Goal: Task Accomplishment & Management: Use online tool/utility

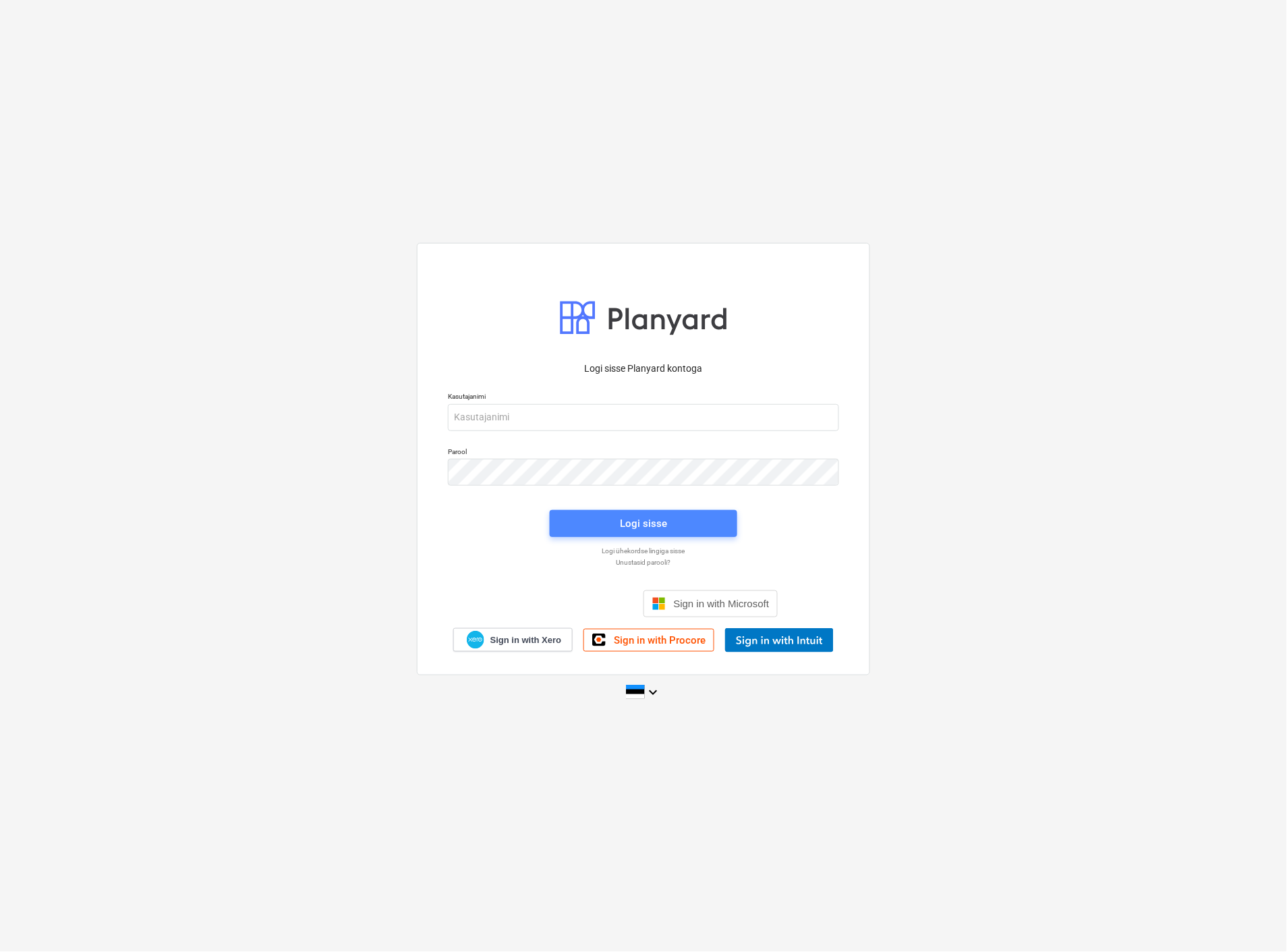
click at [613, 519] on span "Logi sisse" at bounding box center [644, 523] width 155 height 18
click at [529, 419] on input "email" at bounding box center [644, 417] width 392 height 27
type input "[EMAIL_ADDRESS][MEDICAL_DATA][DOMAIN_NAME]"
click at [610, 526] on span "Logi sisse" at bounding box center [644, 524] width 155 height 18
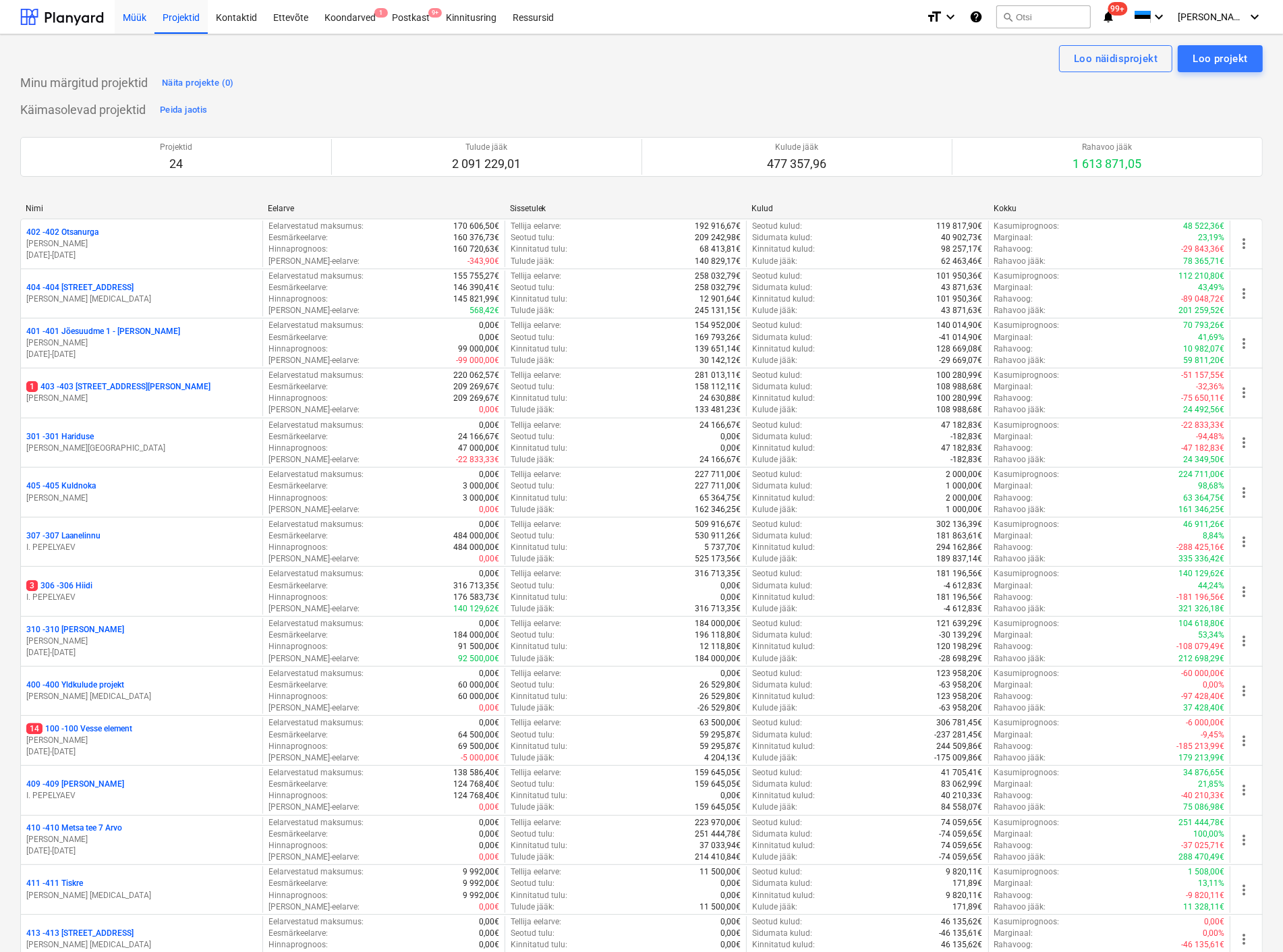
click at [129, 19] on div "Müük" at bounding box center [134, 16] width 40 height 35
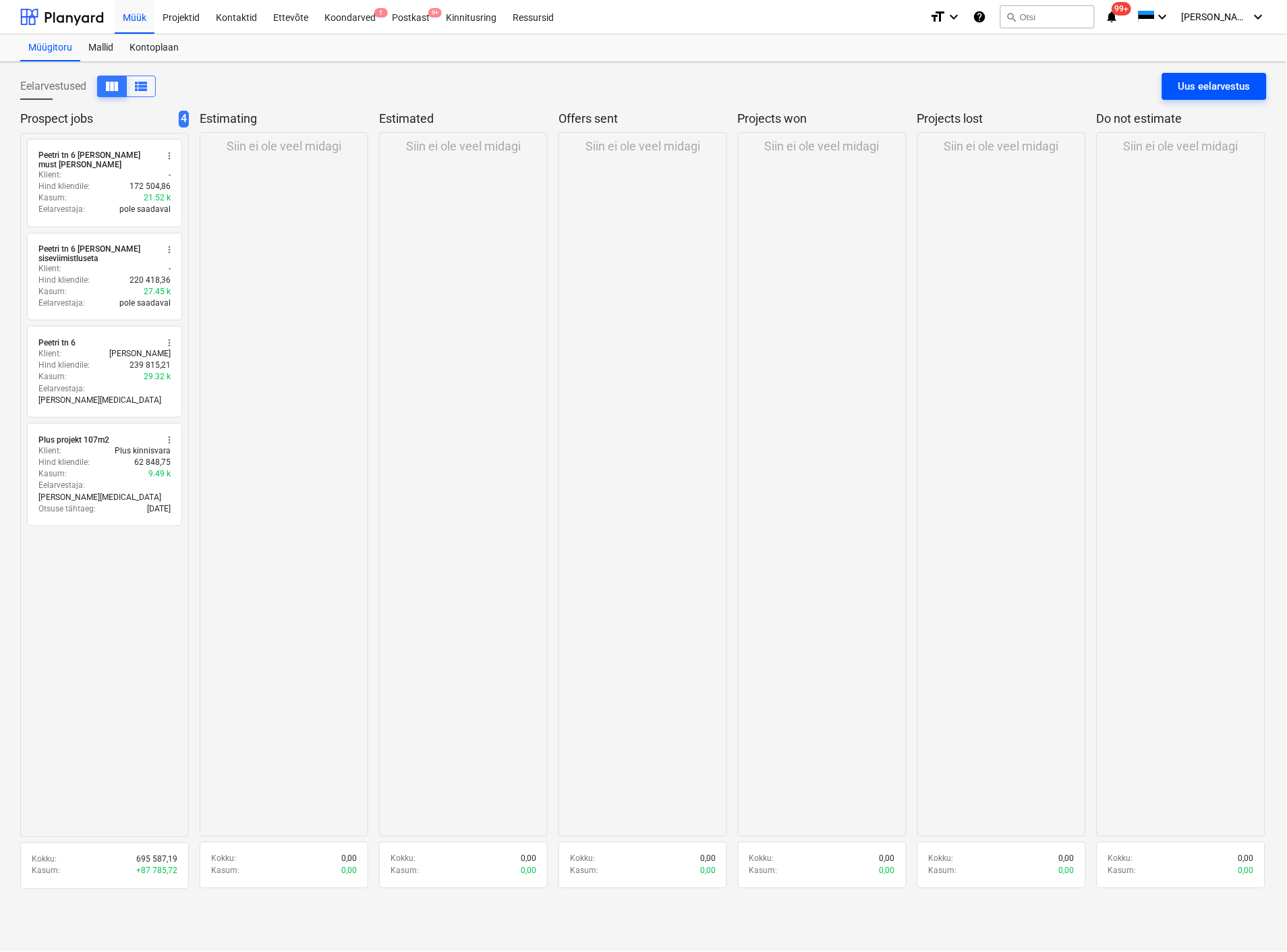
click at [1191, 86] on div "Uus eelarvestus" at bounding box center [1214, 86] width 73 height 18
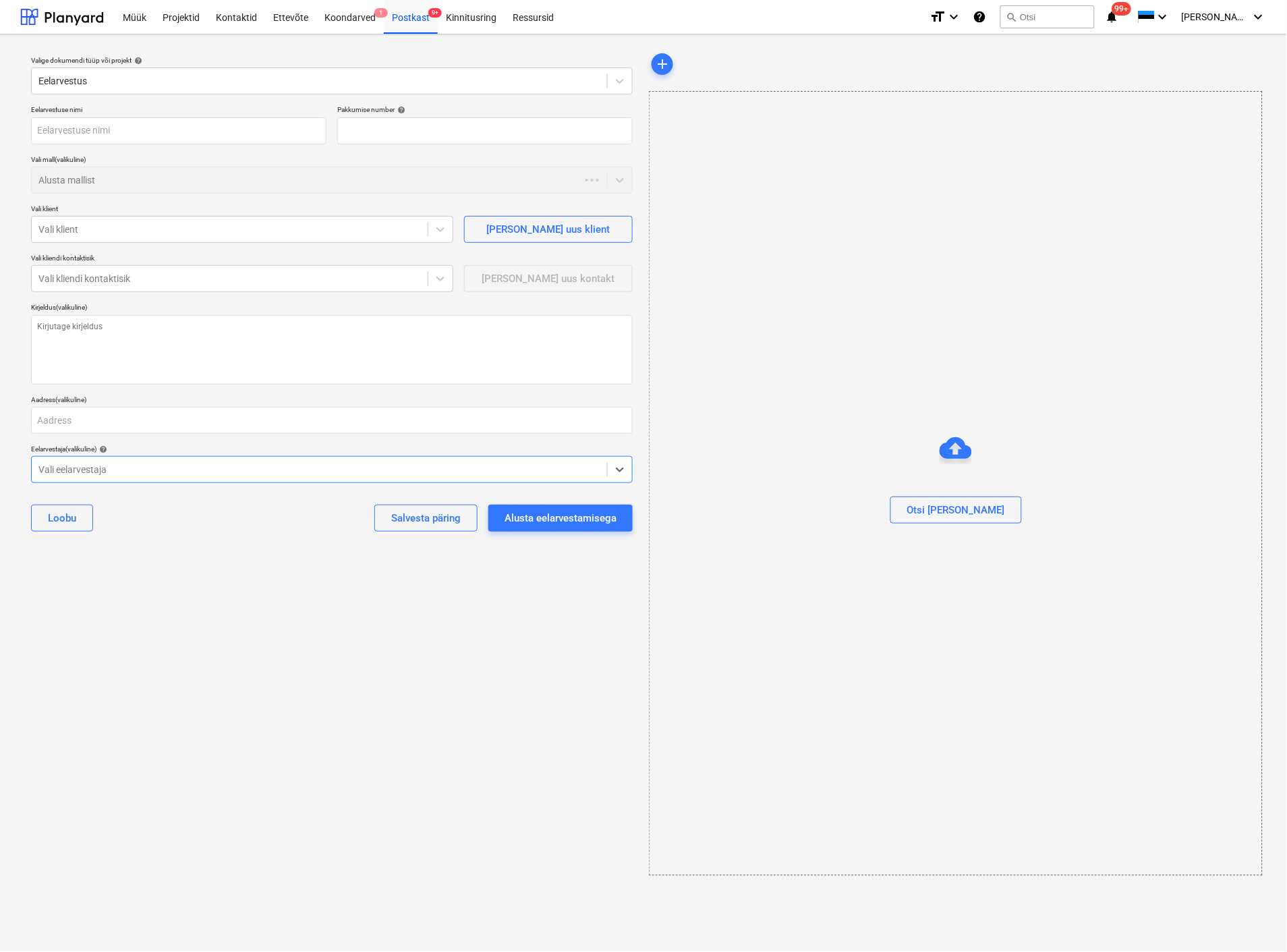
type textarea "x"
type input "QU-0006"
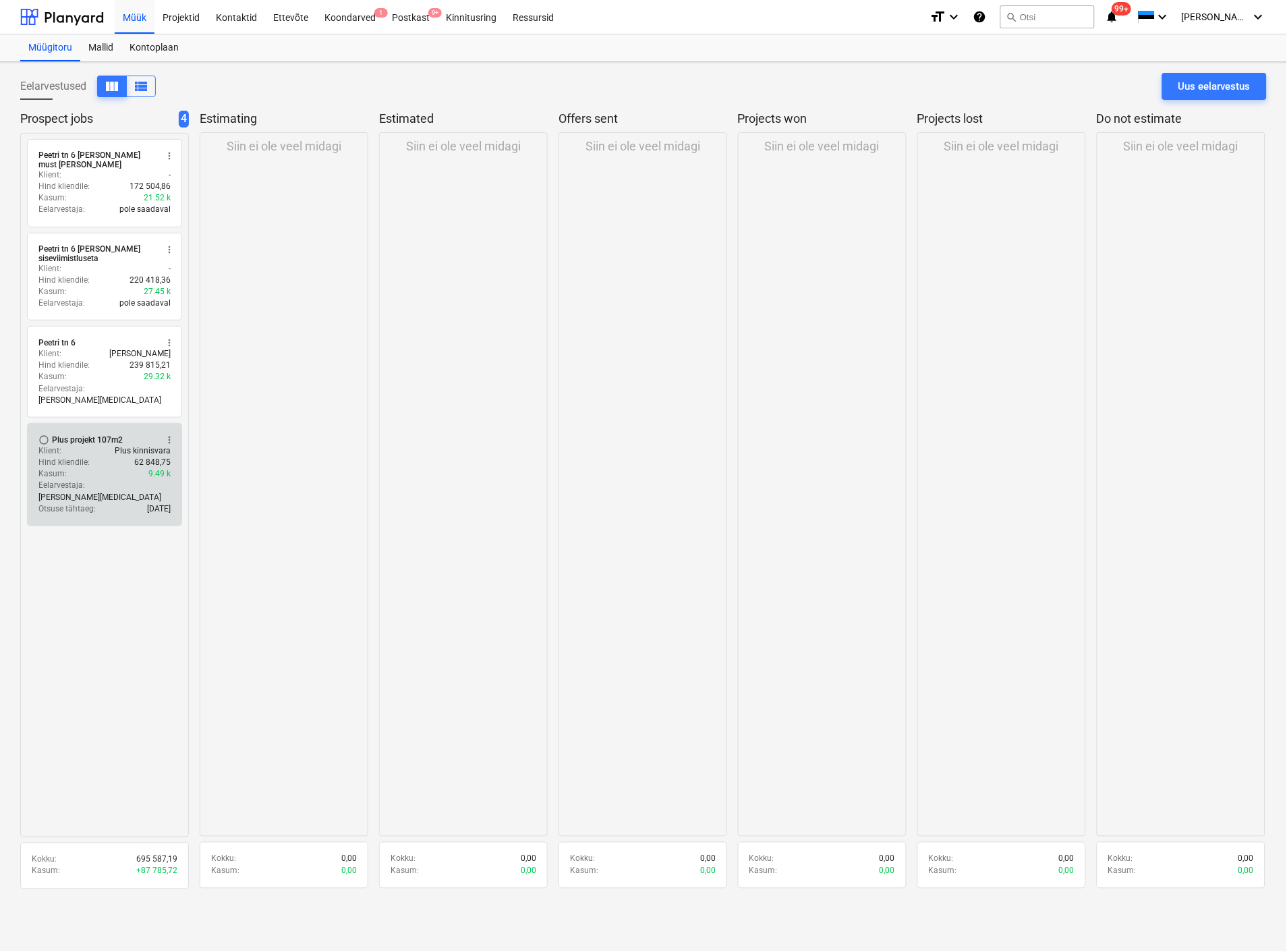
click at [96, 468] on div "Kasum : 9.49 k" at bounding box center [105, 474] width 132 height 12
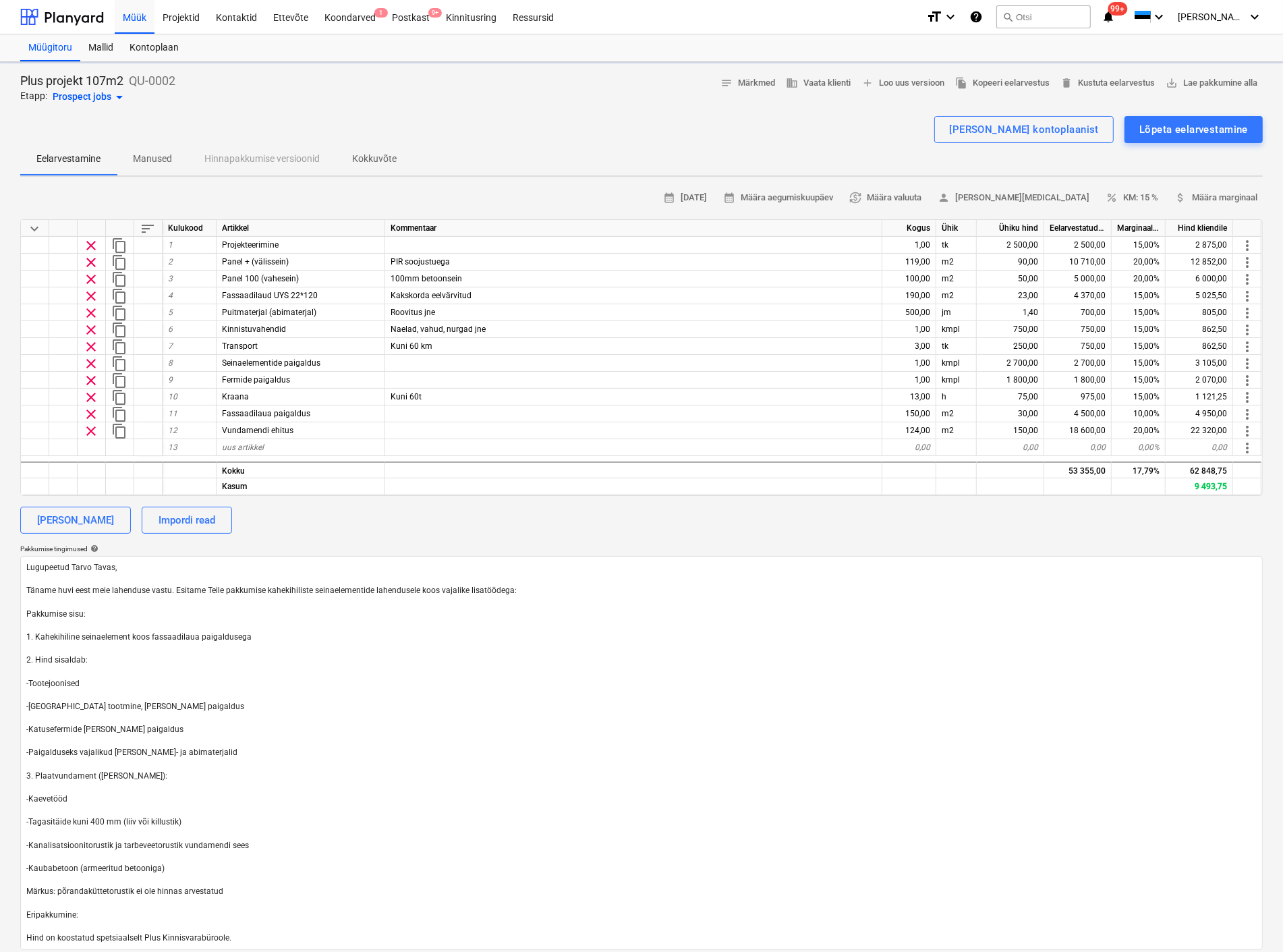
type textarea "x"
click at [1015, 79] on span "file_copy Kopeeri eelarvestus" at bounding box center [1003, 84] width 95 height 15
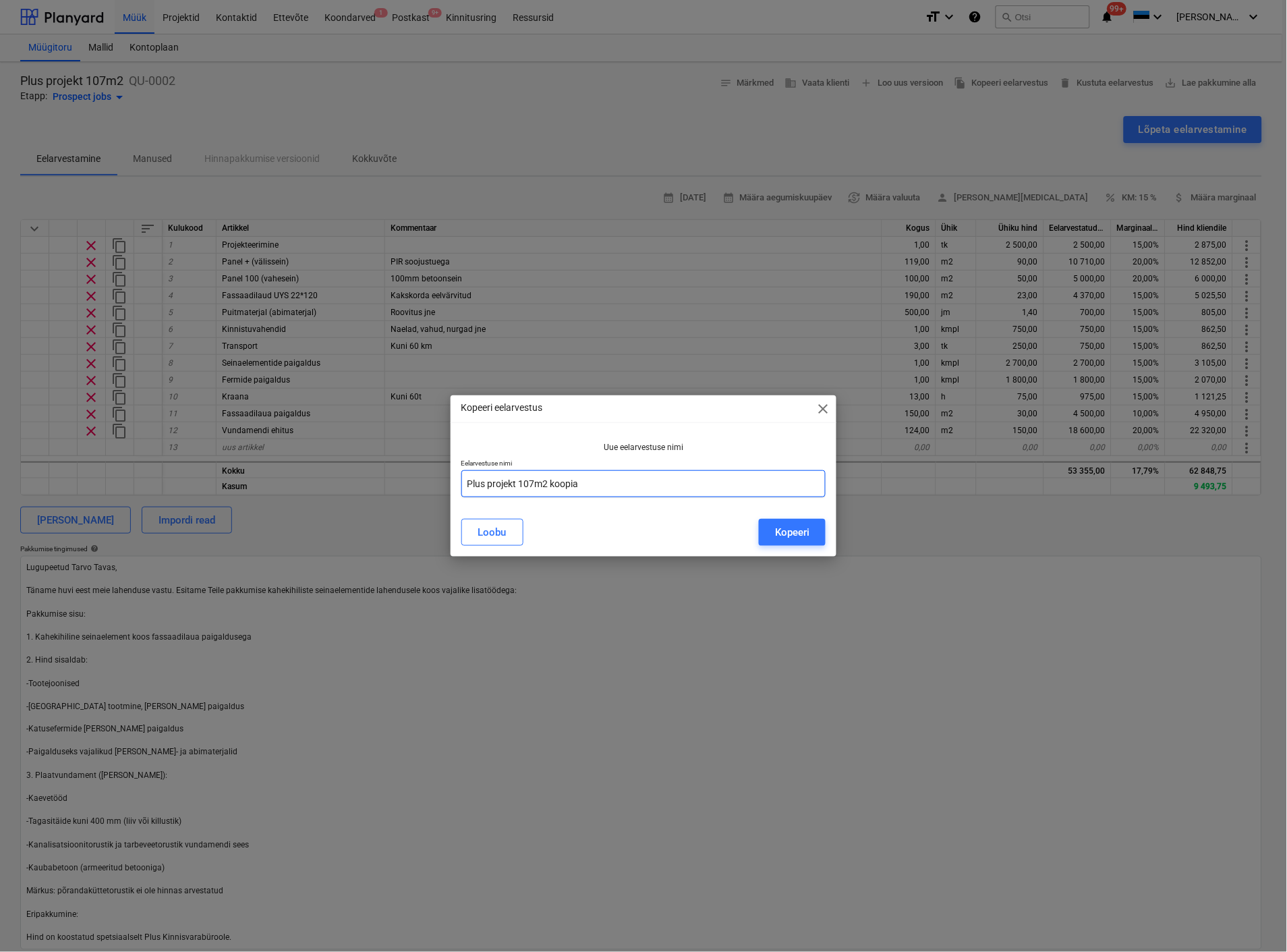
drag, startPoint x: 599, startPoint y: 484, endPoint x: 519, endPoint y: 487, distance: 80.1
click at [519, 487] on input "Plus projekt 107m2 koopia" at bounding box center [644, 484] width 365 height 27
type input "Plus projekt Meieri I boks"
click at [811, 525] on button "Kopeeri" at bounding box center [792, 533] width 67 height 27
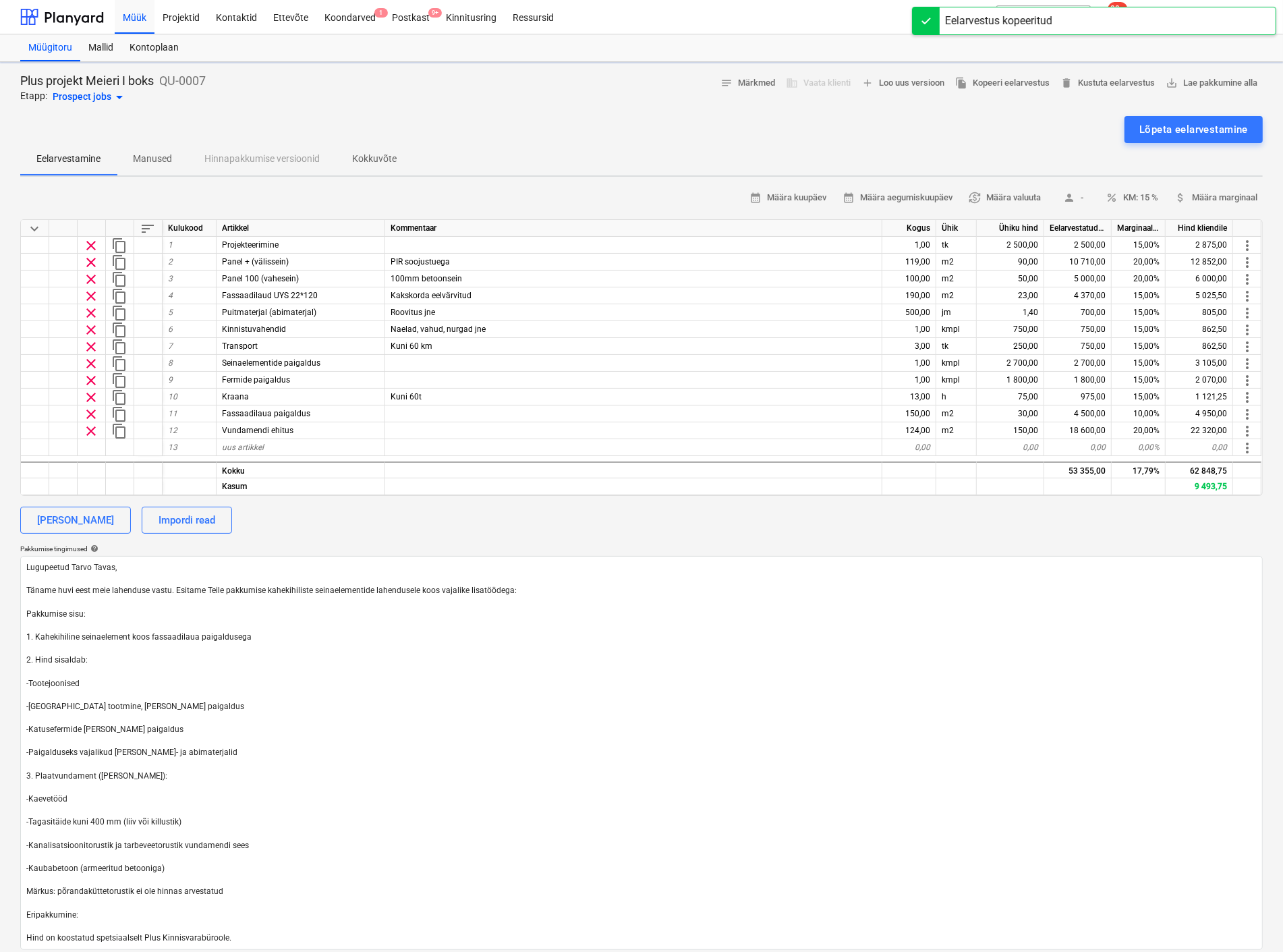
type textarea "x"
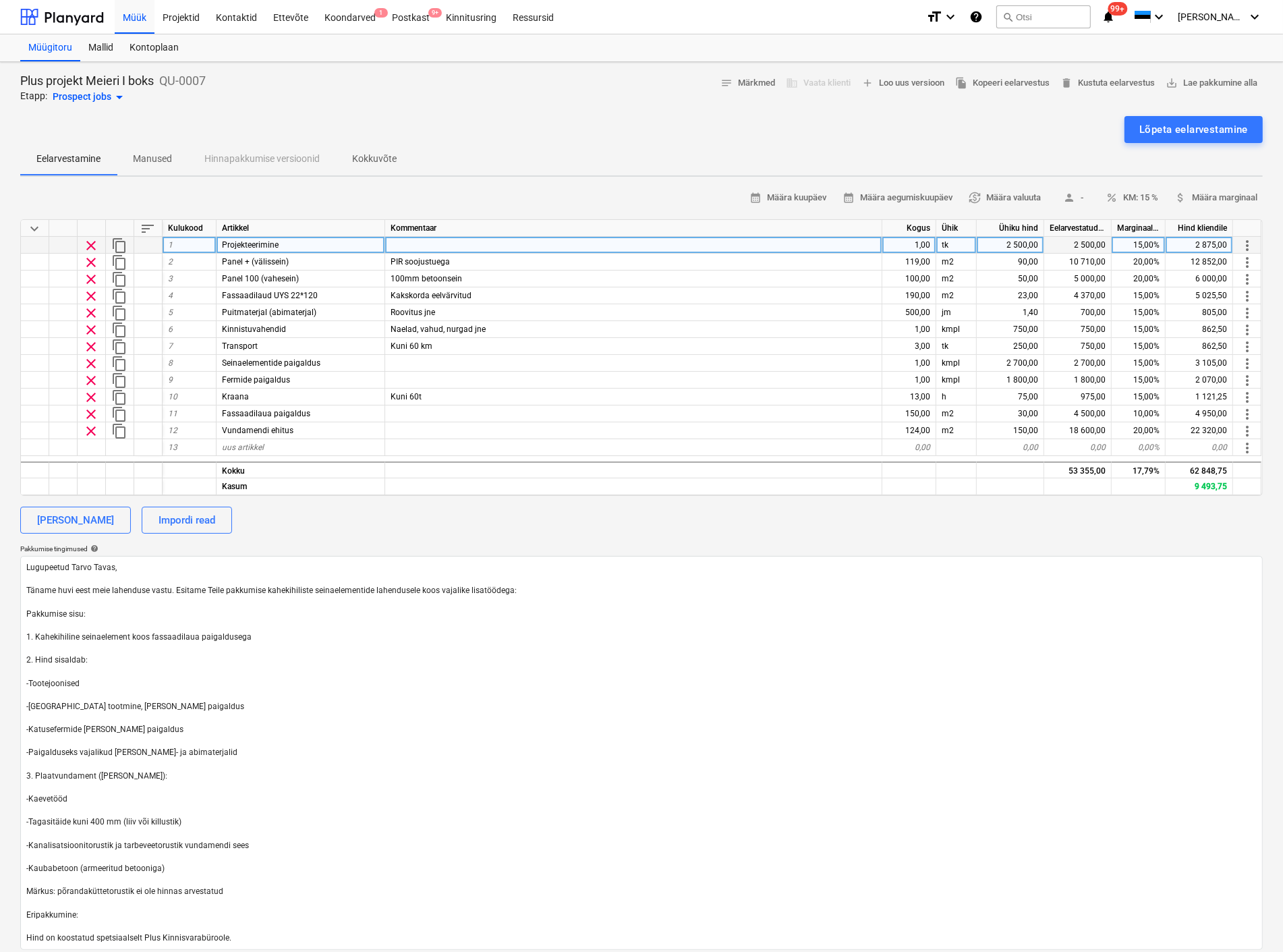
click at [1023, 244] on div "2 500,00" at bounding box center [1010, 246] width 68 height 17
type input "3200"
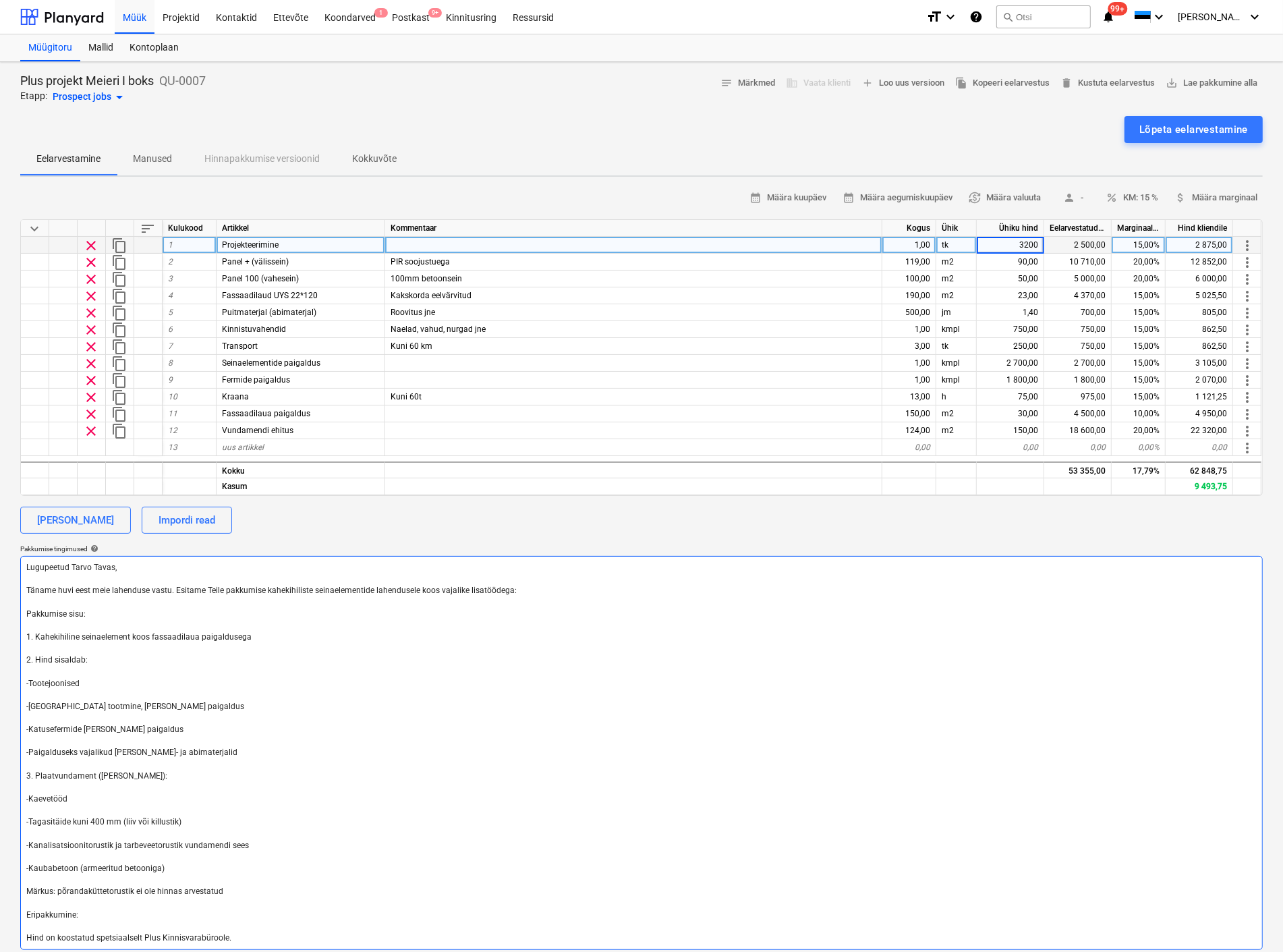
click at [767, 685] on textarea "Lugupeetud Tarvo Tavas, Täname huvi eest meie lahenduse vastu. Esitame Teile pa…" at bounding box center [642, 753] width 1242 height 394
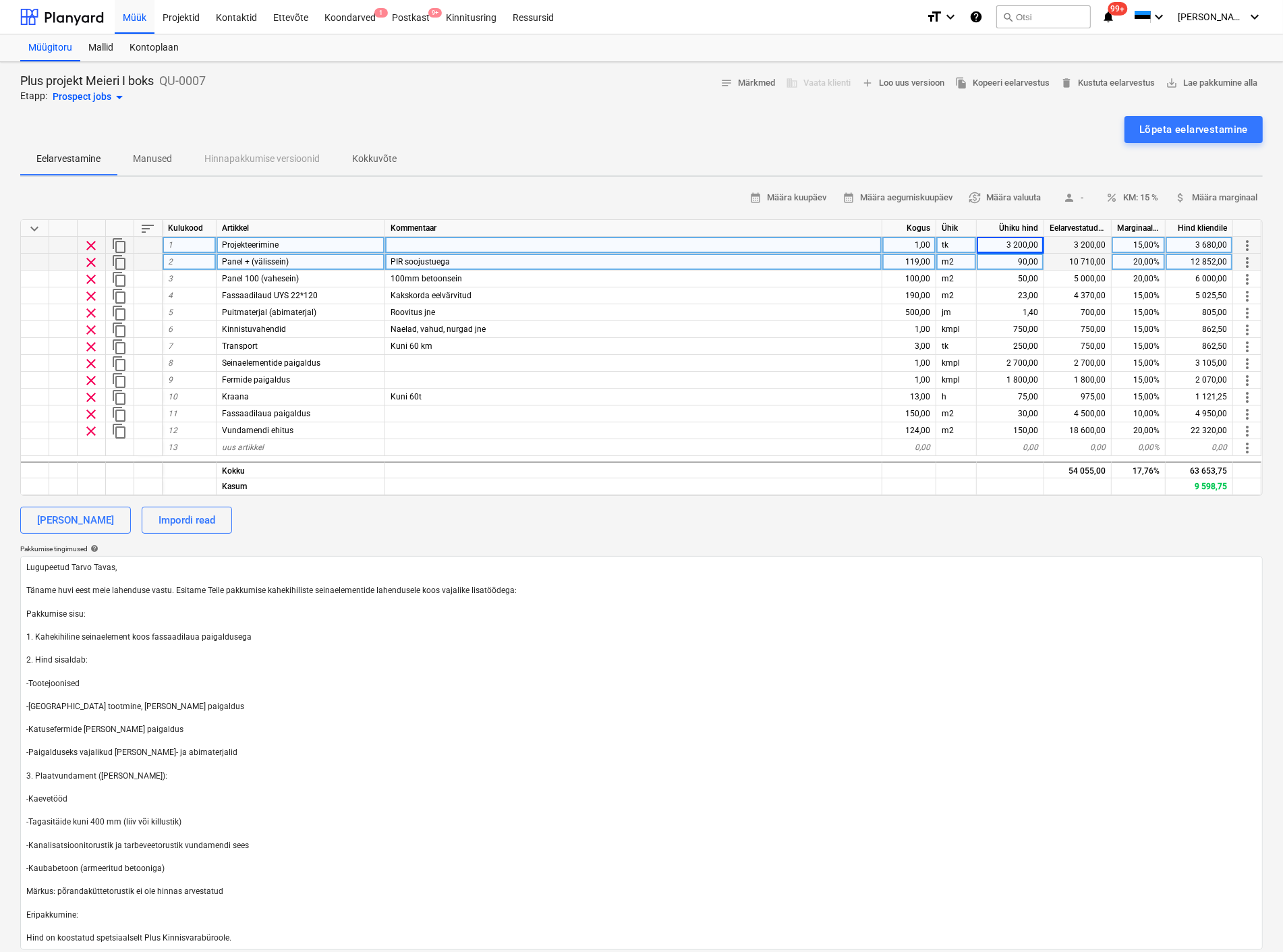
click at [119, 261] on span "content_copy" at bounding box center [119, 262] width 16 height 16
type textarea "x"
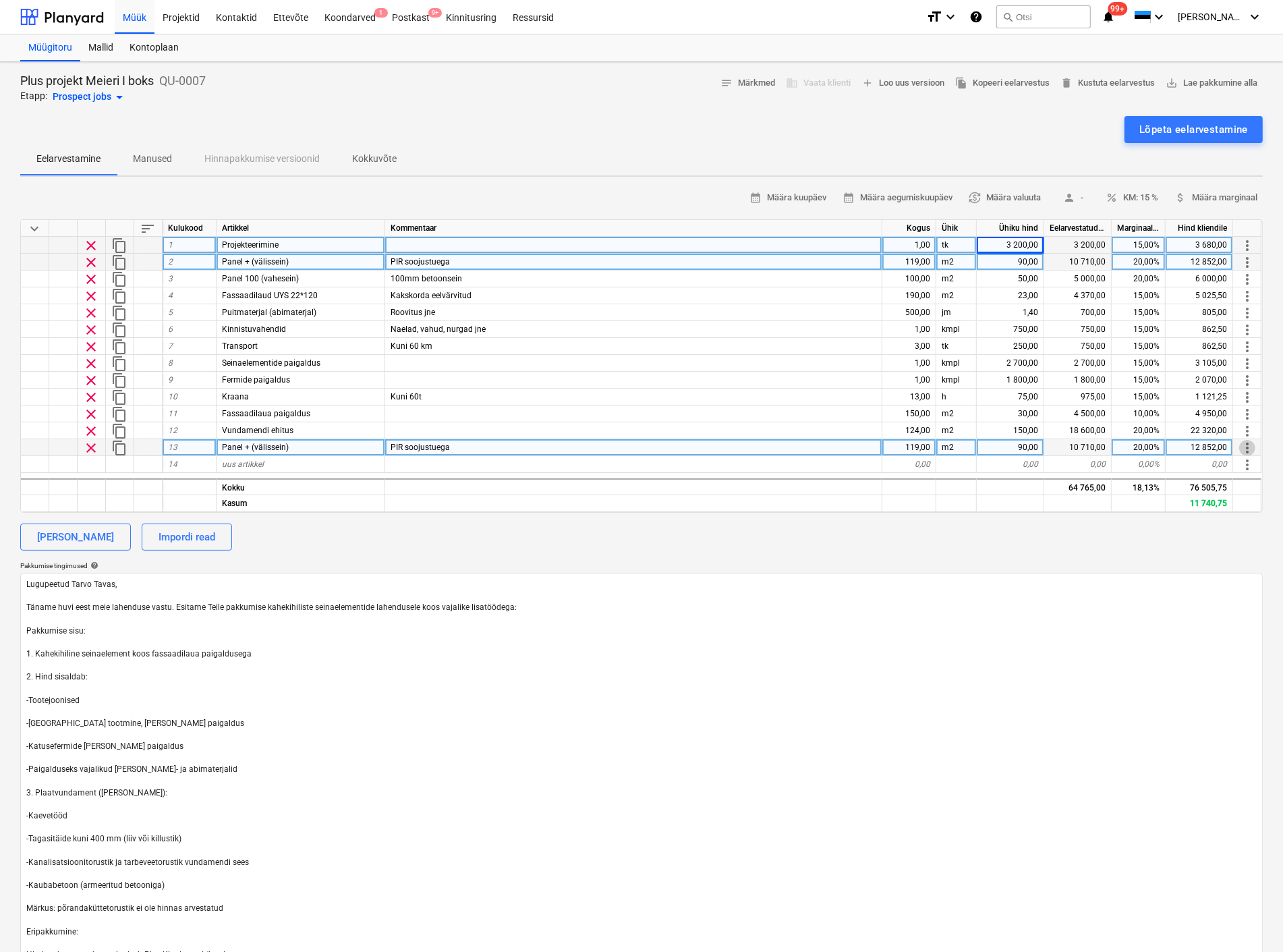
click at [1242, 445] on span "more_vert" at bounding box center [1247, 447] width 16 height 16
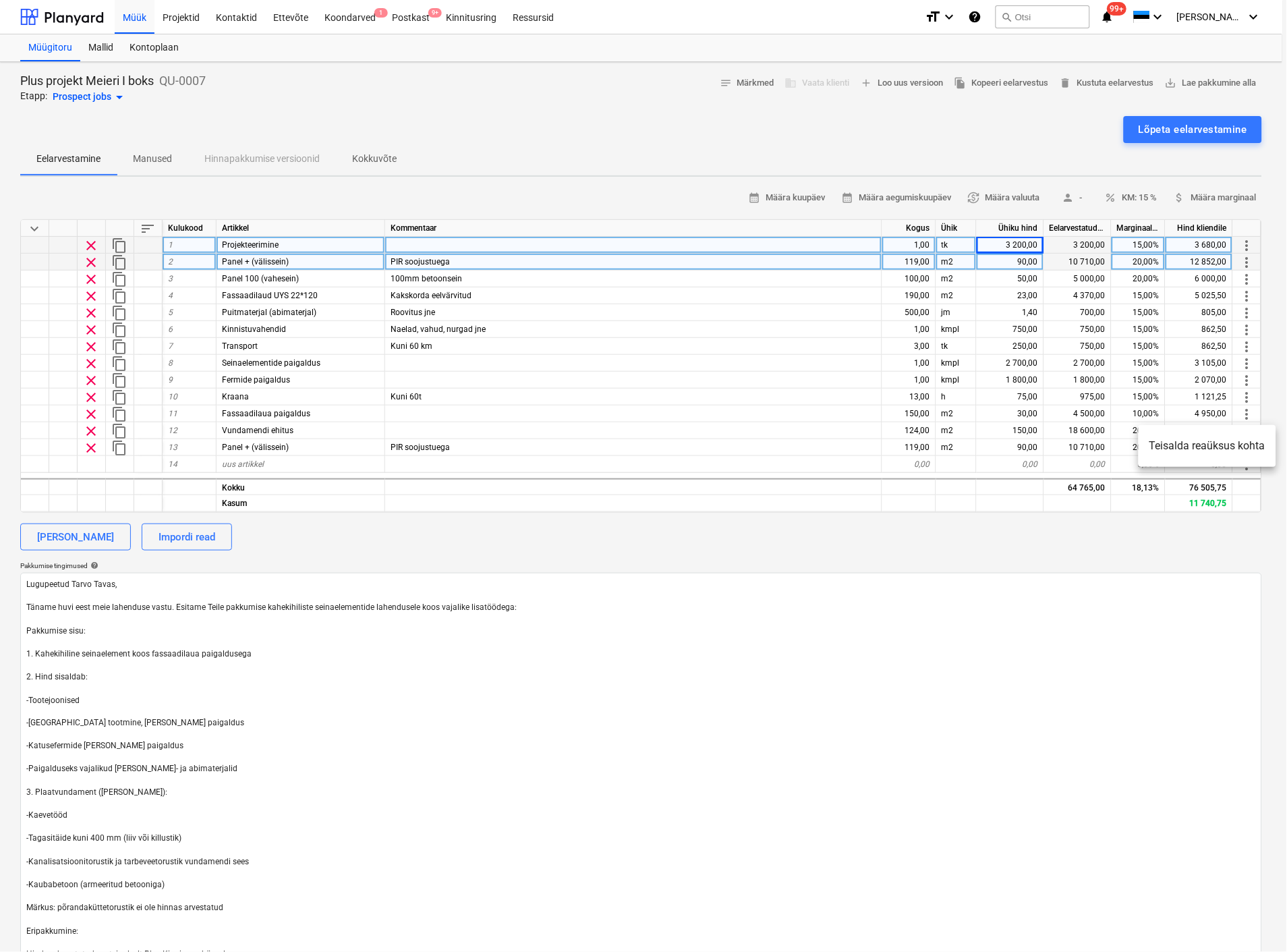
click at [1218, 446] on li "Teisalda reaüksus kohta" at bounding box center [1207, 446] width 138 height 31
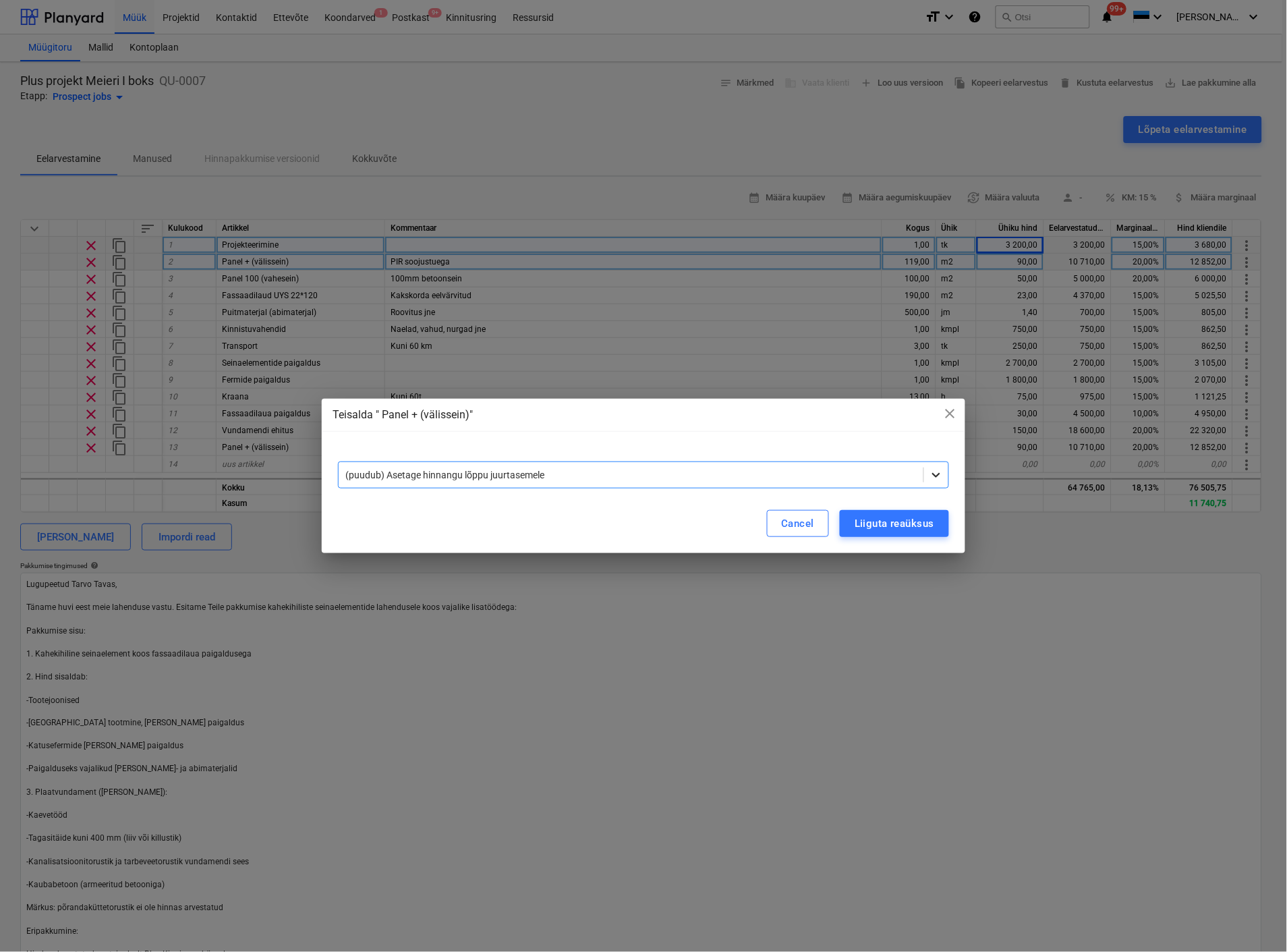
click at [938, 473] on icon at bounding box center [936, 475] width 14 height 14
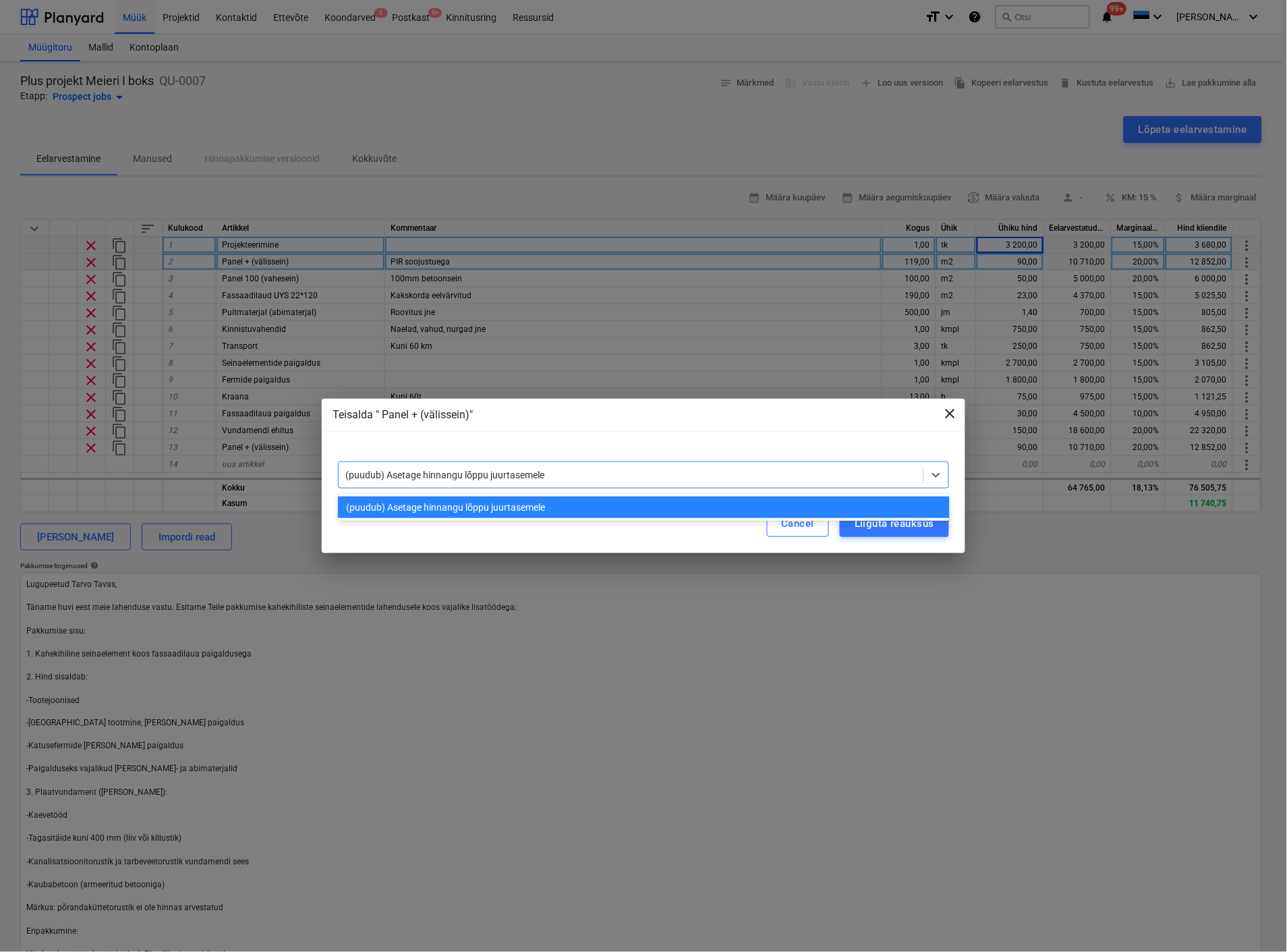
click at [949, 413] on span "close" at bounding box center [950, 413] width 16 height 16
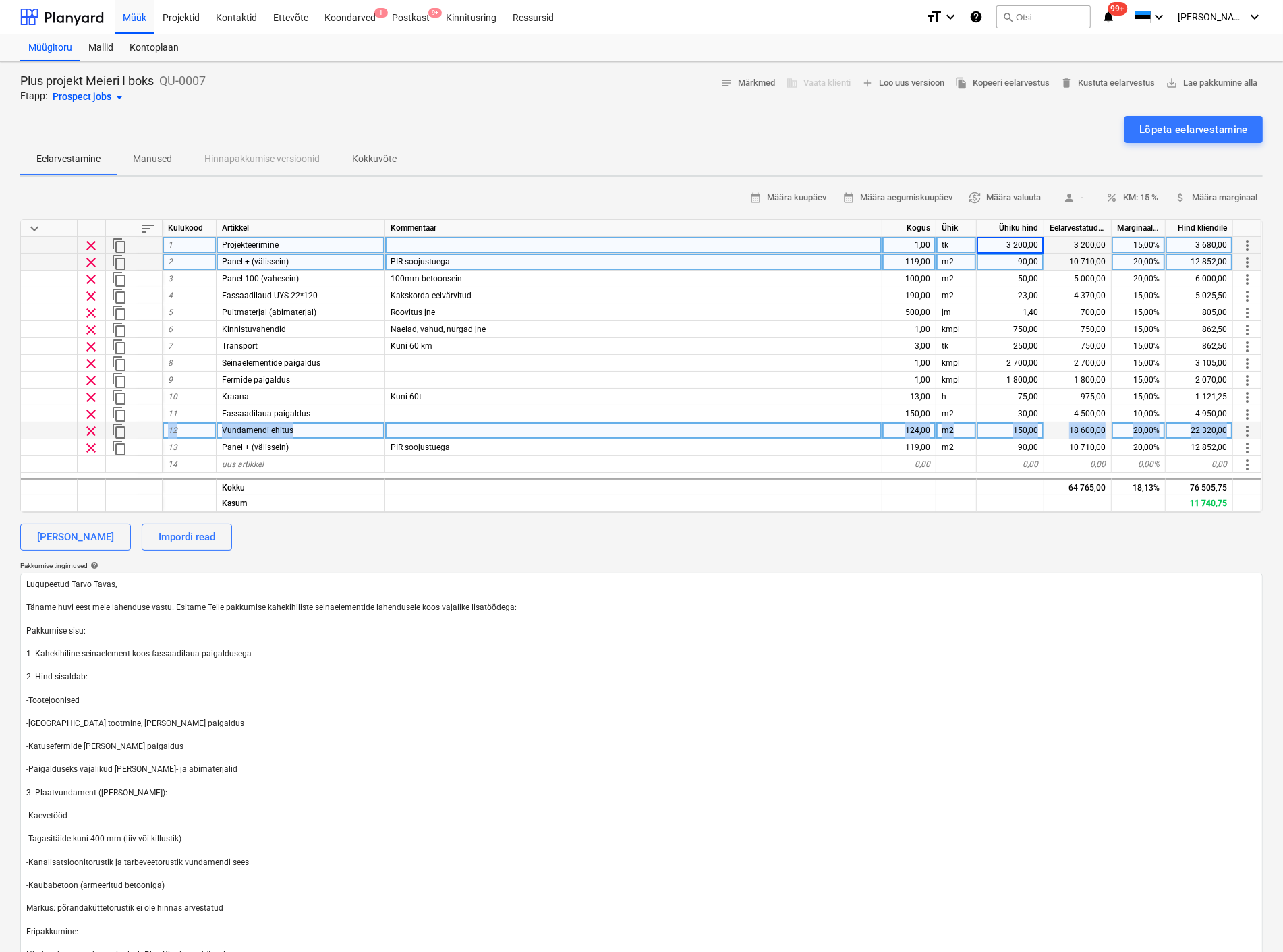
drag, startPoint x: 46, startPoint y: 445, endPoint x: 51, endPoint y: 435, distance: 11.2
click at [51, 435] on div "keyboard_arrow_down sort Kulukood Artikkel Kommentaar Kogus Ühik Ühiku hind Eel…" at bounding box center [642, 366] width 1242 height 294
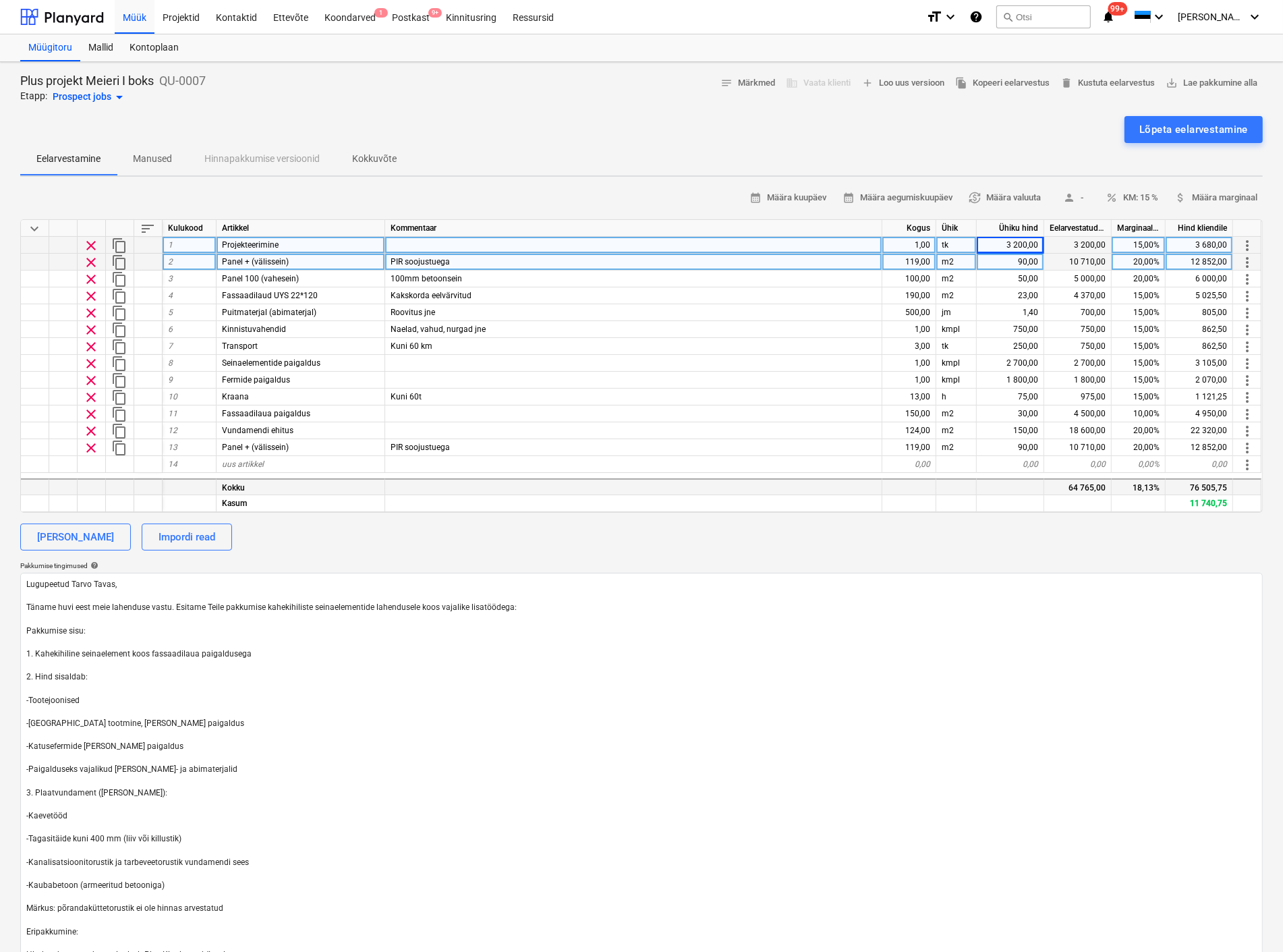
click at [122, 482] on div at bounding box center [120, 487] width 29 height 17
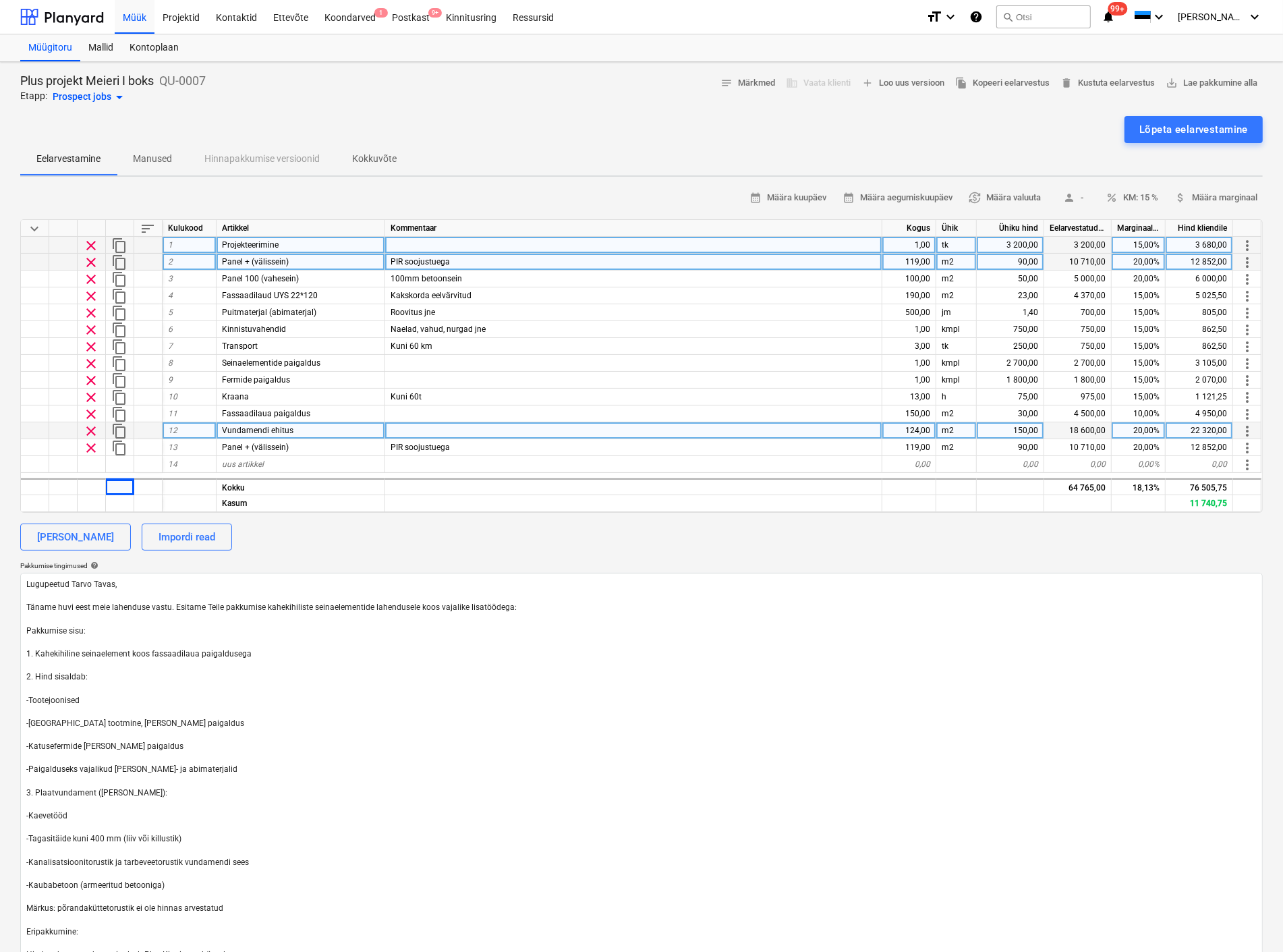
click at [907, 423] on div "124,00" at bounding box center [909, 430] width 54 height 17
type input "69"
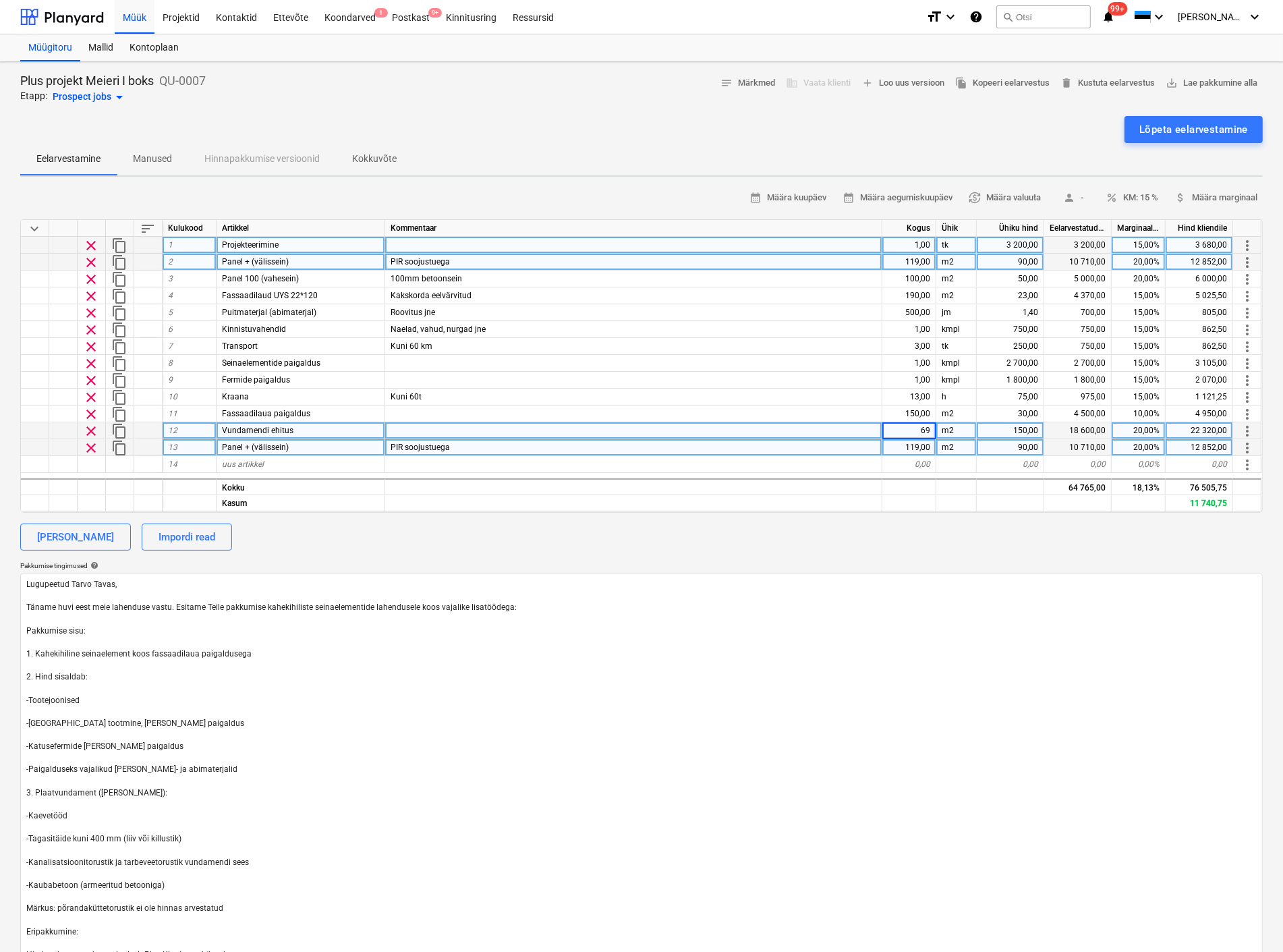
type textarea "x"
click at [854, 446] on div "PIR soojustuega" at bounding box center [633, 447] width 497 height 17
click at [1022, 425] on div "150,00" at bounding box center [1010, 430] width 68 height 17
type input "130"
click at [921, 646] on textarea "Lugupeetud Tarvo Tavas, Täname huvi eest meie lahenduse vastu. Esitame Teile pa…" at bounding box center [642, 770] width 1242 height 394
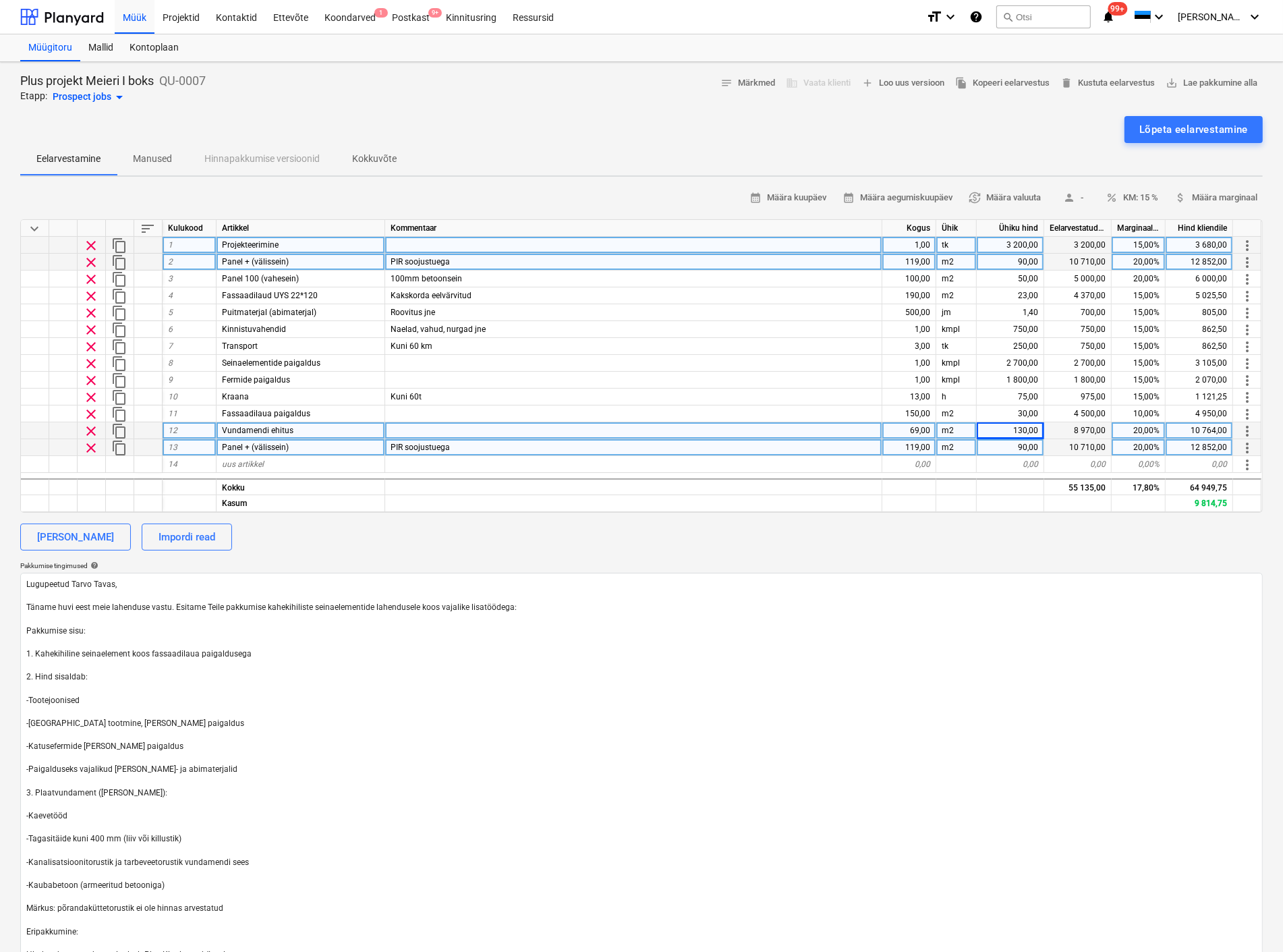
click at [143, 219] on div "keyboard_arrow_down sort Kulukood Artikkel Kommentaar Kogus Ühik Ühiku hind Eel…" at bounding box center [642, 366] width 1242 height 294
click at [146, 224] on span "sort" at bounding box center [147, 228] width 16 height 16
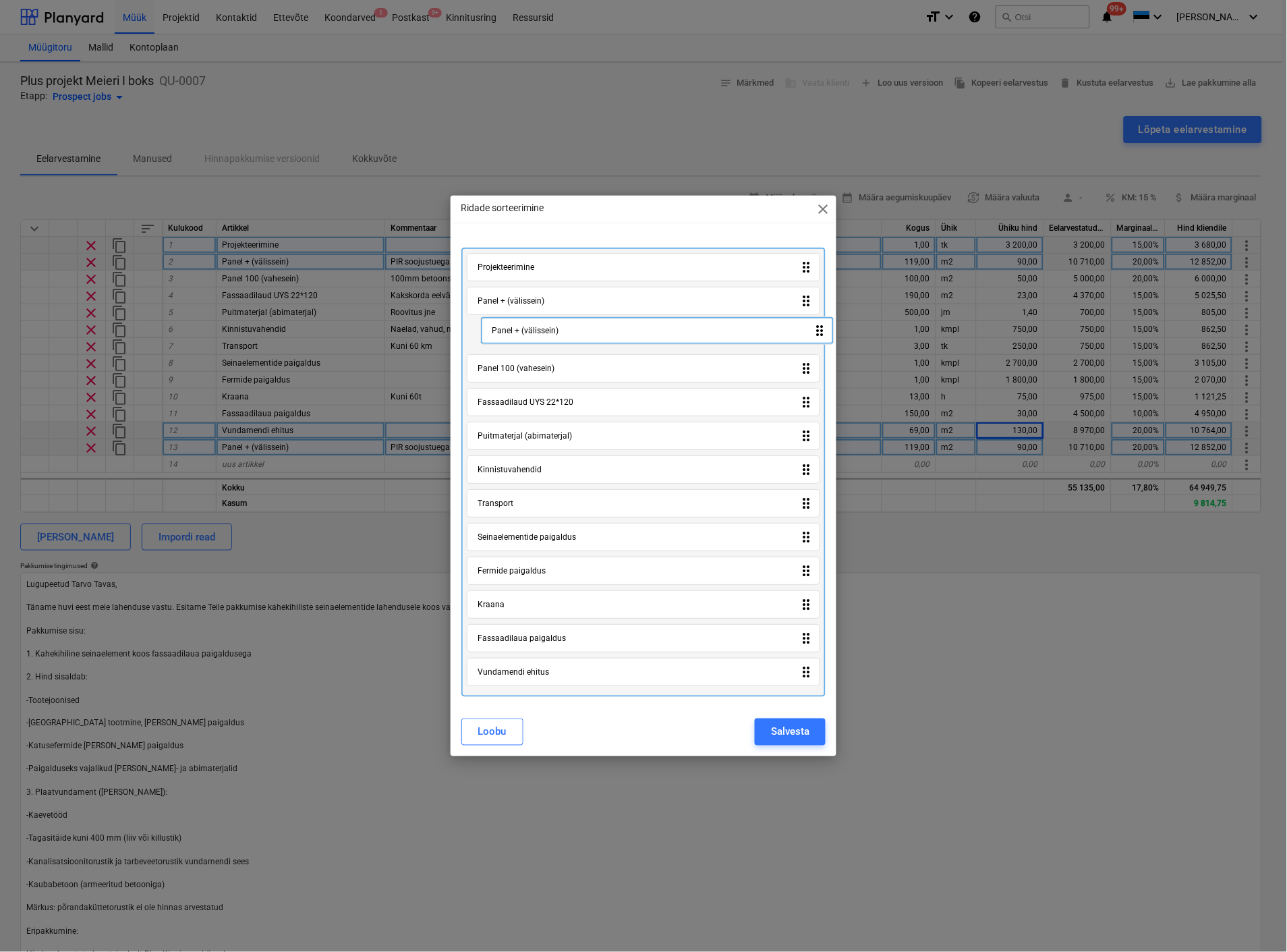
drag, startPoint x: 810, startPoint y: 677, endPoint x: 819, endPoint y: 327, distance: 350.1
click at [819, 327] on div "Projekteerimine drag_indicator Panel + (välissein) drag_indicator Panel 100 (va…" at bounding box center [644, 472] width 365 height 449
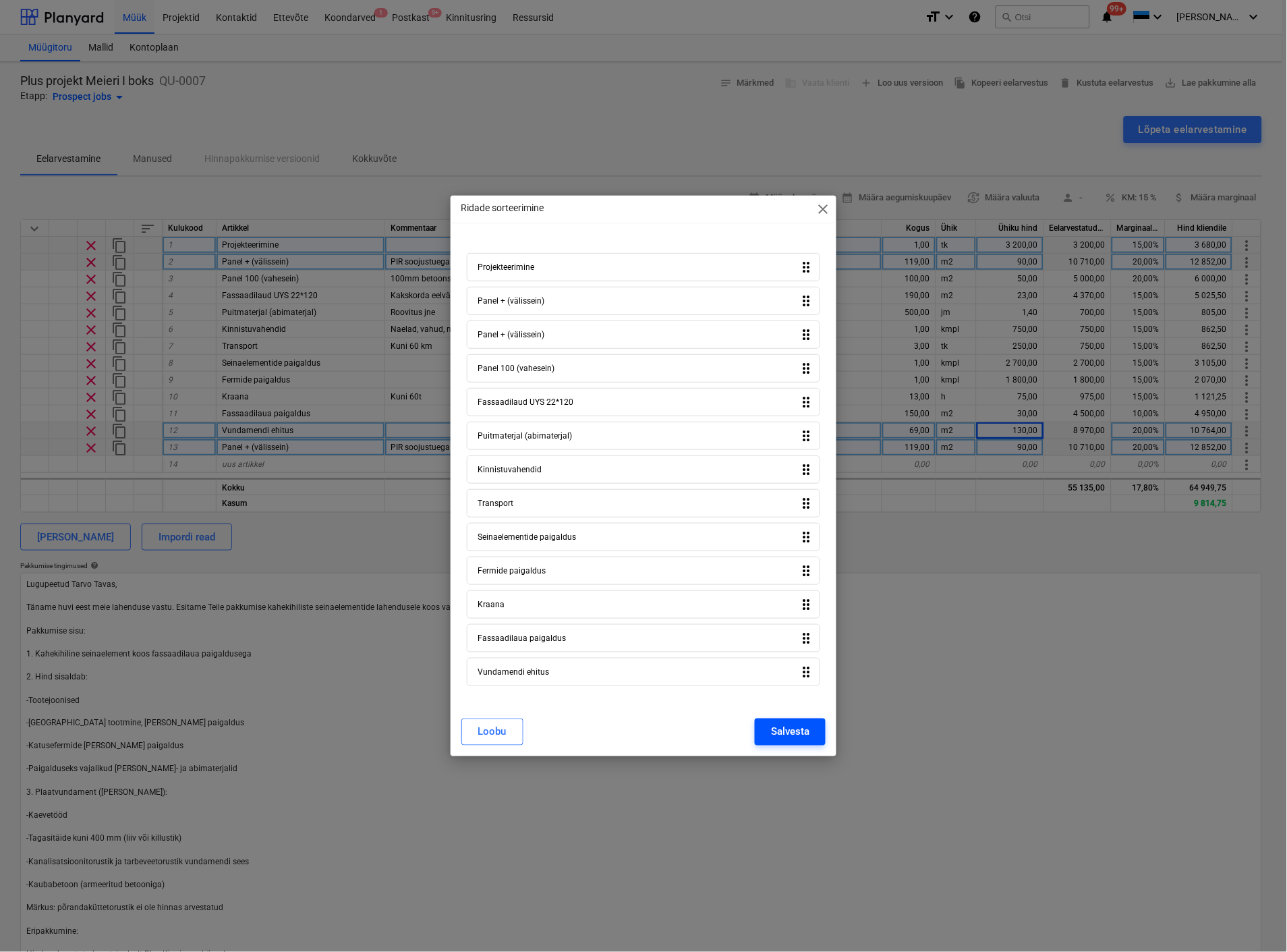
click at [786, 733] on div "Salvesta" at bounding box center [791, 732] width 39 height 18
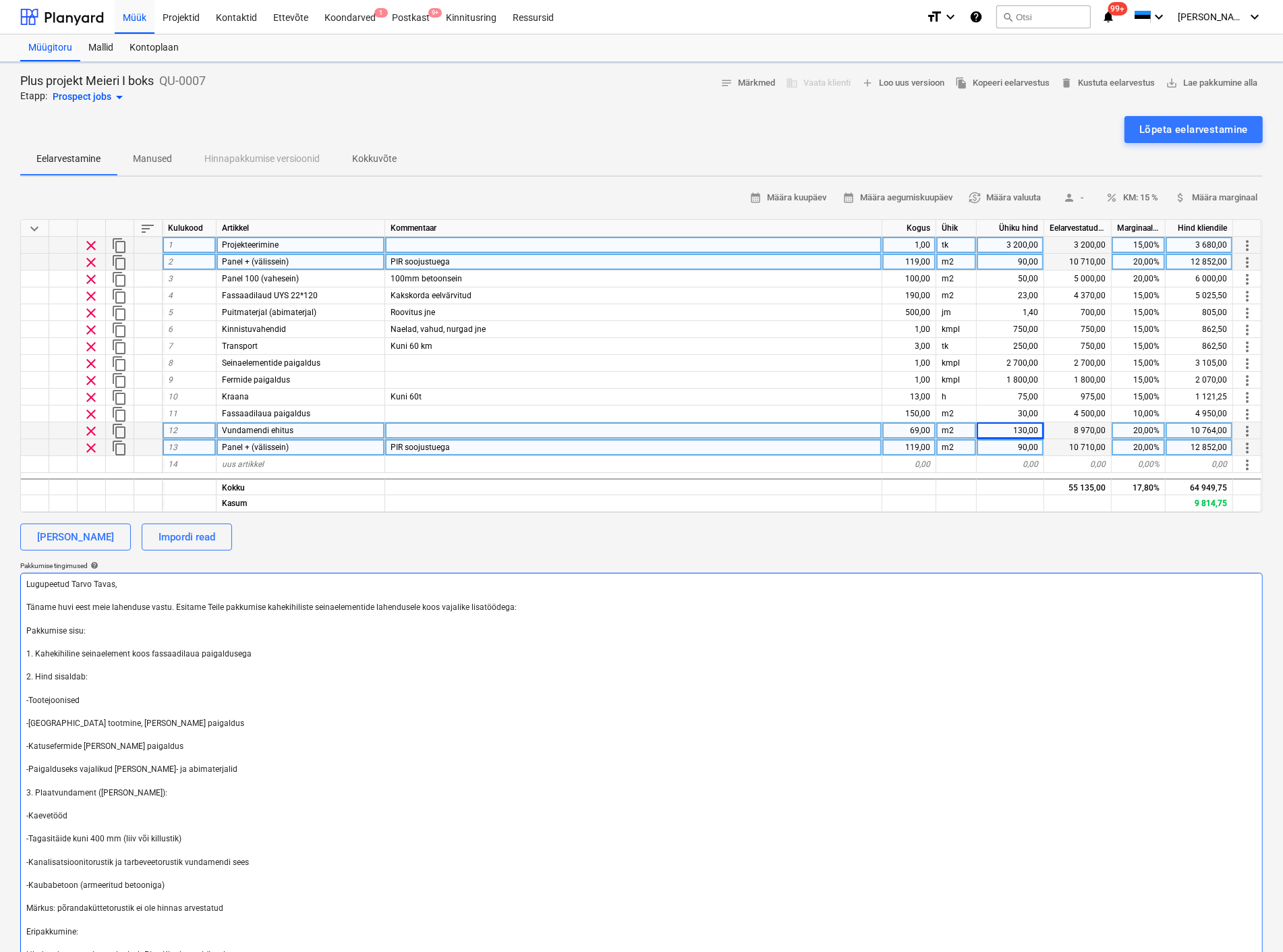
type textarea "x"
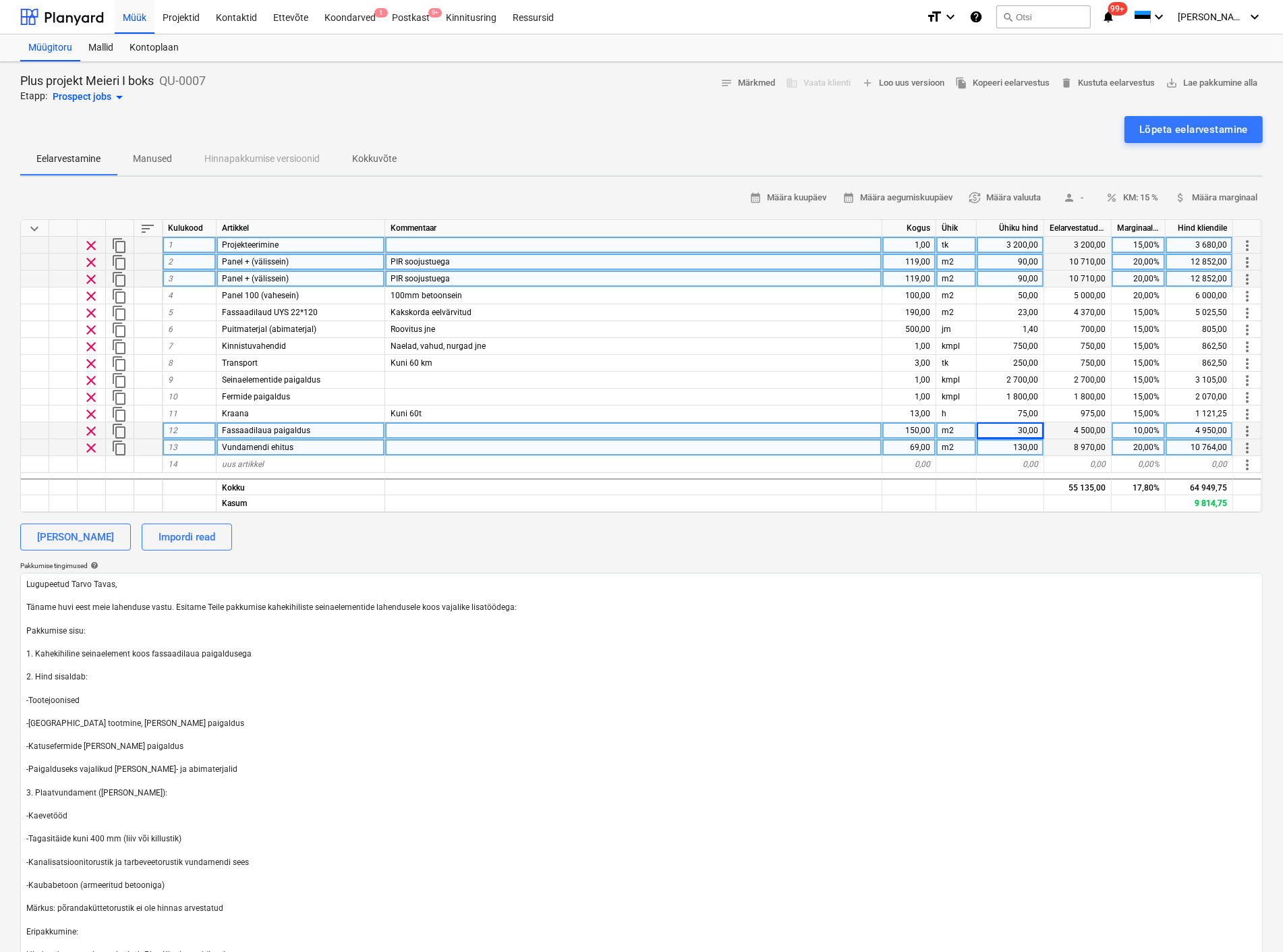
click at [250, 279] on span "Panel + (välissein)" at bounding box center [255, 278] width 67 height 9
click at [257, 278] on input "Panel + (välissein)" at bounding box center [300, 278] width 168 height 16
type input "Panel Premium (välissein)"
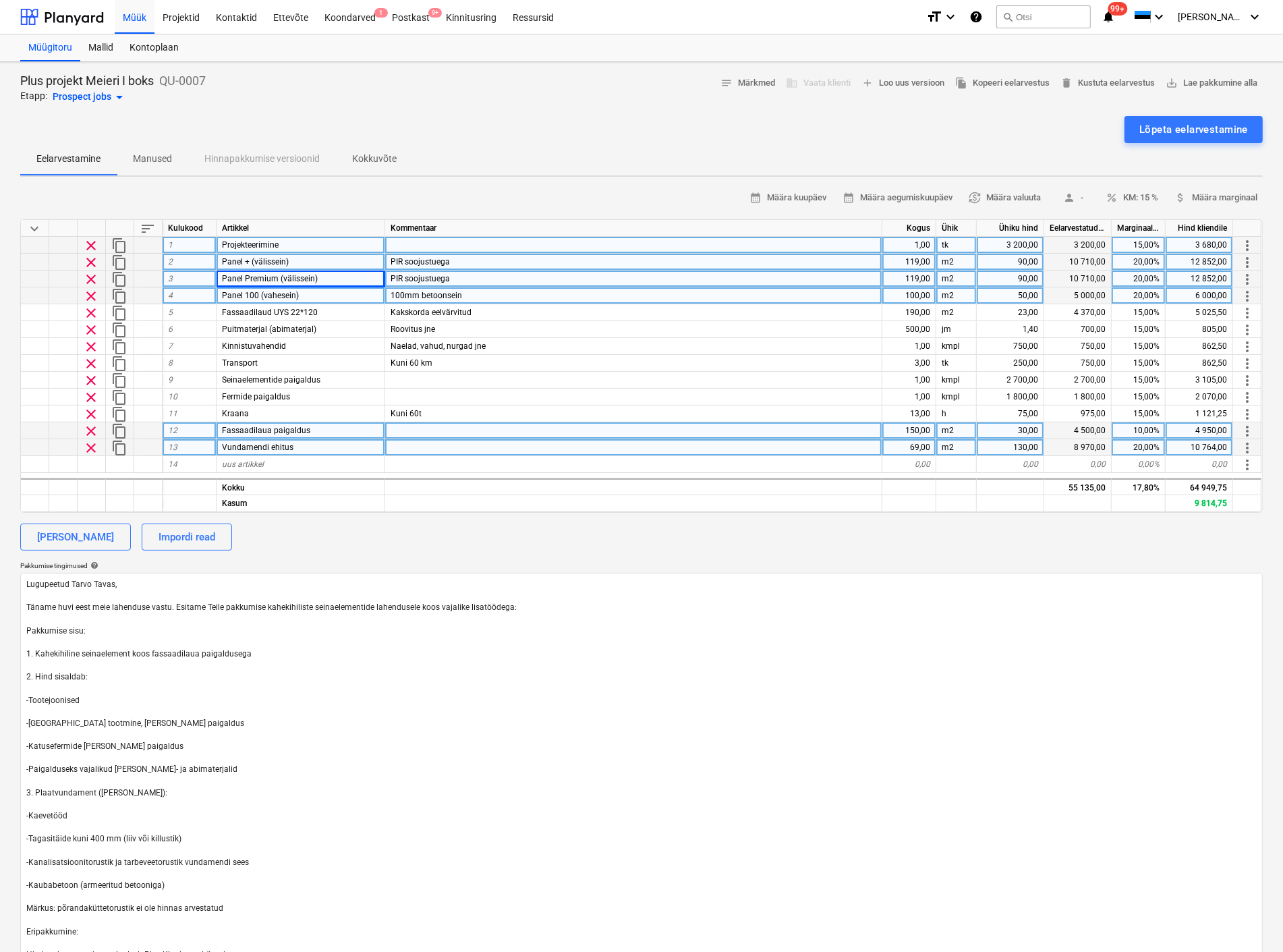
click at [120, 290] on span "content_copy" at bounding box center [119, 295] width 16 height 16
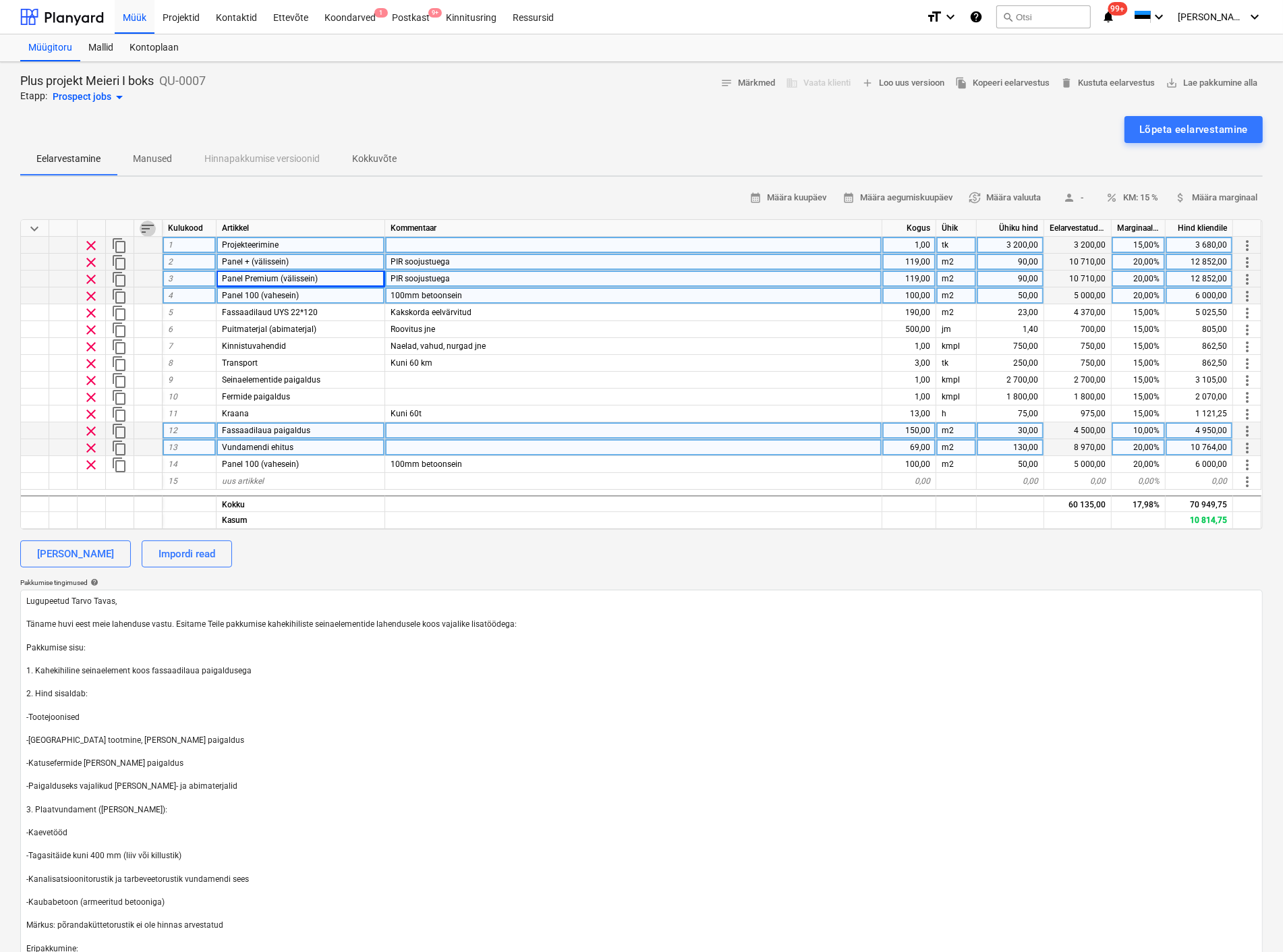
click at [149, 224] on span "sort" at bounding box center [147, 228] width 16 height 16
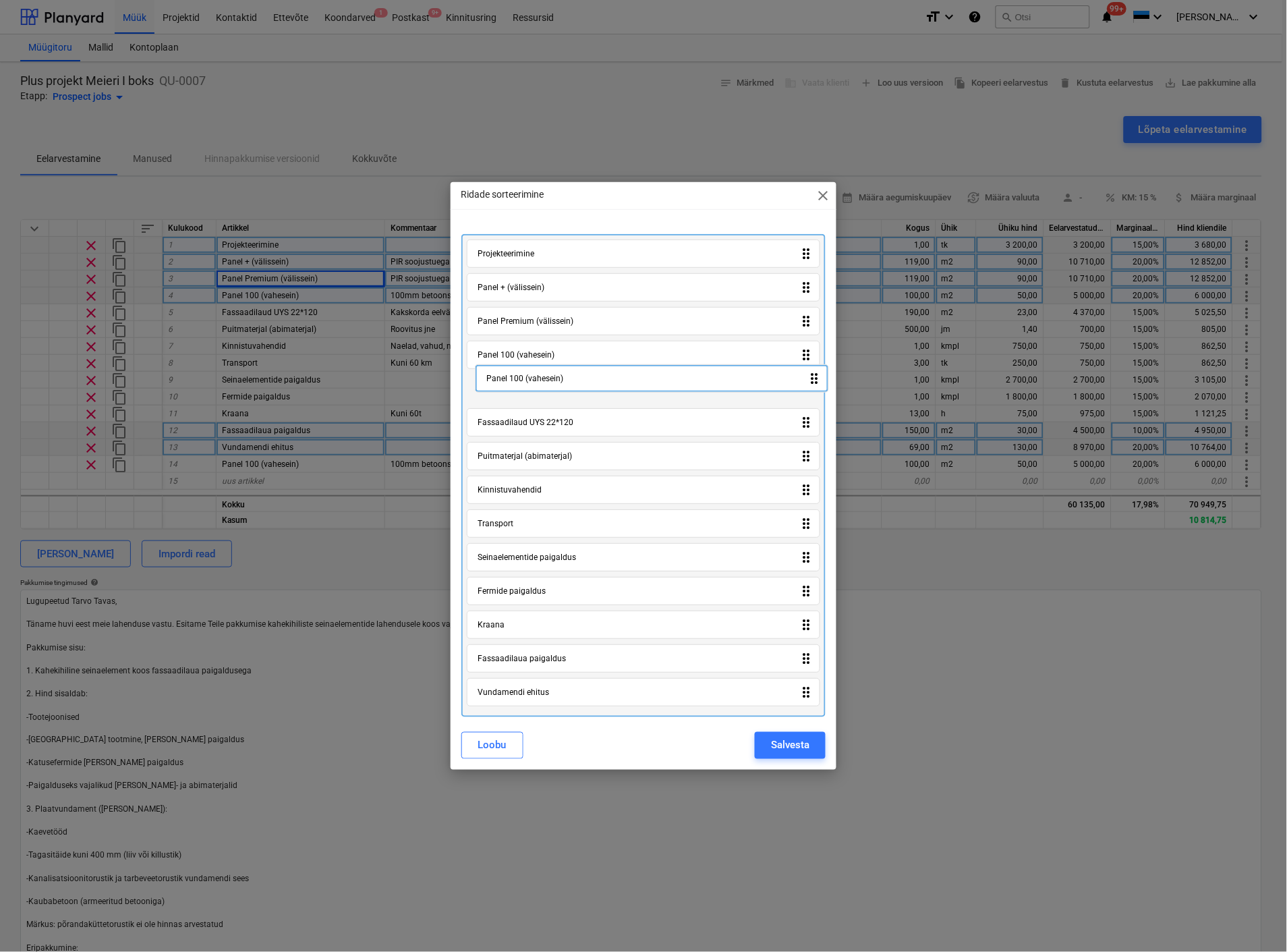
drag, startPoint x: 530, startPoint y: 701, endPoint x: 543, endPoint y: 387, distance: 314.3
click at [543, 387] on div "Projekteerimine drag_indicator Panel + (välissein) drag_indicator Panel Premium…" at bounding box center [644, 475] width 365 height 483
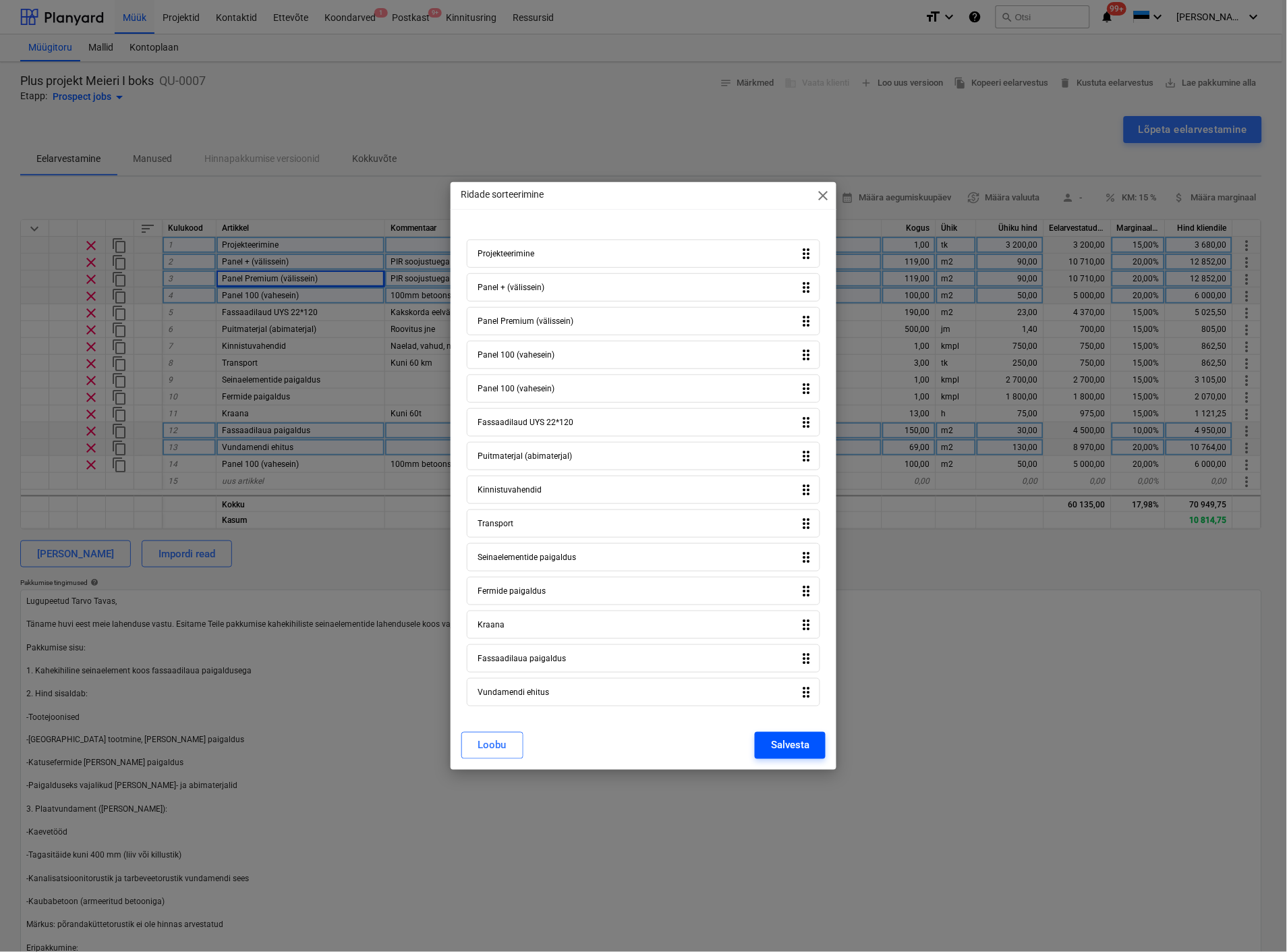
click at [791, 753] on div "Salvesta" at bounding box center [791, 745] width 39 height 18
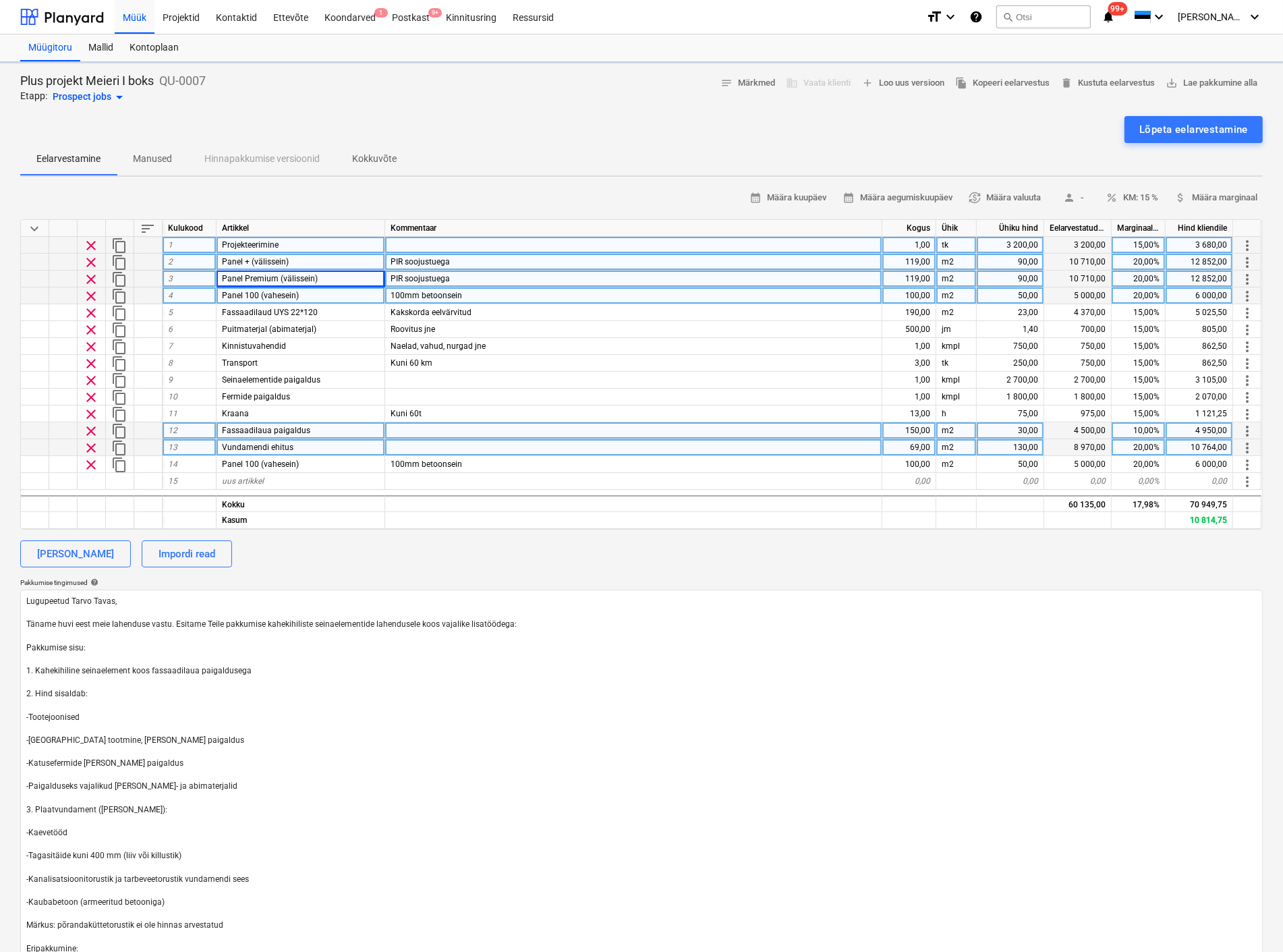
click at [290, 290] on span "Panel 100 (vahesein)" at bounding box center [260, 295] width 77 height 9
type textarea "x"
click at [304, 293] on input "Panel 100 (vahesein)" at bounding box center [300, 295] width 168 height 16
type input "Panel 100 (kandevsein)"
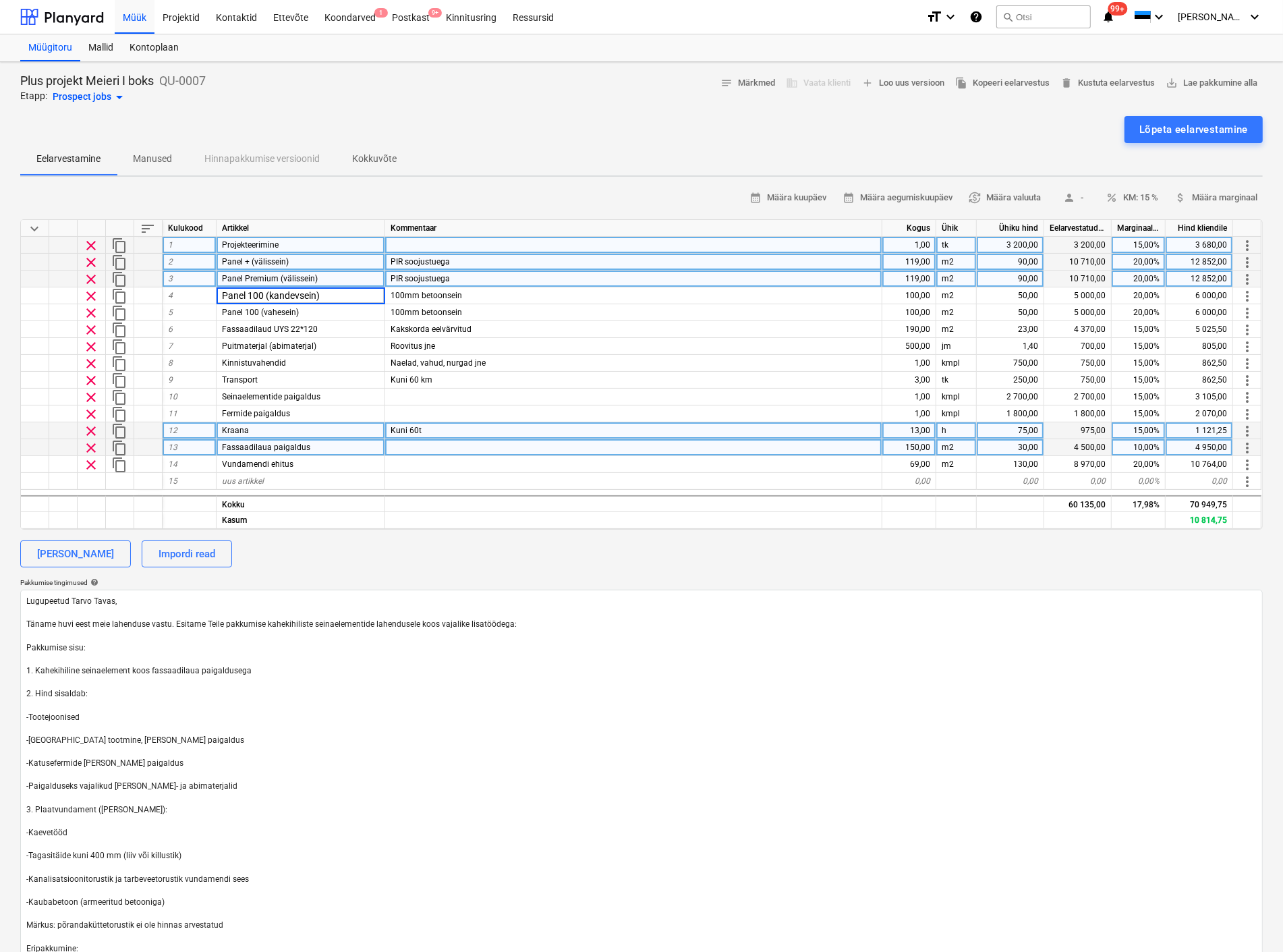
type textarea "x"
click at [346, 536] on div "calendar_month Määra kuupäev calendar_month Määra aegumiskuupäev currency_excha…" at bounding box center [642, 585] width 1242 height 796
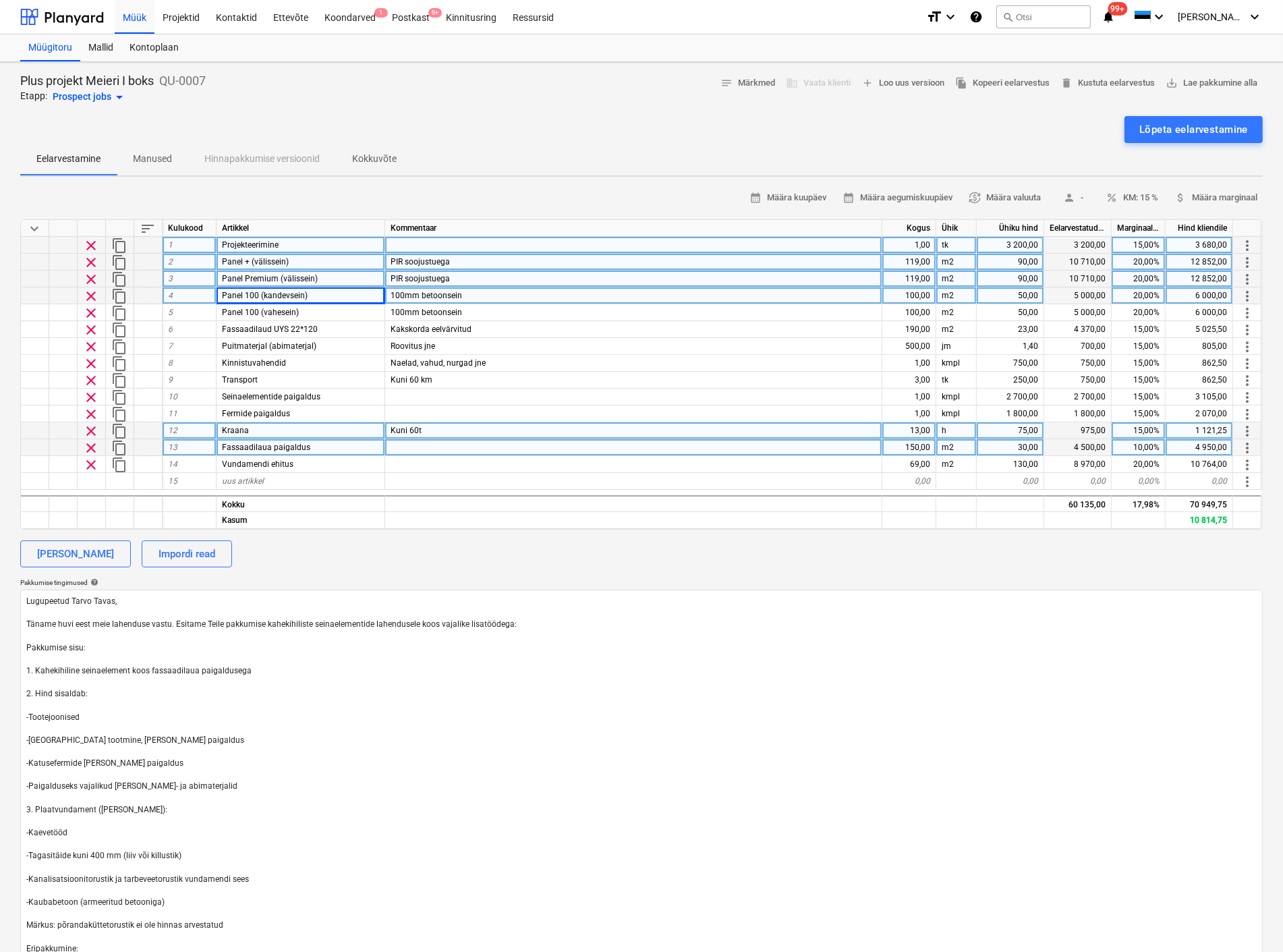
click at [402, 287] on div "100mm betoonsein" at bounding box center [633, 295] width 497 height 17
click at [402, 292] on input "100mm betoonsein" at bounding box center [633, 295] width 496 height 16
type input "160mm betoonsein"
type textarea "x"
click at [912, 294] on div "100,00" at bounding box center [909, 295] width 54 height 17
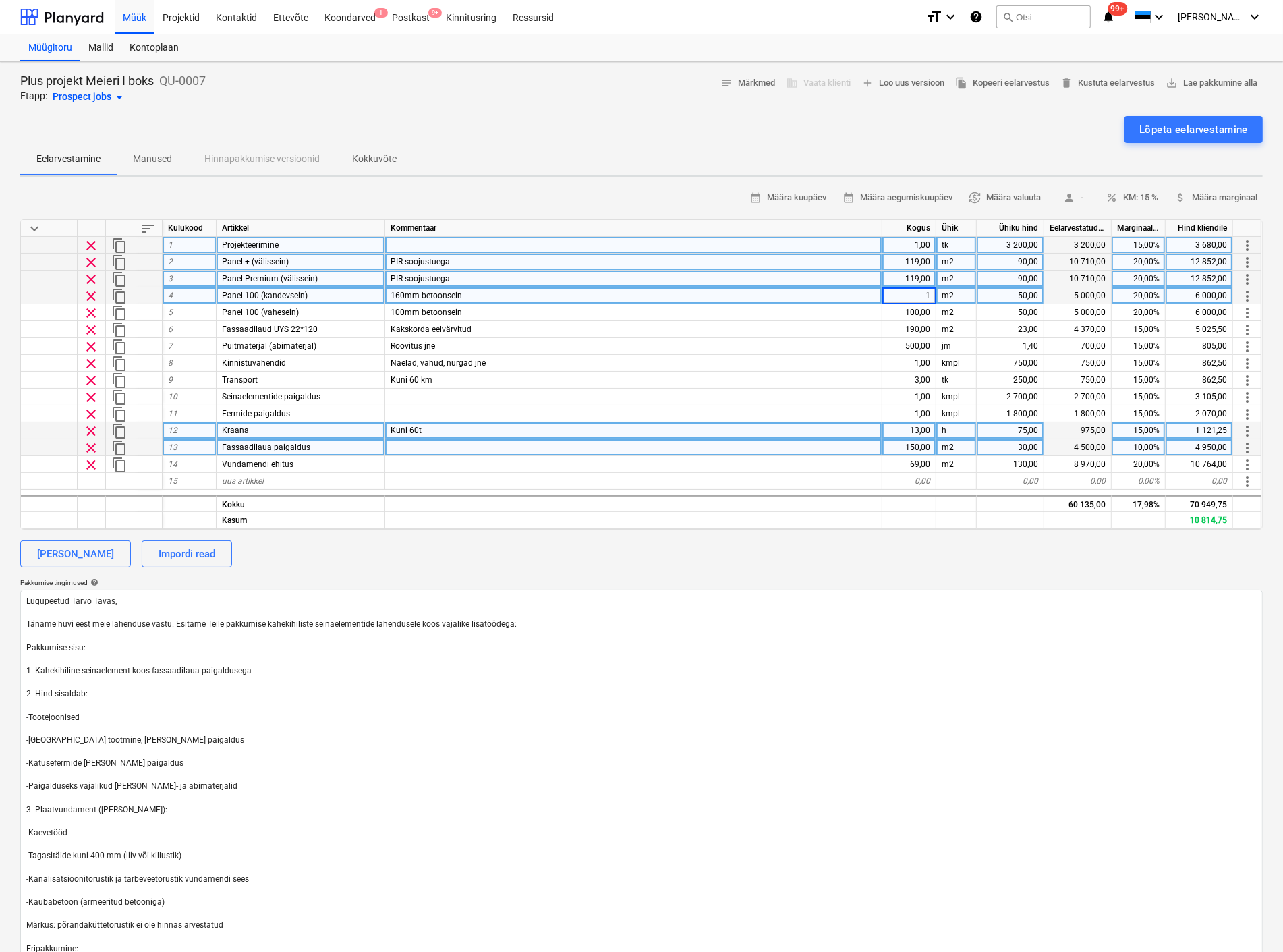
type input "14"
type textarea "x"
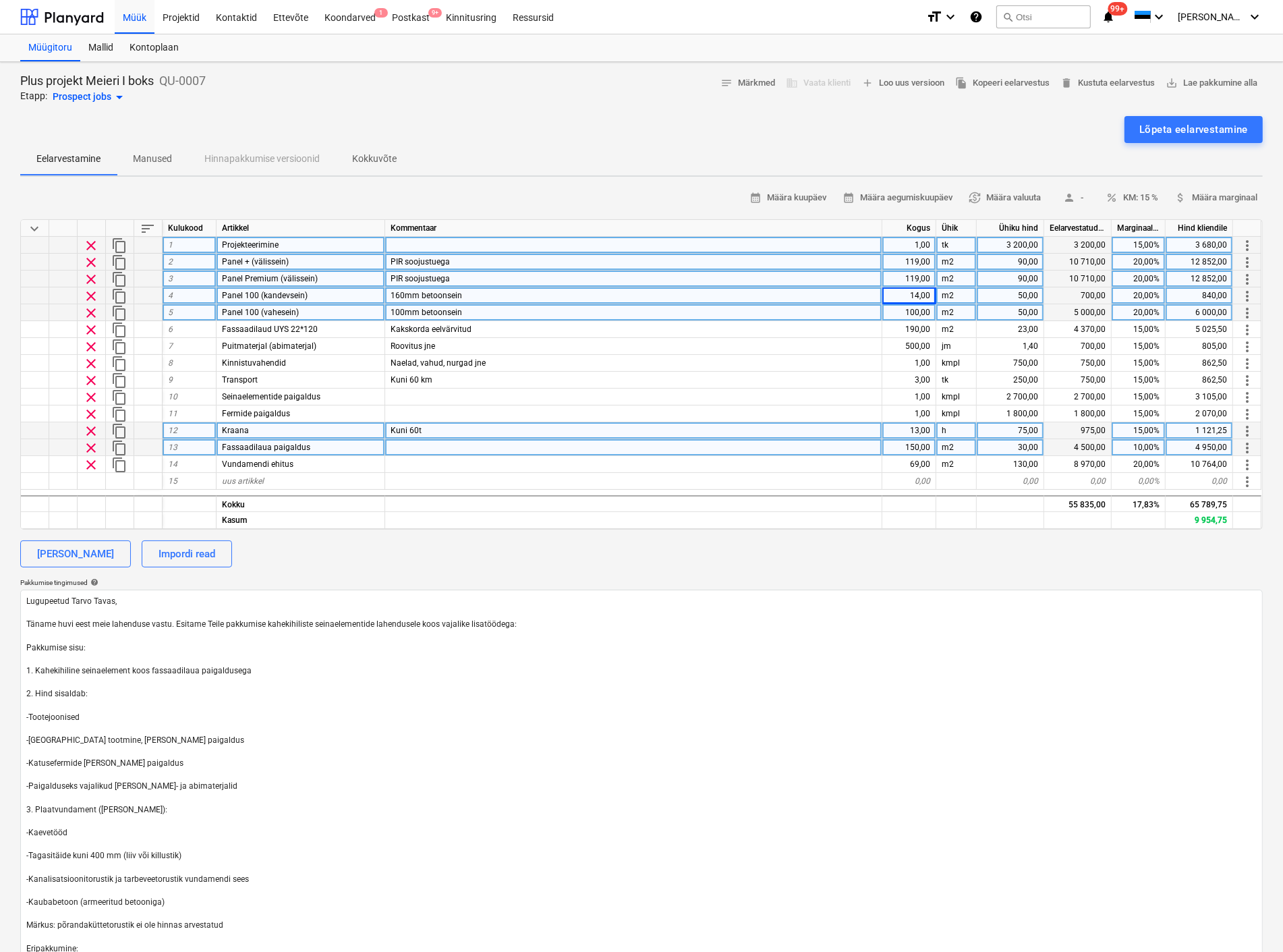
click at [919, 314] on div "100,00" at bounding box center [909, 312] width 54 height 17
type input "85"
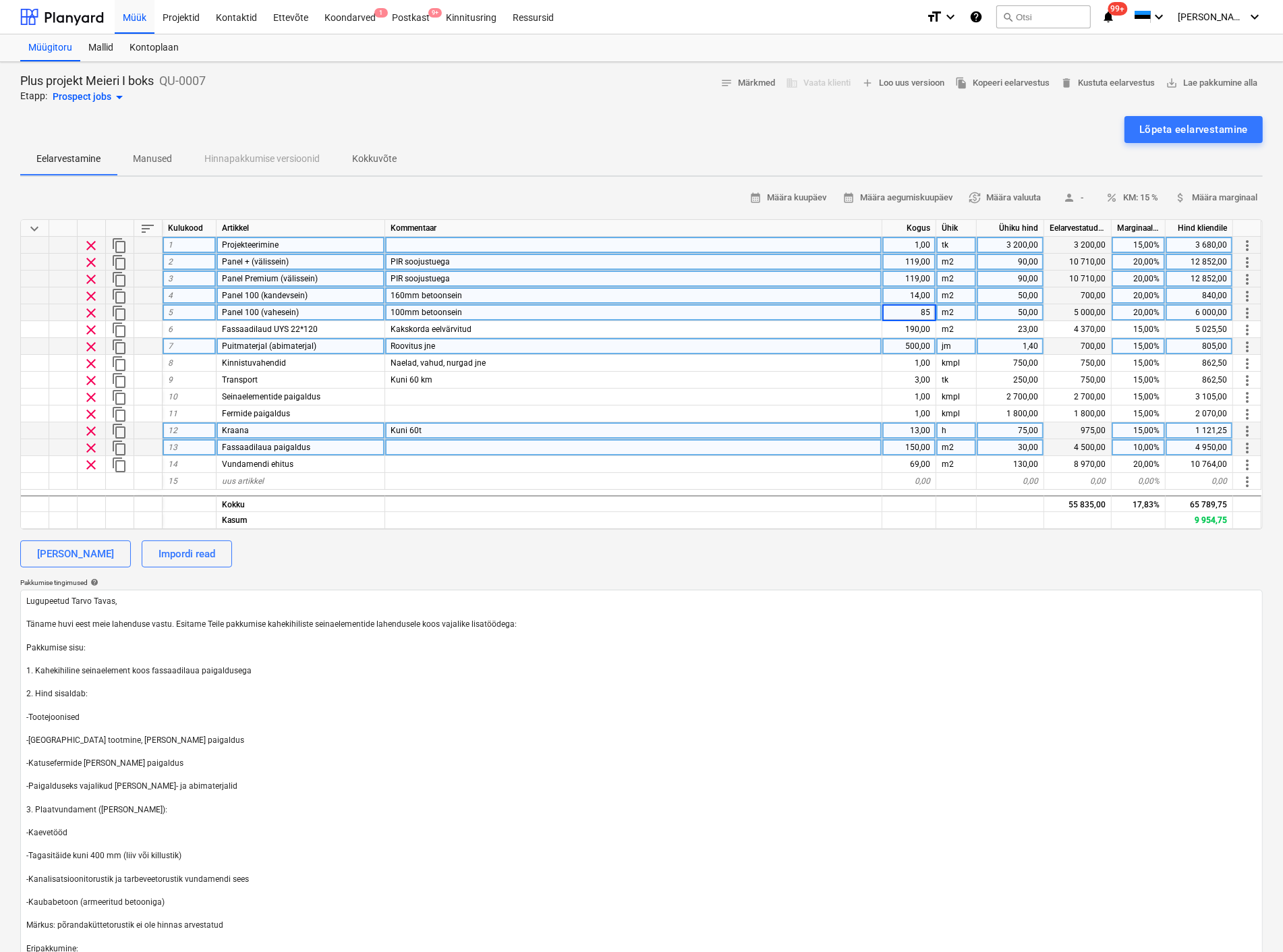
type textarea "x"
click at [860, 353] on div "Roovitus jne" at bounding box center [633, 346] width 497 height 17
click at [919, 278] on div "119,00" at bounding box center [909, 279] width 54 height 17
type input "104"
type textarea "x"
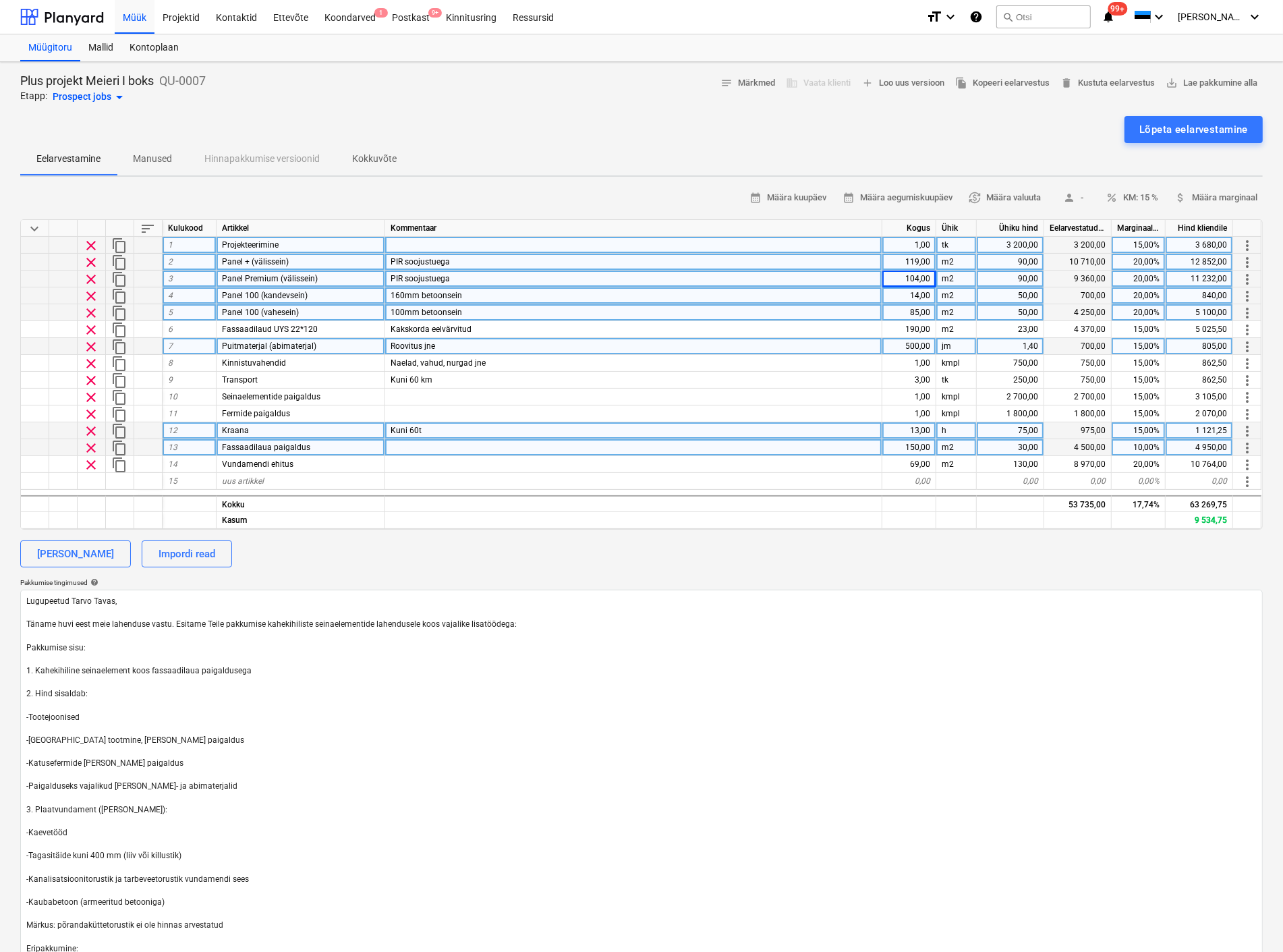
click at [922, 261] on div "119,00" at bounding box center [909, 262] width 54 height 17
type input "110"
type textarea "x"
click at [911, 294] on div "14,00" at bounding box center [909, 295] width 54 height 17
click at [1026, 279] on div "90,00" at bounding box center [1010, 279] width 68 height 17
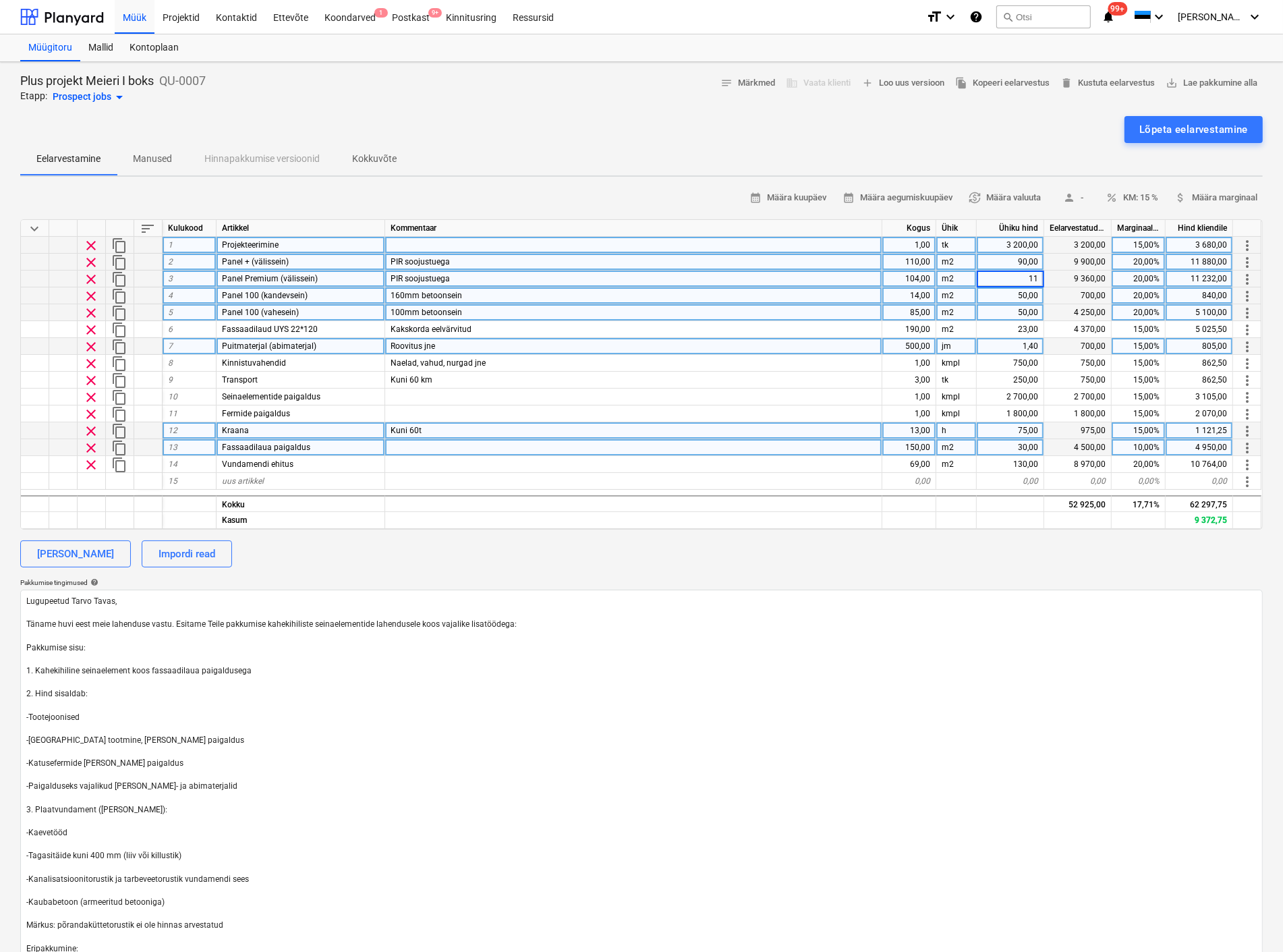
type input "110"
click at [641, 140] on div "Lõpeta eelarvestamine" at bounding box center [642, 129] width 1242 height 27
click at [1020, 272] on div "110,00" at bounding box center [1010, 279] width 68 height 17
click at [113, 313] on span "content_copy" at bounding box center [119, 312] width 16 height 16
type textarea "x"
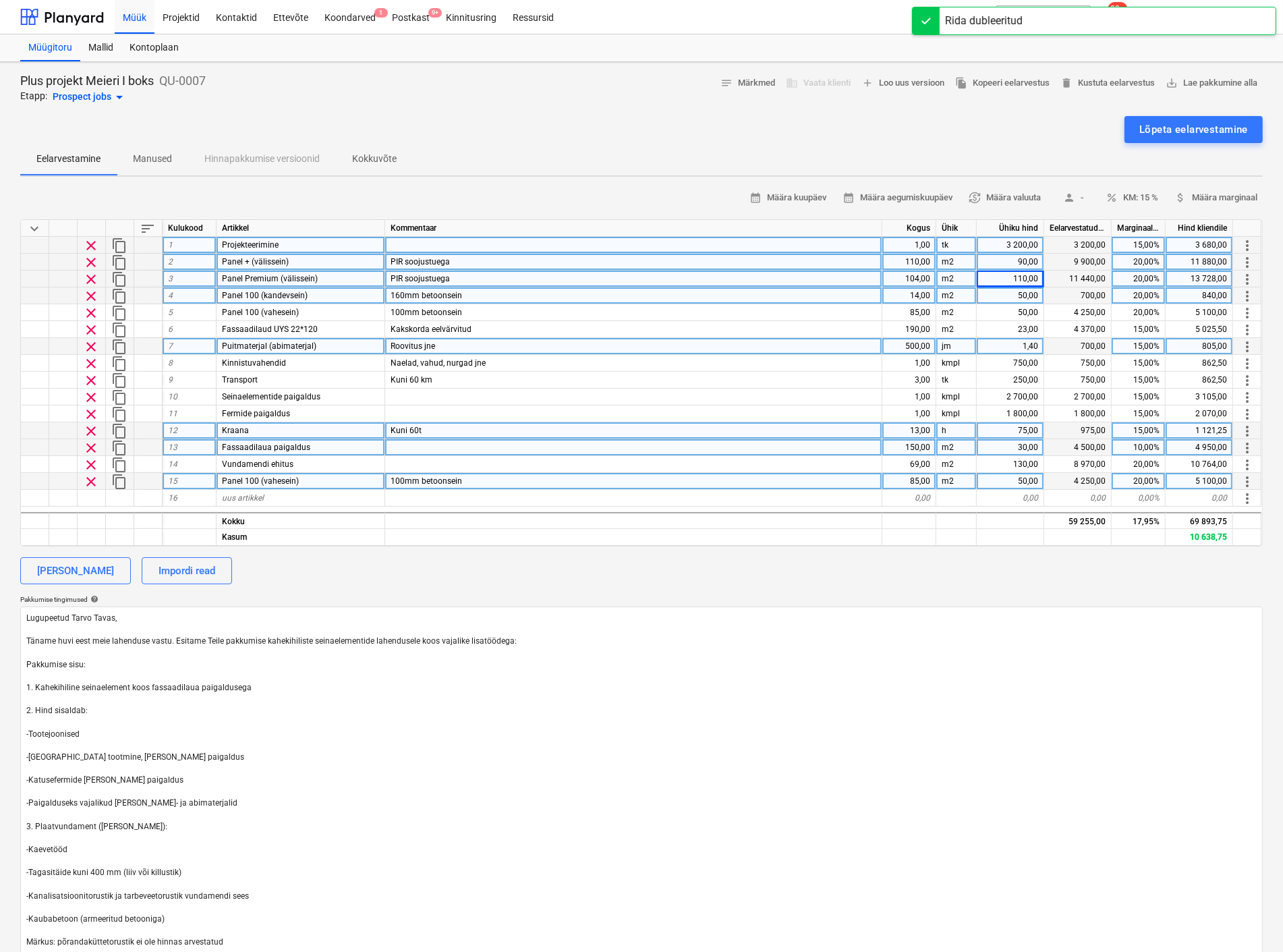
click at [290, 484] on span "Panel 100 (vahesein)" at bounding box center [260, 480] width 77 height 9
type input "Vahelaepaneelid"
type textarea "x"
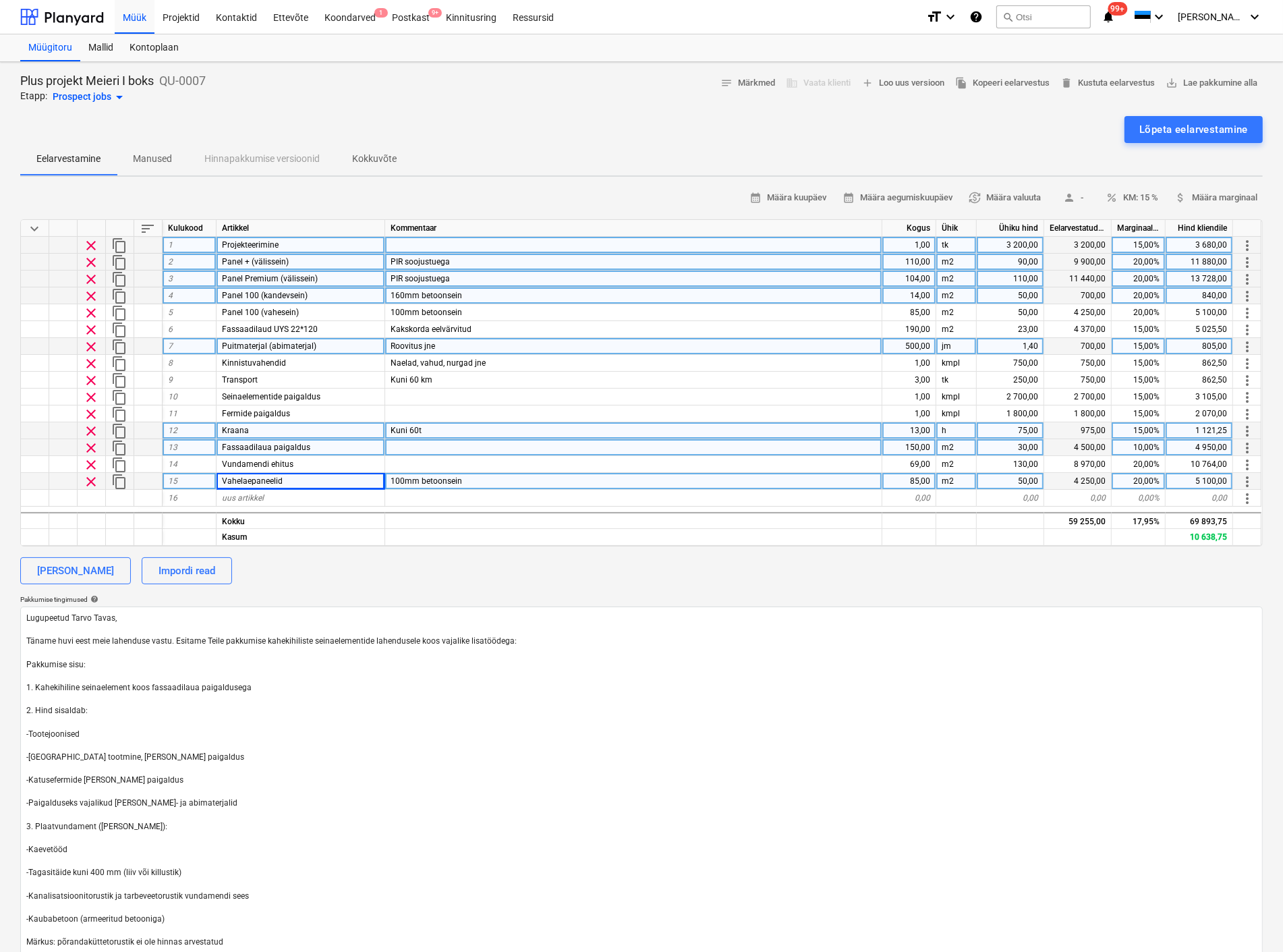
click at [537, 479] on div "100mm betoonsein" at bounding box center [633, 481] width 497 height 17
type input "2"
type textarea "x"
click at [363, 480] on div "Vahelaepaneelid" at bounding box center [301, 481] width 169 height 17
click at [363, 480] on input "Vahelaepaneelid" at bounding box center [300, 480] width 168 height 16
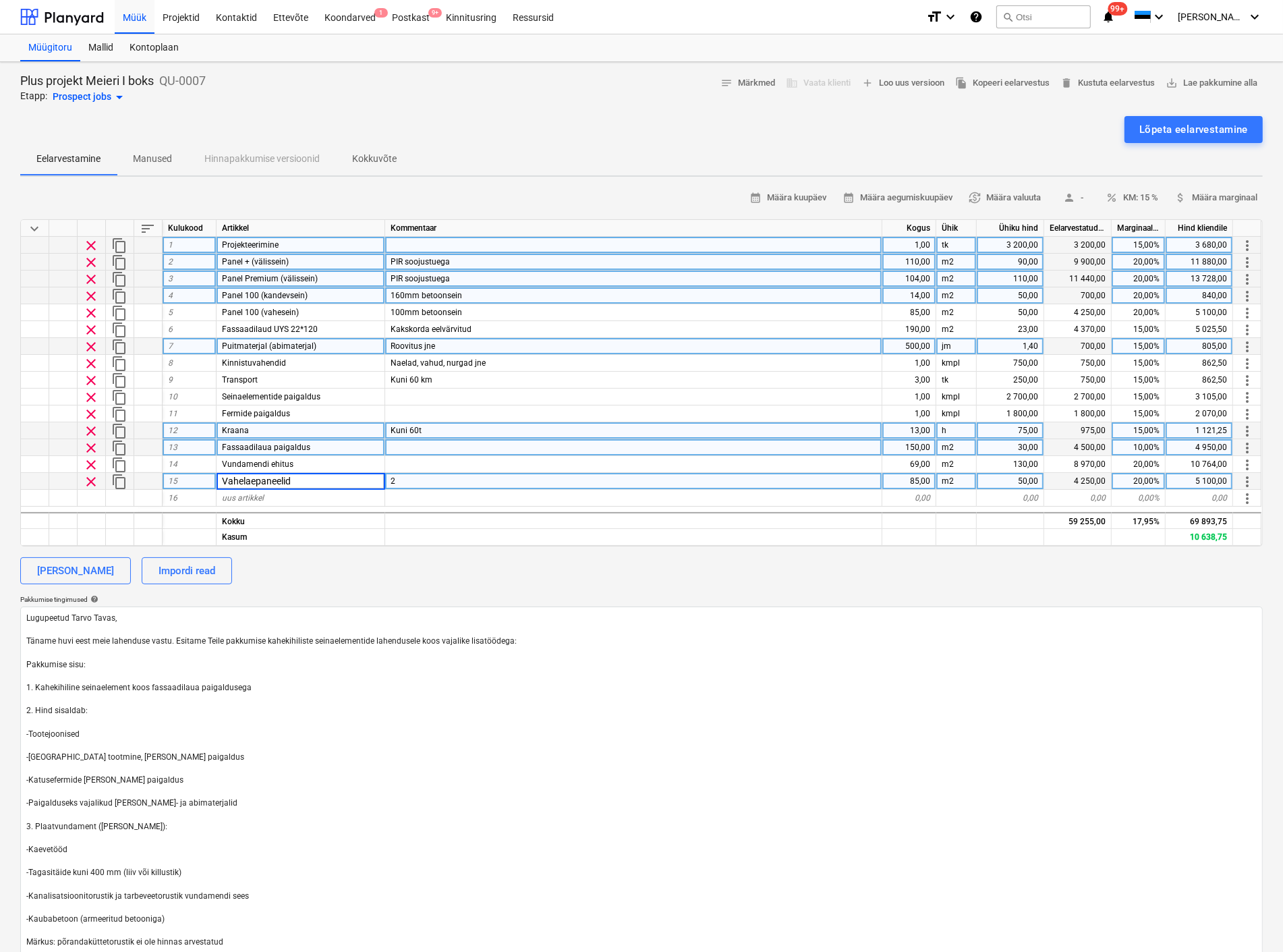
click at [363, 480] on input "Vahelaepaneelid" at bounding box center [300, 480] width 168 height 16
type input "Vahelaepaneelid 265"
type textarea "x"
click at [414, 479] on div "2" at bounding box center [633, 481] width 497 height 17
type input "Õõnespaneel"
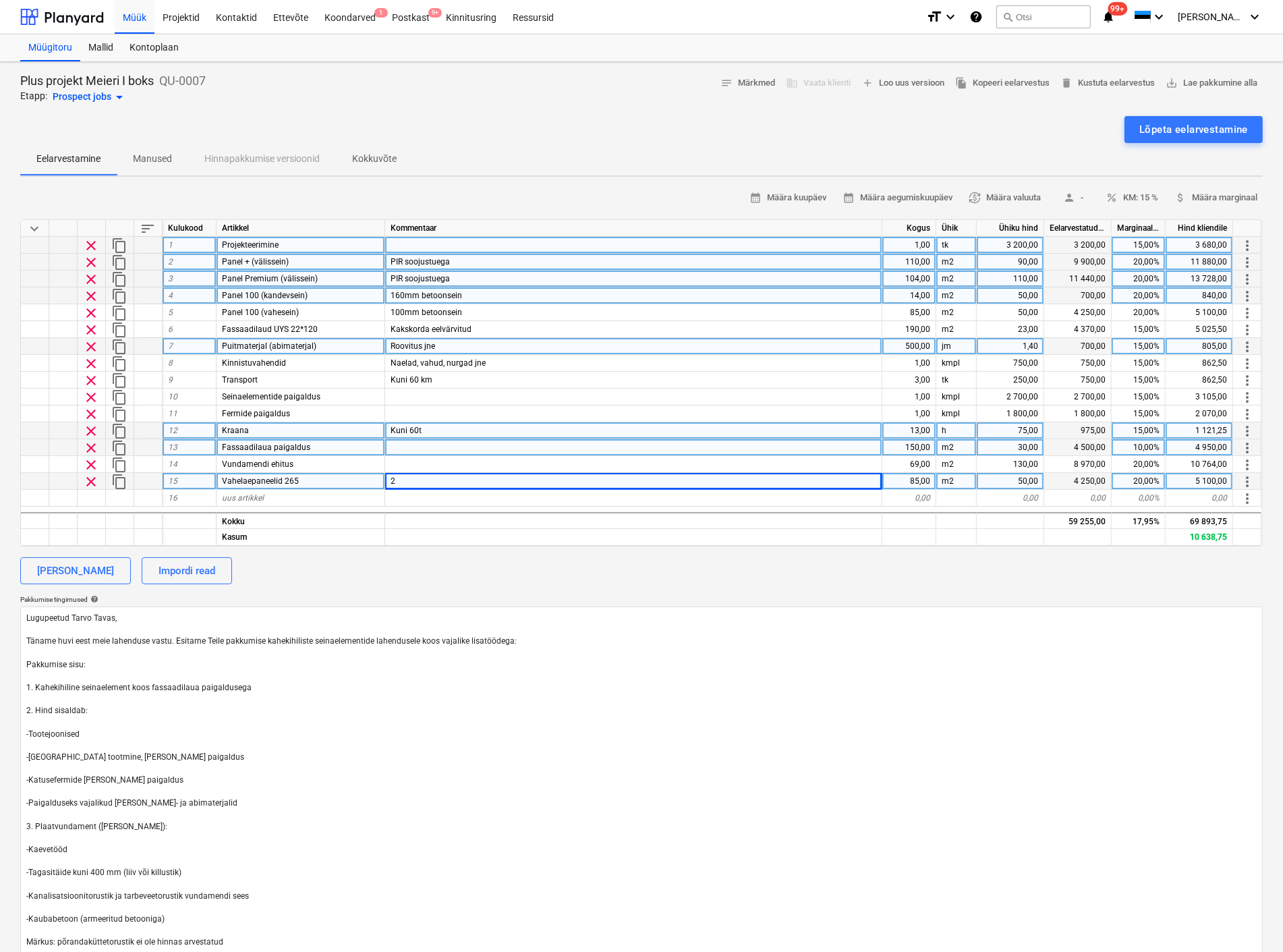
type textarea "x"
click at [912, 484] on div "85,00" at bounding box center [909, 481] width 54 height 17
click at [912, 479] on div "85,00" at bounding box center [909, 481] width 54 height 17
type input "65"
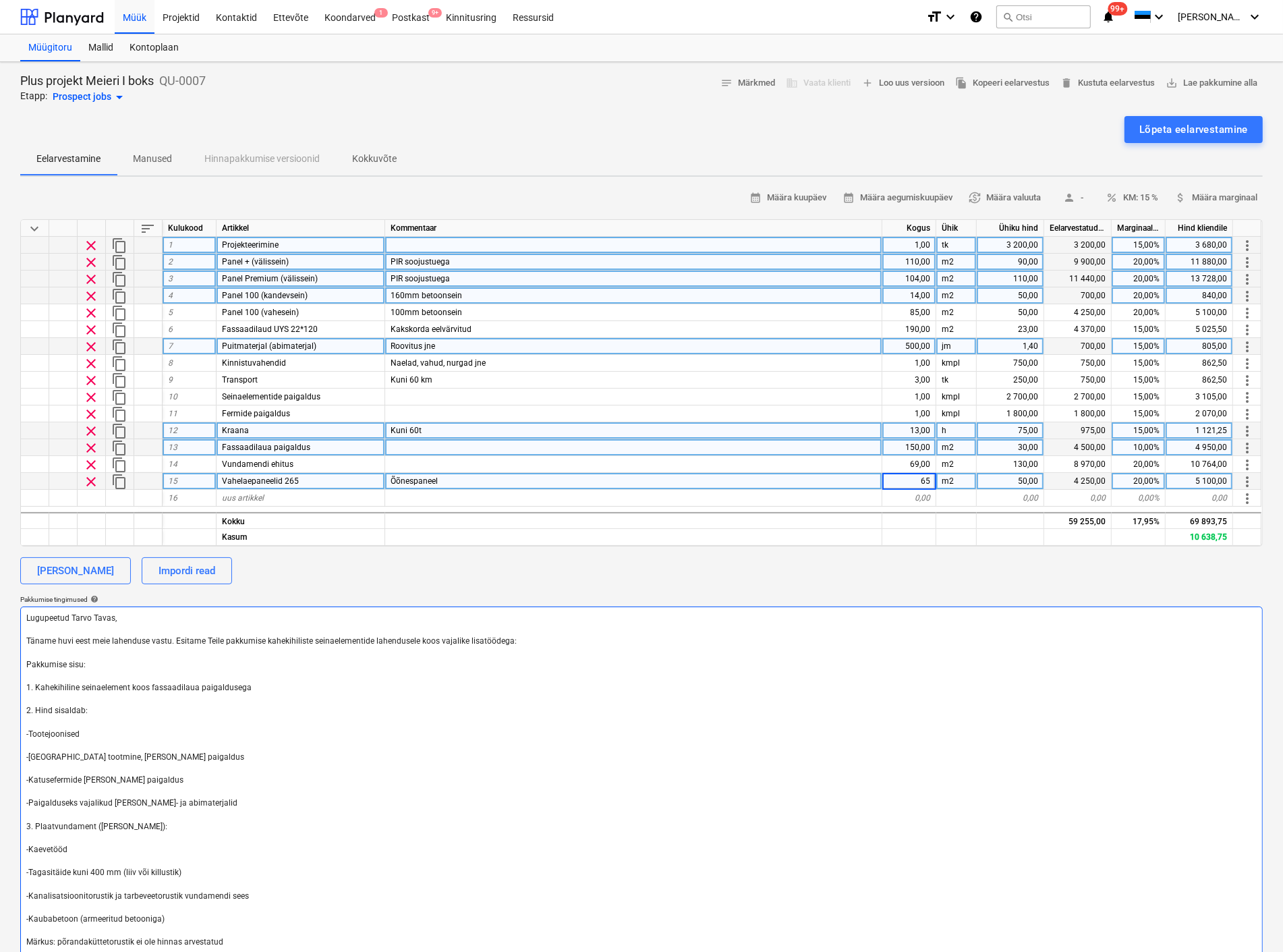
click at [636, 689] on textarea "Lugupeetud Tarvo Tavas, Täname huvi eest meie lahenduse vastu. Esitame Teile pa…" at bounding box center [642, 803] width 1242 height 394
click at [146, 223] on span "sort" at bounding box center [147, 228] width 16 height 16
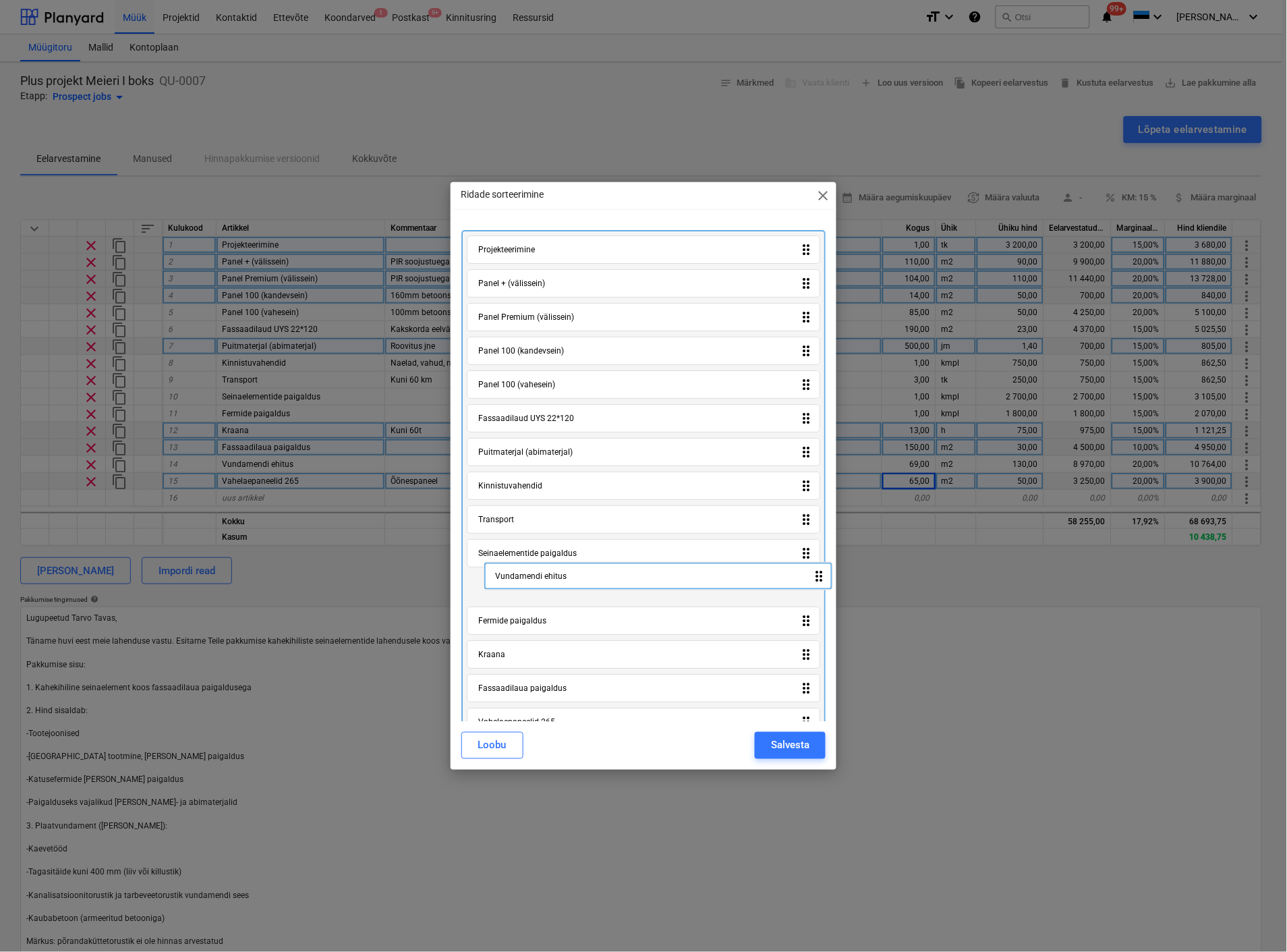
scroll to position [7, 0]
drag, startPoint x: 516, startPoint y: 695, endPoint x: 544, endPoint y: 400, distance: 296.3
click at [544, 400] on div "Projekteerimine drag_indicator Panel + (välissein) drag_indicator Panel Premium…" at bounding box center [644, 485] width 365 height 517
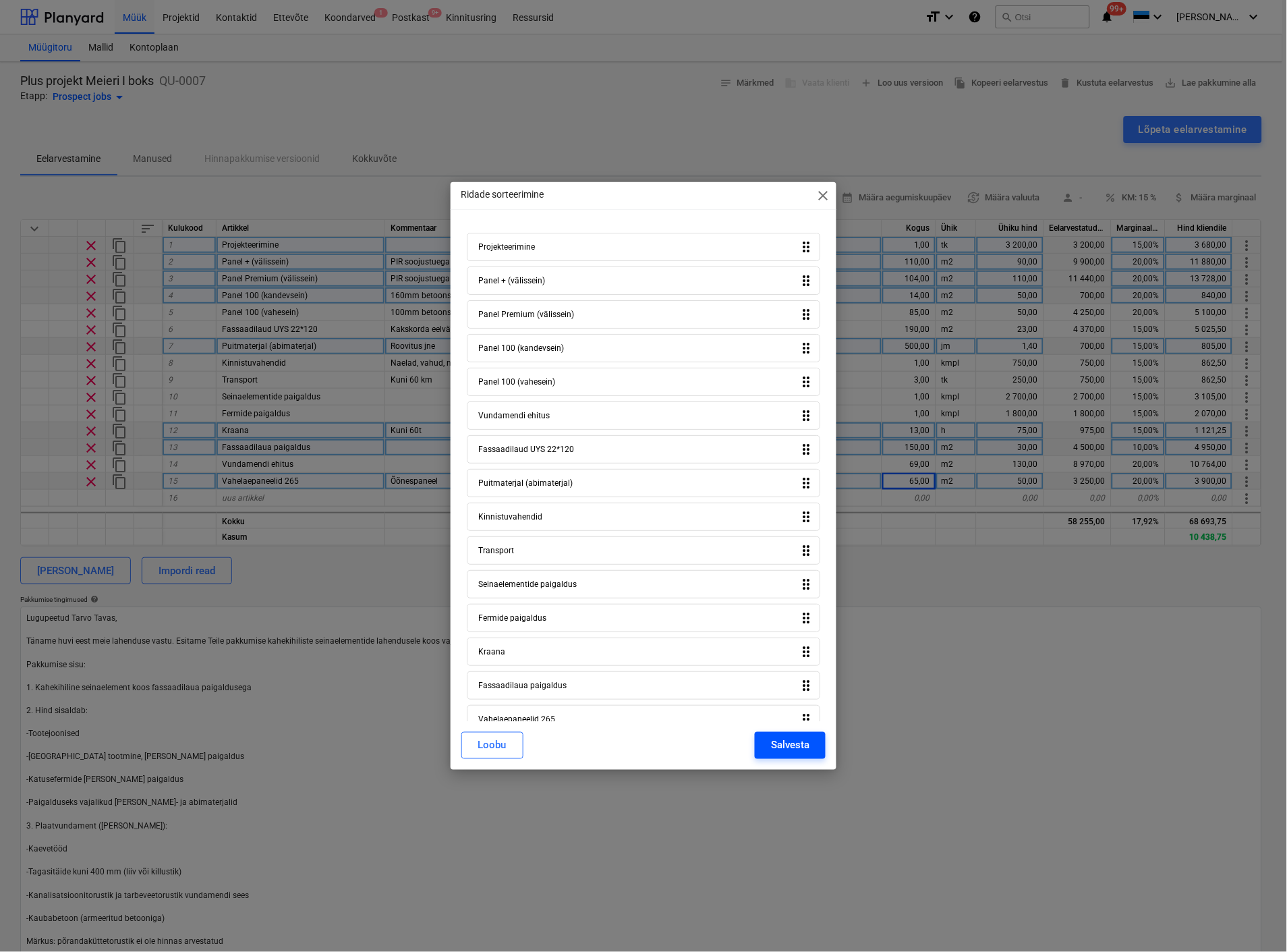
click at [787, 748] on div "Salvesta" at bounding box center [791, 745] width 39 height 18
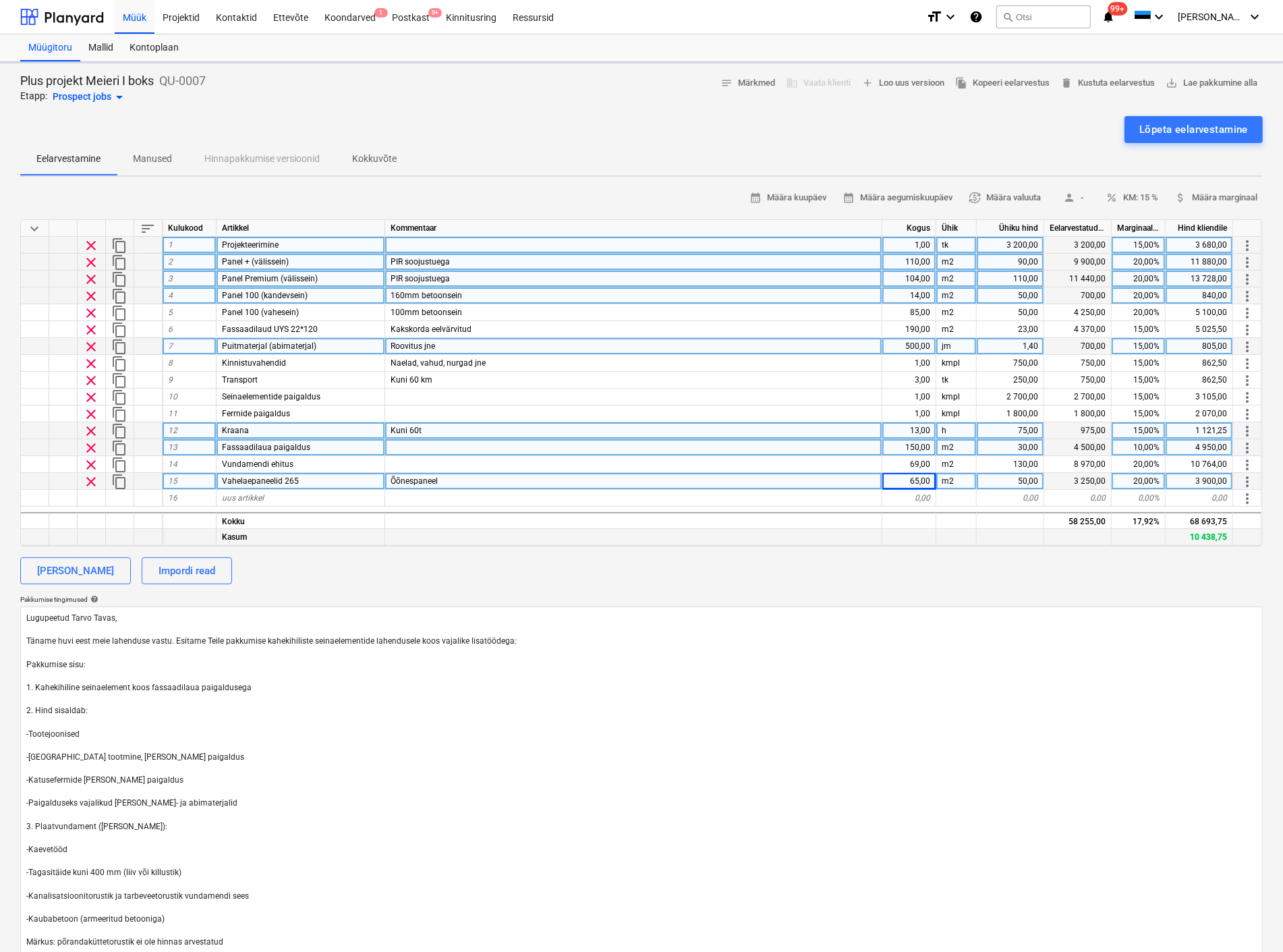
type textarea "x"
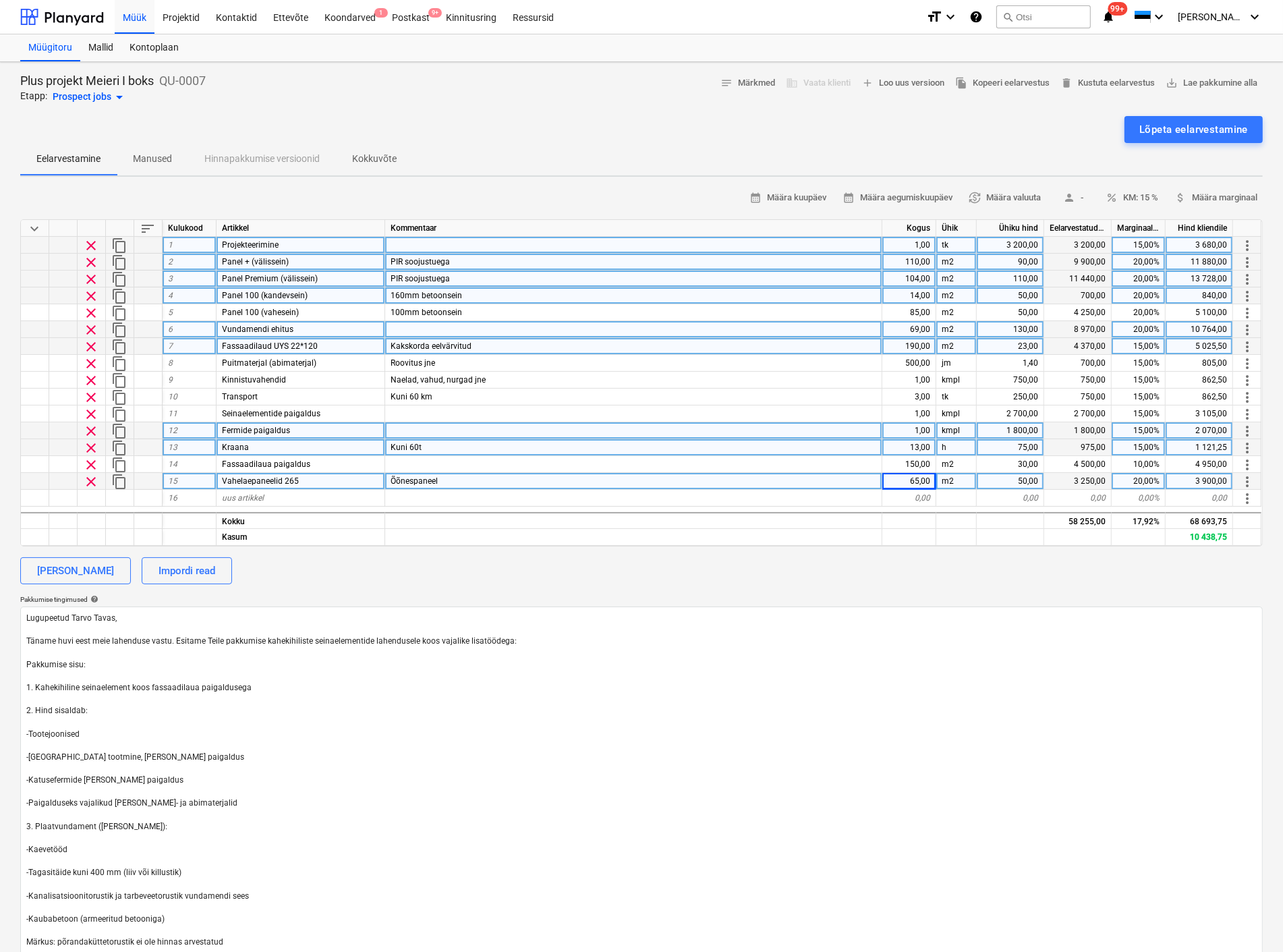
click at [918, 327] on div "69,00" at bounding box center [909, 329] width 54 height 17
type input "70"
type textarea "x"
click at [776, 698] on textarea "Lugupeetud Tarvo Tavas, Täname huvi eest meie lahenduse vastu. Esitame Teile pa…" at bounding box center [642, 803] width 1242 height 394
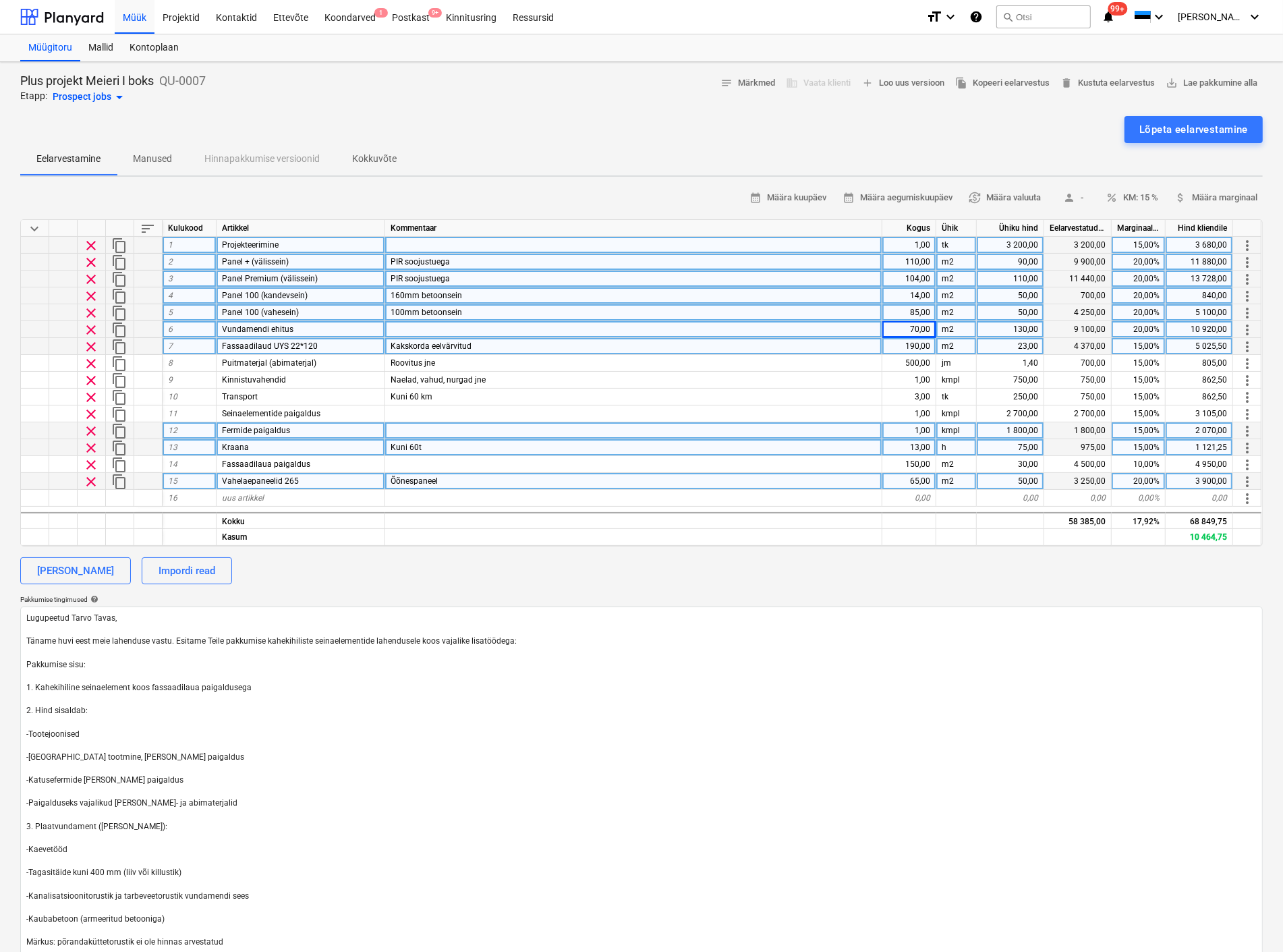
click at [918, 309] on div "85,00" at bounding box center [909, 312] width 54 height 17
type input "4"
type input "65"
type textarea "x"
type input "42"
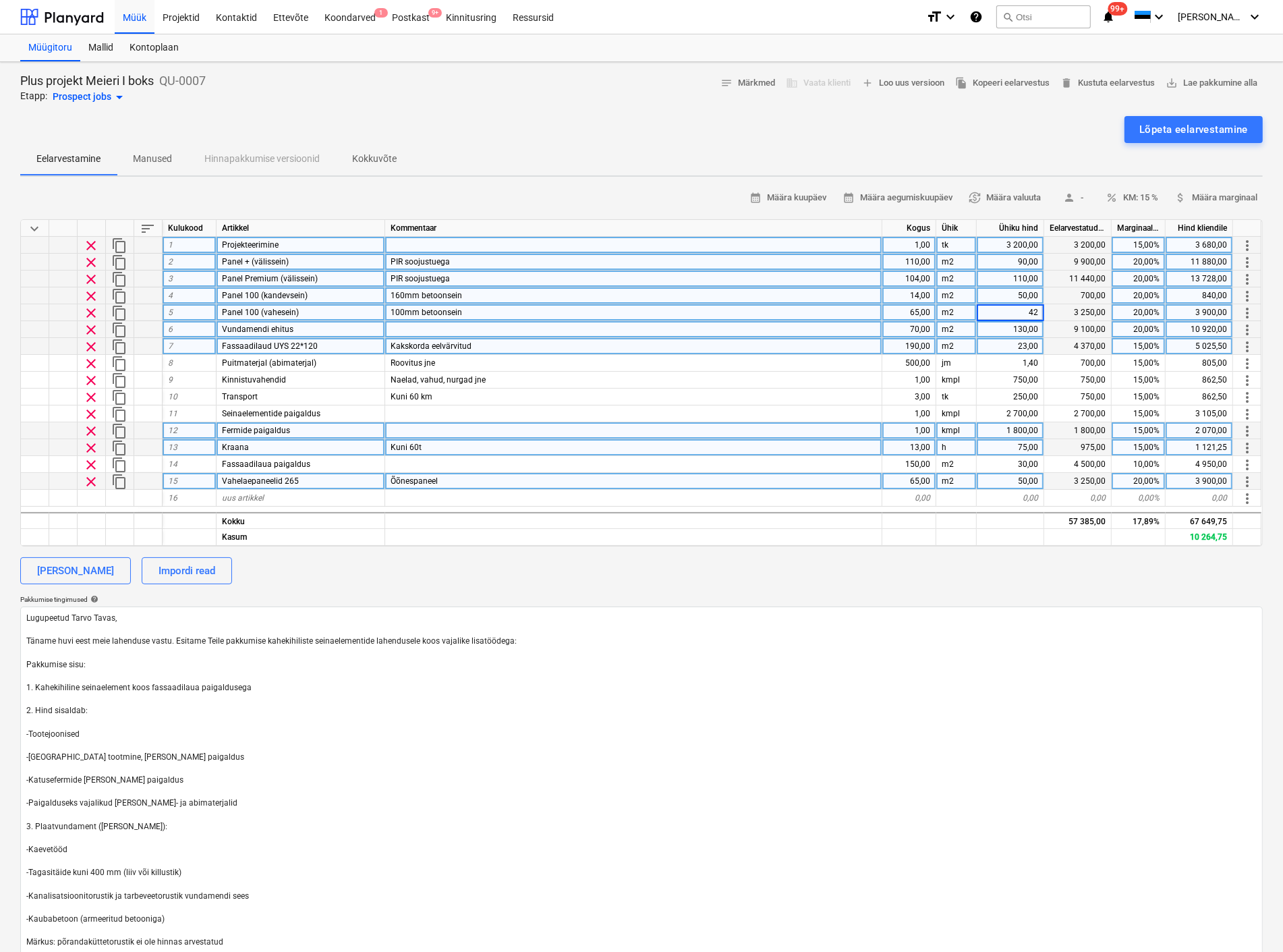
type textarea "x"
click at [1137, 311] on div "20,00%" at bounding box center [1139, 312] width 54 height 17
type input "10"
type textarea "x"
click at [966, 623] on textarea "Lugupeetud Tarvo Tavas, Täname huvi eest meie lahenduse vastu. Esitame Teile pa…" at bounding box center [642, 803] width 1242 height 394
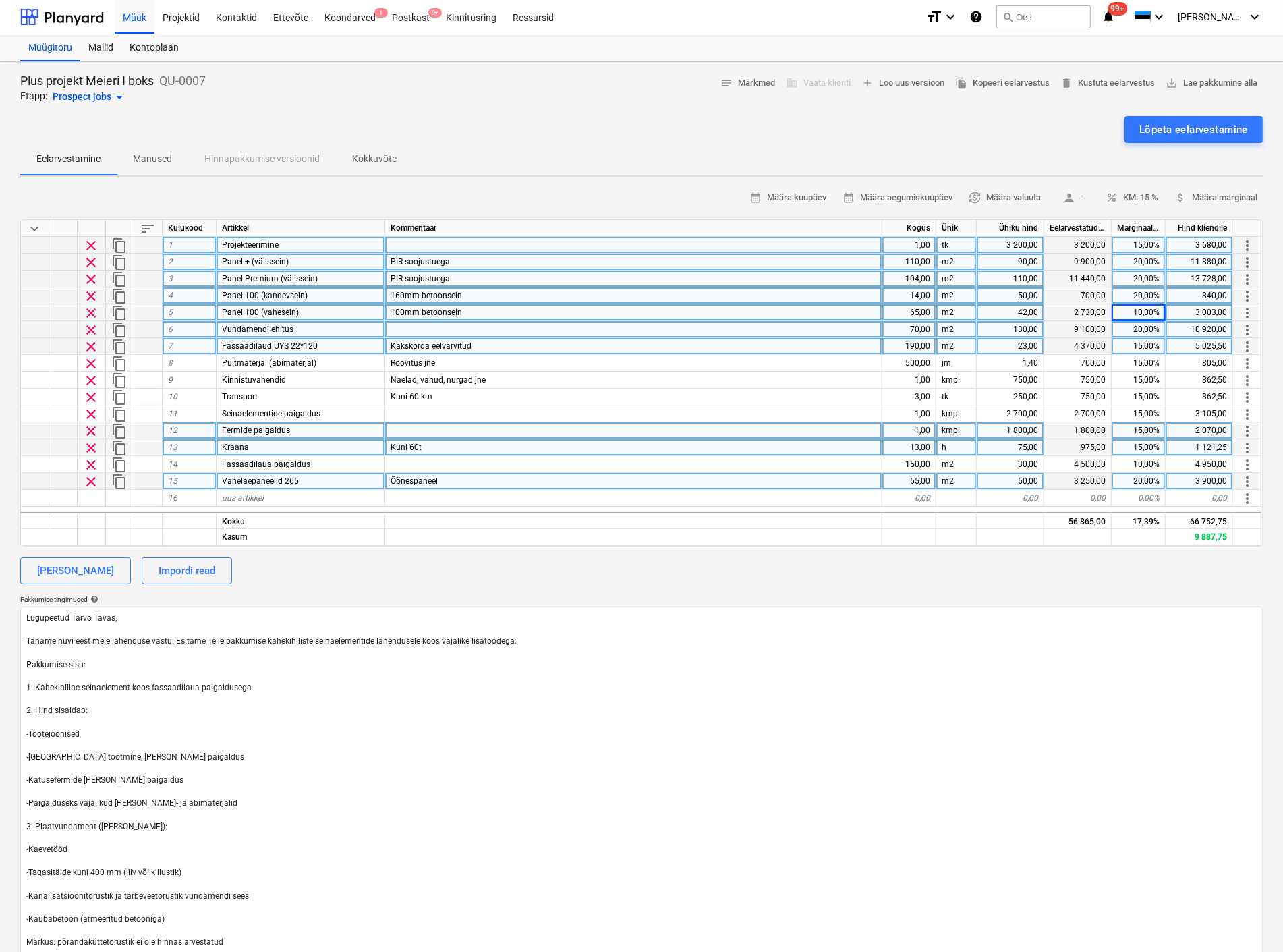
click at [1140, 307] on div "10,00%" at bounding box center [1139, 312] width 54 height 17
type input "15"
type textarea "x"
click at [1010, 700] on textarea "Lugupeetud Tarvo Tavas, Täname huvi eest meie lahenduse vastu. Esitame Teile pa…" at bounding box center [642, 803] width 1242 height 394
click at [1020, 307] on div "42,00" at bounding box center [1010, 312] width 68 height 17
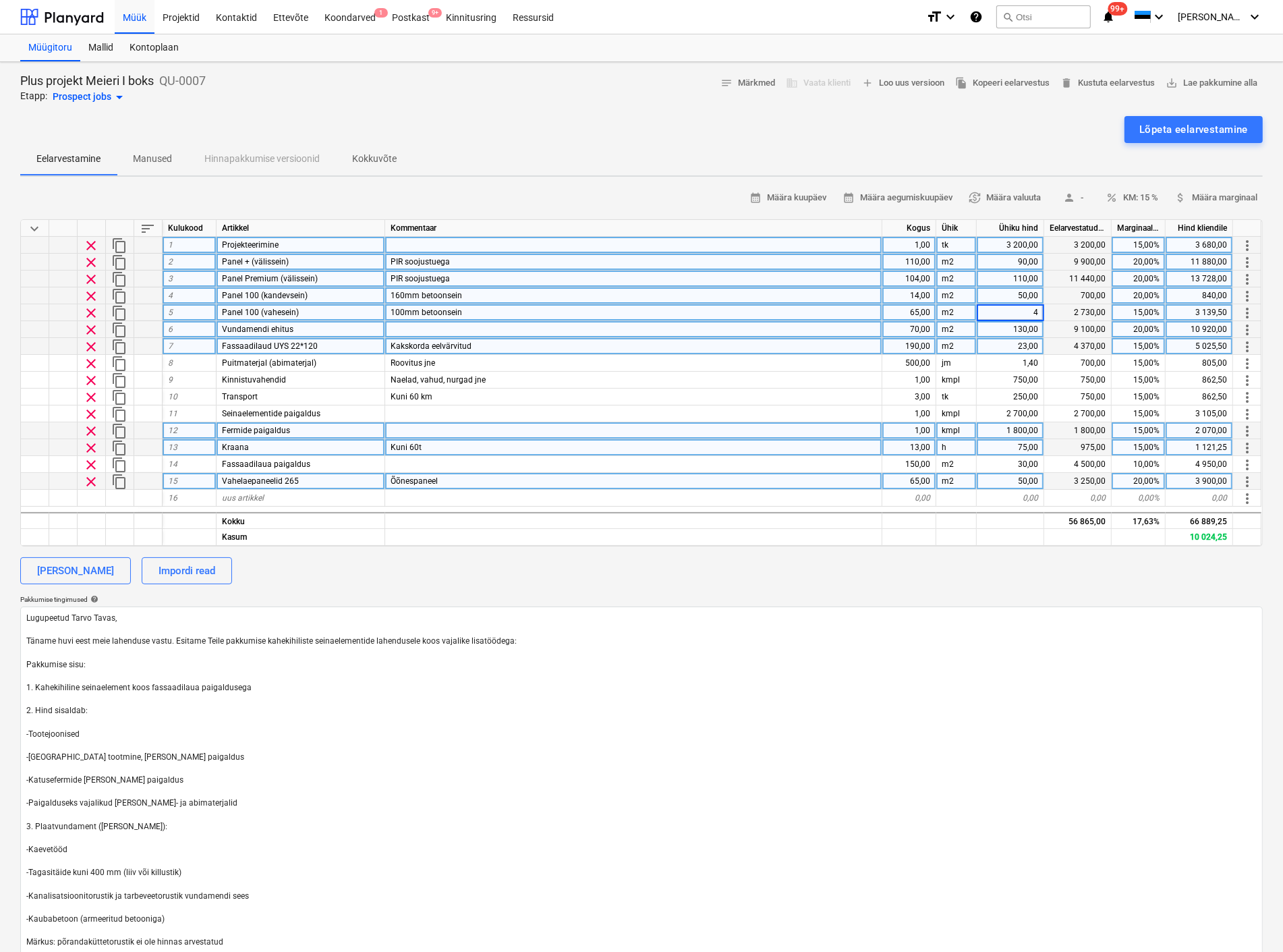
type input "45"
type textarea "x"
click at [918, 306] on div "65,00" at bounding box center [909, 312] width 54 height 17
type input "105"
click at [780, 564] on div "[PERSON_NAME] Impordi read" at bounding box center [642, 571] width 1242 height 27
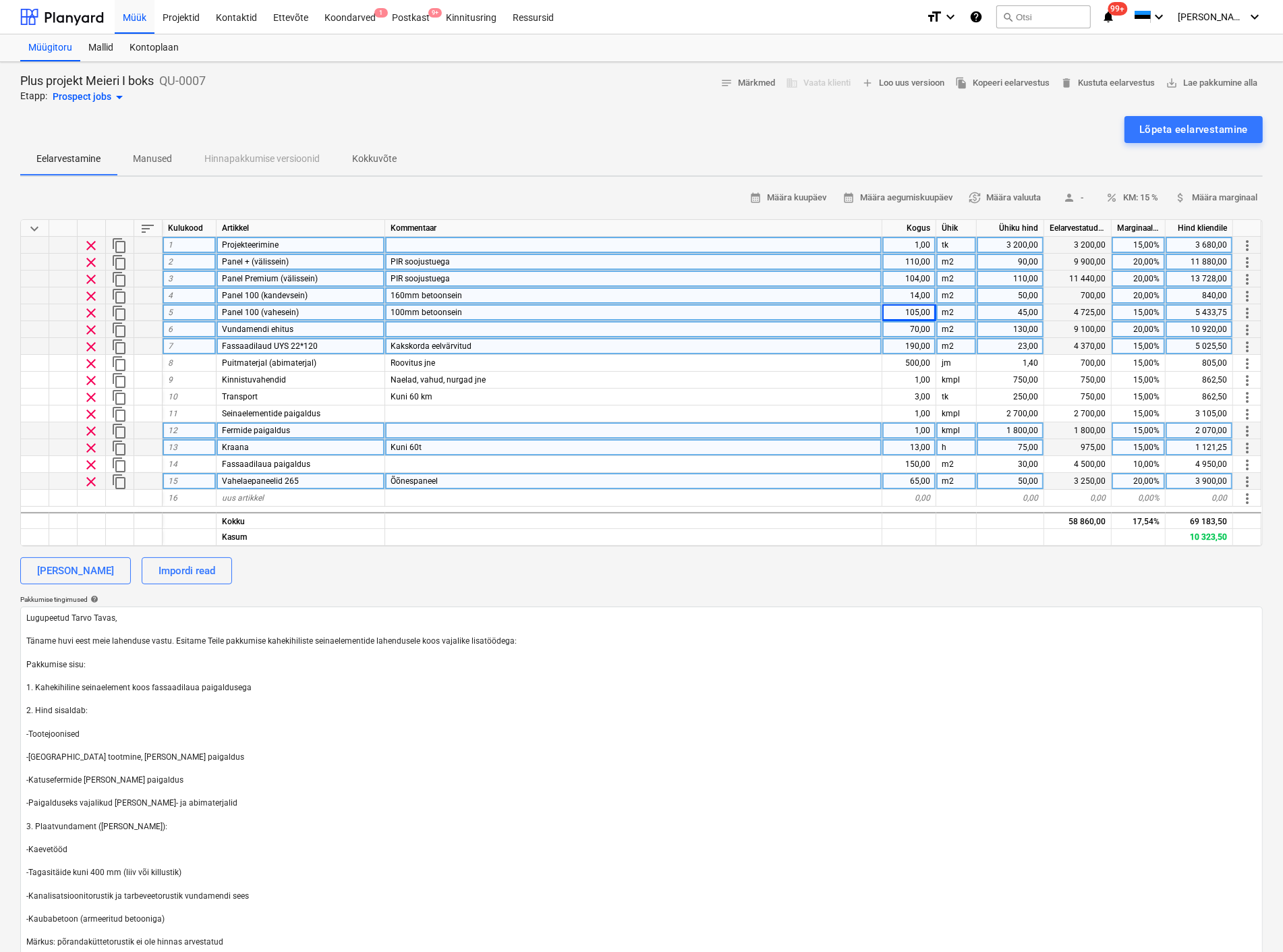
click at [146, 223] on span "sort" at bounding box center [147, 228] width 16 height 16
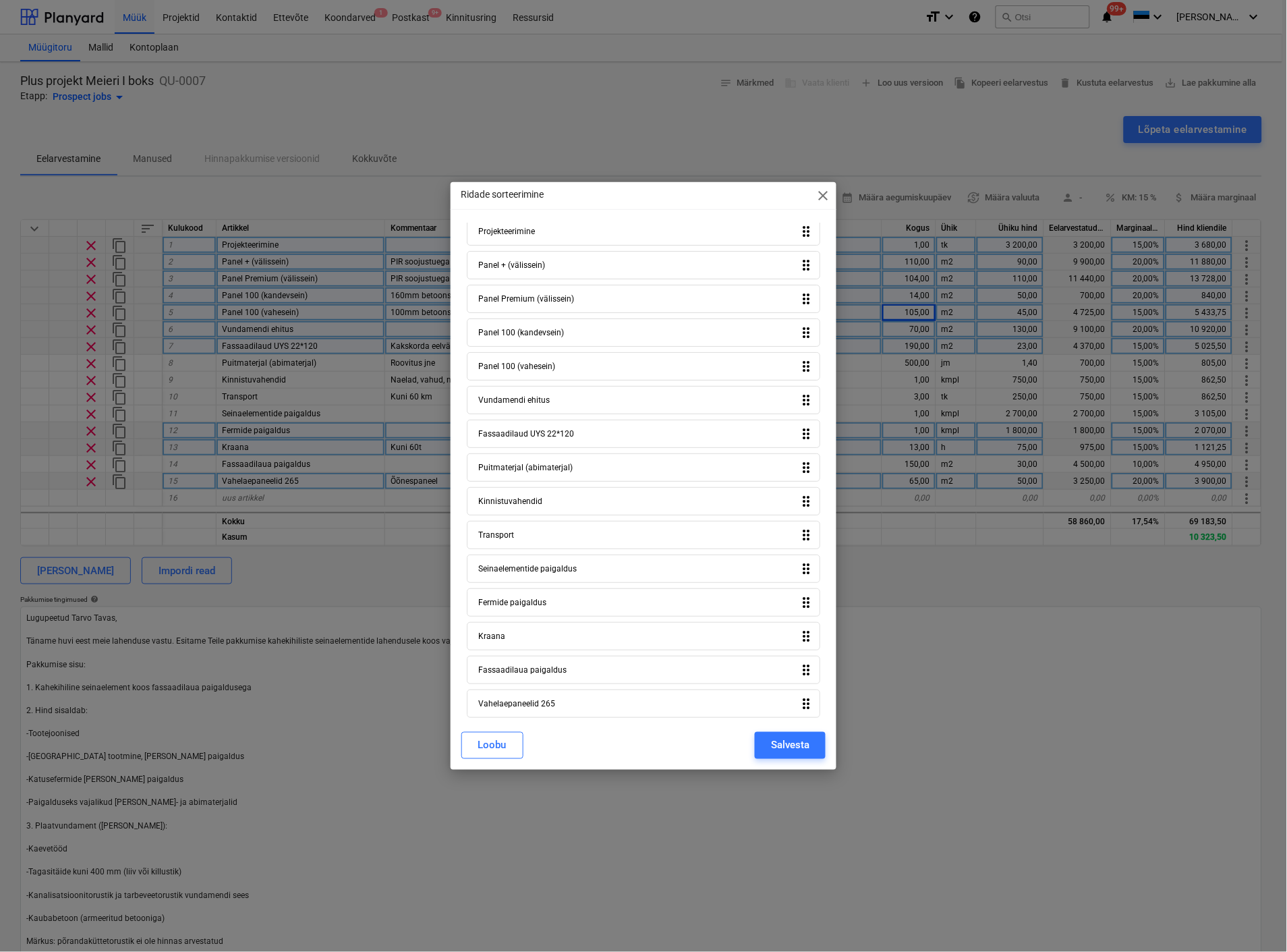
scroll to position [31, 0]
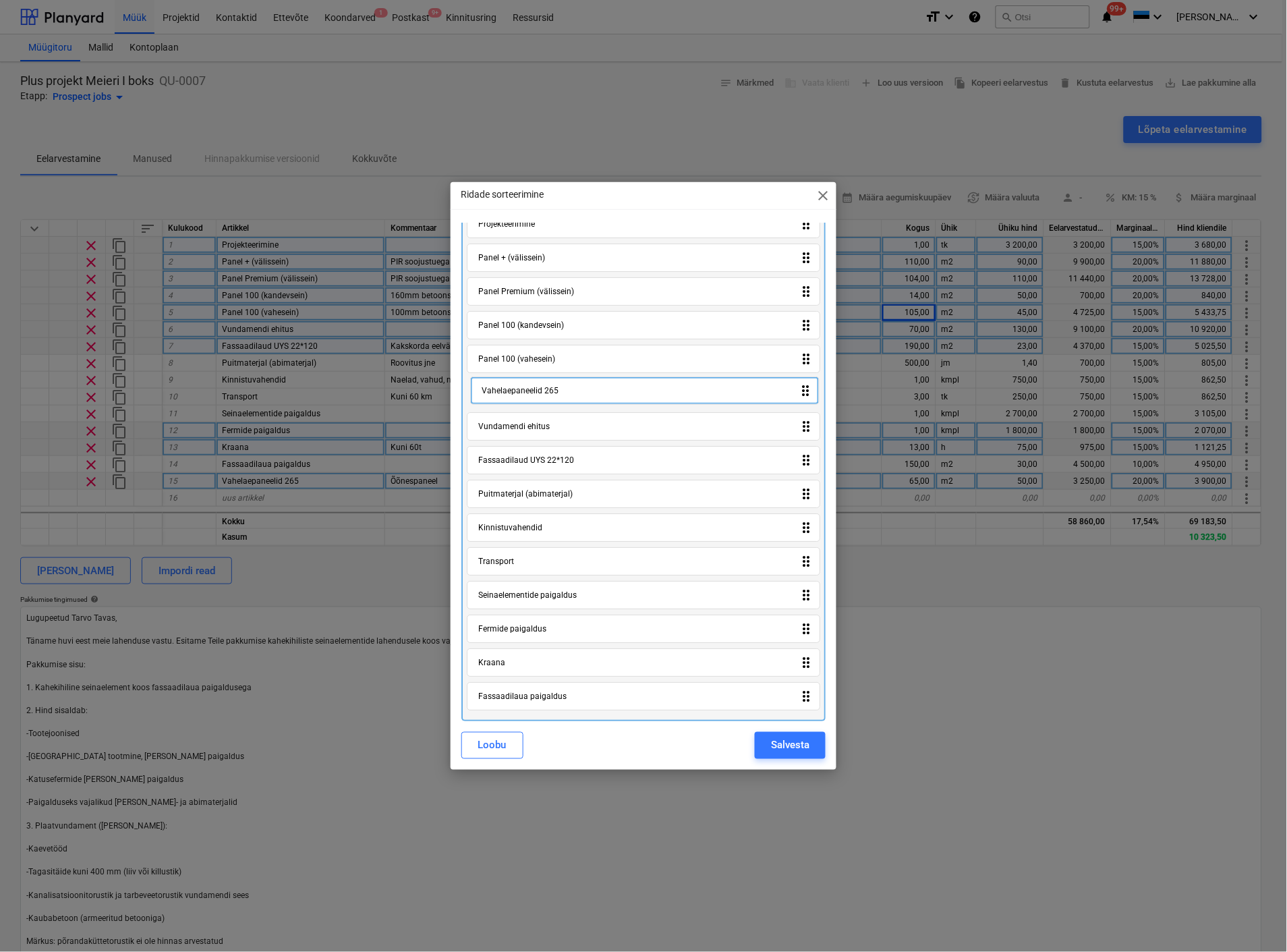
drag, startPoint x: 535, startPoint y: 698, endPoint x: 537, endPoint y: 389, distance: 309.0
click at [537, 389] on div "Projekteerimine drag_indicator Panel + (välissein) drag_indicator Panel Premium…" at bounding box center [644, 462] width 365 height 517
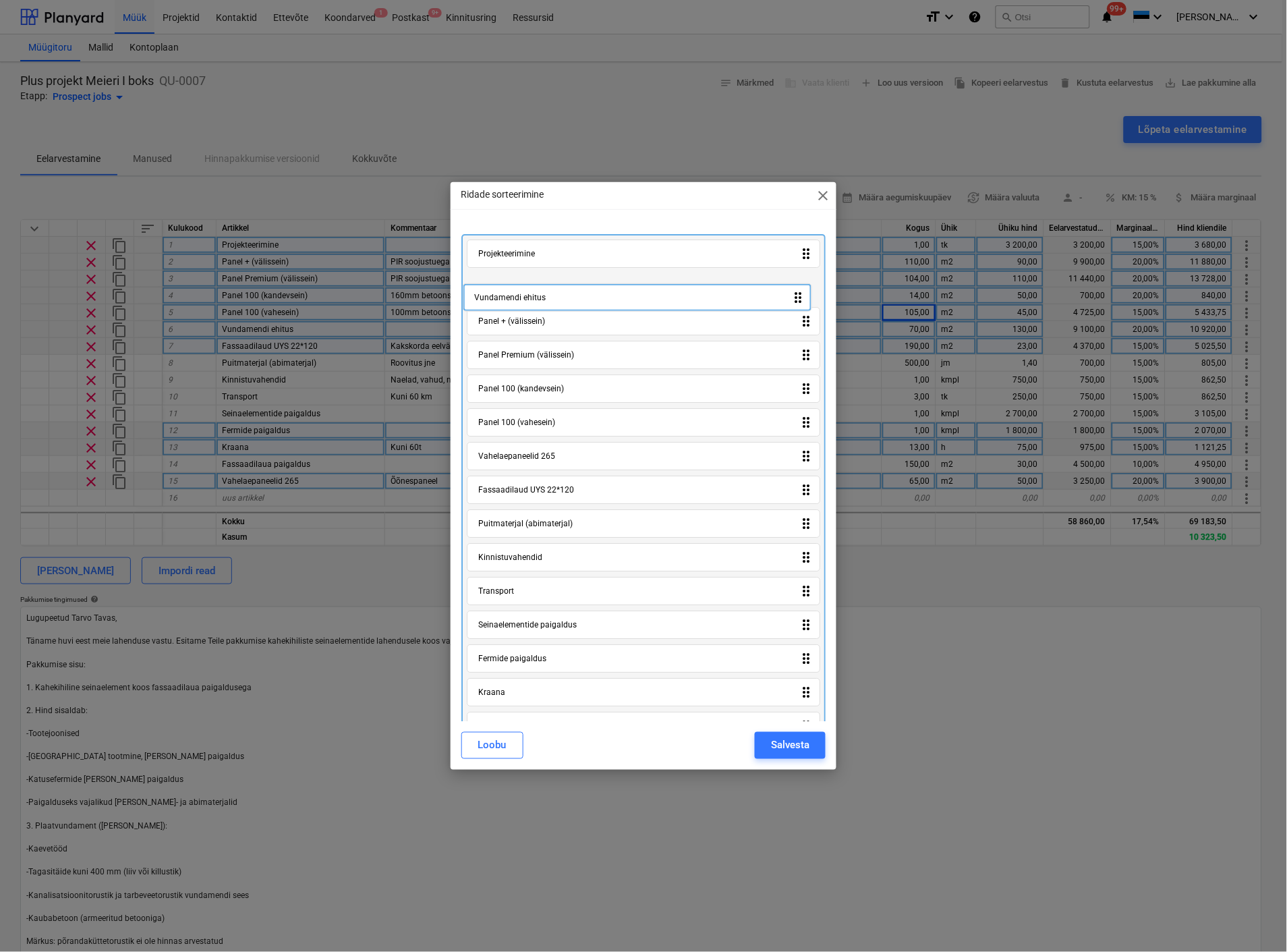
scroll to position [0, 0]
drag, startPoint x: 535, startPoint y: 430, endPoint x: 538, endPoint y: 284, distance: 146.0
click at [538, 284] on div "Projekteerimine drag_indicator Panel + (välissein) drag_indicator Panel Premium…" at bounding box center [644, 492] width 365 height 517
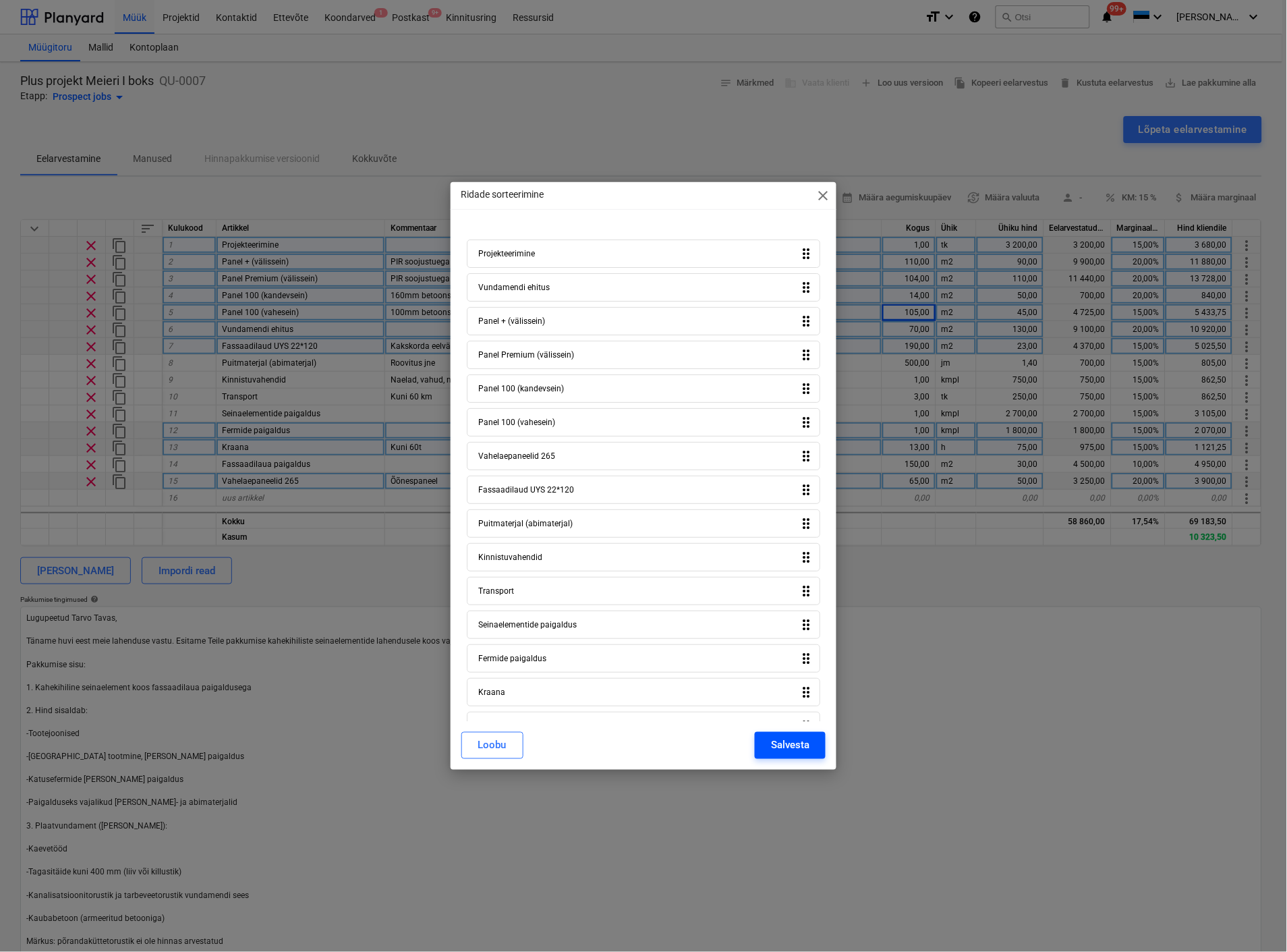
click at [794, 746] on div "Salvesta" at bounding box center [791, 745] width 39 height 18
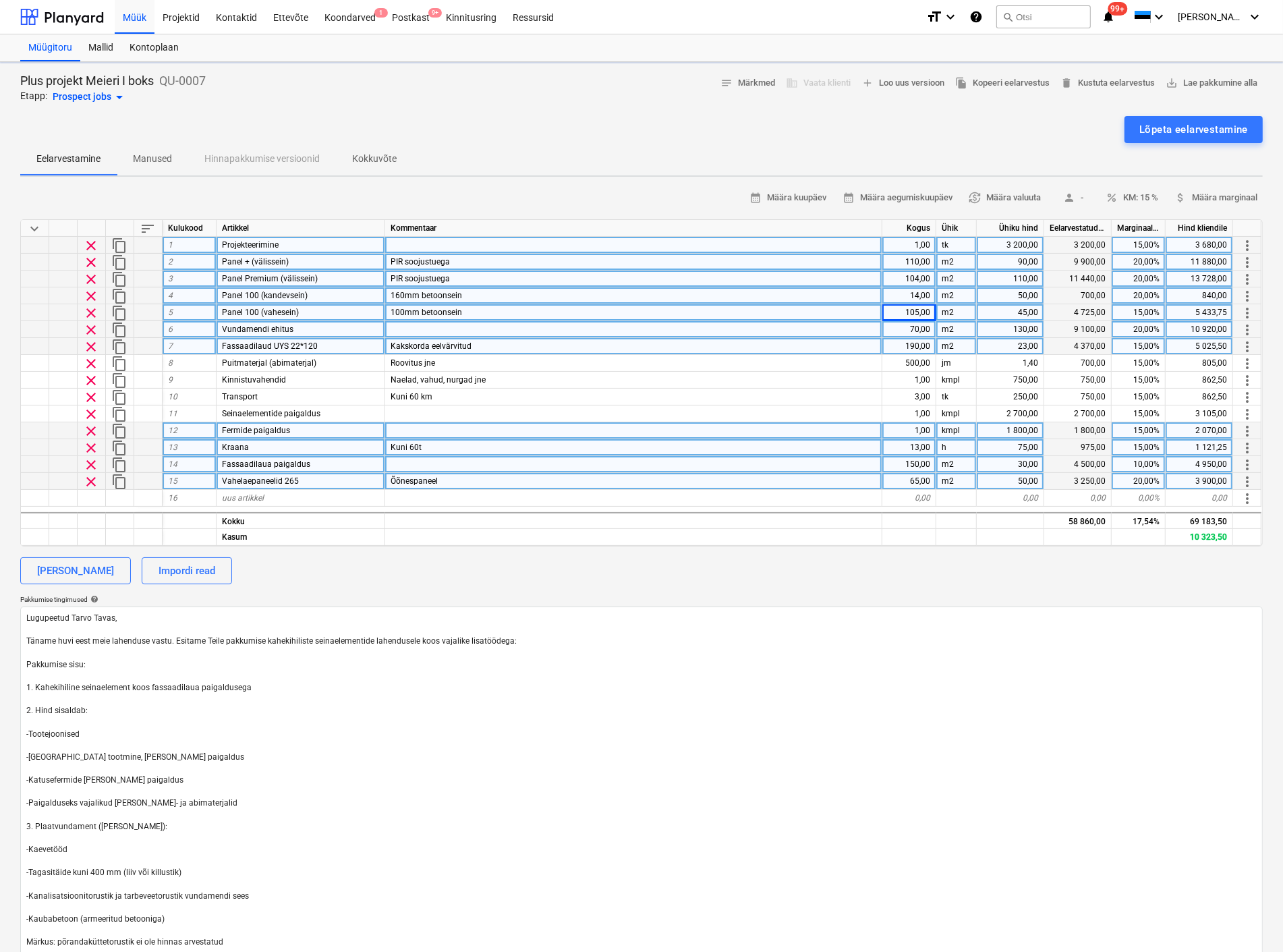
type textarea "x"
click at [919, 462] on div "13,00" at bounding box center [909, 464] width 54 height 17
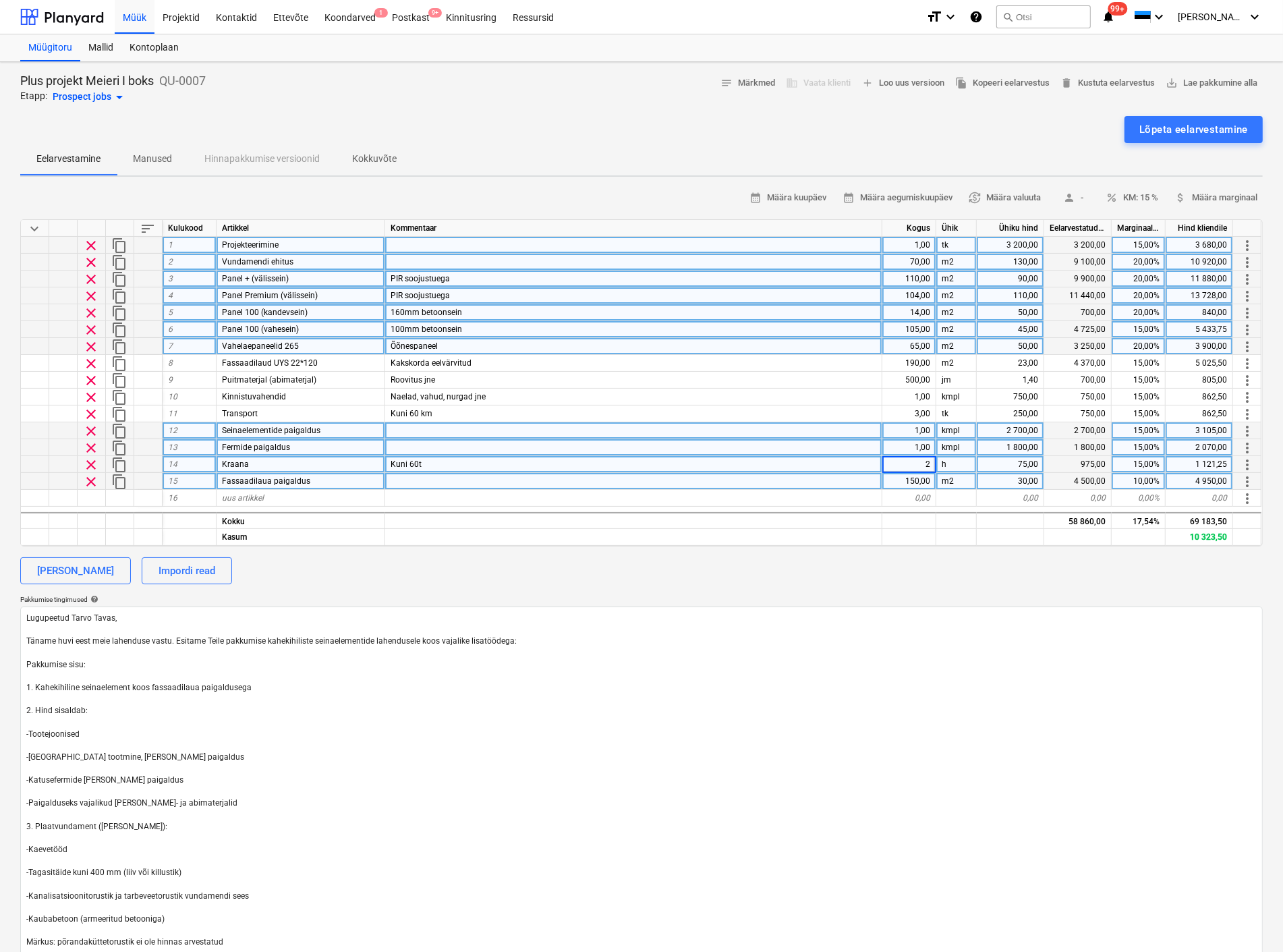
type input "22"
type textarea "x"
click at [852, 550] on div "calendar_month Määra kuupäev calendar_month Määra aegumiskuupäev currency_excha…" at bounding box center [642, 593] width 1242 height 813
click at [1019, 445] on div "1 800,00" at bounding box center [1010, 447] width 68 height 17
type input "1500"
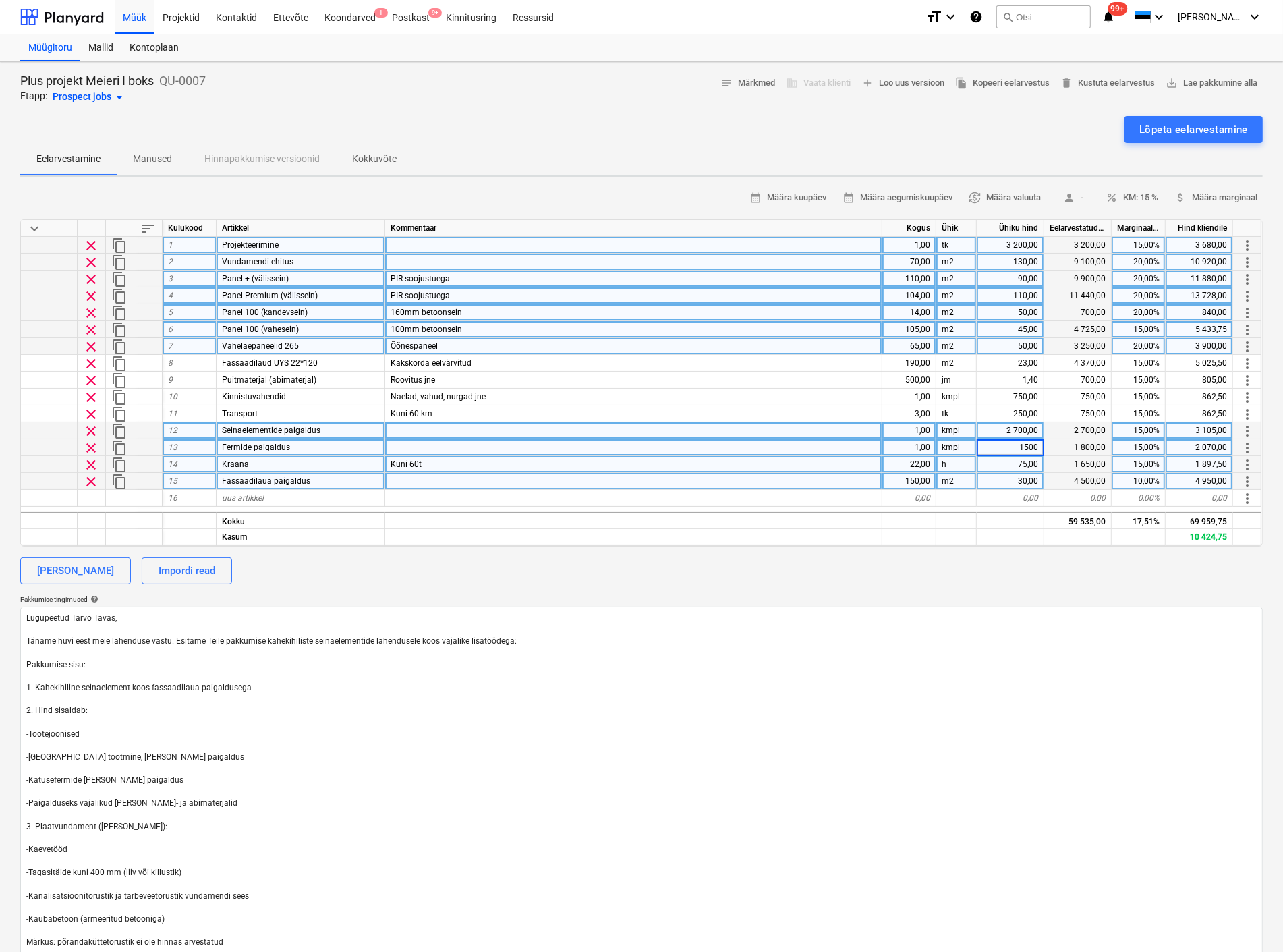
type textarea "x"
click at [1009, 579] on div "[PERSON_NAME] Impordi read" at bounding box center [642, 571] width 1242 height 27
click at [1020, 430] on div "2 700,00" at bounding box center [1010, 430] width 68 height 17
click at [252, 426] on span "Seinaelementide paigaldus" at bounding box center [271, 430] width 99 height 9
click at [252, 426] on input "Seinaelementide paigaldus" at bounding box center [300, 430] width 168 height 16
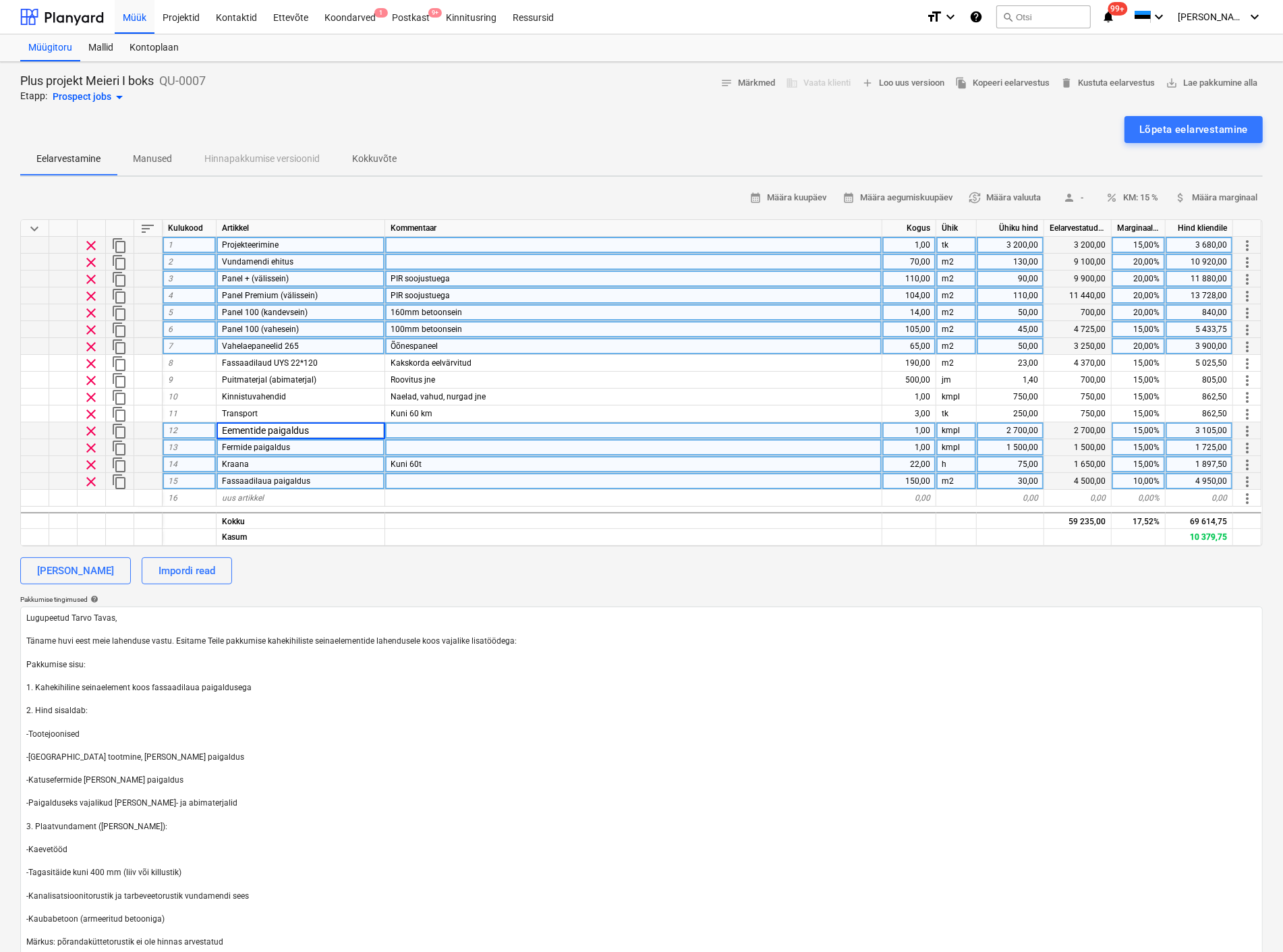
type input "Elementide paigaldus"
type textarea "x"
click at [1013, 430] on div "2 700,00" at bounding box center [1010, 430] width 68 height 17
type input "3200"
type textarea "x"
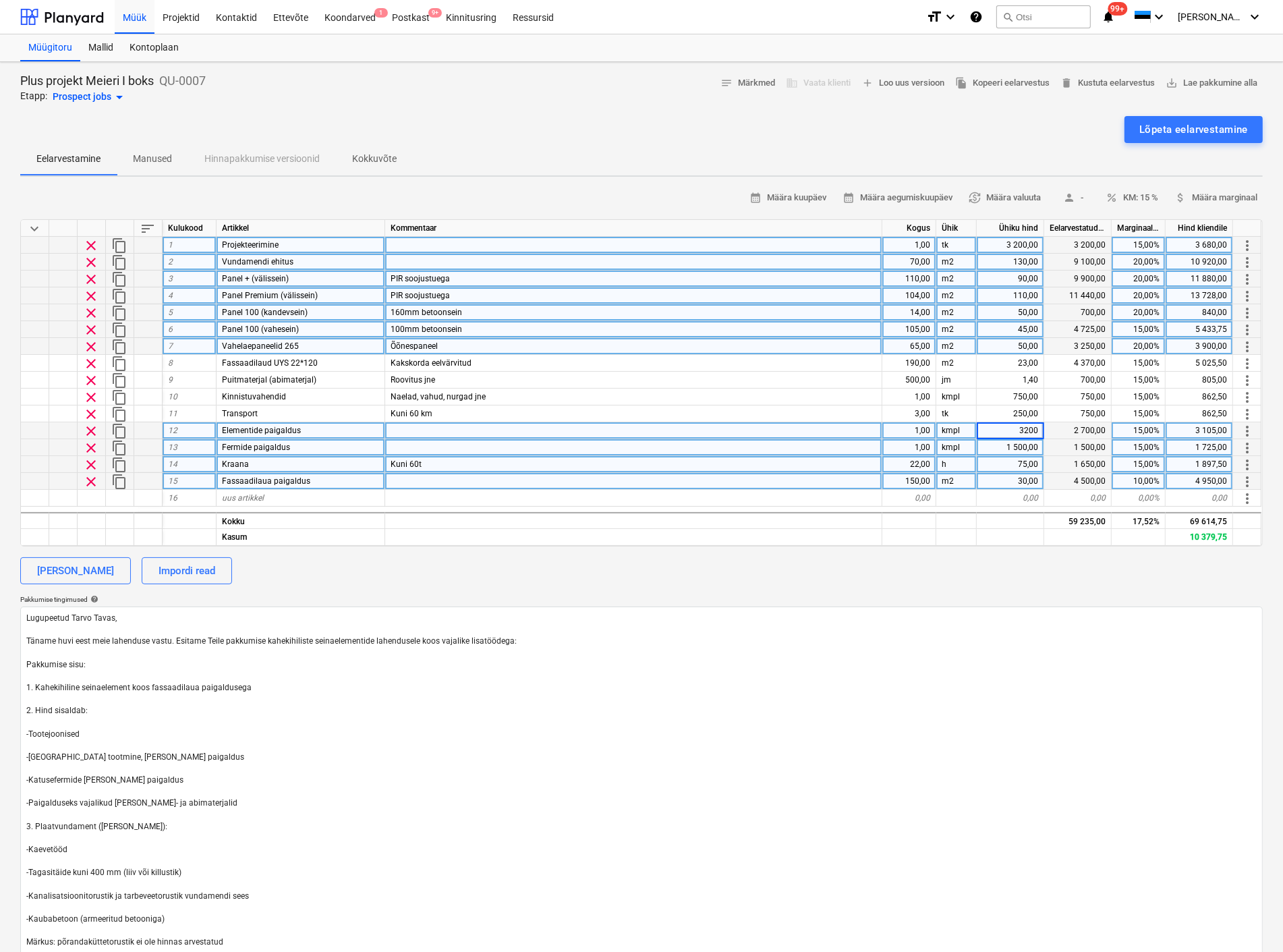
click at [926, 588] on div "calendar_month Määra kuupäev calendar_month Määra aegumiskuupäev currency_excha…" at bounding box center [642, 593] width 1242 height 813
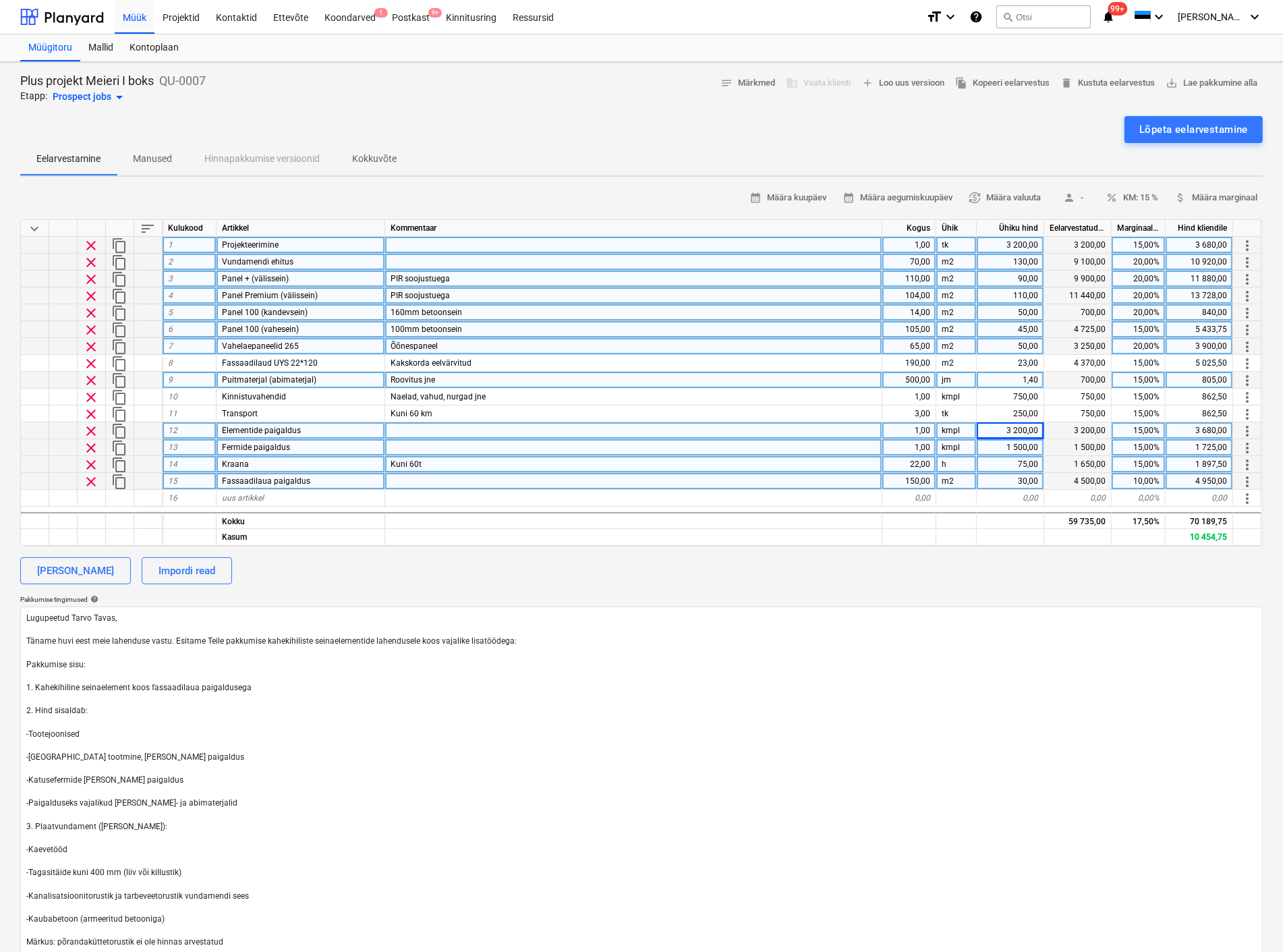
click at [908, 378] on div "500,00" at bounding box center [909, 380] width 54 height 17
type input "400"
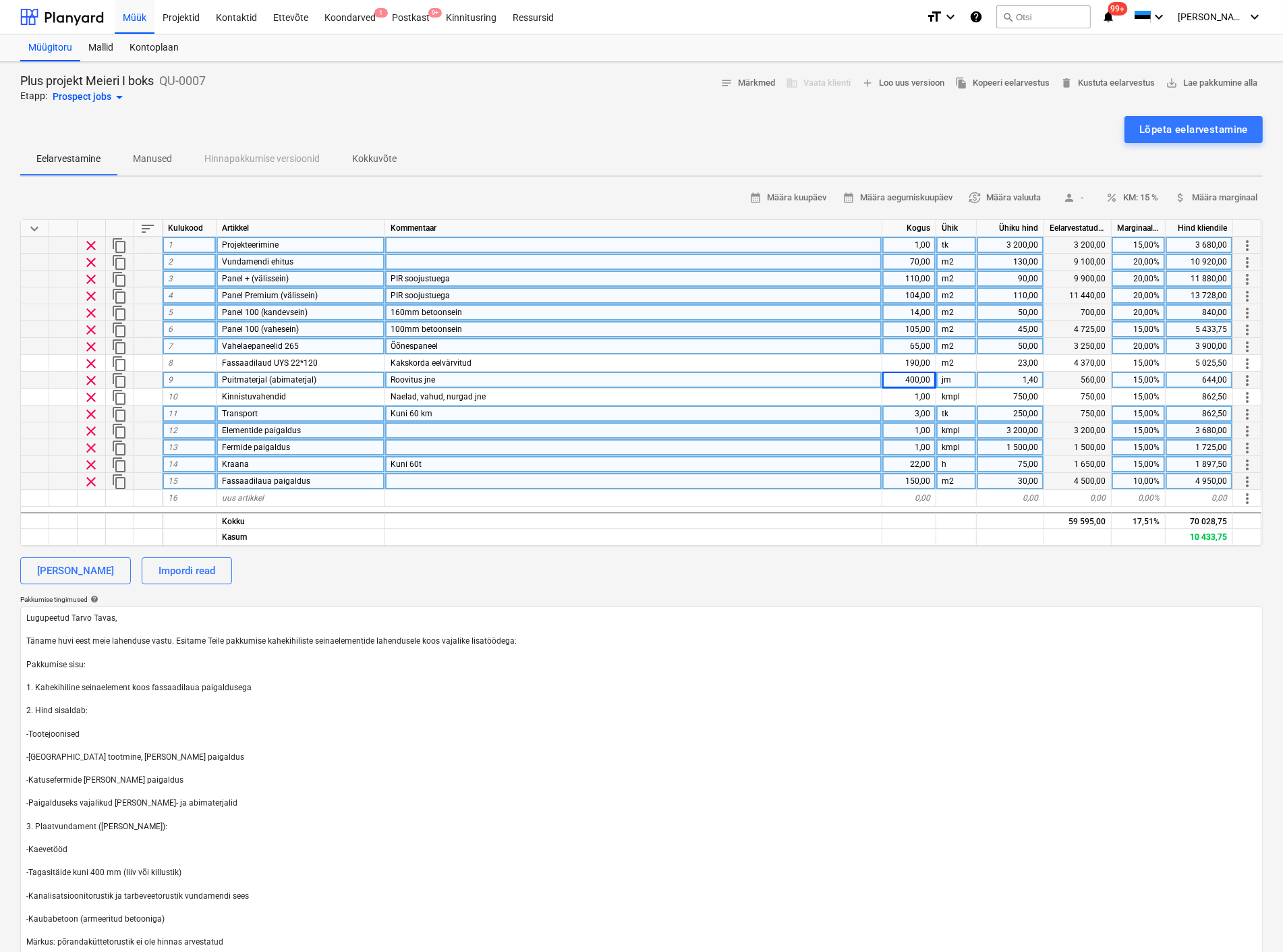
type textarea "x"
click at [846, 407] on div "Kuni 60 km" at bounding box center [633, 414] width 497 height 17
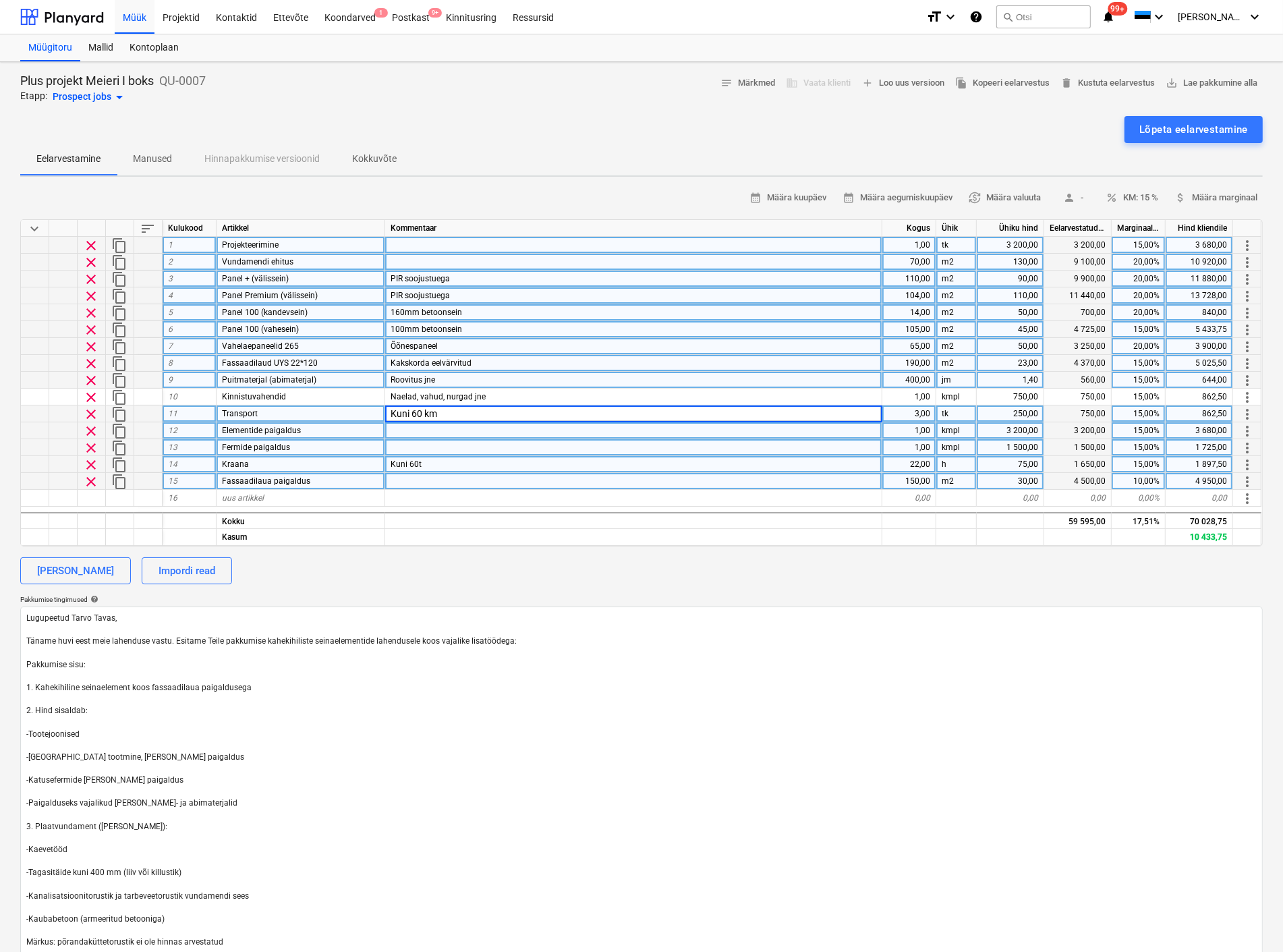
click at [909, 360] on div "190,00" at bounding box center [909, 363] width 54 height 17
type input "120"
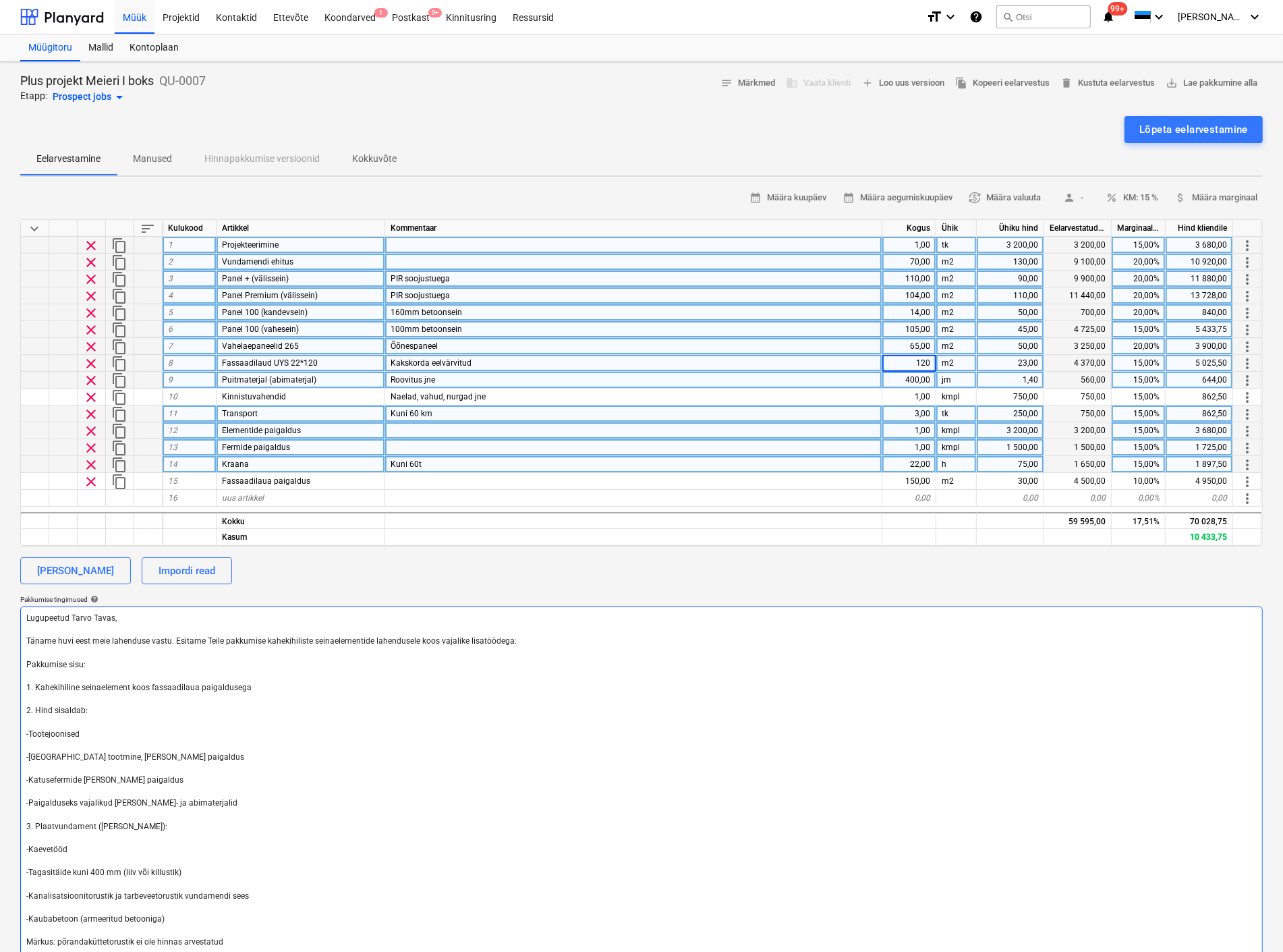
click at [978, 633] on textarea "Lugupeetud Tarvo Tavas, Täname huvi eest meie lahenduse vastu. Esitame Teile pa…" at bounding box center [642, 803] width 1242 height 394
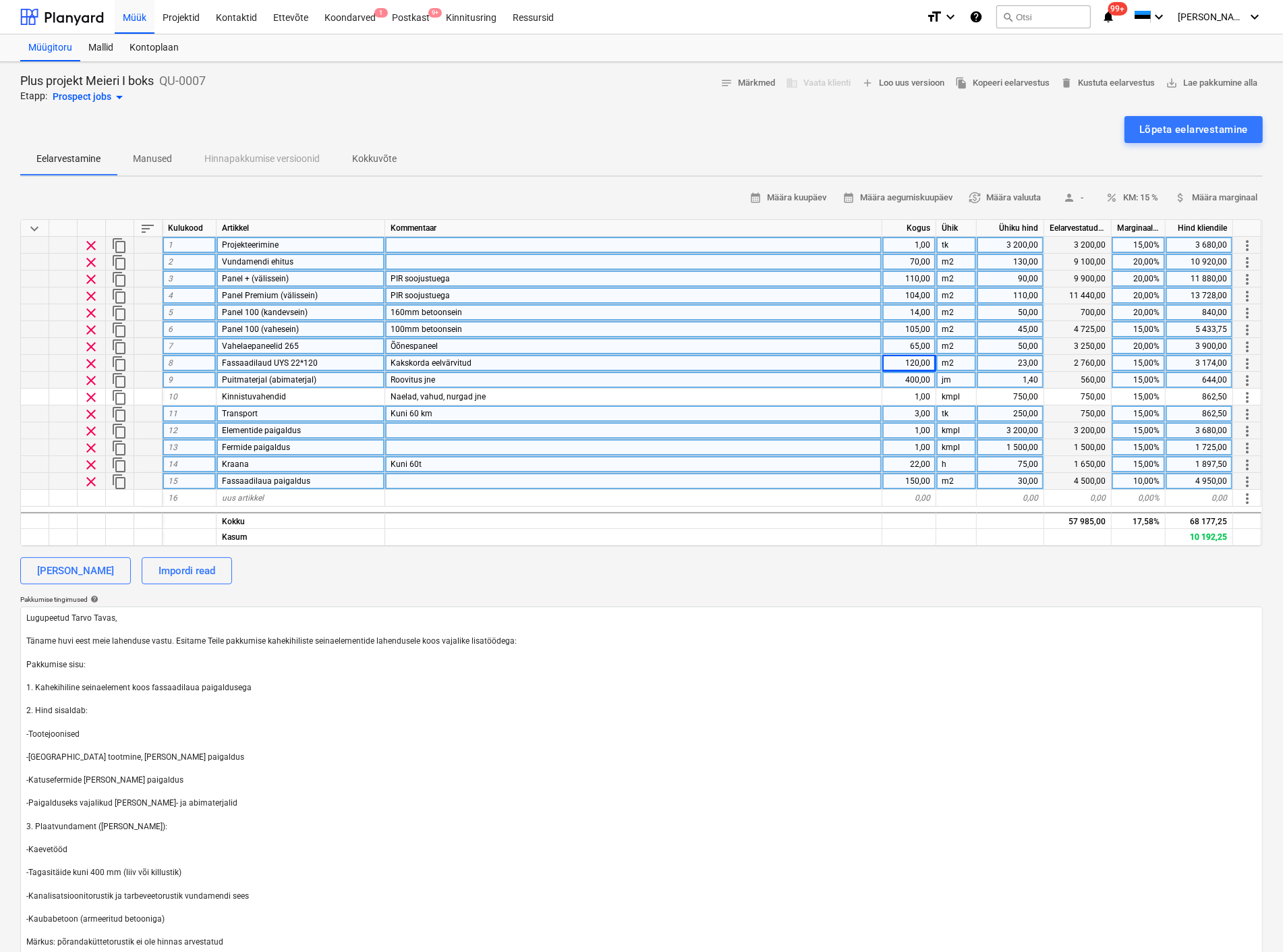
click at [116, 473] on span "content_copy" at bounding box center [119, 481] width 16 height 16
type textarea "x"
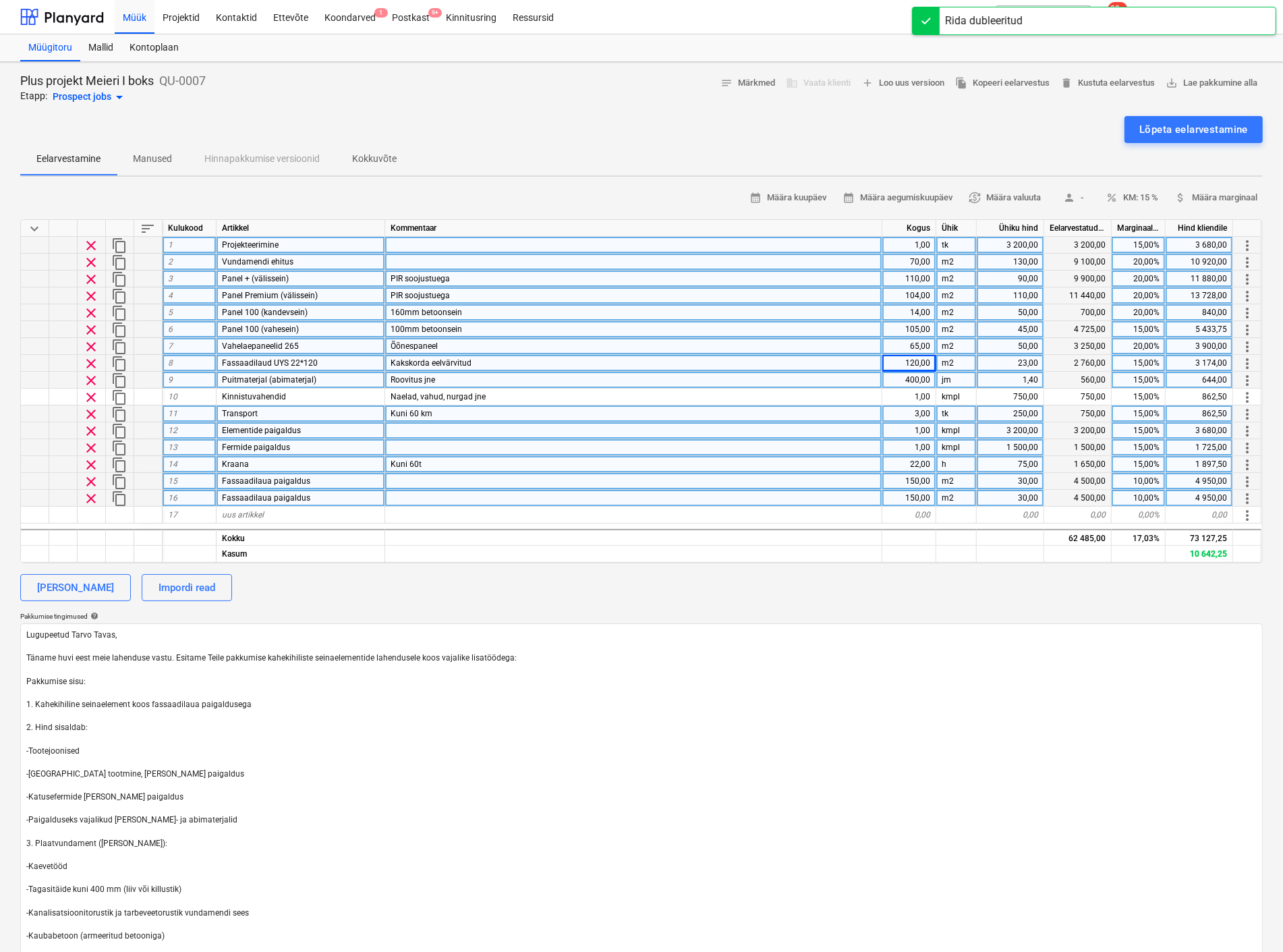
click at [261, 497] on span "Fassaadilaua paigaldus" at bounding box center [266, 497] width 89 height 9
click at [237, 495] on input "Vagelaemonilitiseerimine" at bounding box center [300, 497] width 168 height 16
click at [257, 495] on input "Vahelaemonilitiseerimine" at bounding box center [300, 497] width 168 height 16
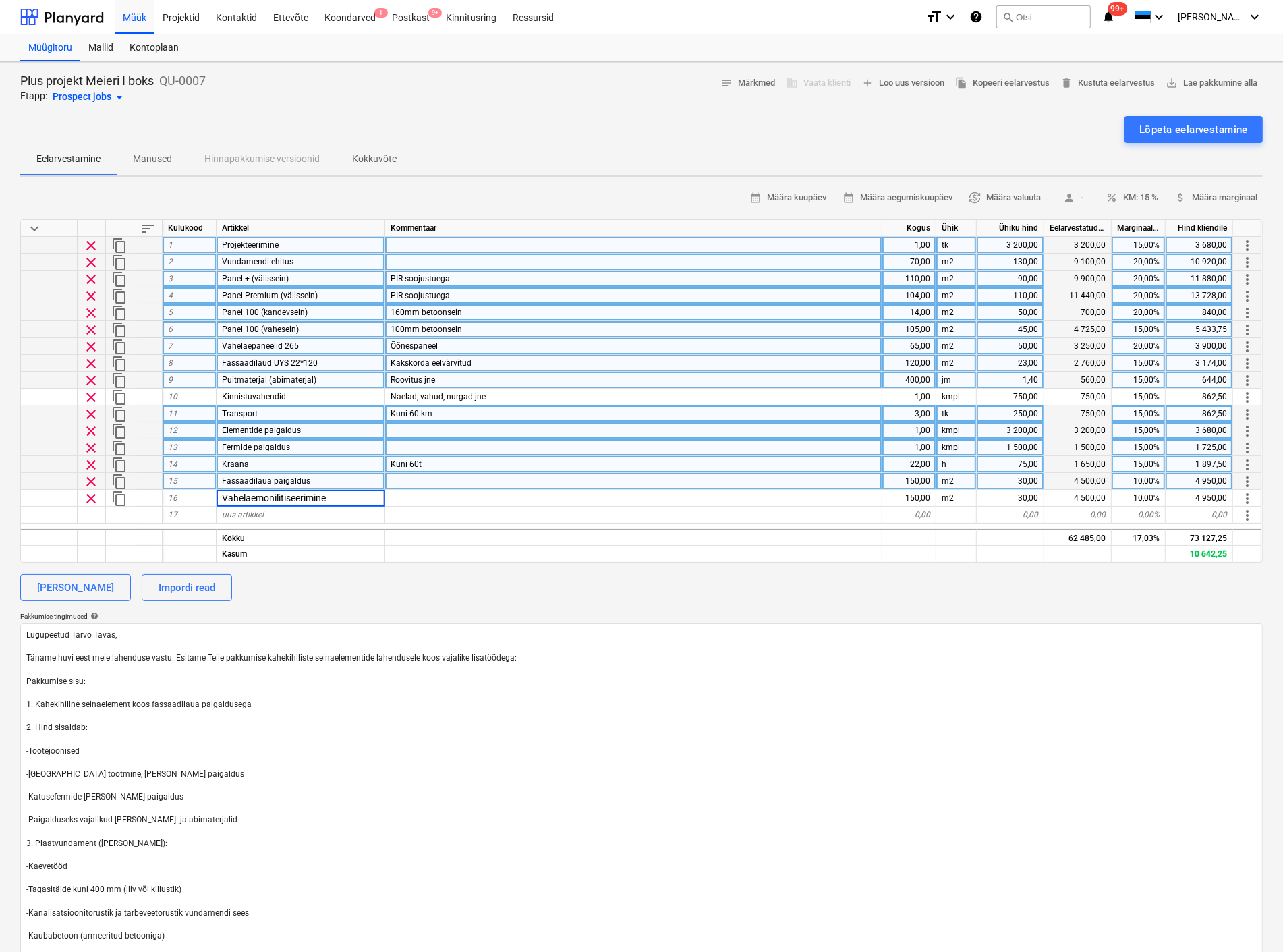
type input "Vahelae monilitiseerimine"
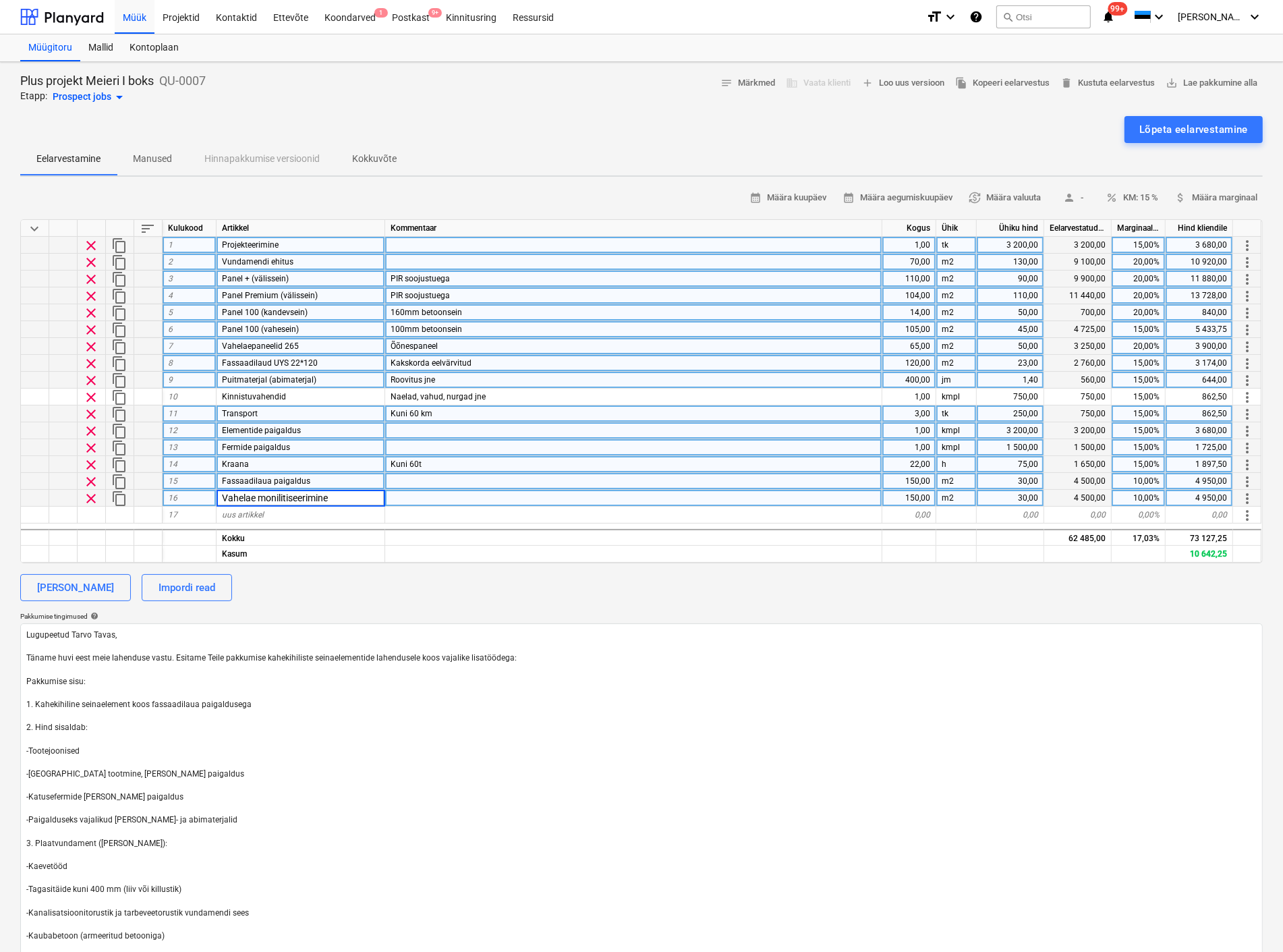
type textarea "x"
click at [916, 495] on div "150,00" at bounding box center [909, 498] width 54 height 17
type input "1"
type textarea "x"
click at [952, 496] on div "m2" at bounding box center [956, 498] width 41 height 17
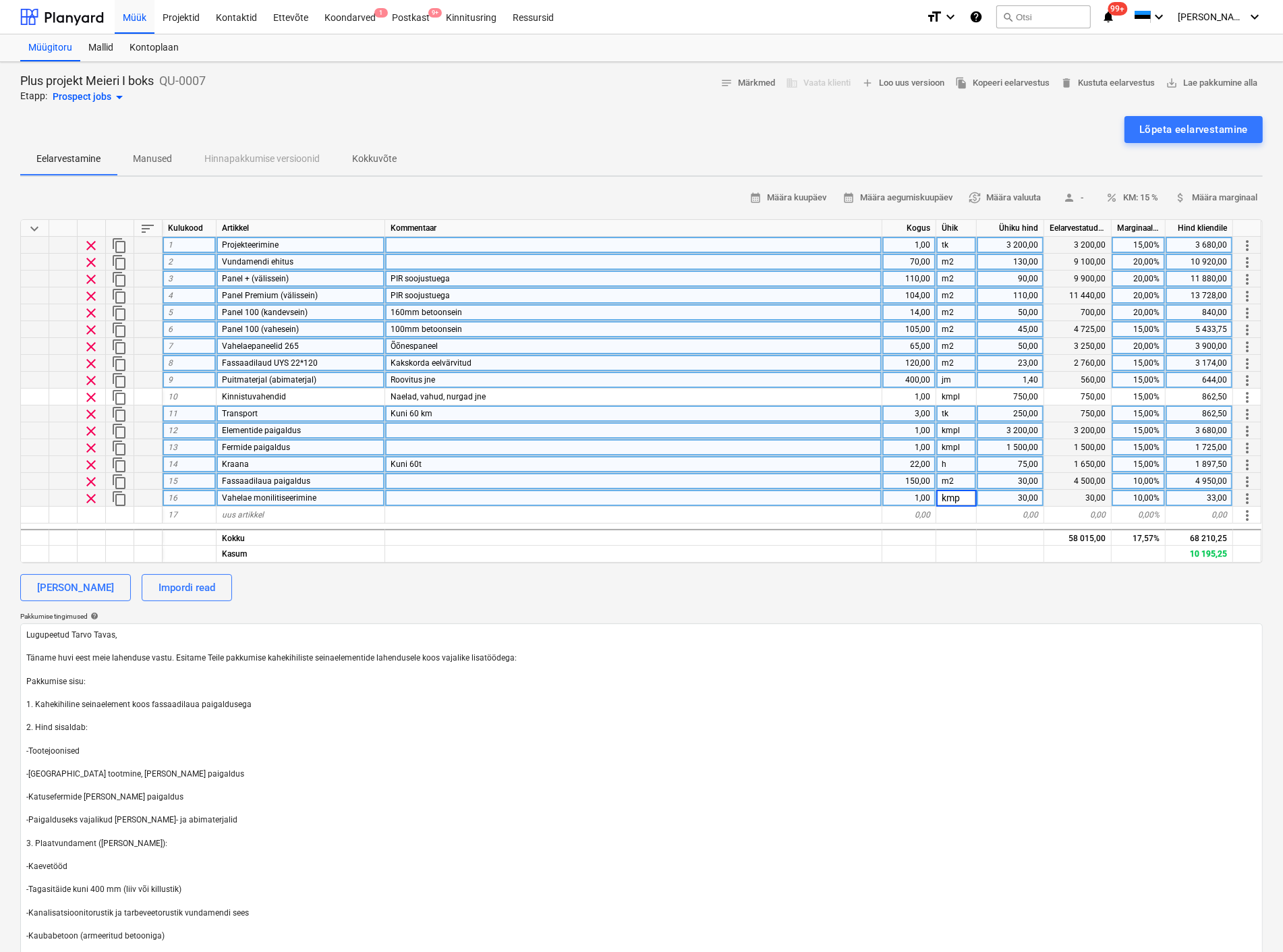
type input "kmpl"
type textarea "x"
type input "3200"
type textarea "x"
click at [926, 590] on div "[PERSON_NAME] Impordi read" at bounding box center [642, 587] width 1242 height 27
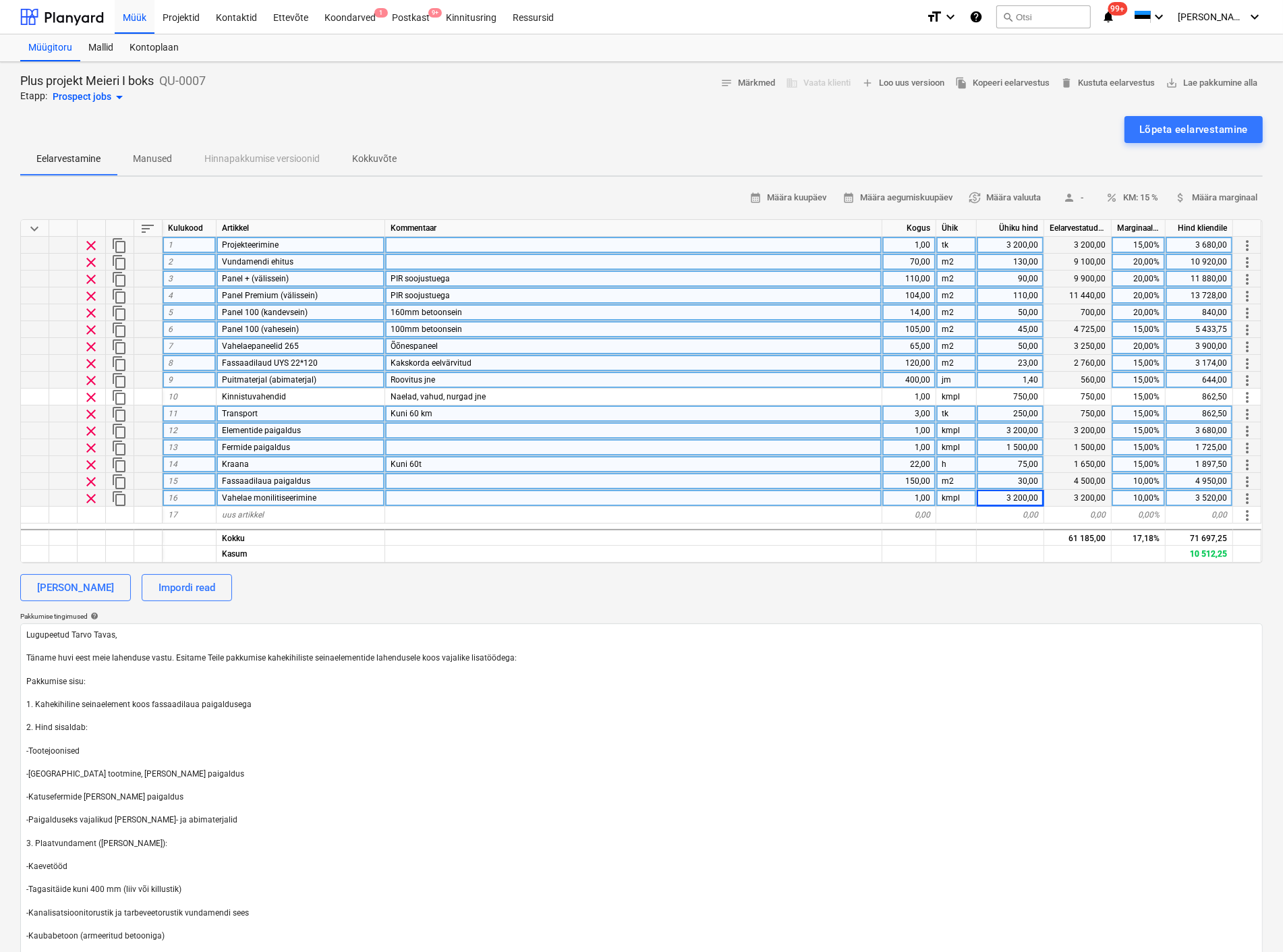
click at [907, 474] on div "150,00" at bounding box center [909, 481] width 54 height 17
type input "110"
click at [801, 592] on div "[PERSON_NAME] Impordi read" at bounding box center [642, 587] width 1242 height 27
click at [272, 515] on div "uus artikkel" at bounding box center [301, 515] width 169 height 17
click at [147, 223] on span "sort" at bounding box center [147, 228] width 16 height 16
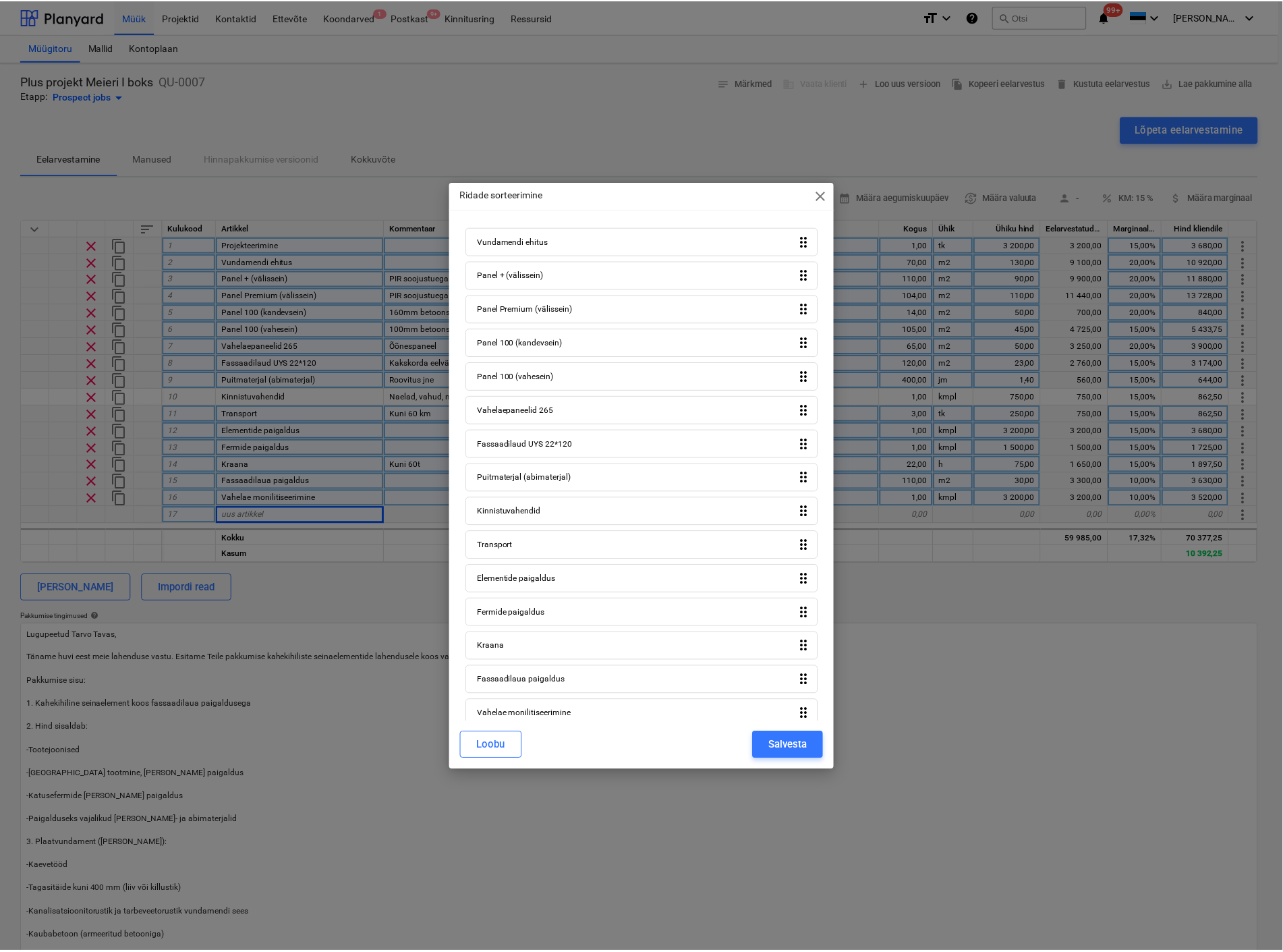
scroll to position [65, 0]
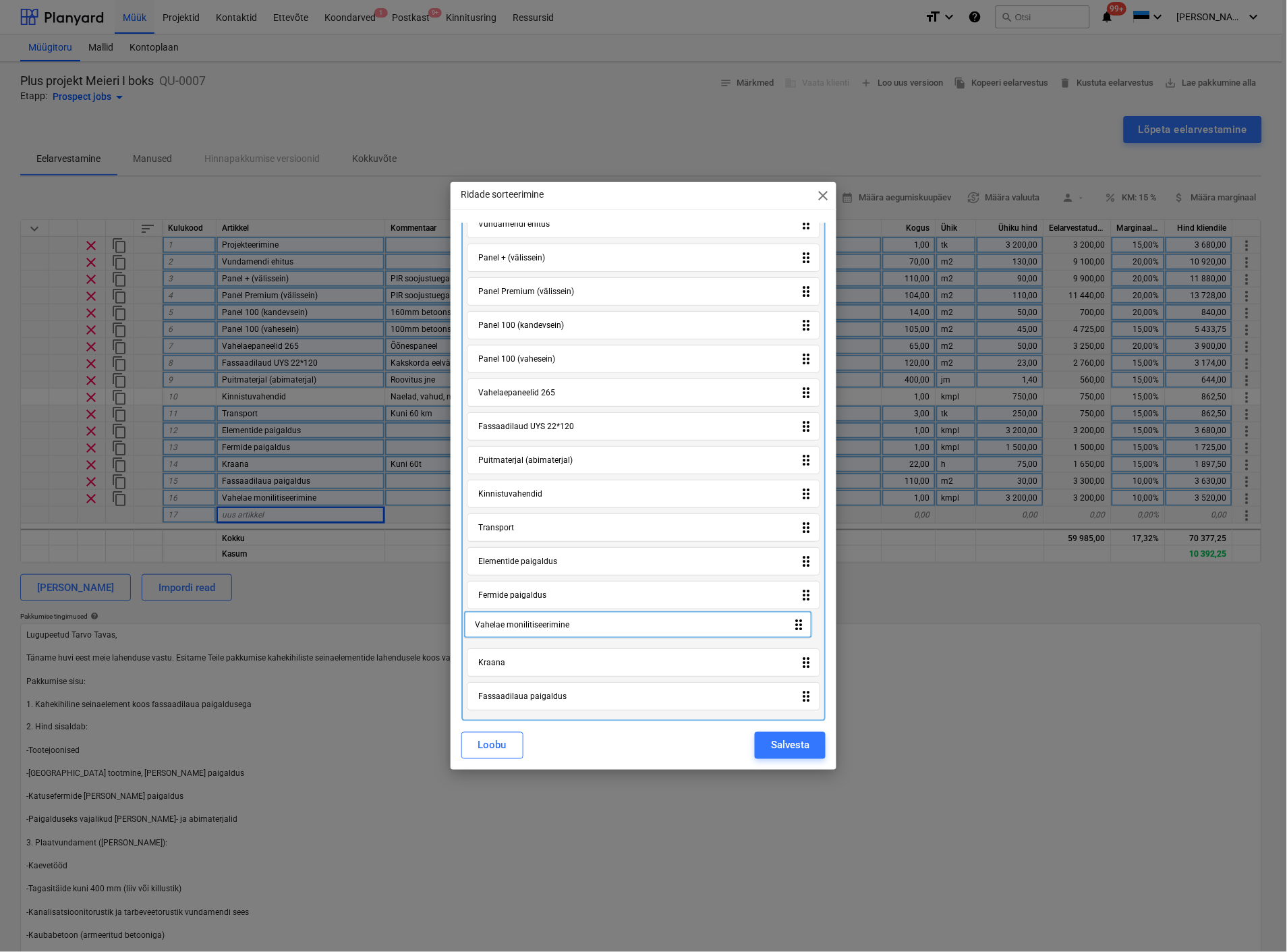
drag, startPoint x: 549, startPoint y: 702, endPoint x: 549, endPoint y: 632, distance: 70.0
click at [549, 632] on div "Projekteerimine drag_indicator Vundamendi ehitus drag_indicator Panel + (väliss…" at bounding box center [644, 446] width 365 height 550
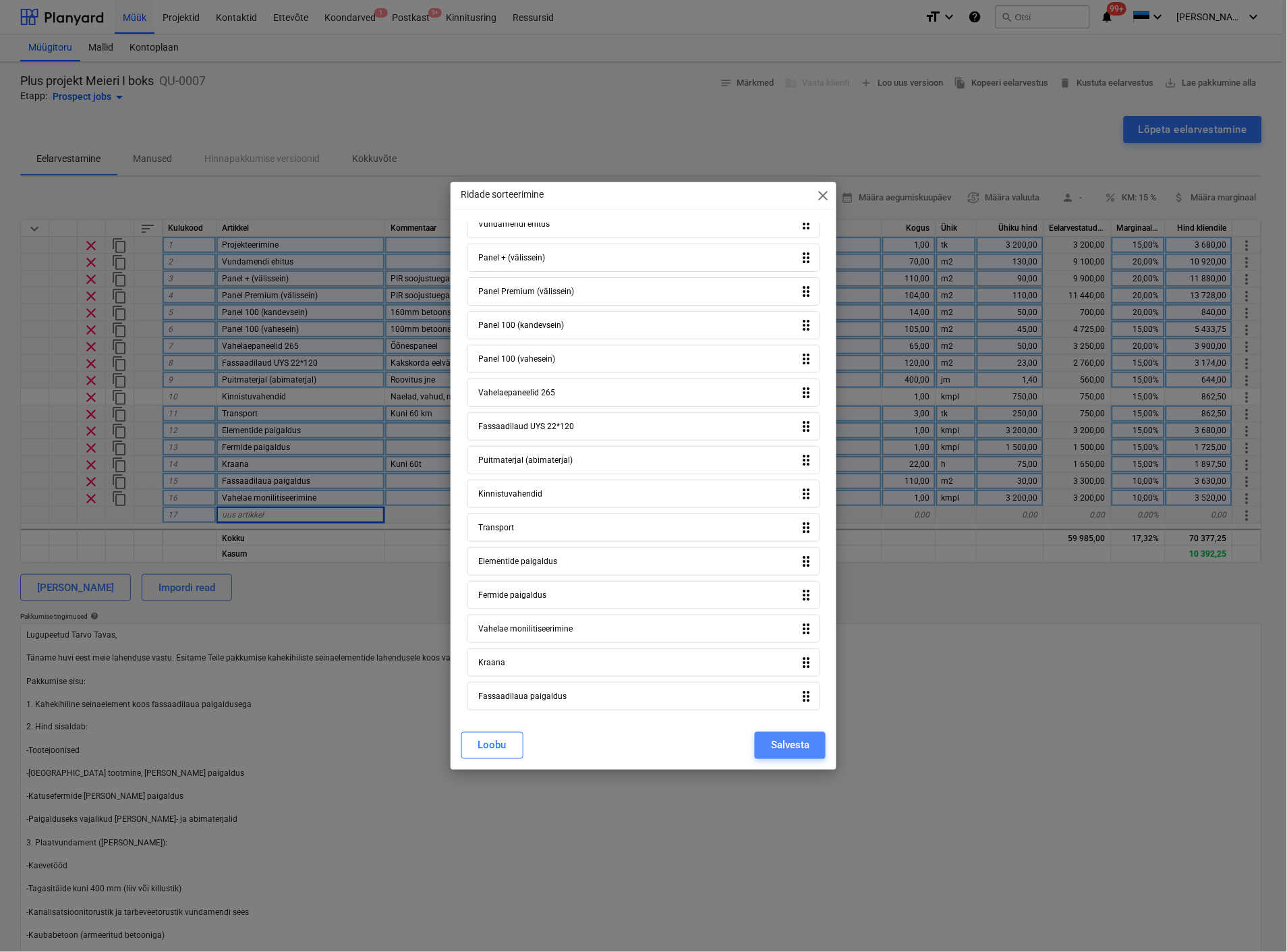
click at [783, 744] on div "Salvesta" at bounding box center [791, 745] width 39 height 18
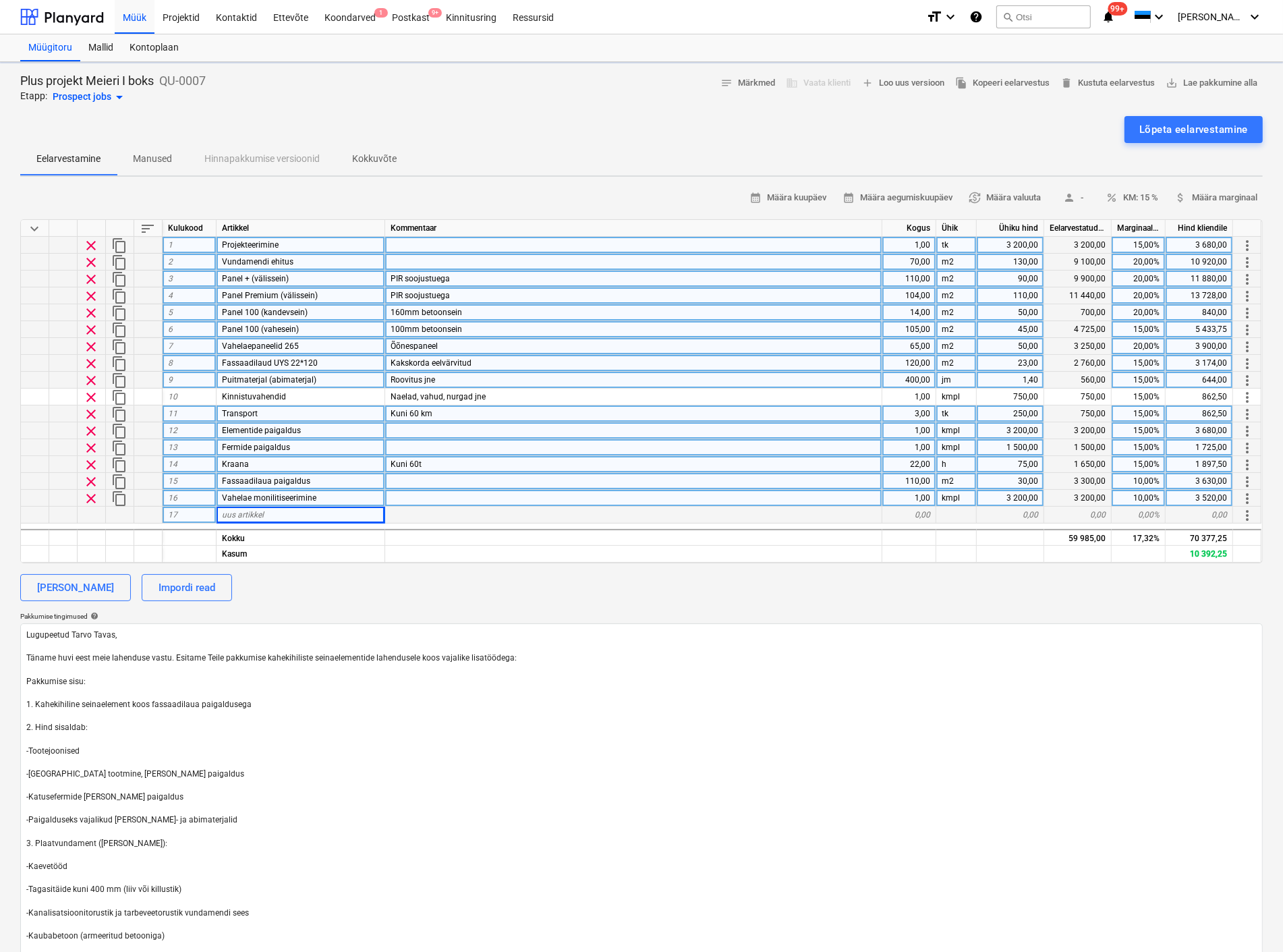
type textarea "x"
type input "Fermid"
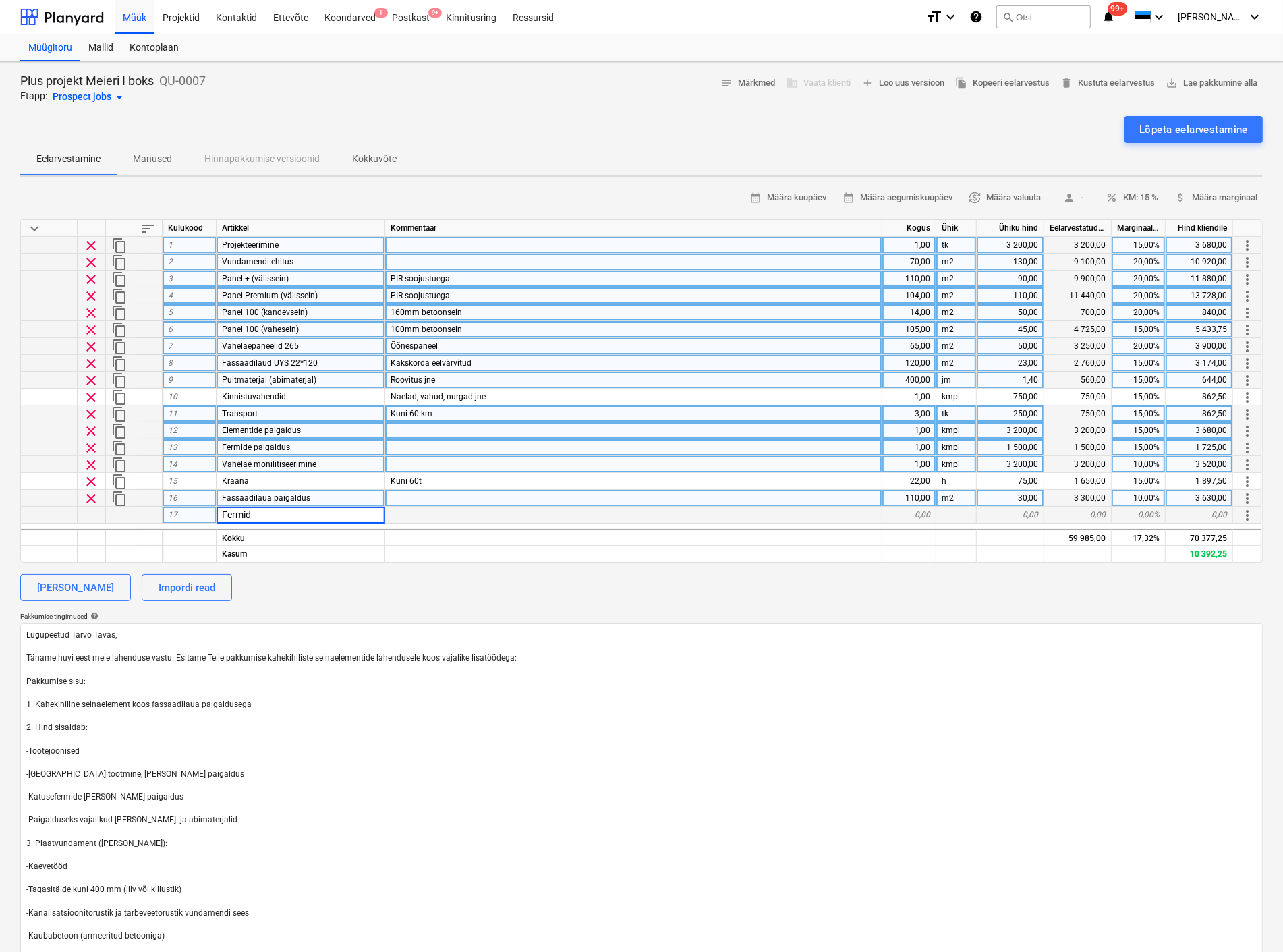
click at [907, 514] on div "0,00" at bounding box center [909, 515] width 54 height 17
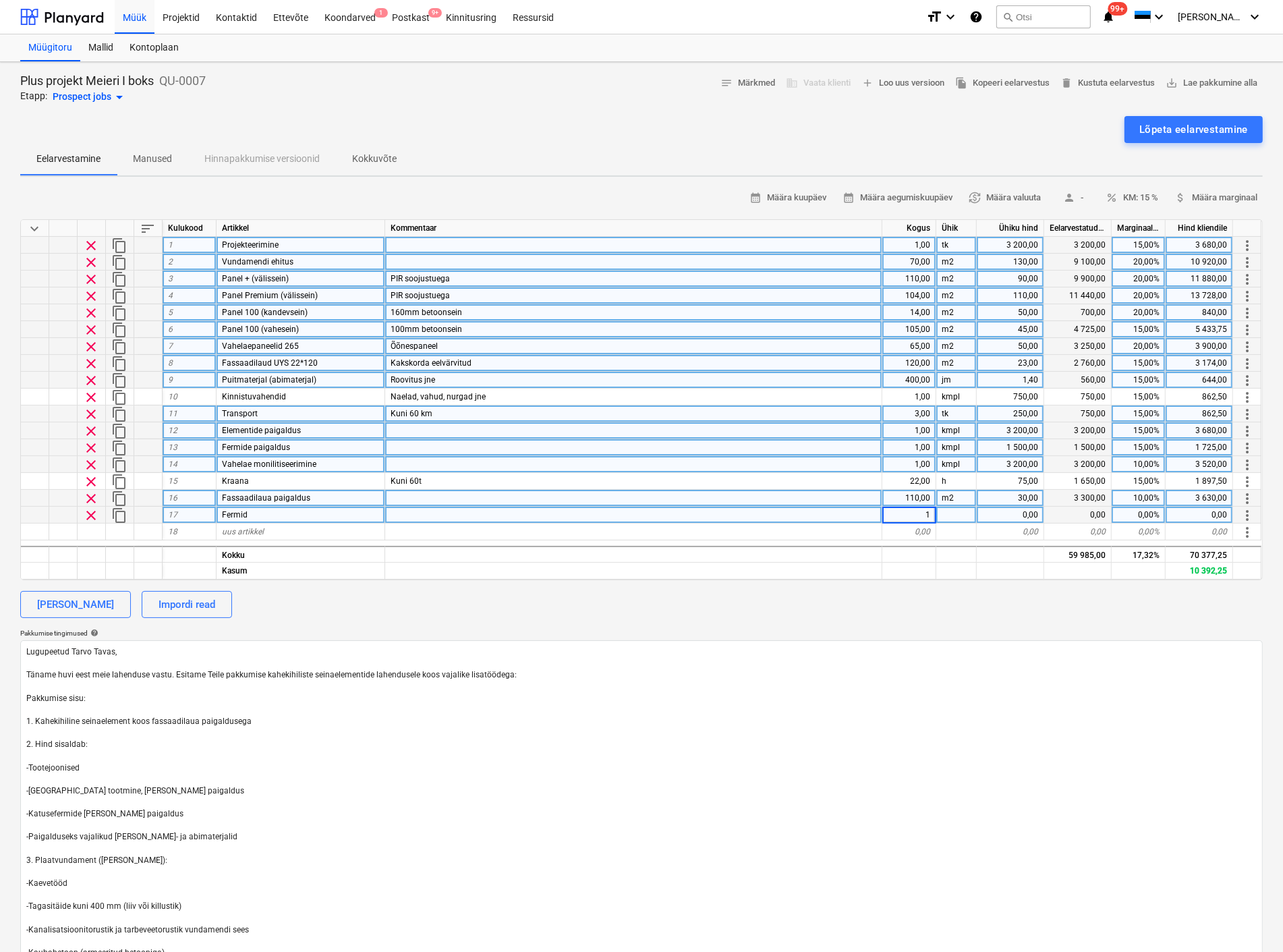
click at [956, 516] on div at bounding box center [956, 515] width 41 height 17
type textarea "x"
type input "kmpl"
type textarea "x"
click at [1020, 515] on div "0,00" at bounding box center [1010, 515] width 68 height 17
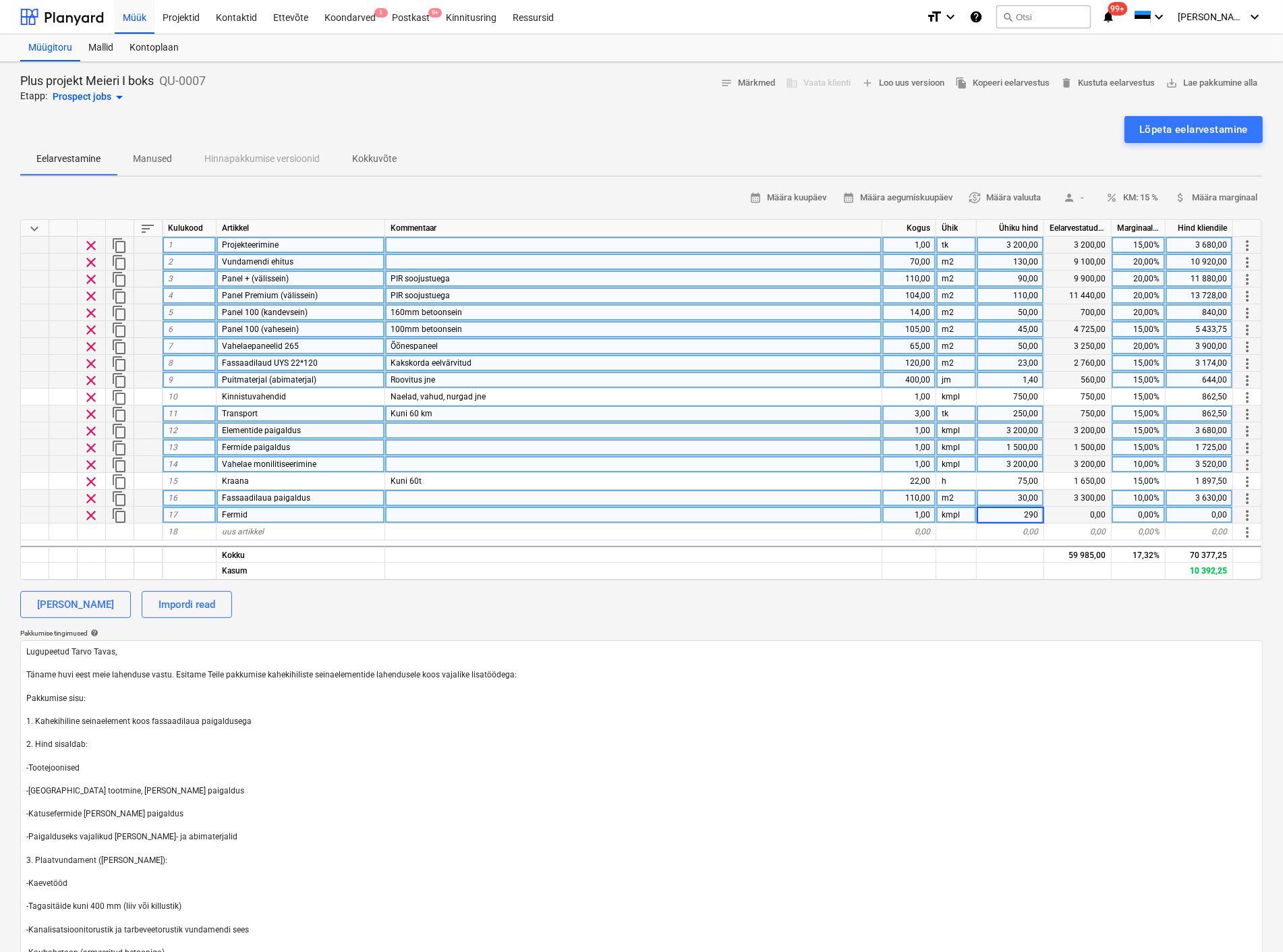
type input "2900"
type textarea "x"
click at [297, 531] on div "uus artikkel" at bounding box center [301, 532] width 169 height 17
click at [282, 533] on input at bounding box center [300, 531] width 168 height 16
type input "Kuuriseinad"
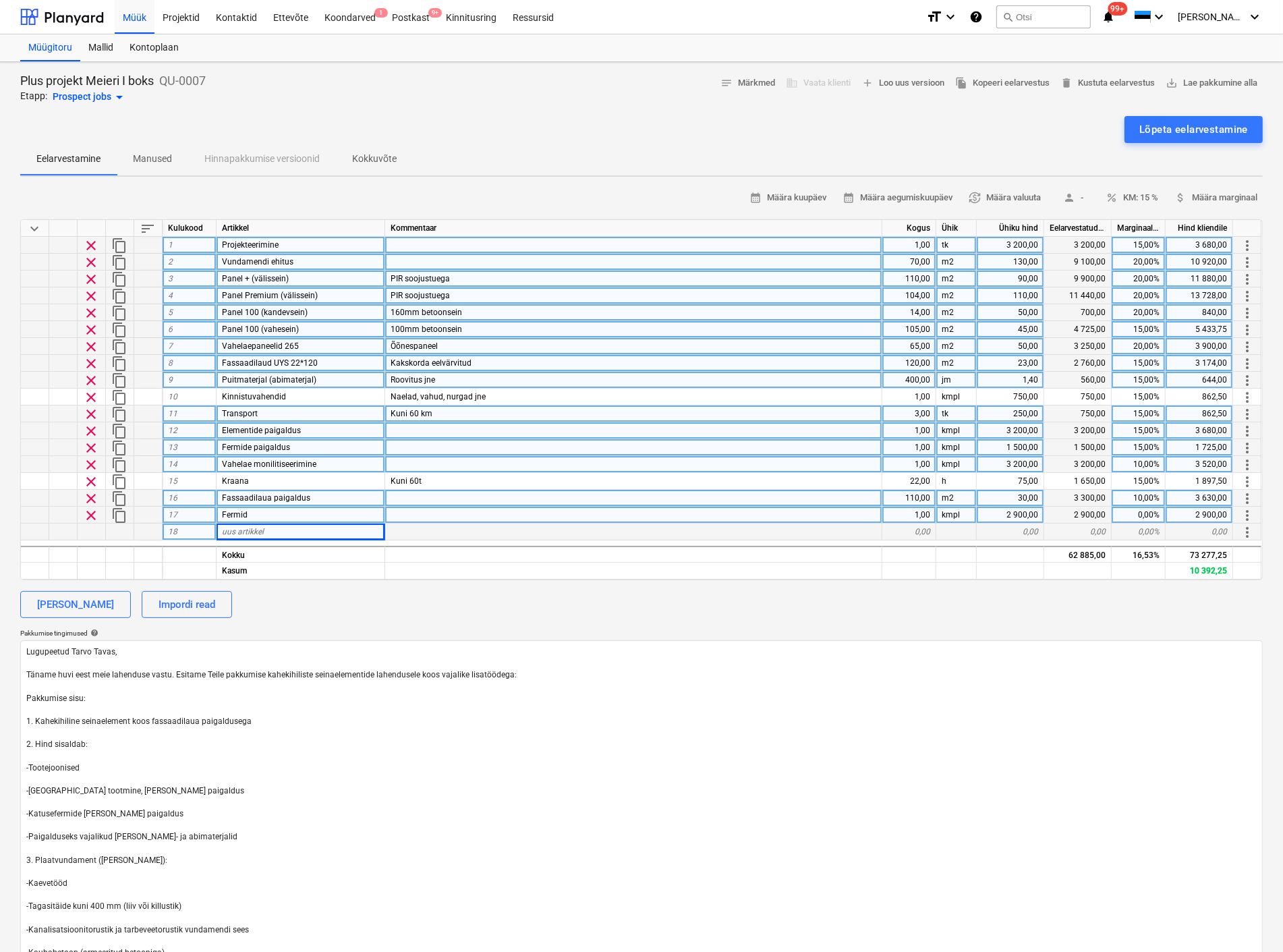
click at [928, 531] on div "0,00" at bounding box center [909, 532] width 54 height 17
type textarea "x"
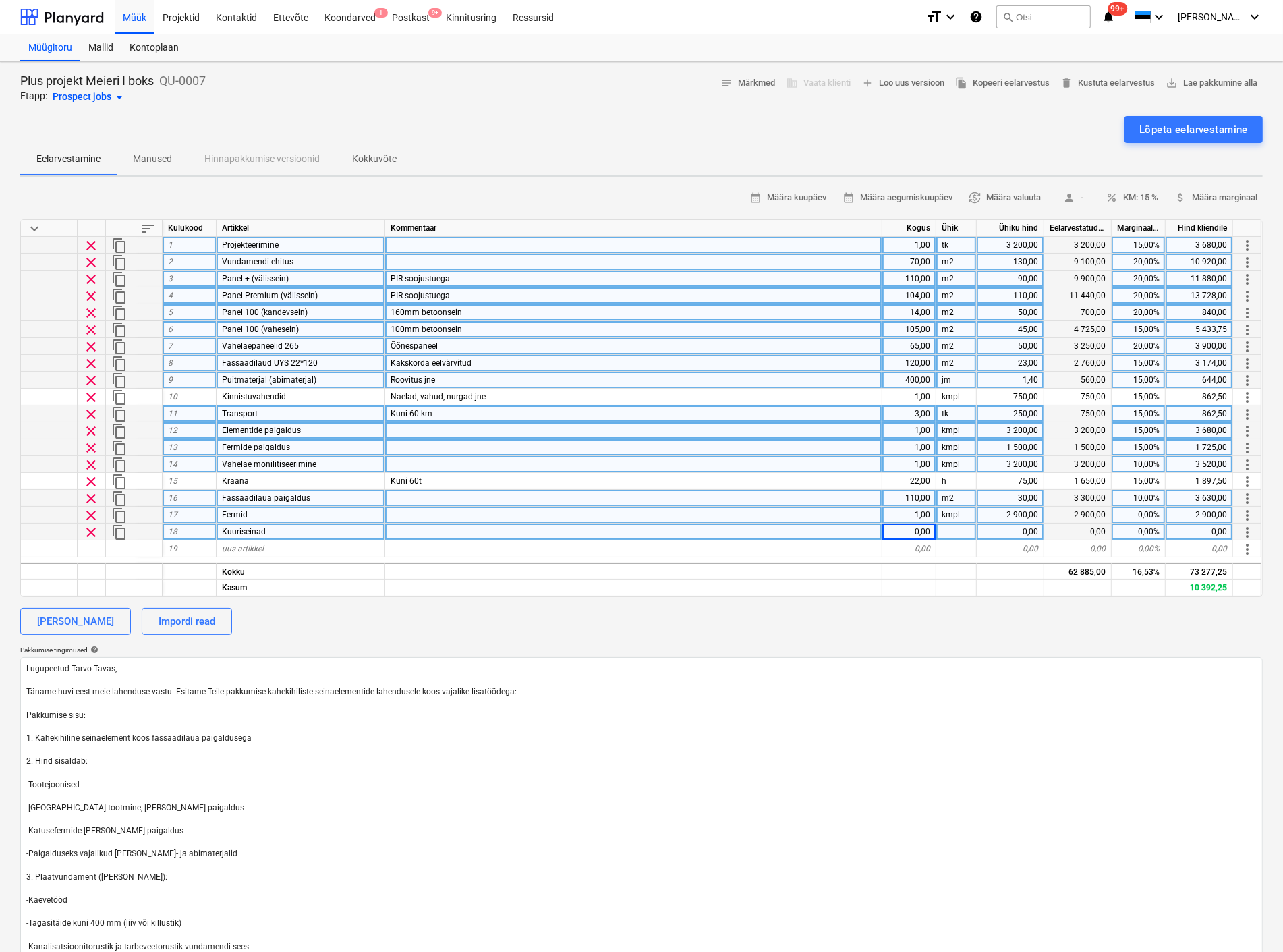
click at [907, 527] on div "0,00" at bounding box center [909, 532] width 54 height 17
type input "36"
type textarea "x"
click at [956, 530] on div at bounding box center [956, 532] width 41 height 17
type input "m2"
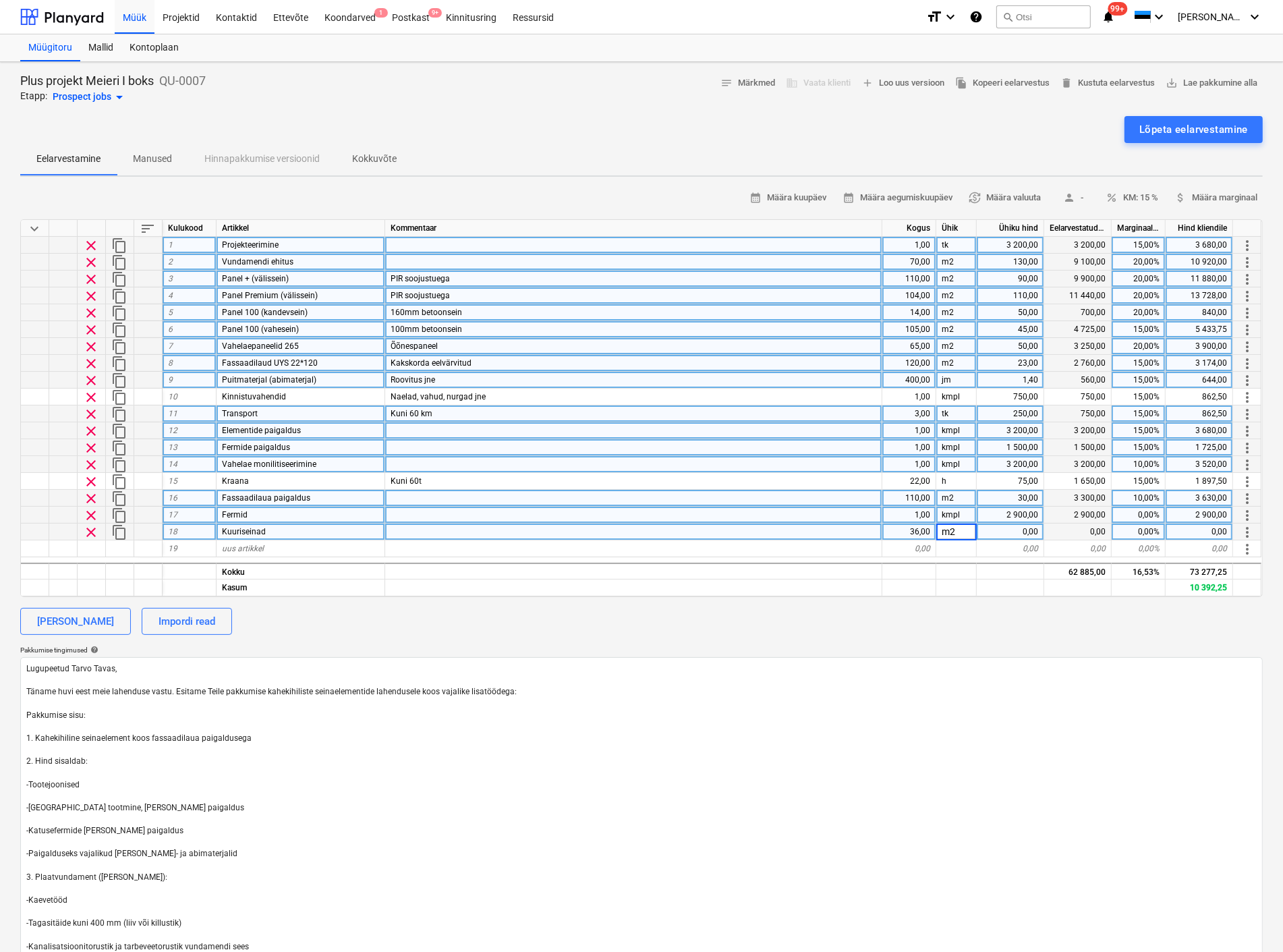
type textarea "x"
click at [1010, 531] on div "0,00" at bounding box center [1010, 532] width 68 height 17
type input "110"
type textarea "x"
click at [921, 277] on div "110,00" at bounding box center [909, 279] width 54 height 17
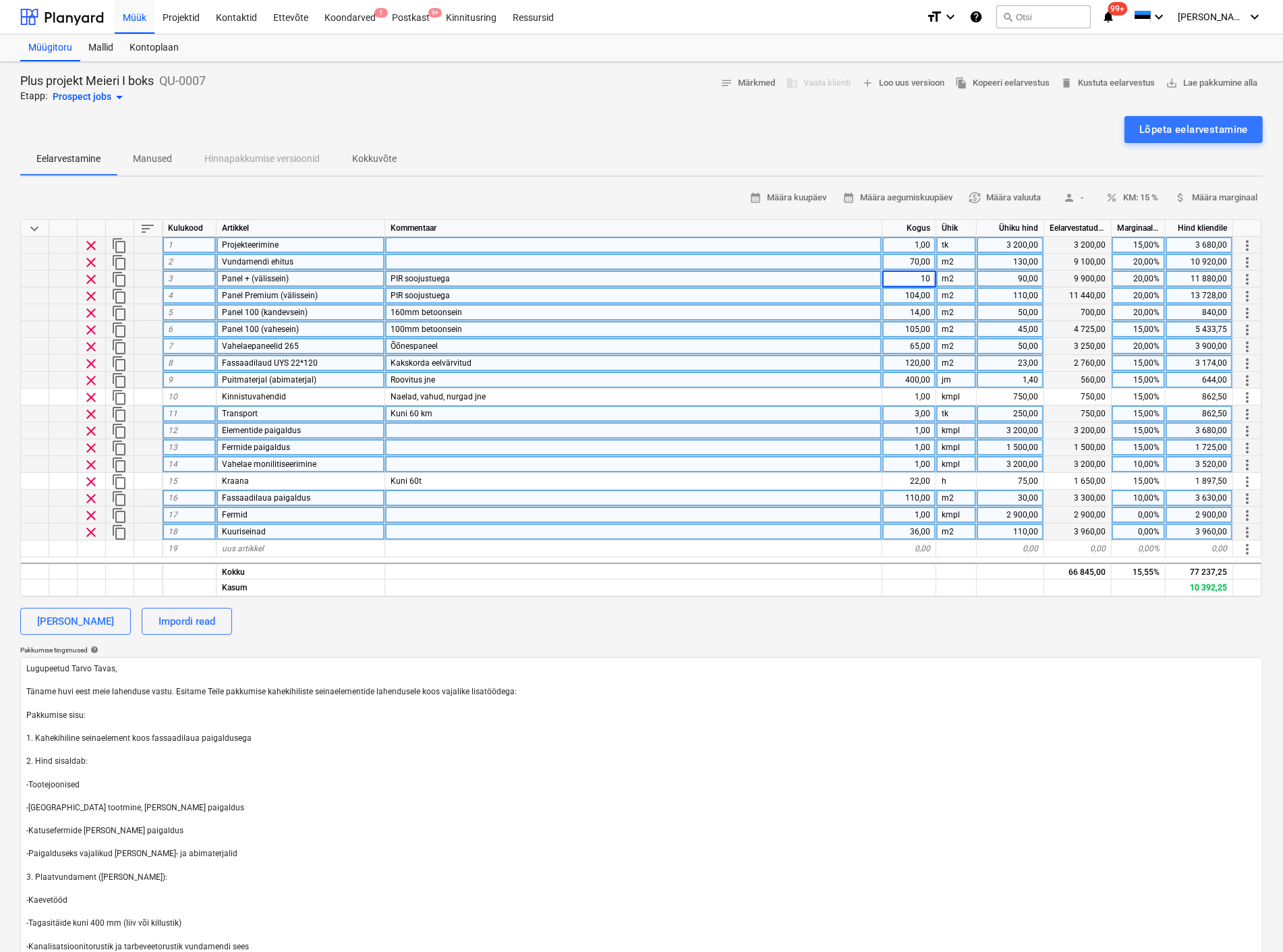
type input "105"
type textarea "x"
click at [909, 295] on div "104,00" at bounding box center [909, 295] width 54 height 17
type input "115"
type textarea "x"
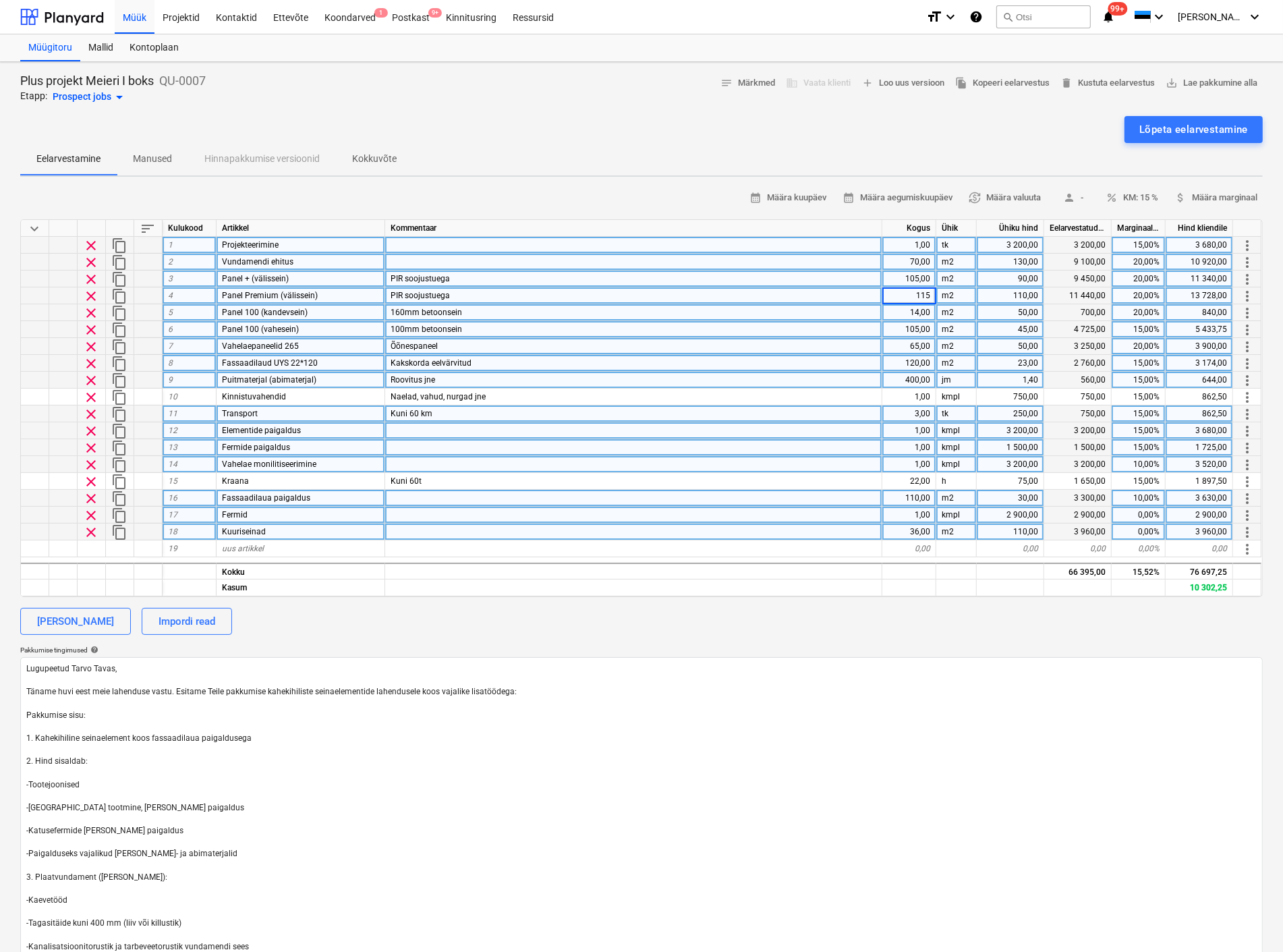
click at [885, 505] on div "110,00" at bounding box center [909, 498] width 54 height 17
click at [919, 511] on div "1,00" at bounding box center [909, 515] width 54 height 17
click at [1026, 530] on div "110,00" at bounding box center [1010, 532] width 68 height 17
type input "100"
type textarea "x"
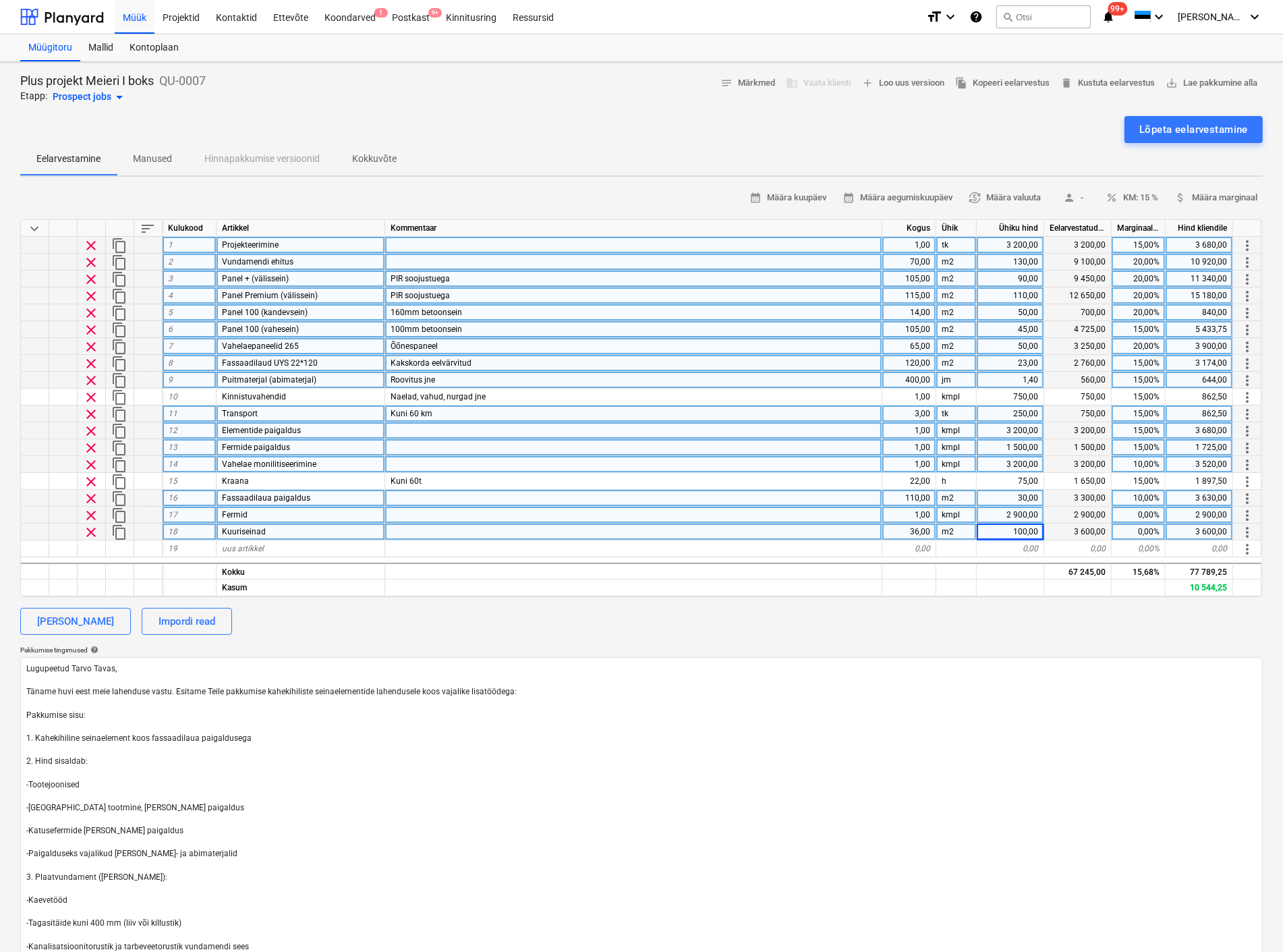
click at [908, 273] on div "105,00" at bounding box center [909, 279] width 54 height 17
type input "110"
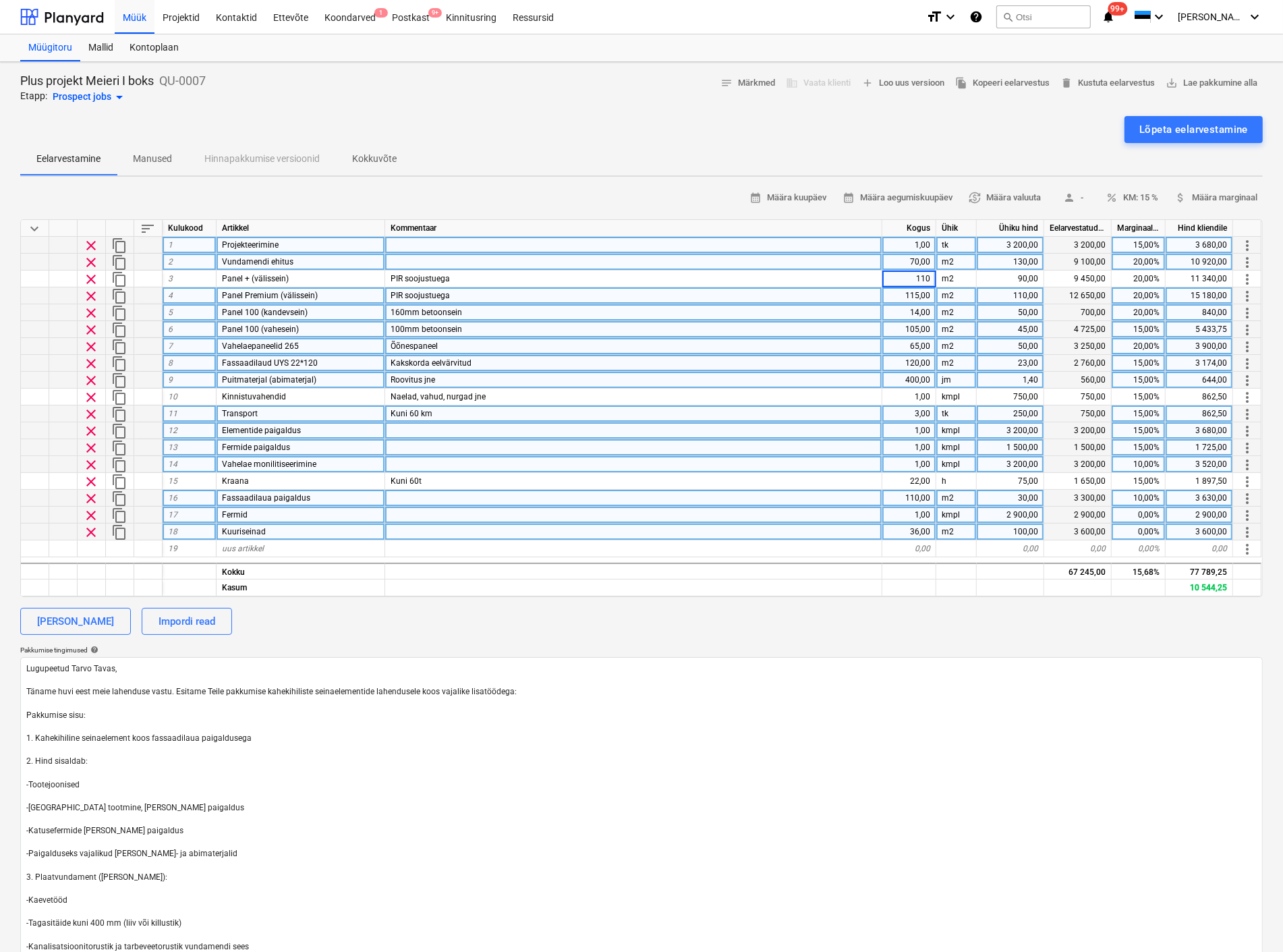
type textarea "x"
click at [918, 287] on div "115,00" at bounding box center [909, 295] width 54 height 17
type input "104"
type textarea "x"
click at [1013, 529] on div "100,00" at bounding box center [1010, 532] width 68 height 17
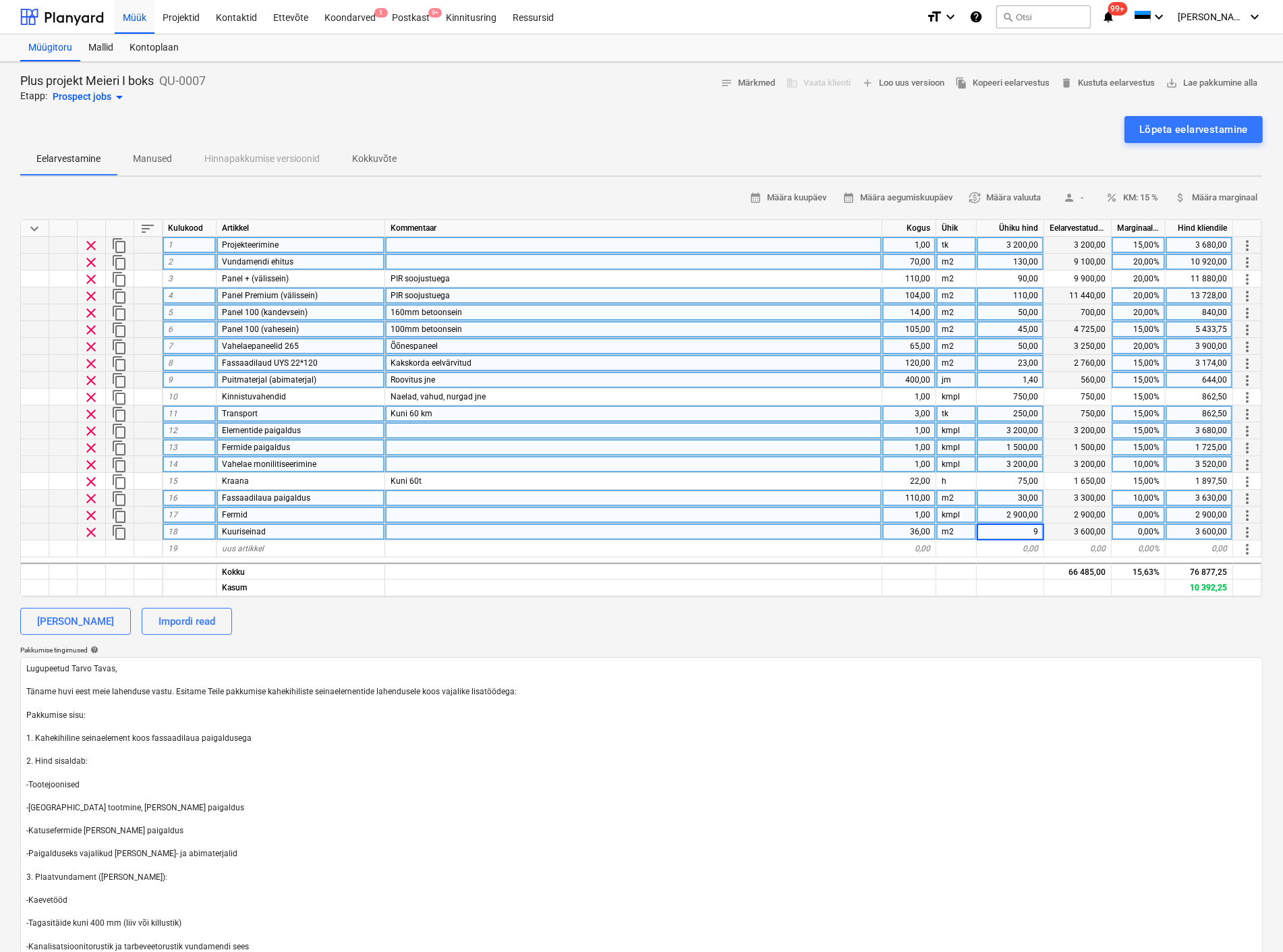
type input "90"
type textarea "x"
click at [1001, 554] on div "0,00" at bounding box center [1010, 549] width 68 height 17
click at [1142, 511] on div "0,00%" at bounding box center [1139, 515] width 54 height 17
type input "15"
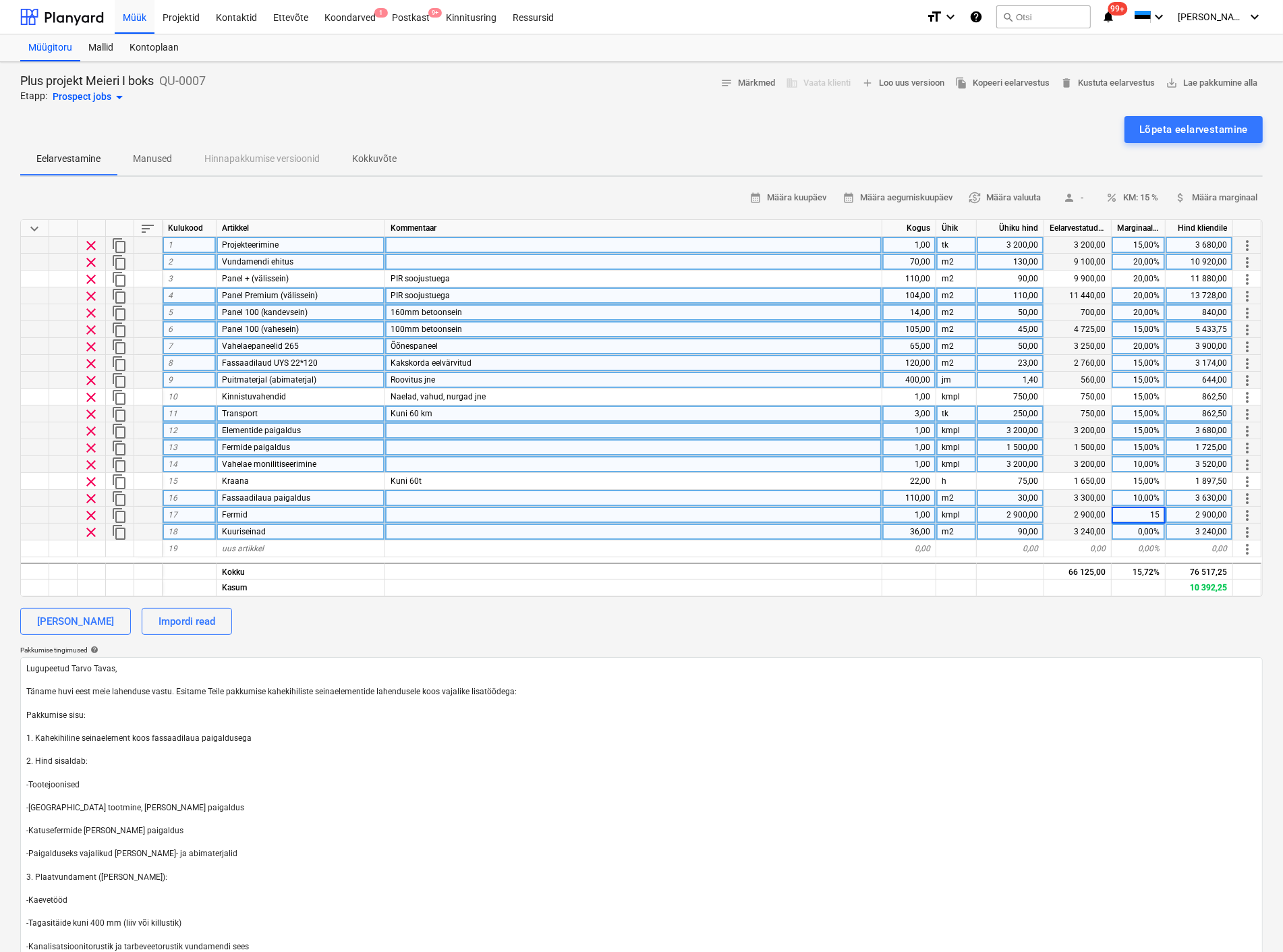
type textarea "x"
click at [1145, 533] on div "0,00%" at bounding box center [1139, 532] width 54 height 17
type input "20"
type textarea "x"
click at [1016, 662] on textarea "Lugupeetud Tarvo Tavas, Täname huvi eest meie lahenduse vastu. Esitame Teile pa…" at bounding box center [642, 853] width 1242 height 394
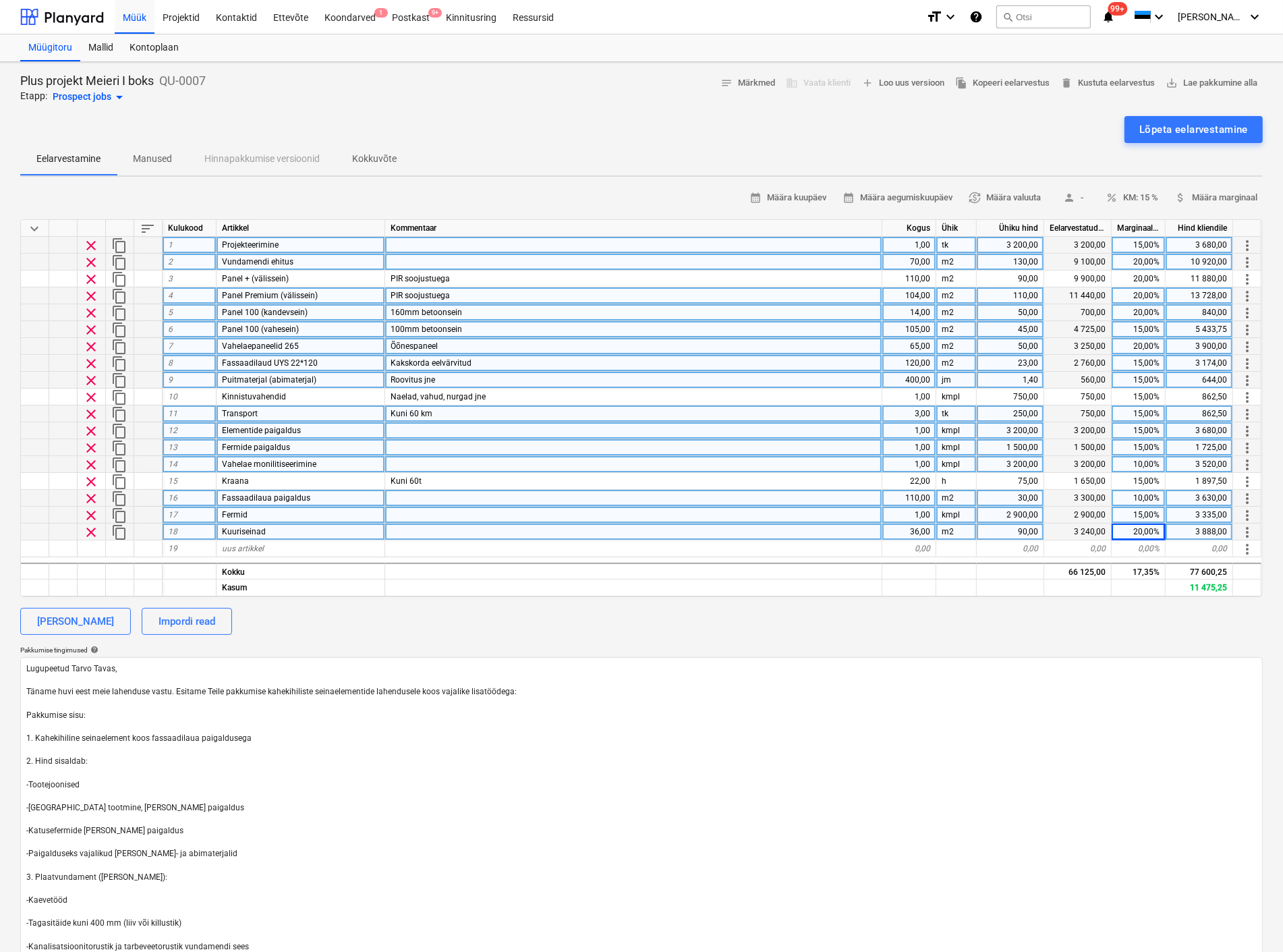
click at [1147, 509] on div "15,00%" at bounding box center [1139, 515] width 54 height 17
type input "10"
type textarea "x"
click at [837, 548] on div at bounding box center [633, 549] width 497 height 17
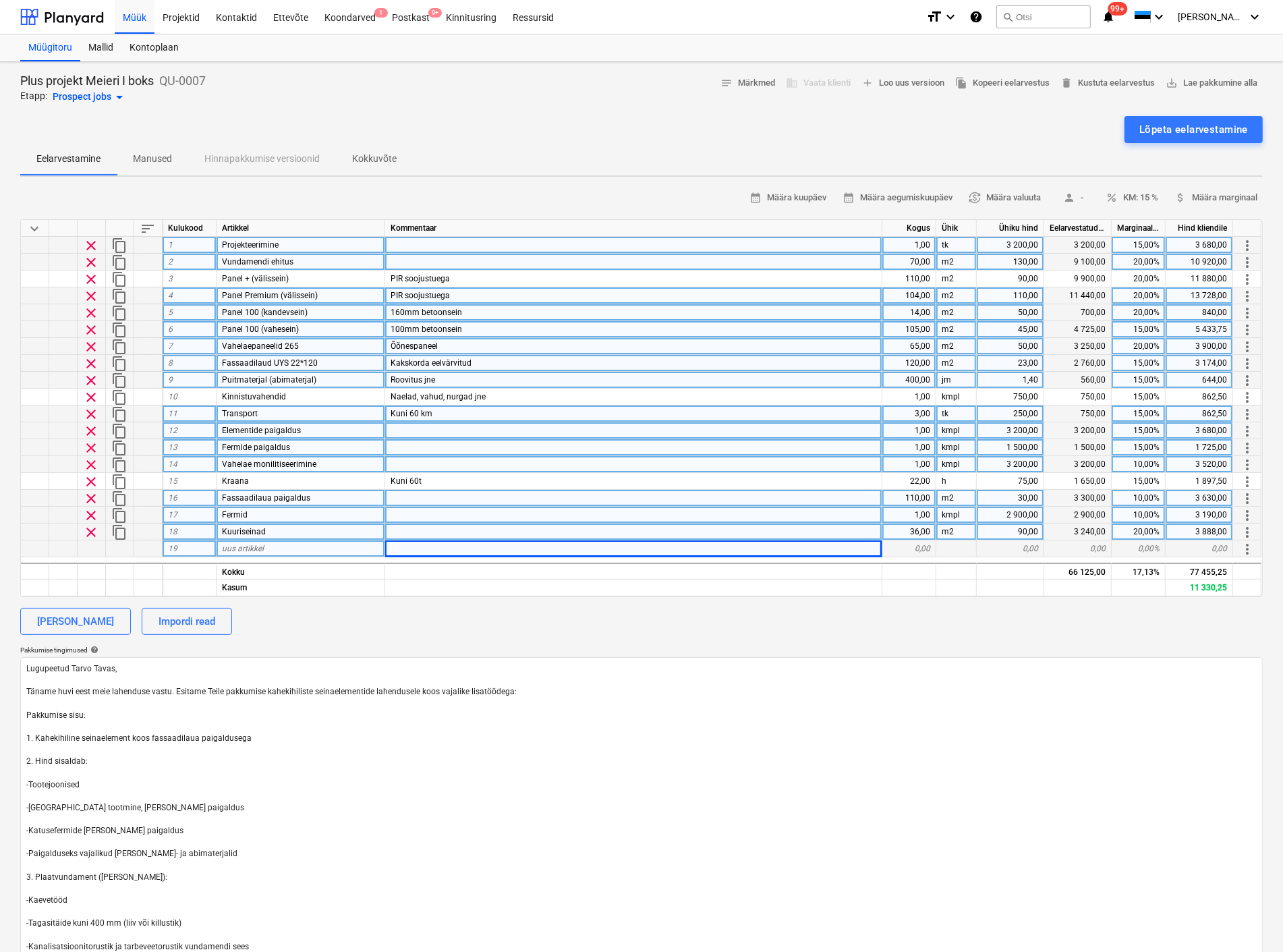
click at [289, 547] on div "uus artikkel" at bounding box center [301, 549] width 169 height 17
type input "Kuuri vundament"
click at [913, 545] on div "0,00" at bounding box center [909, 549] width 54 height 17
type textarea "x"
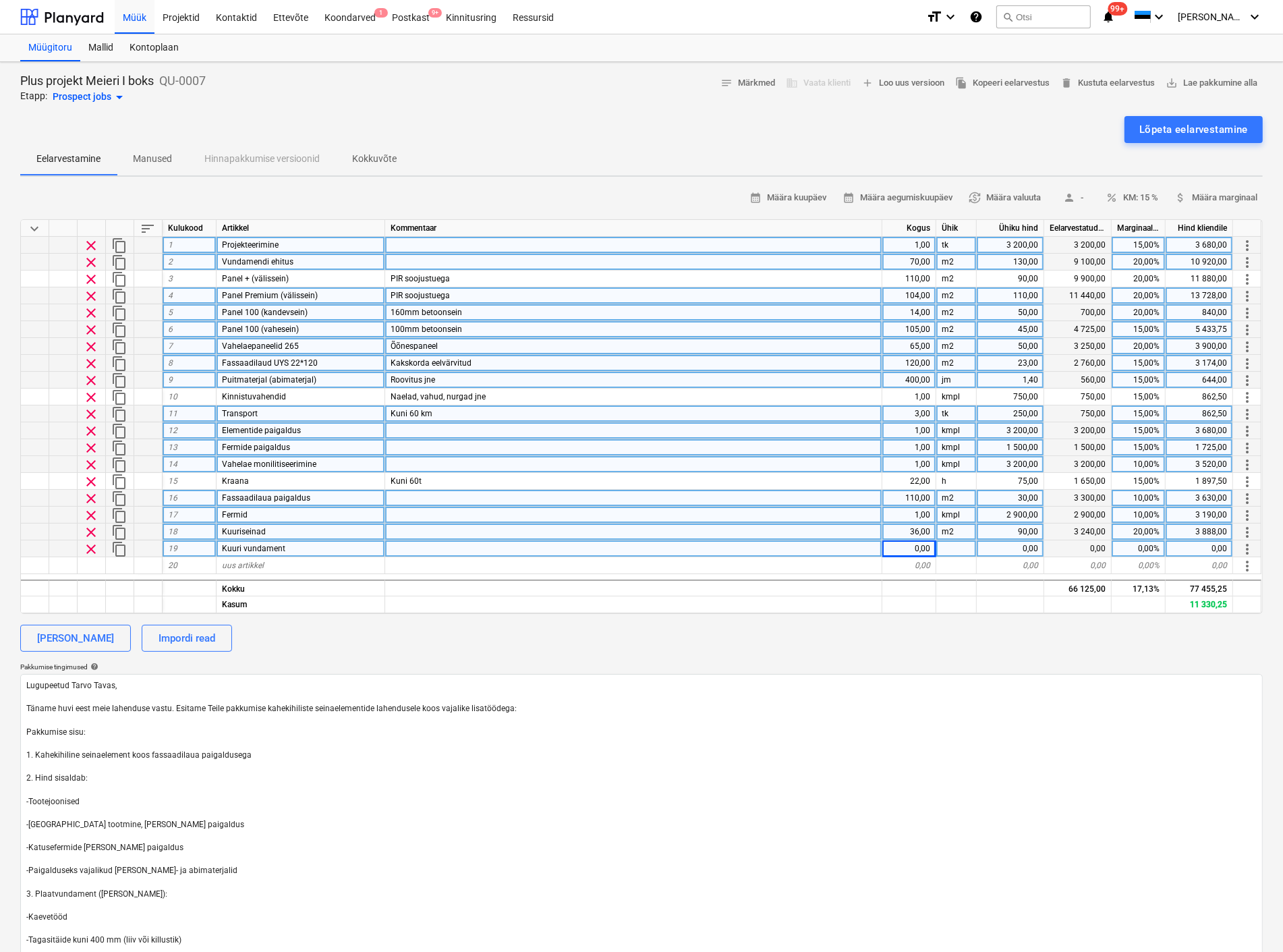
click at [919, 548] on div "0,00" at bounding box center [909, 549] width 54 height 17
type input "10"
type textarea "x"
type input "m2"
type textarea "x"
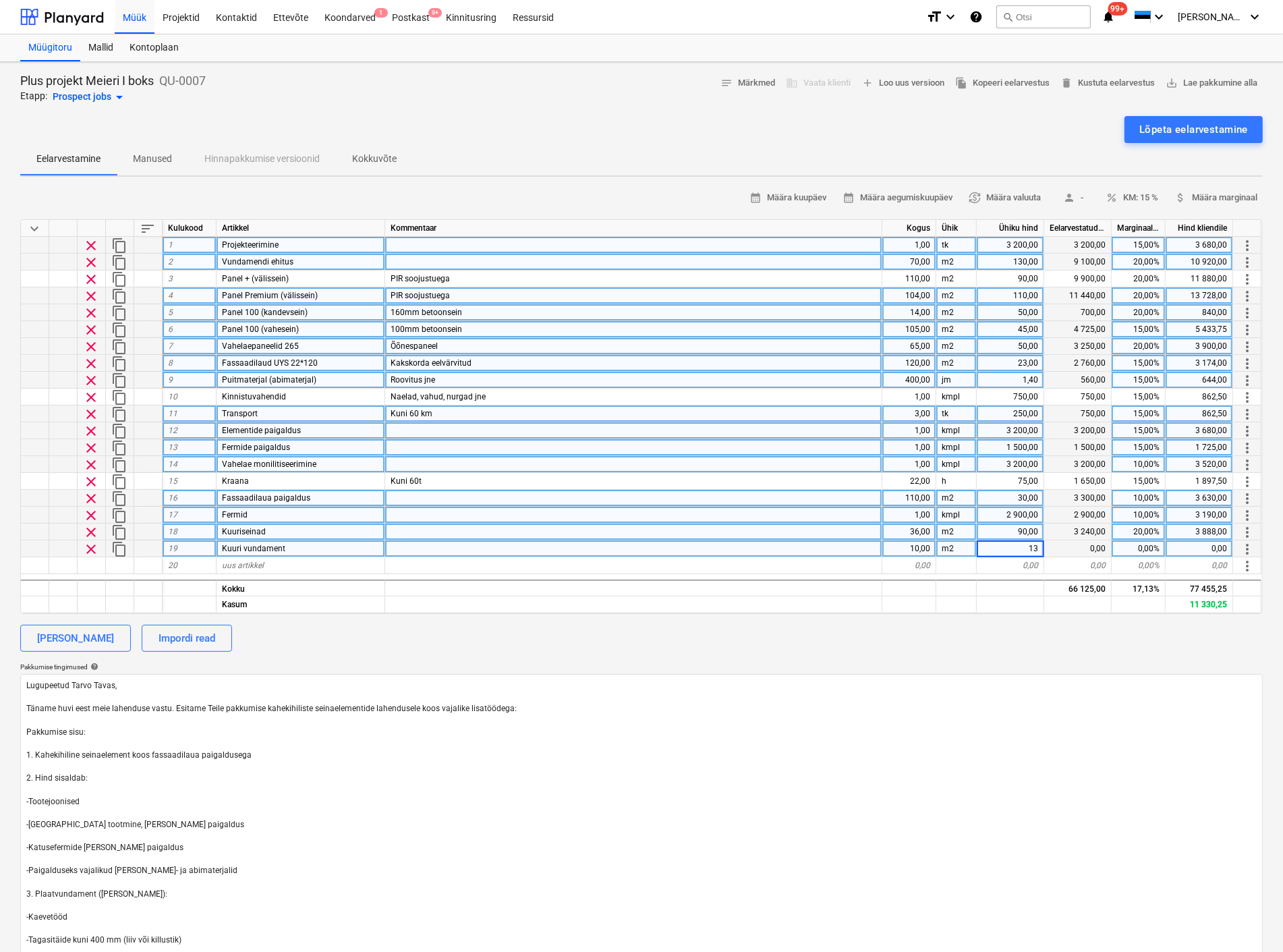
type input "130"
type textarea "x"
click at [907, 636] on div "[PERSON_NAME] Impordi read" at bounding box center [642, 638] width 1242 height 27
click at [1016, 543] on div "130,00" at bounding box center [1010, 549] width 68 height 17
type input "150"
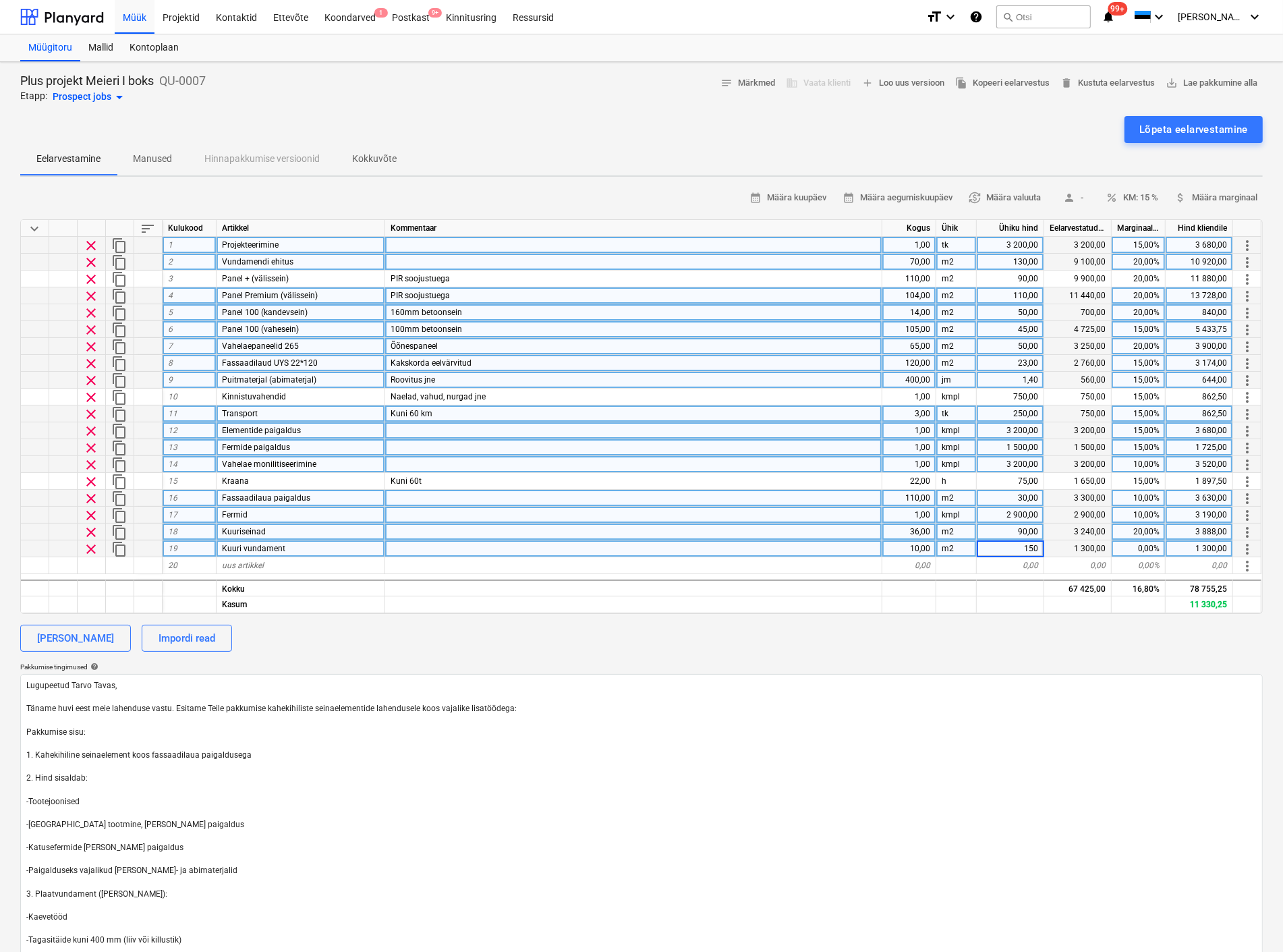
type textarea "x"
click at [943, 614] on div "calendar_month Määra kuupäev calendar_month Määra aegumiskuupäev currency_excha…" at bounding box center [642, 627] width 1242 height 880
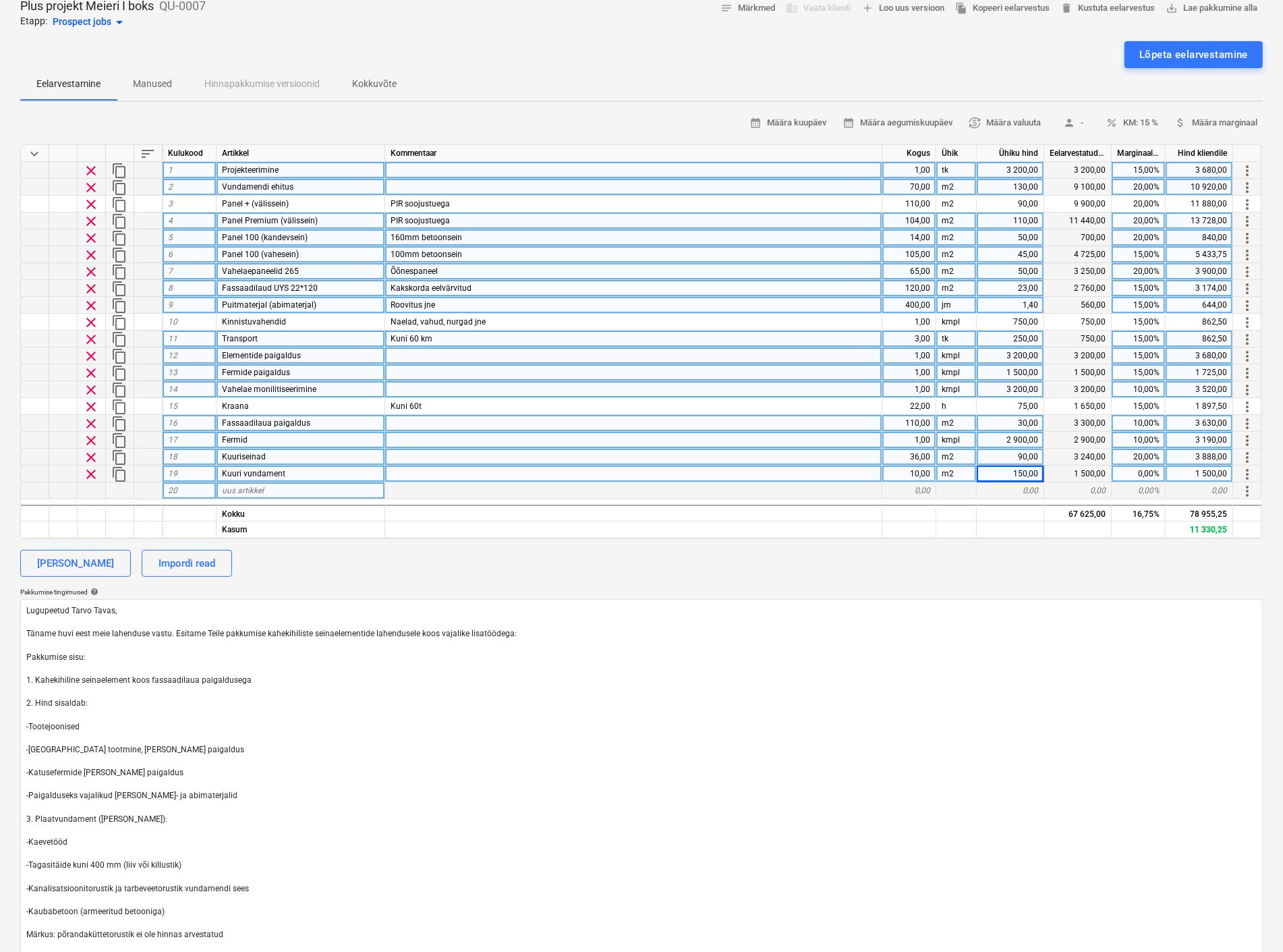
click at [266, 491] on div "uus artikkel" at bounding box center [301, 490] width 169 height 17
type input "K"
type input "v"
type input "Varikatuse ehitus"
click at [918, 484] on div "0,00" at bounding box center [909, 490] width 54 height 17
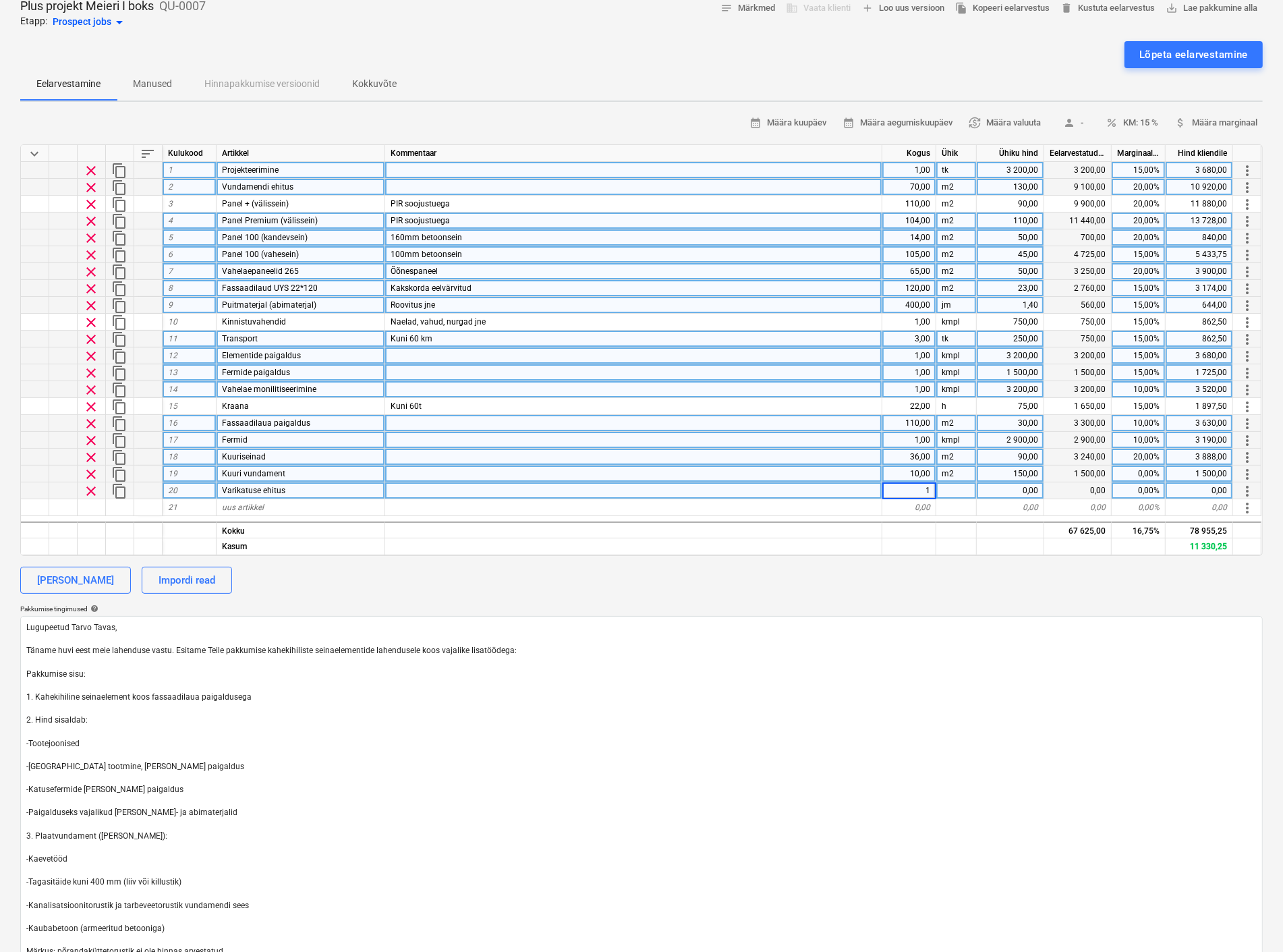
type textarea "x"
type input "kmpl"
type textarea "x"
type input "2300"
click at [284, 505] on div "uus artikkel" at bounding box center [301, 507] width 169 height 17
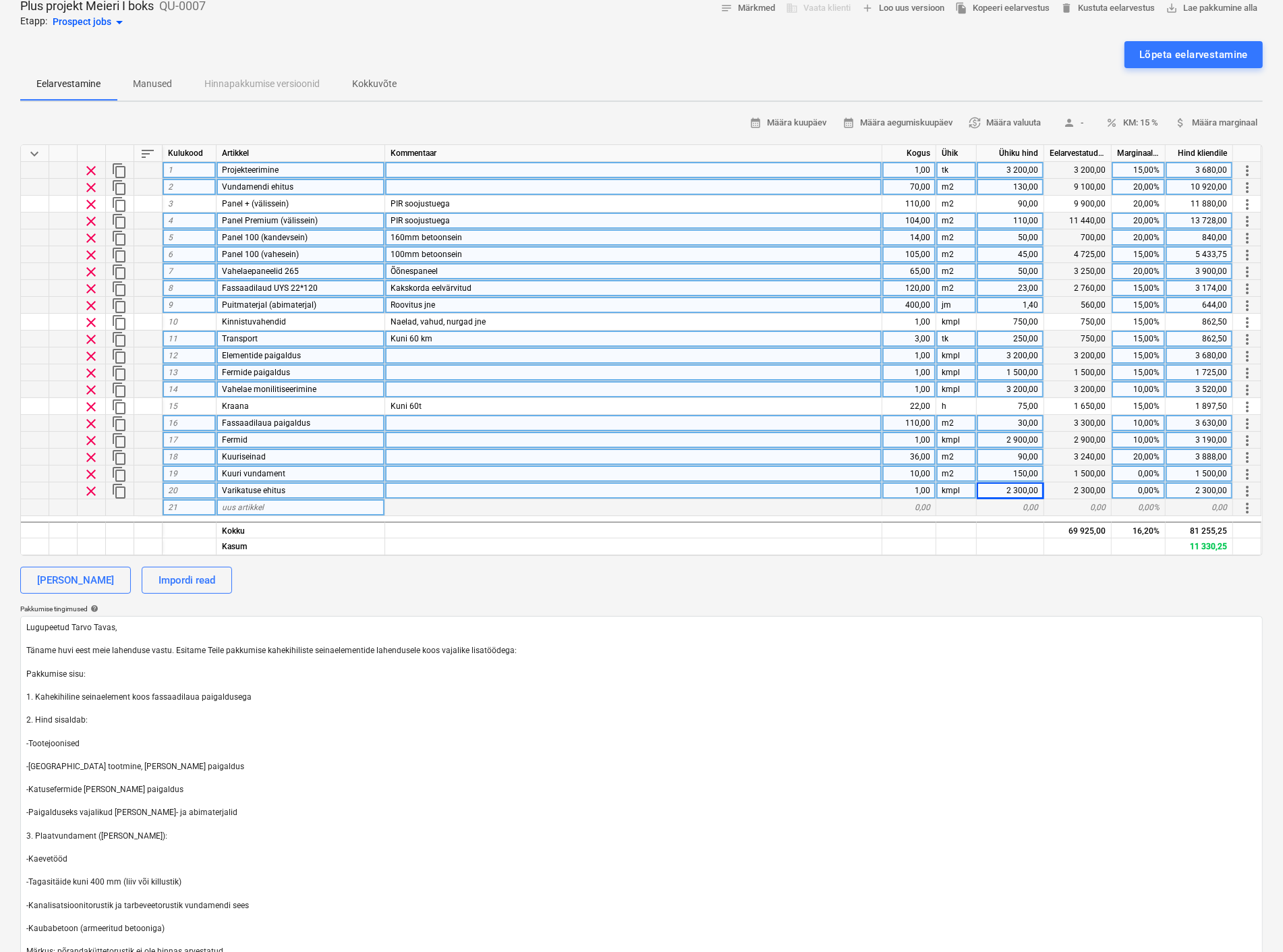
type textarea "x"
type input "Abimaterjalid"
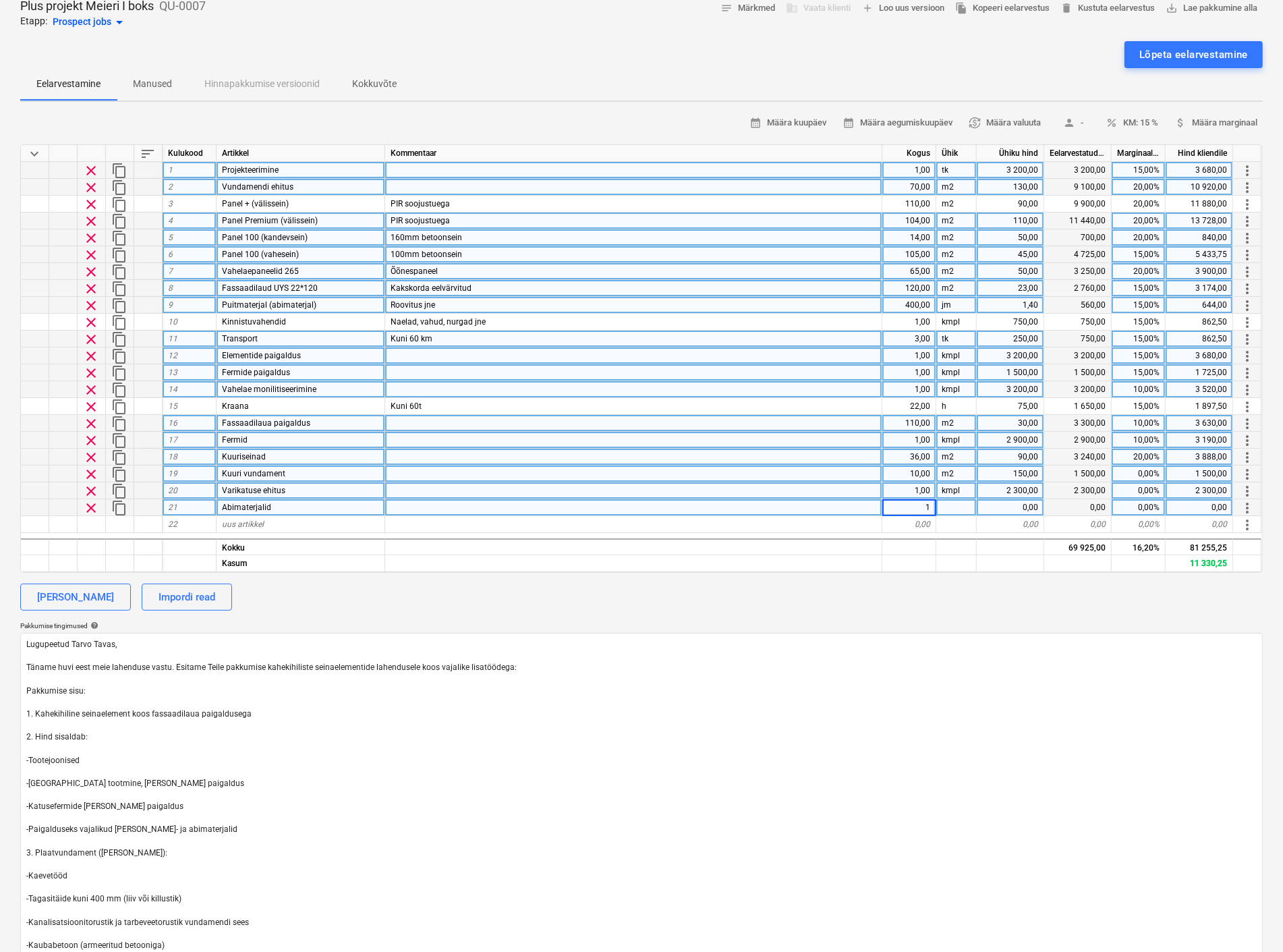
type textarea "x"
type input "kmpl"
type textarea "x"
type input "2300"
type textarea "x"
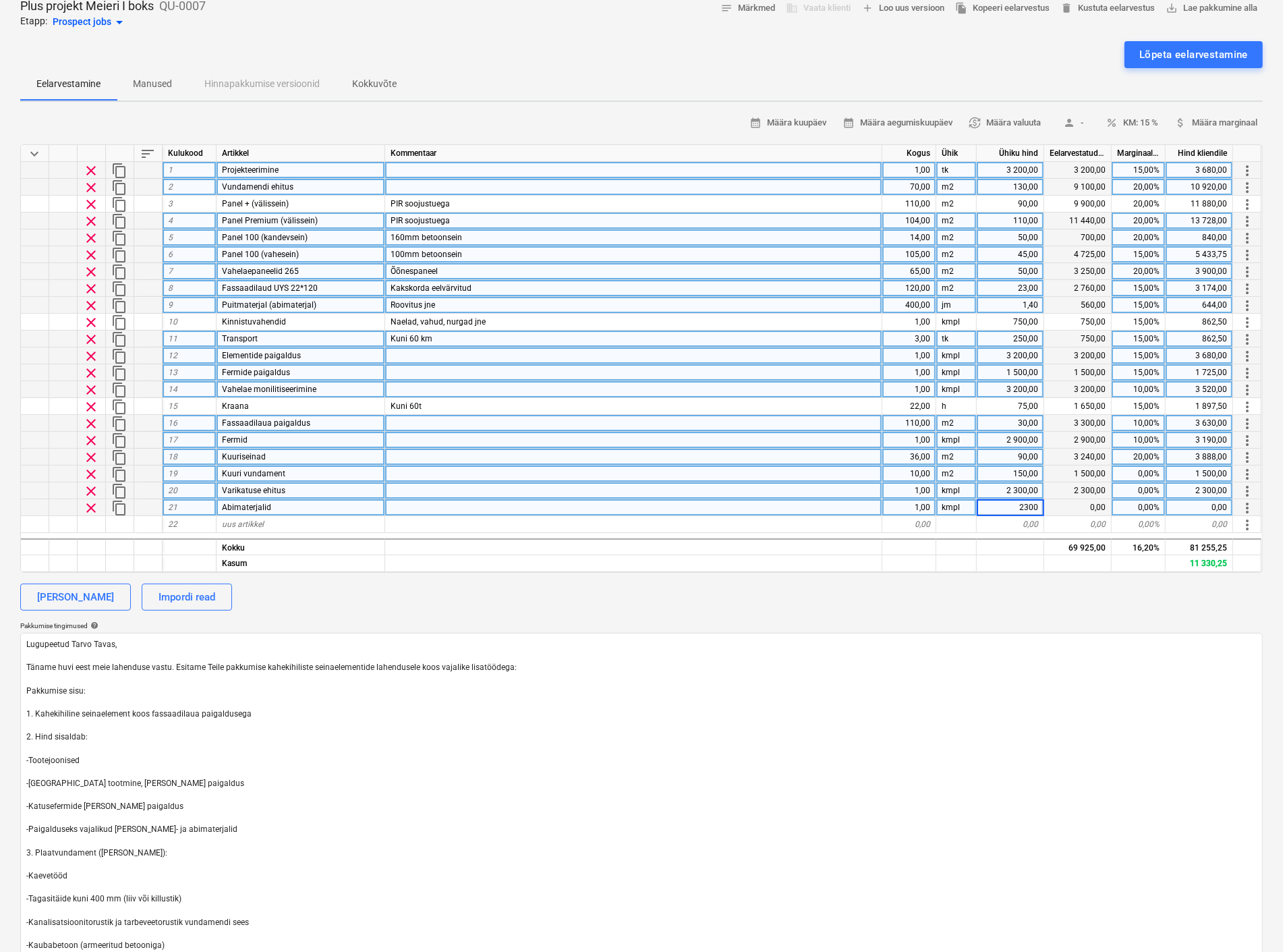
click at [1151, 473] on div "0,00%" at bounding box center [1139, 473] width 54 height 17
type input "15"
type textarea "x"
click at [1140, 490] on div "0,00%" at bounding box center [1139, 490] width 54 height 17
type input "15"
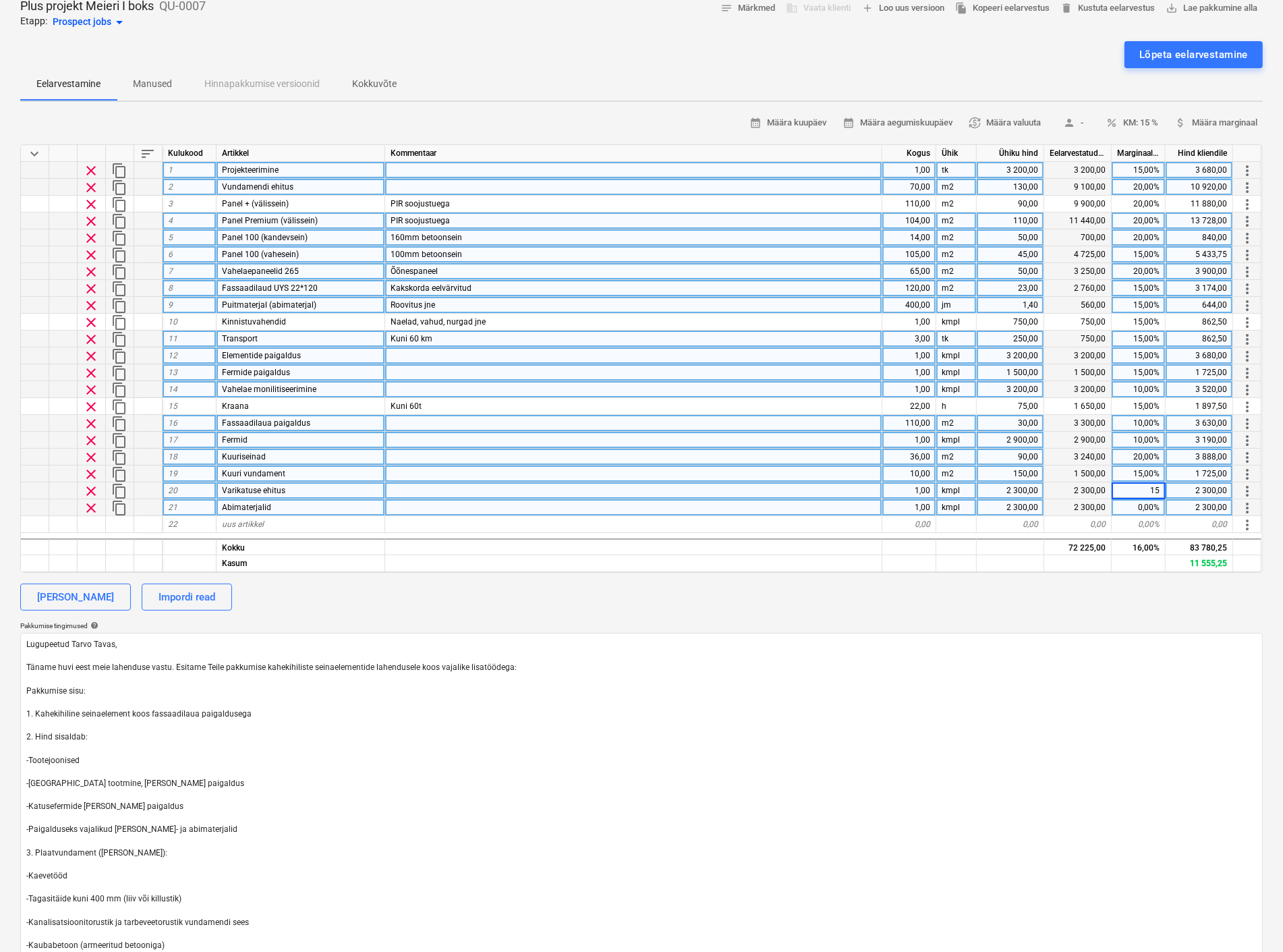
type textarea "x"
click at [1138, 511] on div "0,00%" at bounding box center [1139, 507] width 54 height 17
type input "15"
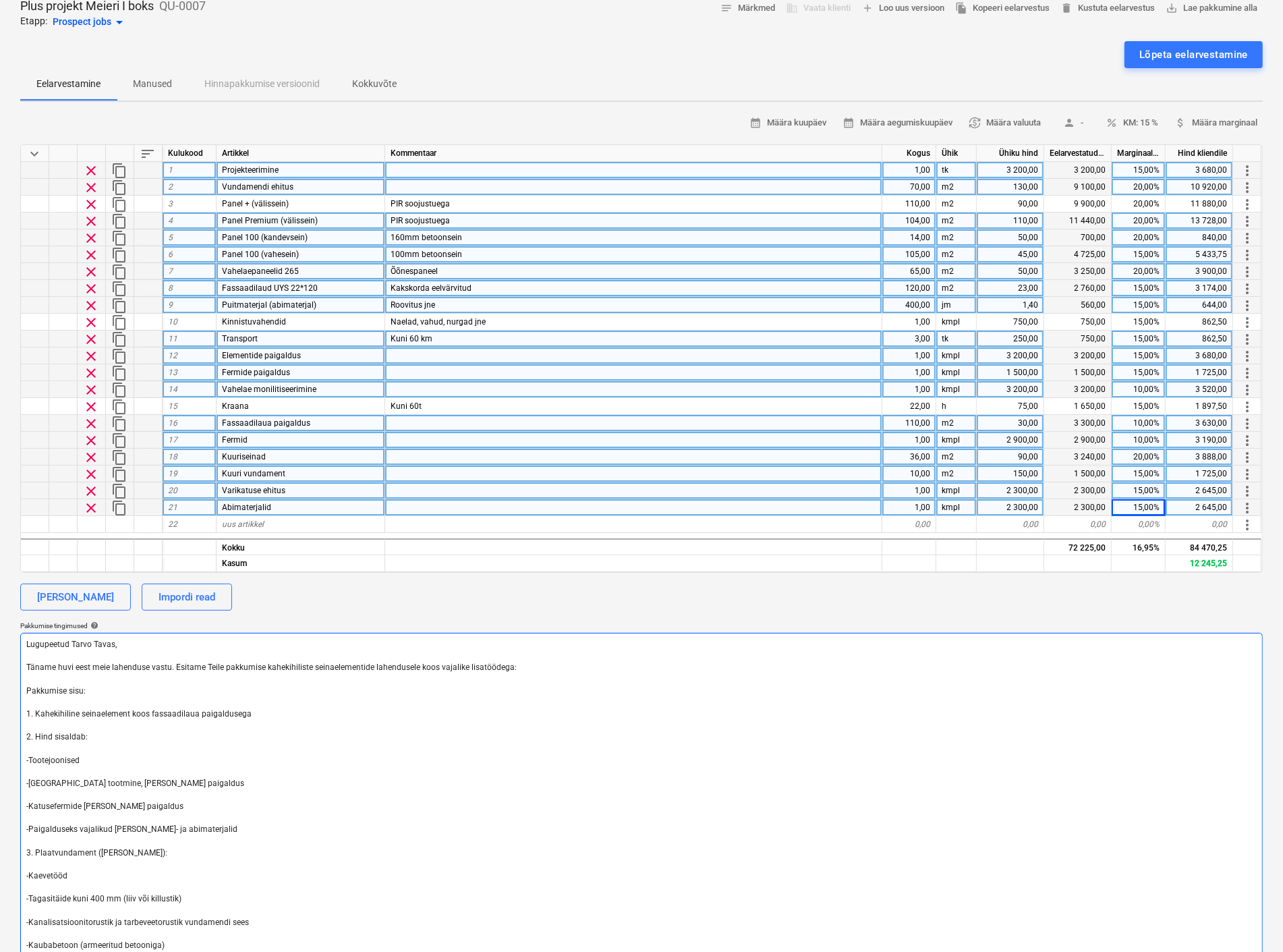
click at [1050, 684] on textarea "Lugupeetud Tarvo Tavas, Täname huvi eest meie lahenduse vastu. Esitame Teile pa…" at bounding box center [642, 830] width 1242 height 394
click at [1057, 695] on textarea "Lugupeetud Tarvo Tavas, Täname huvi eest meie lahenduse vastu. Esitame Teile pa…" at bounding box center [642, 830] width 1242 height 394
type textarea "x"
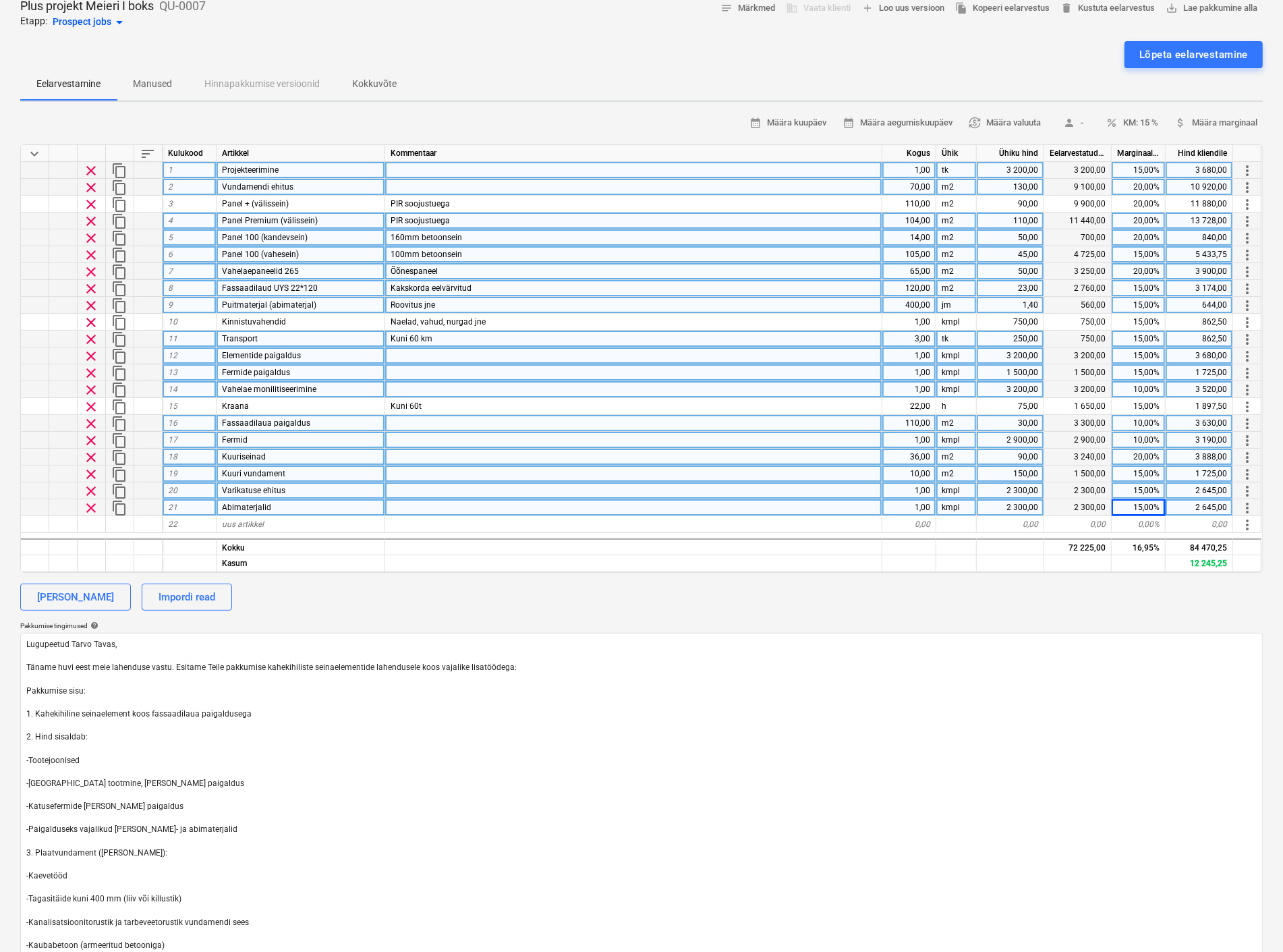
click at [858, 514] on div at bounding box center [633, 507] width 497 height 17
click at [858, 531] on div "keyboard_arrow_down sort Kulukood Artikkel Kommentaar Kogus Ühik Ühiku hind Eel…" at bounding box center [642, 359] width 1242 height 429
click at [541, 457] on div at bounding box center [633, 457] width 497 height 17
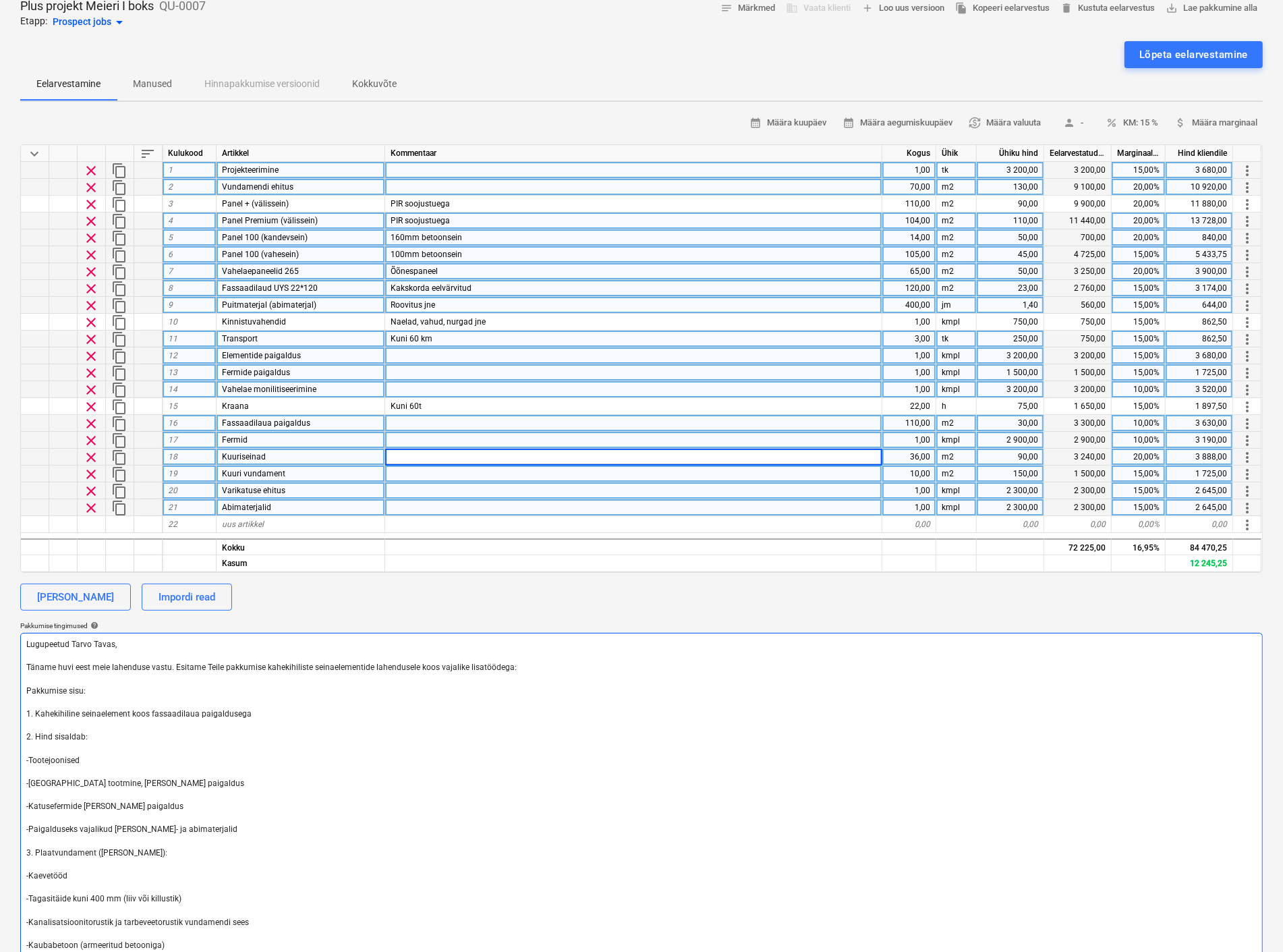
click at [78, 707] on textarea "Lugupeetud Tarvo Tavas, Täname huvi eest meie lahenduse vastu. Esitame Teile pa…" at bounding box center [642, 830] width 1242 height 394
click at [252, 711] on textarea "Lugupeetud Tarvo Tavas, Täname huvi eest meie lahenduse vastu. Esitame Teile pa…" at bounding box center [642, 830] width 1242 height 394
type textarea "Lugupeetud Tarvo Tavas, Täname huvi eest meie lahenduse vastu. Esitame Teile pa…"
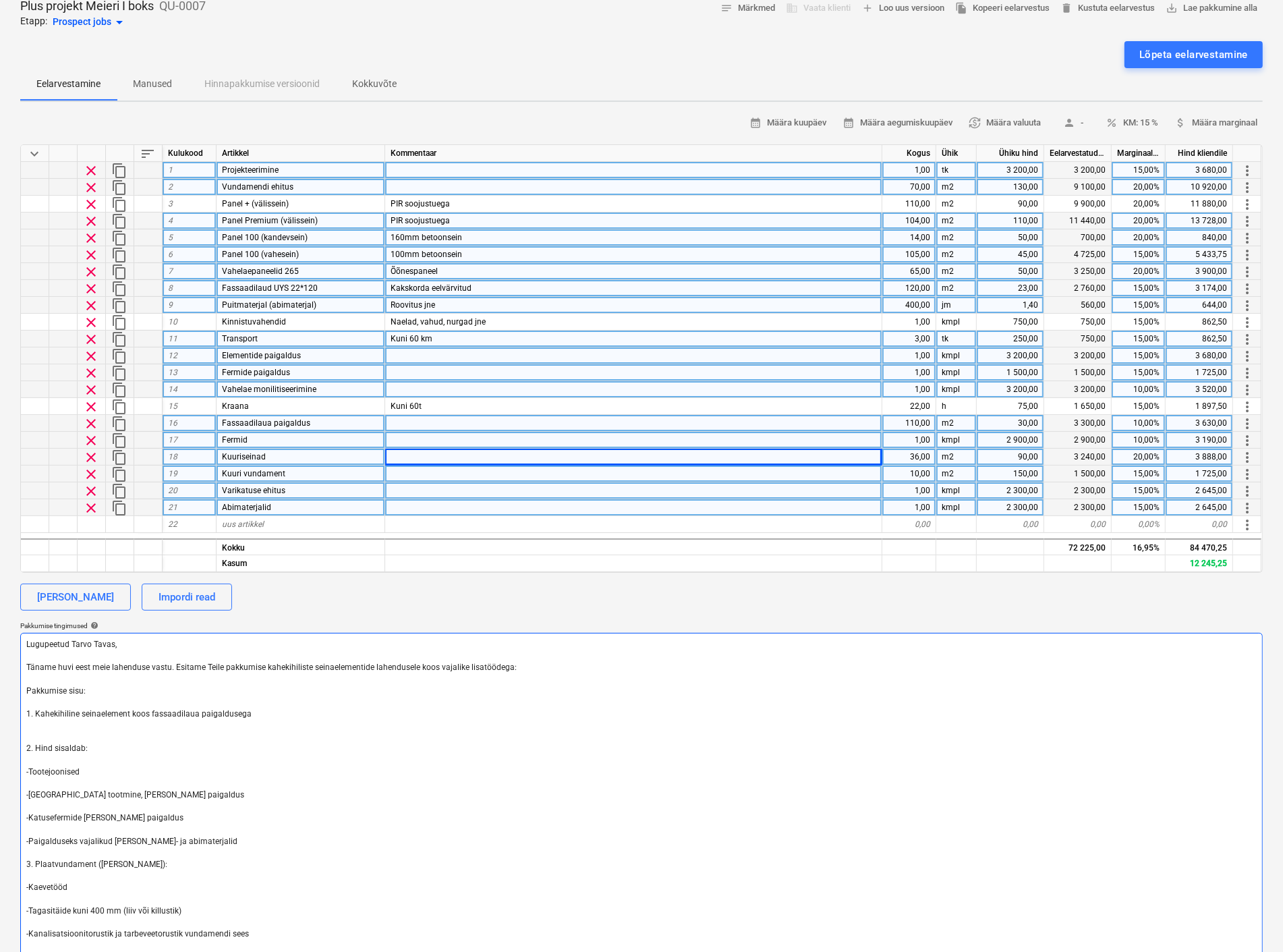
type textarea "x"
type textarea "Lugupeetud Tarvo Tavas, Täname huvi eest meie lahenduse vastu. Esitame Teile pa…"
type textarea "x"
type textarea "Lugupeetud Tarvo Tavas, Täname huvi eest meie lahenduse vastu. Esitame Teile pa…"
type textarea "x"
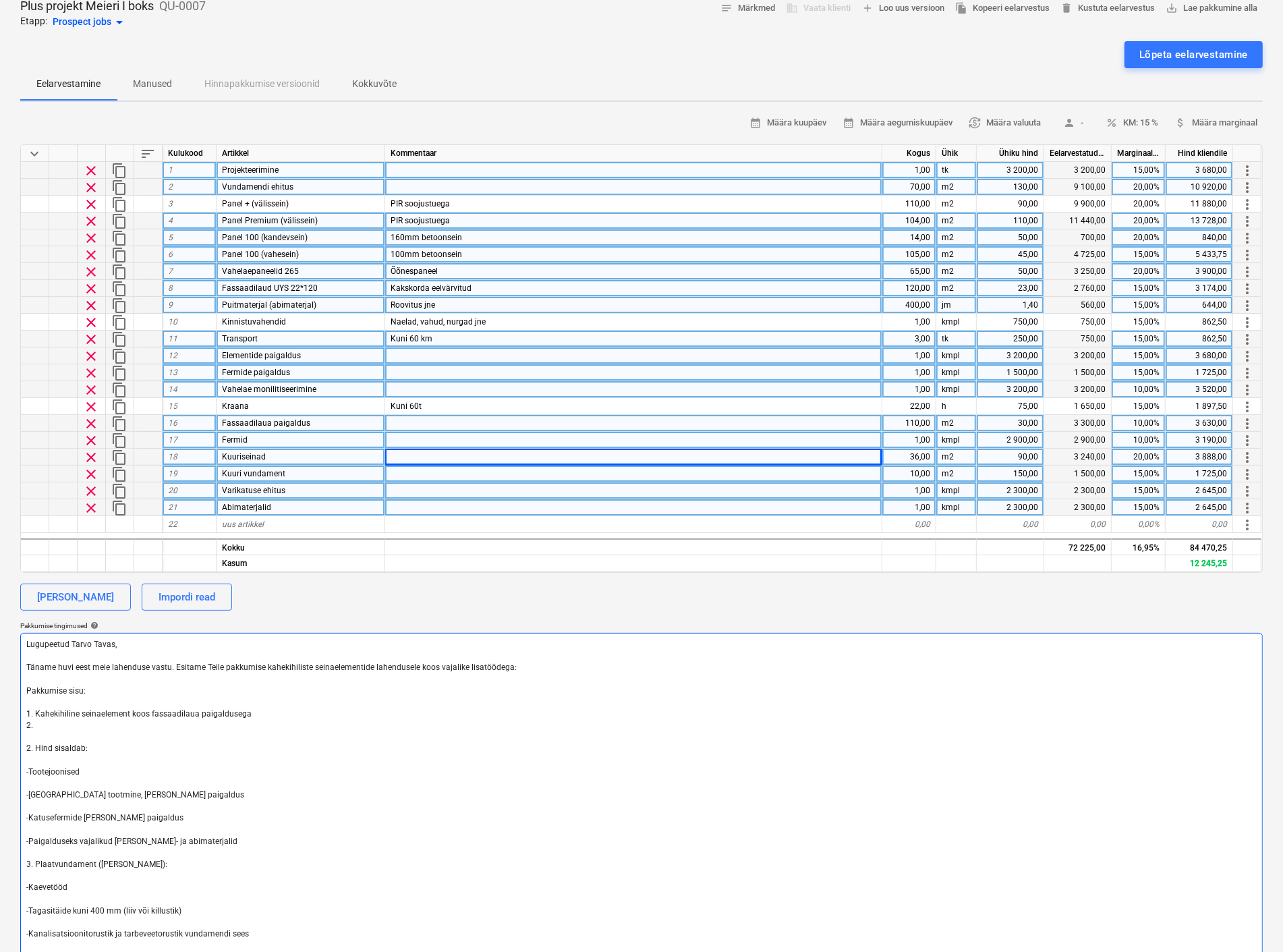
type textarea "Lugupeetud Tarvo Tavas, Täname huvi eest meie lahenduse vastu. Esitame Teile pa…"
type textarea "x"
type textarea "Lugupeetud Tarvo Tavas, Täname huvi eest meie lahenduse vastu. Esitame Teile pa…"
type textarea "x"
type textarea "Lugupeetud Tarvo Tavas, Täname huvi eest meie lahenduse vastu. Esitame Teile pa…"
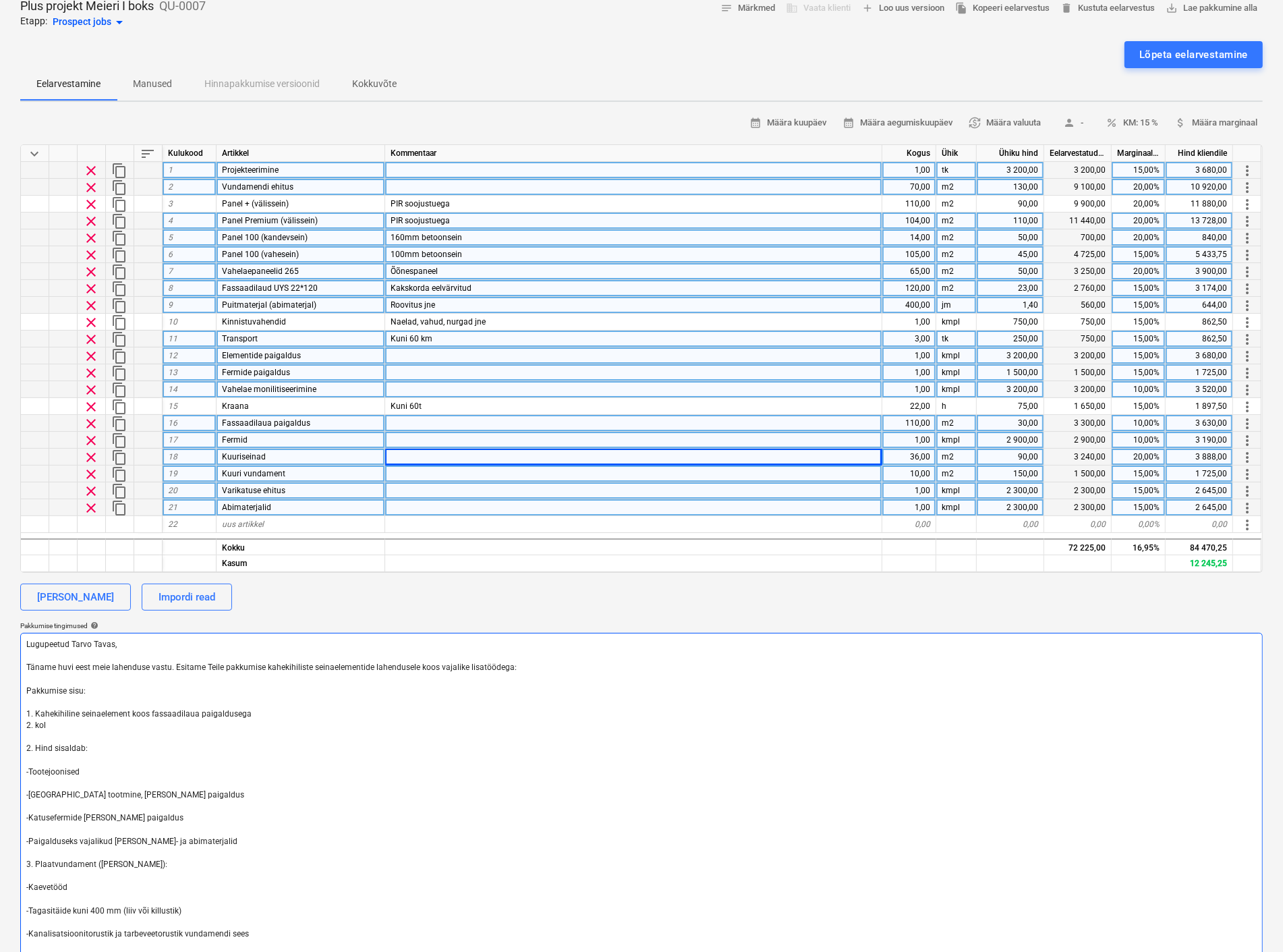
type textarea "x"
type textarea "Lugupeetud Tarvo Tavas, Täname huvi eest meie lahenduse vastu. Esitame Teile pa…"
type textarea "x"
type textarea "Lugupeetud Tarvo Tavas, Täname huvi eest meie lahenduse vastu. Esitame Teile pa…"
type textarea "x"
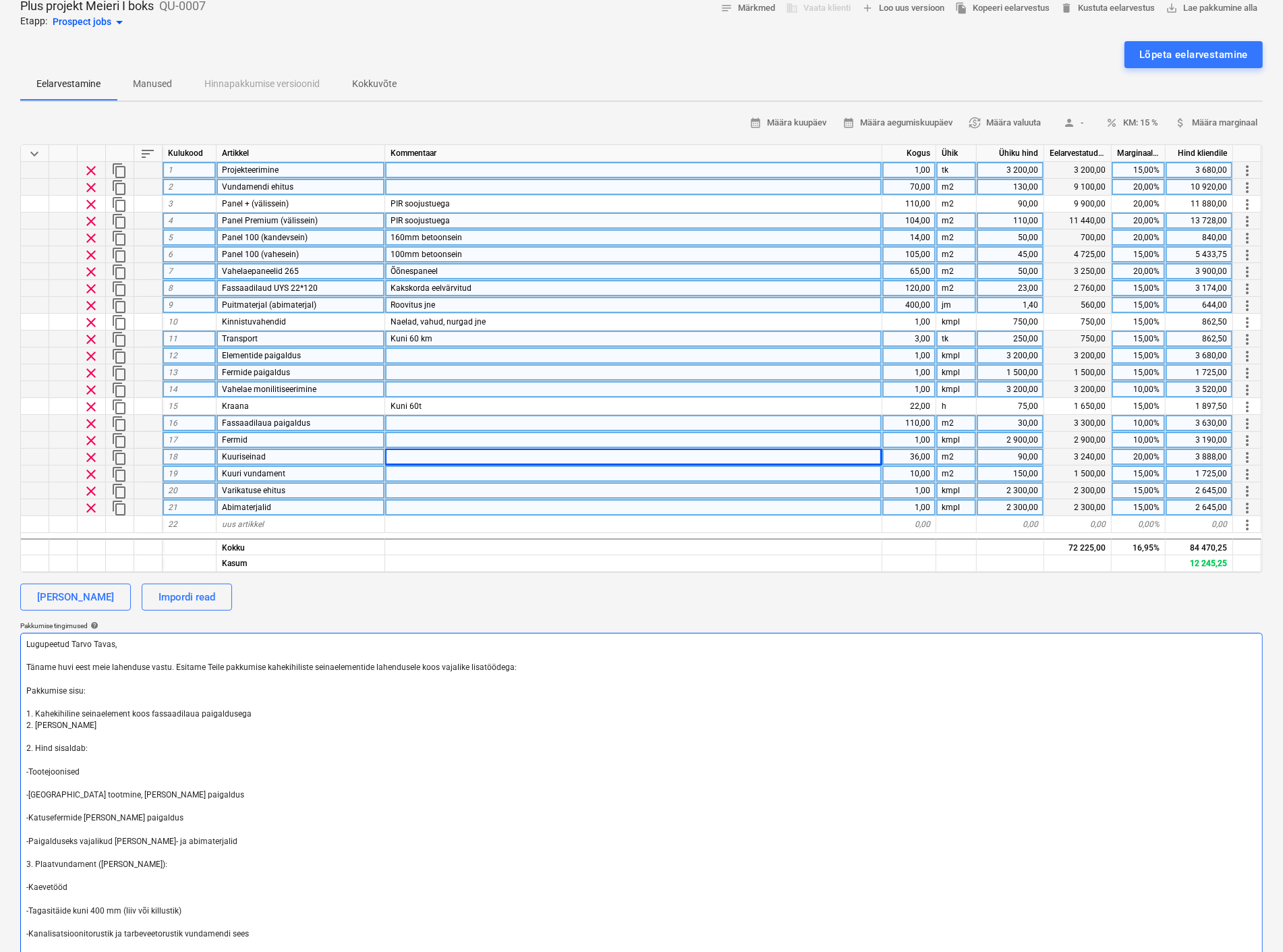
type textarea "Lugupeetud Tarvo Tavas, Täname huvi eest meie lahenduse vastu. Esitame Teile pa…"
type textarea "x"
type textarea "Lugupeetud Tarvo Tavas, Täname huvi eest meie lahenduse vastu. Esitame Teile pa…"
type textarea "x"
type textarea "Lugupeetud Tarvo Tavas, Täname huvi eest meie lahenduse vastu. Esitame Teile pa…"
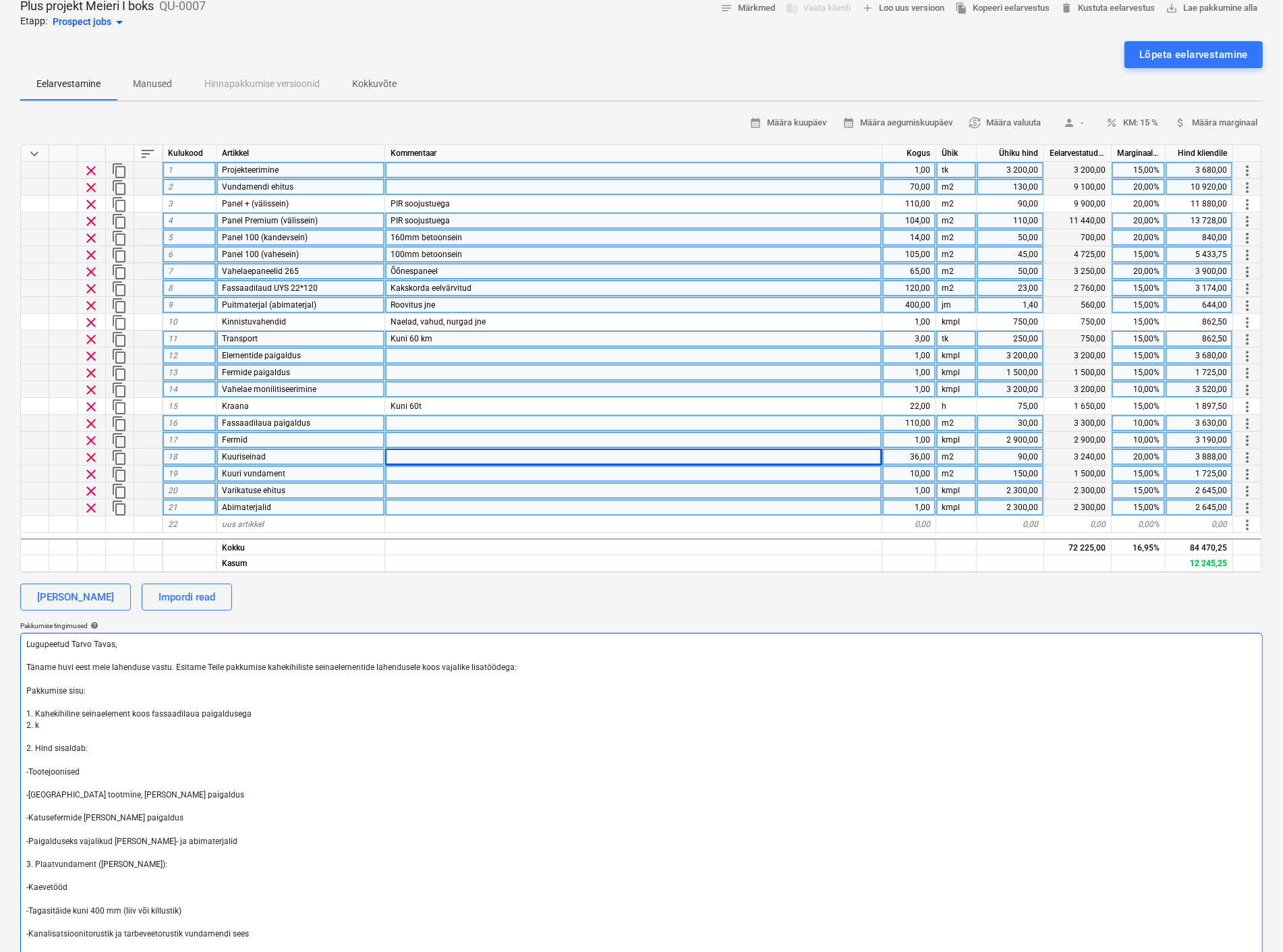
type textarea "x"
type textarea "Lugupeetud Tarvo Tavas, Täname huvi eest meie lahenduse vastu. Esitame Teile pa…"
type textarea "x"
type textarea "Lugupeetud Tarvo Tavas, Täname huvi eest meie lahenduse vastu. Esitame Teile pa…"
type textarea "x"
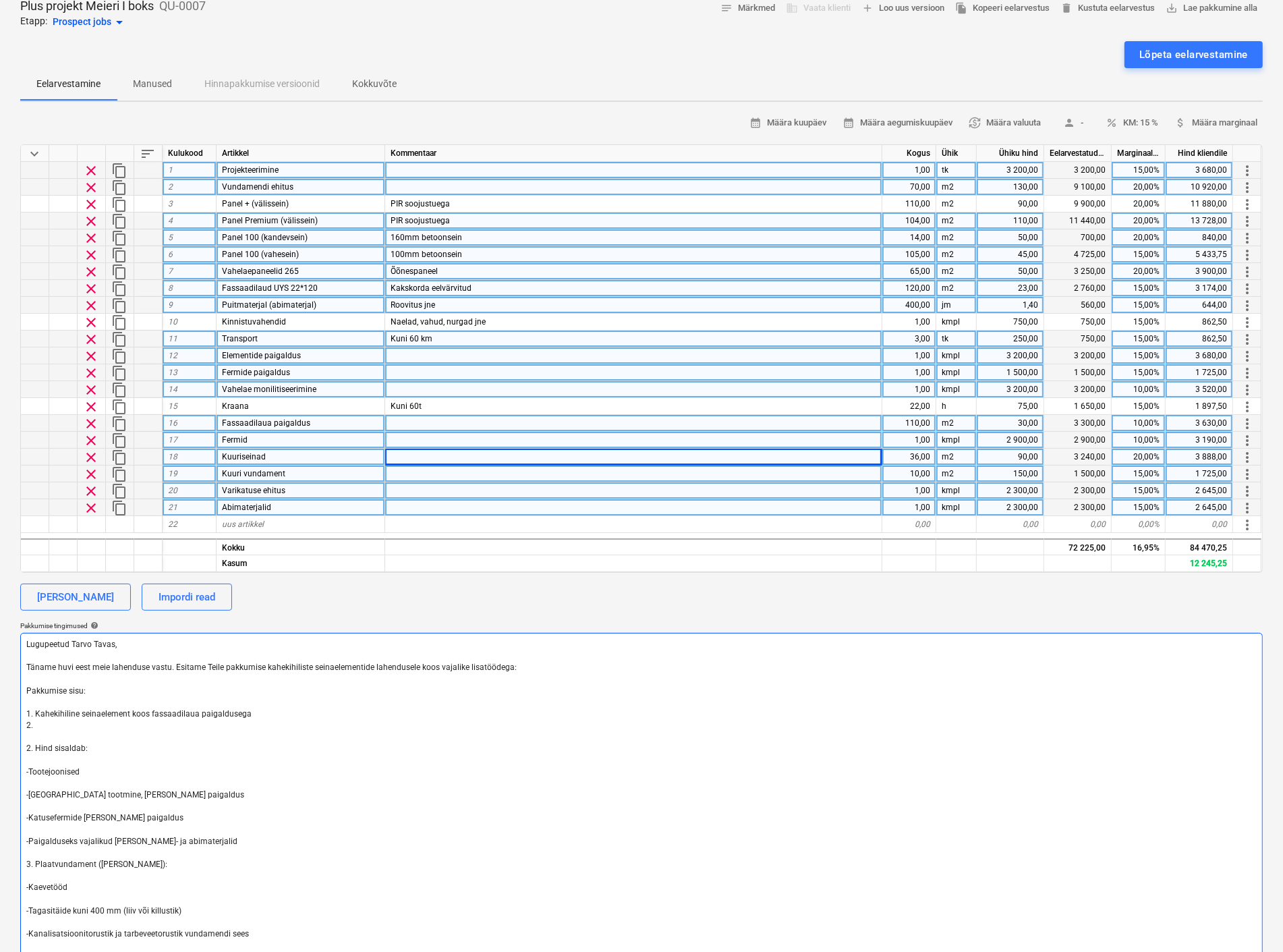
type textarea "Lugupeetud Tarvo Tavas, Täname huvi eest meie lahenduse vastu. Esitame Teile pa…"
type textarea "x"
type textarea "Lugupeetud Tarvo Tavas, Täname huvi eest meie lahenduse vastu. Esitame Teile pa…"
type textarea "x"
type textarea "Lugupeetud Tarvo Tavas, Täname huvi eest meie lahenduse vastu. Esitame Teile pa…"
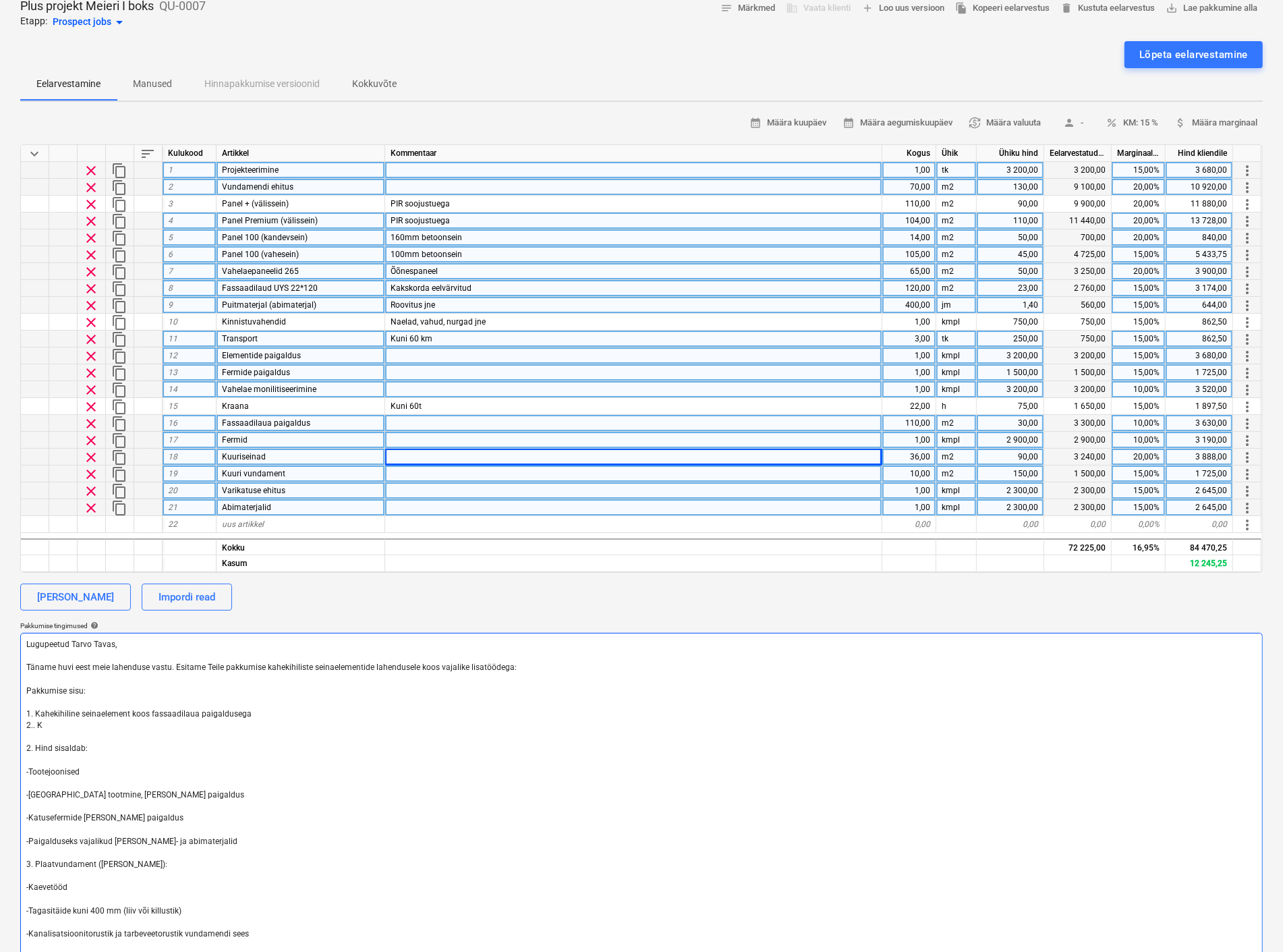
type textarea "x"
type textarea "Lugupeetud Tarvo Tavas, Täname huvi eest meie lahenduse vastu. Esitame Teile pa…"
type textarea "x"
type textarea "Lugupeetud Tarvo Tavas, Täname huvi eest meie lahenduse vastu. Esitame Teile pa…"
type textarea "x"
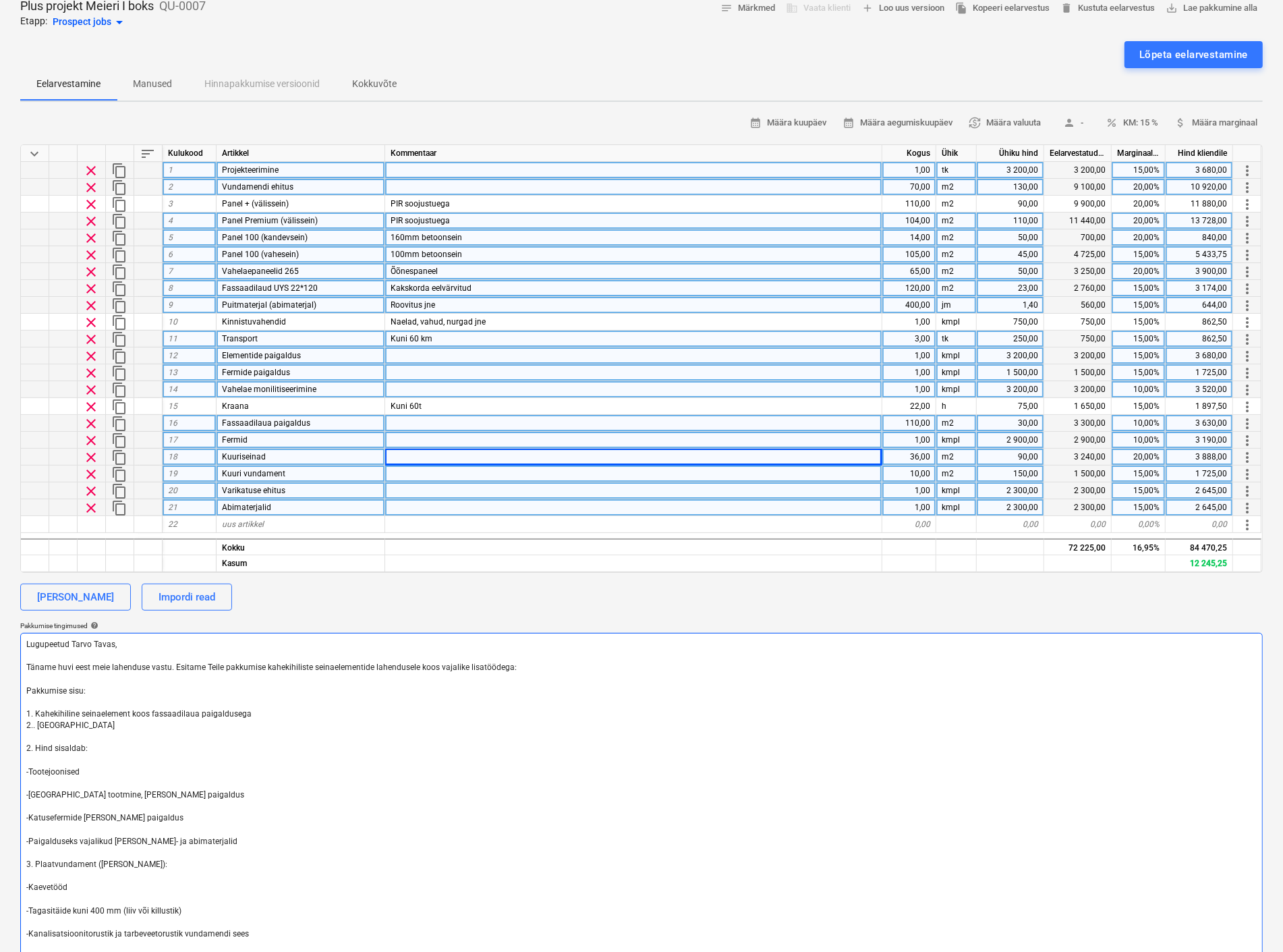
type textarea "Lugupeetud Tarvo Tavas, Täname huvi eest meie lahenduse vastu. Esitame Teile pa…"
type textarea "x"
type textarea "Lugupeetud Tarvo Tavas, Täname huvi eest meie lahenduse vastu. Esitame Teile pa…"
type textarea "x"
type textarea "Lugupeetud Tarvo Tavas, Täname huvi eest meie lahenduse vastu. Esitame Teile pa…"
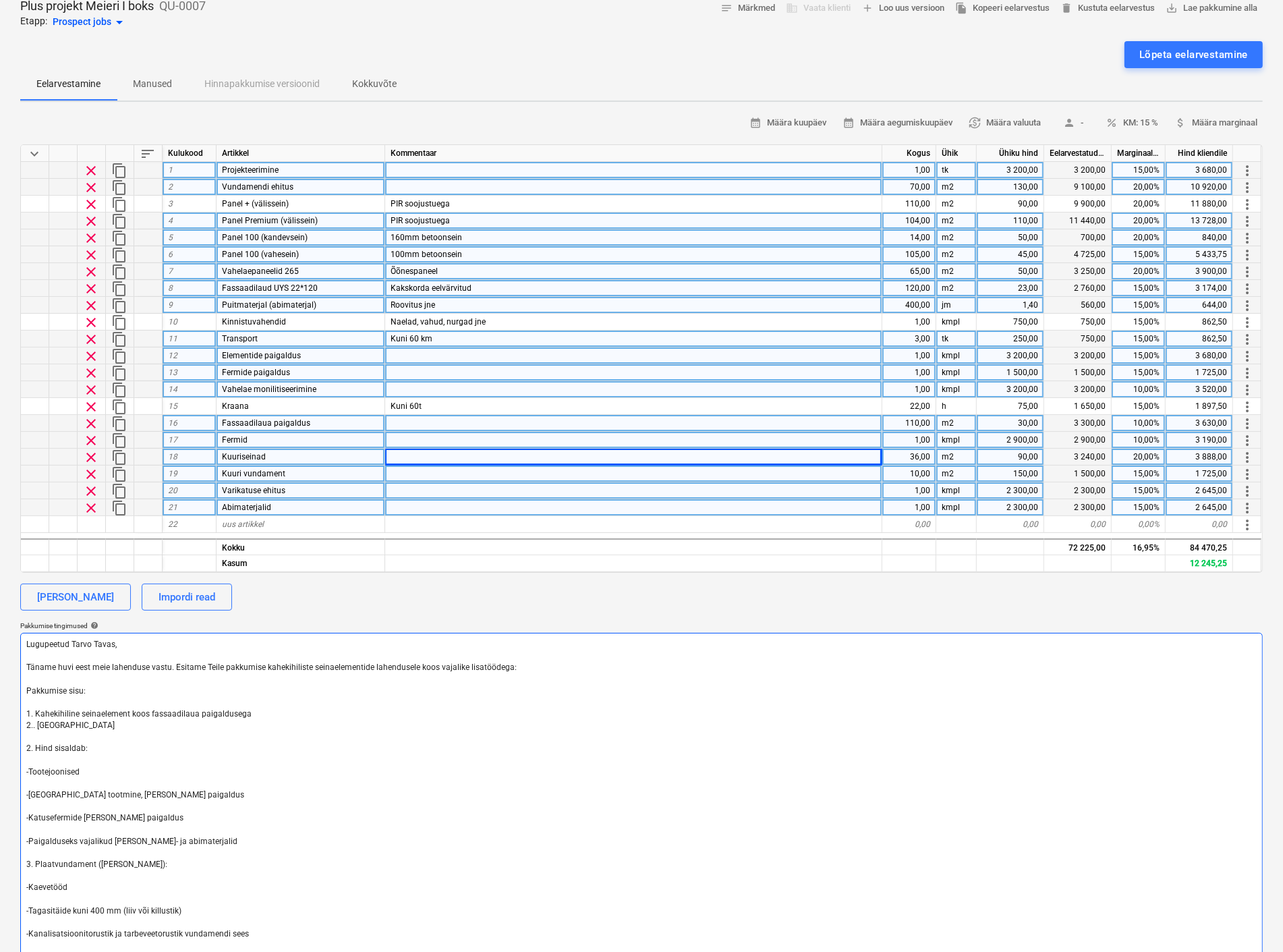
type textarea "x"
type textarea "Lugupeetud Tarvo Tavas, Täname huvi eest meie lahenduse vastu. Esitame Teile pa…"
type textarea "x"
type textarea "Lugupeetud Tarvo Tavas, Täname huvi eest meie lahenduse vastu. Esitame Teile pa…"
type textarea "x"
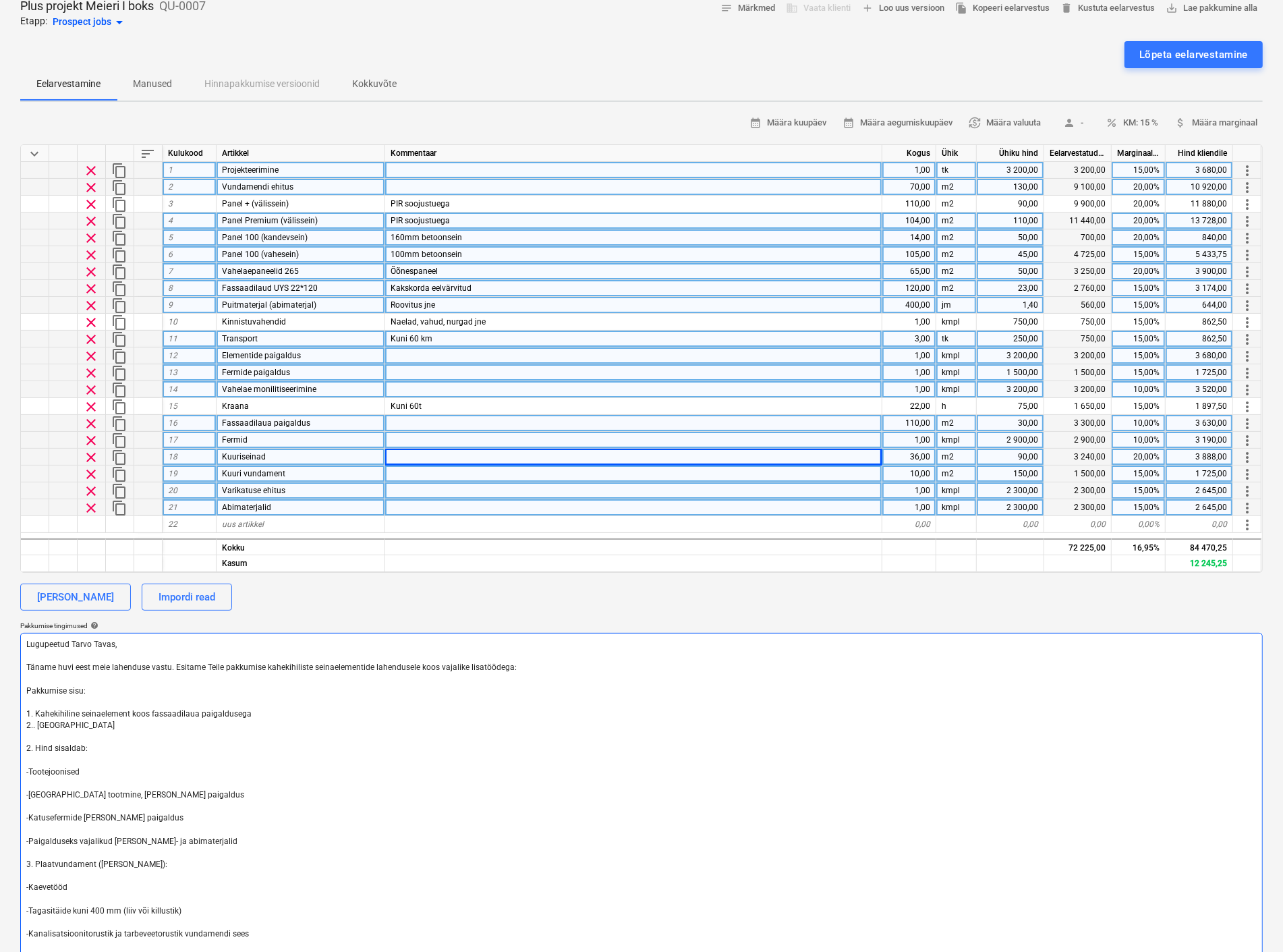
type textarea "Lugupeetud Tarvo Tavas, Täname huvi eest meie lahenduse vastu. Esitame Teile pa…"
type textarea "x"
type textarea "Lugupeetud Tarvo Tavas, Täname huvi eest meie lahenduse vastu. Esitame Teile pa…"
type textarea "x"
type textarea "Lugupeetud Tarvo Tavas, Täname huvi eest meie lahenduse vastu. Esitame Teile pa…"
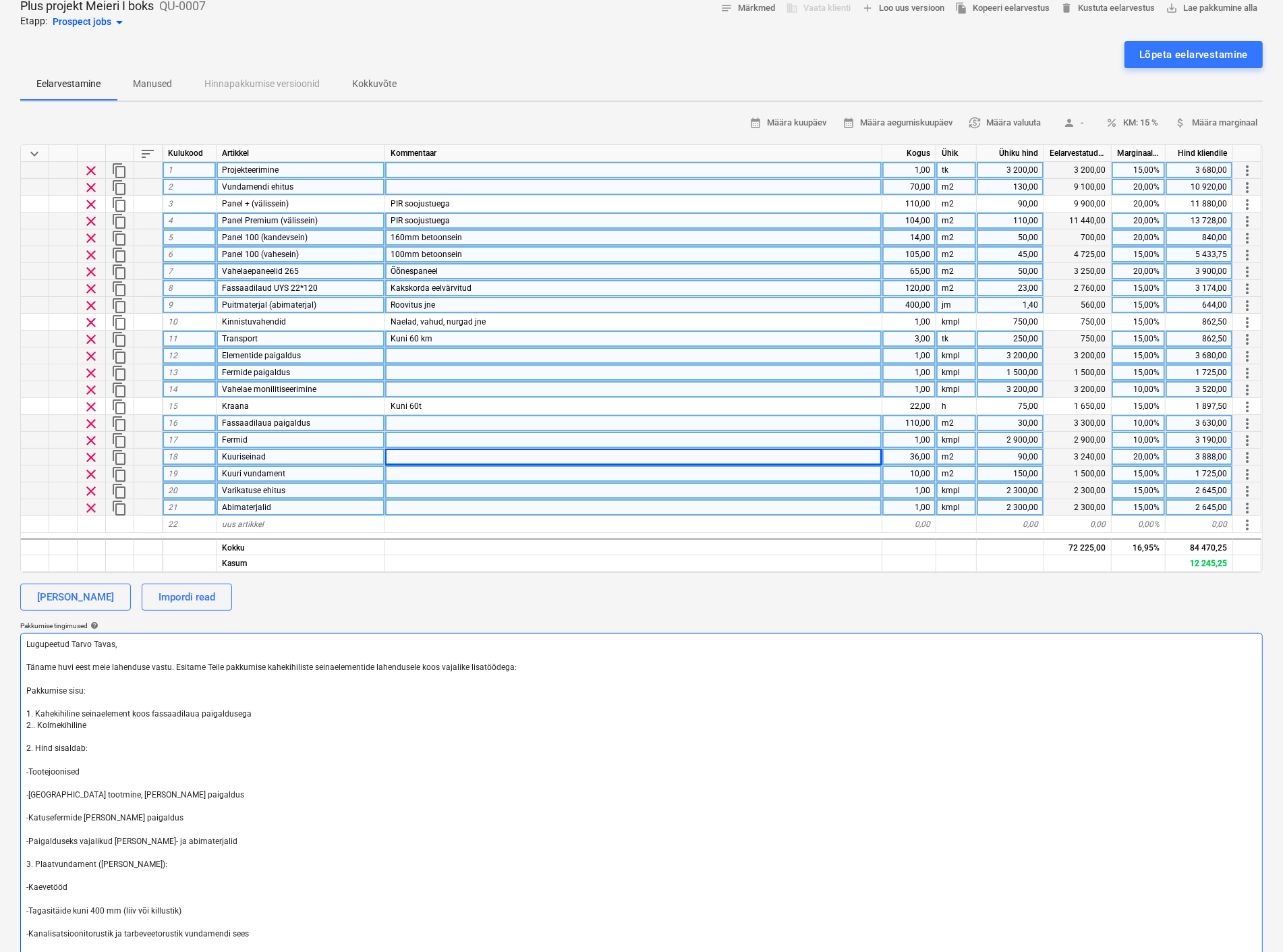
type textarea "x"
type textarea "Lugupeetud Tarvo Tavas, Täname huvi eest meie lahenduse vastu. Esitame Teile pa…"
type textarea "x"
type textarea "Lugupeetud Tarvo Tavas, Täname huvi eest meie lahenduse vastu. Esitame Teile pa…"
type textarea "x"
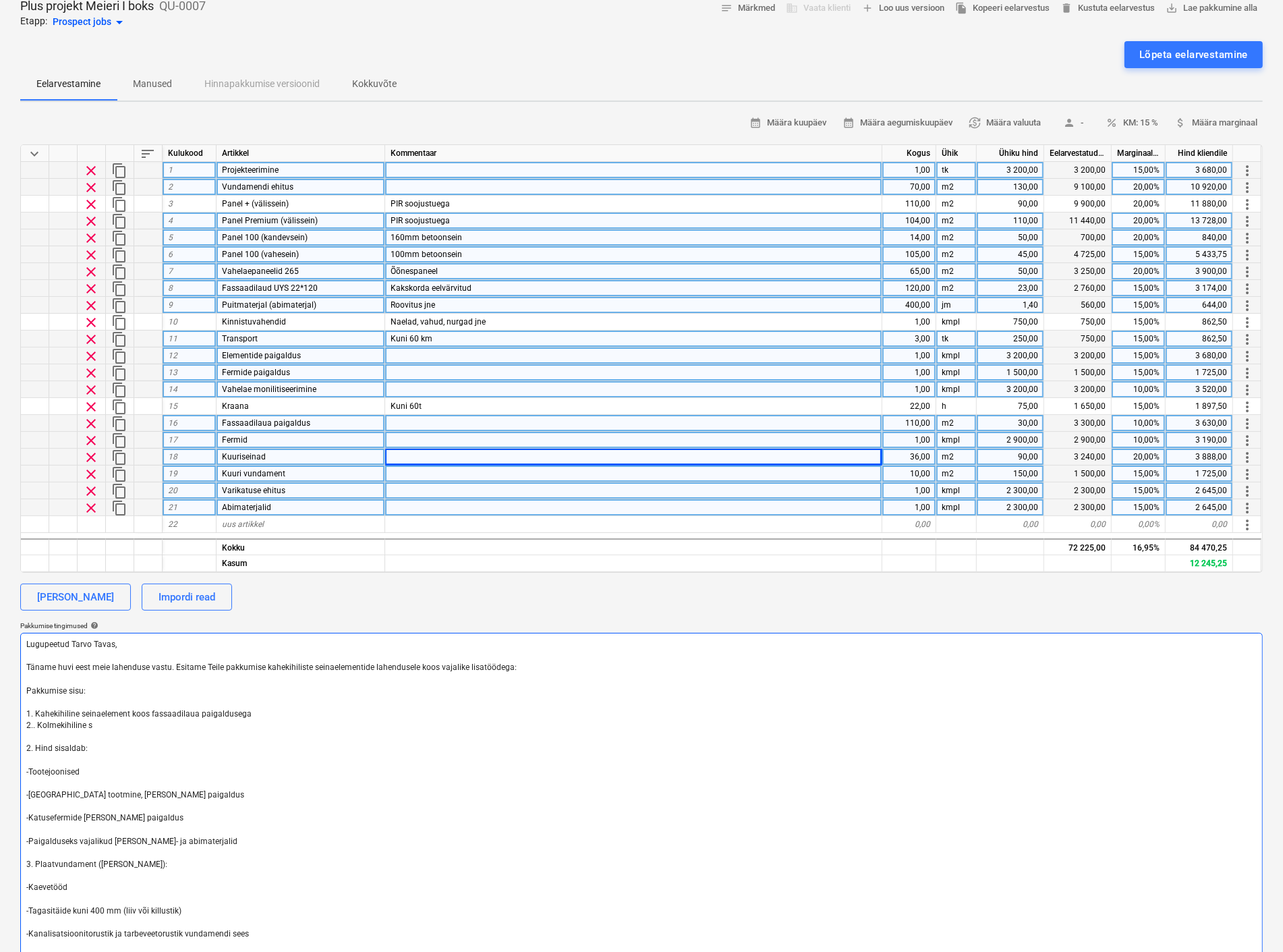
type textarea "Lugupeetud Tarvo Tavas, Täname huvi eest meie lahenduse vastu. Esitame Teile pa…"
type textarea "x"
type textarea "Lugupeetud Tarvo Tavas, Täname huvi eest meie lahenduse vastu. Esitame Teile pa…"
type textarea "x"
type textarea "Lugupeetud Tarvo Tavas, Täname huvi eest meie lahenduse vastu. Esitame Teile pa…"
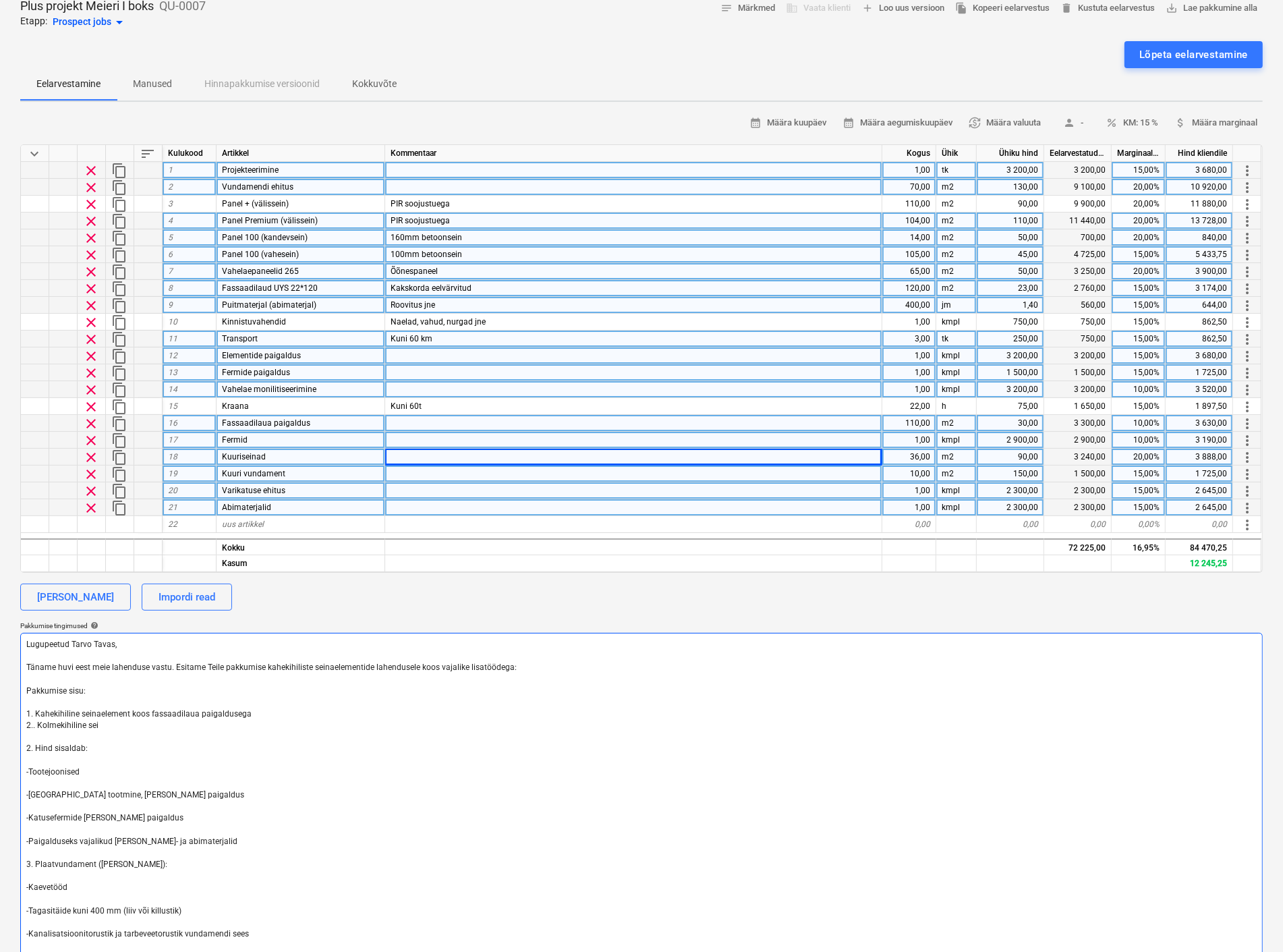
type textarea "x"
type textarea "Lugupeetud Tarvo Tavas, Täname huvi eest meie lahenduse vastu. Esitame Teile pa…"
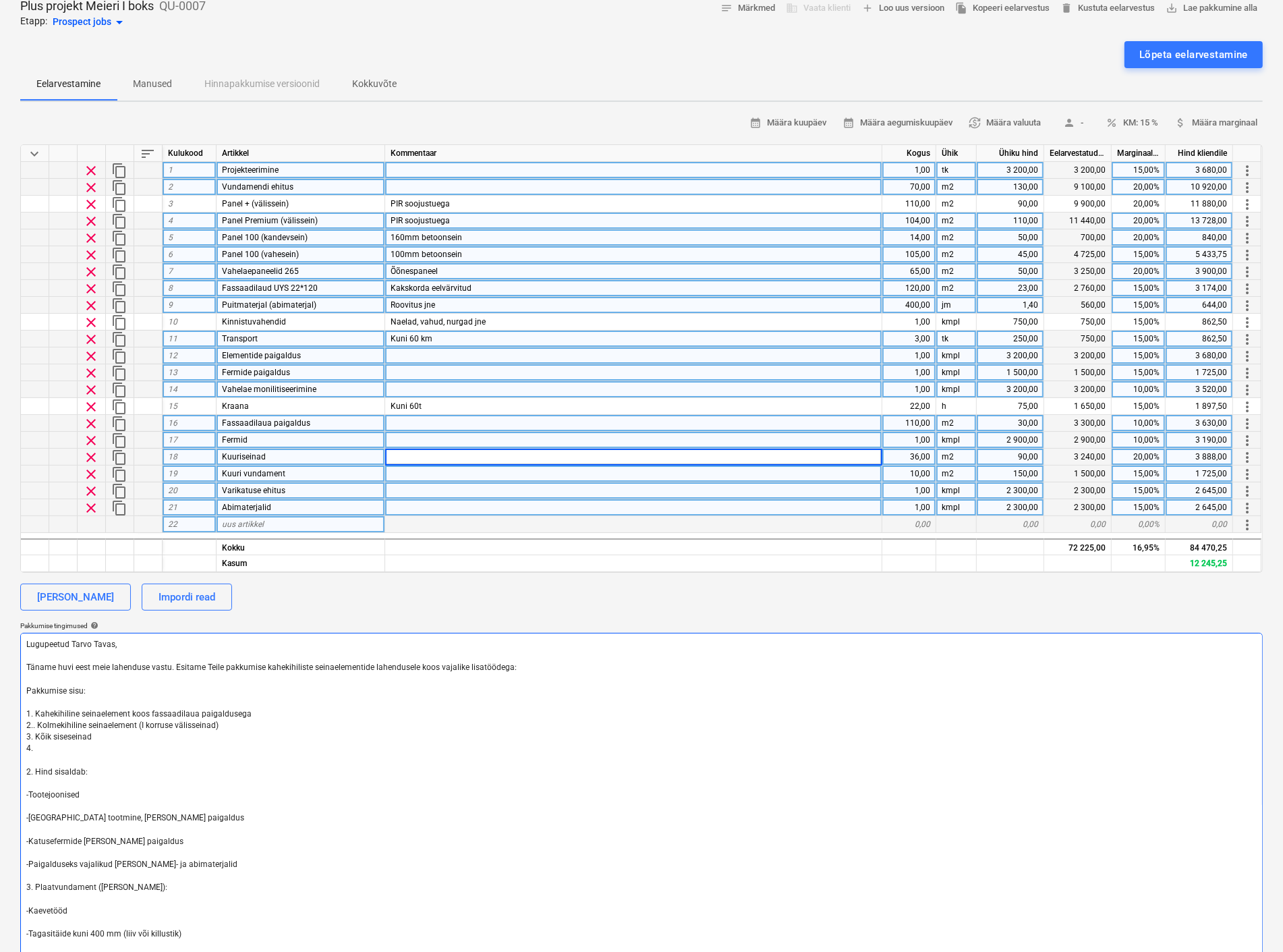
click at [47, 748] on textarea "Lugupeetud Tarvo Tavas, Täname huvi eest meie lahenduse vastu. Esitame Teile pa…" at bounding box center [642, 847] width 1242 height 429
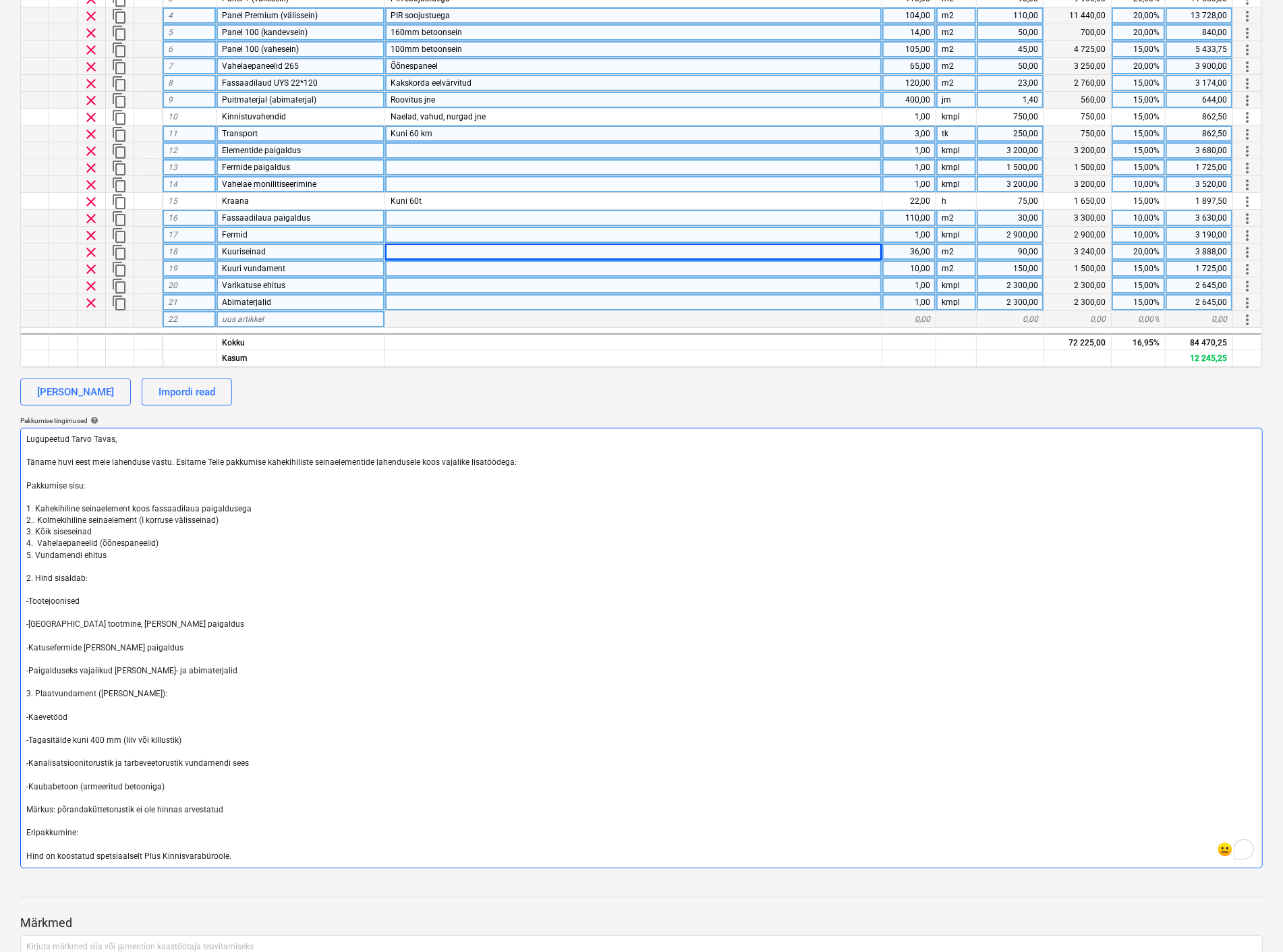
scroll to position [300, 0]
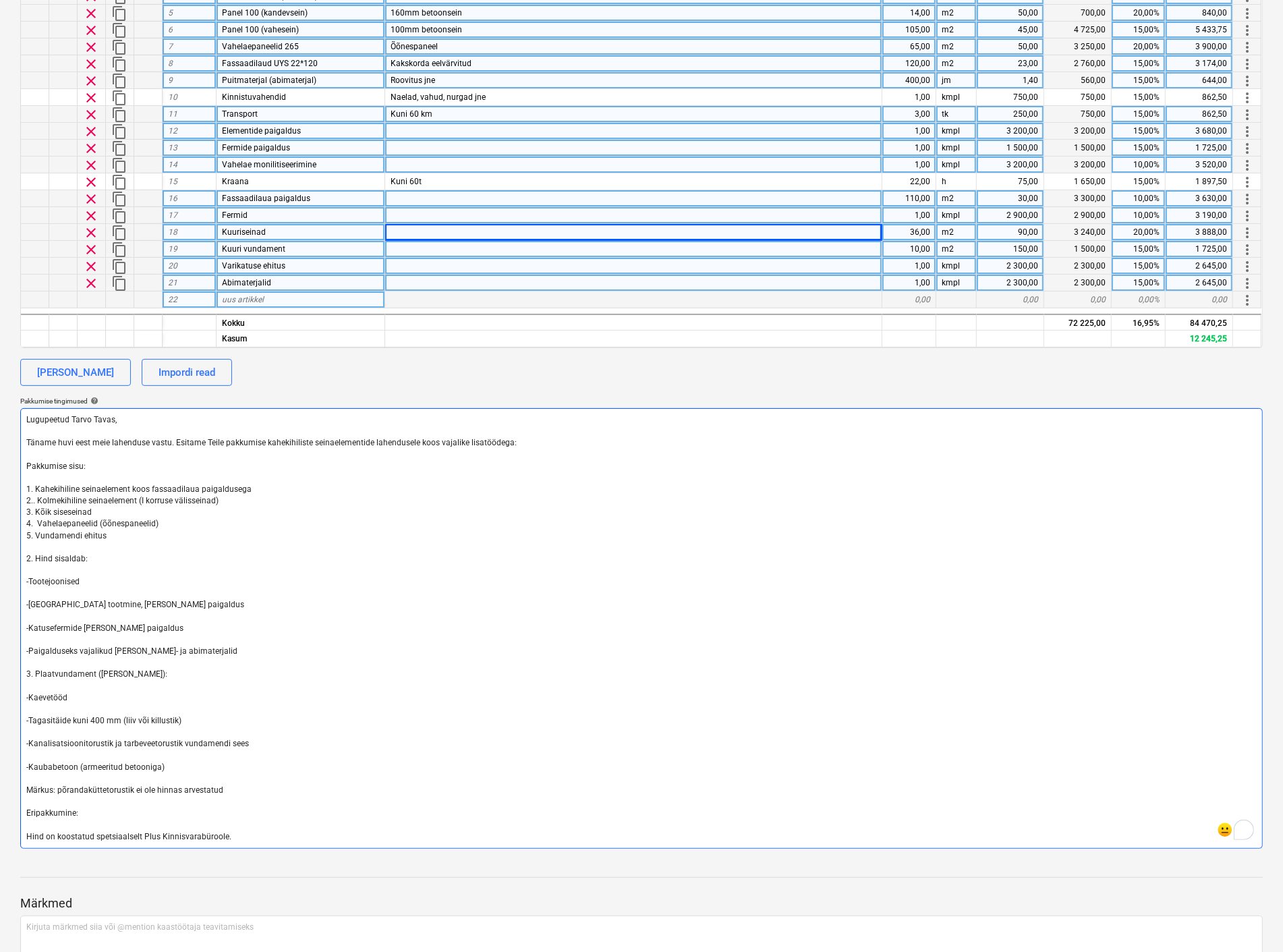
click at [32, 552] on textarea "Lugupeetud Tarvo Tavas, Täname huvi eest meie lahenduse vastu. Esitame Teile pa…" at bounding box center [642, 629] width 1242 height 441
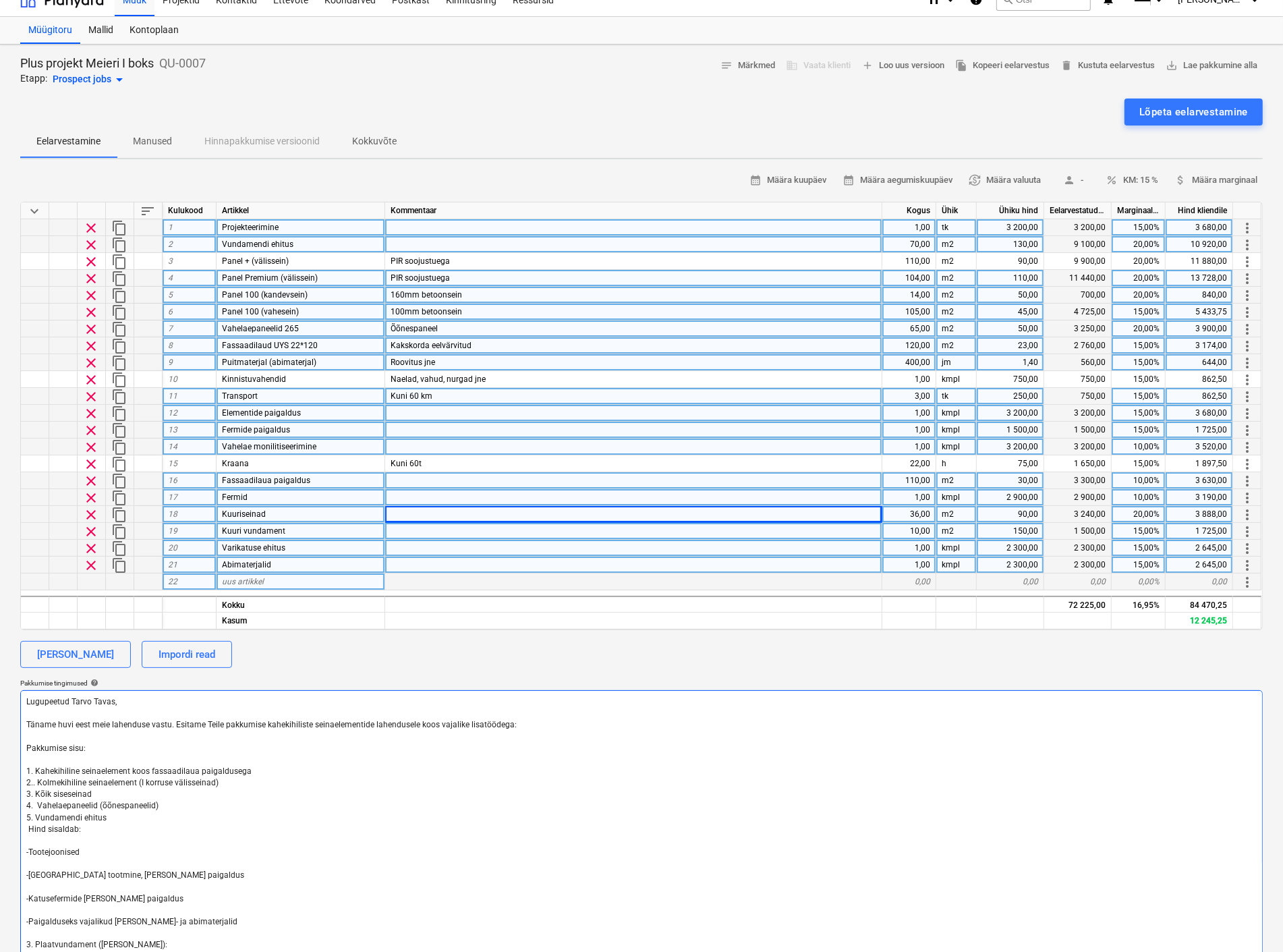
scroll to position [8, 0]
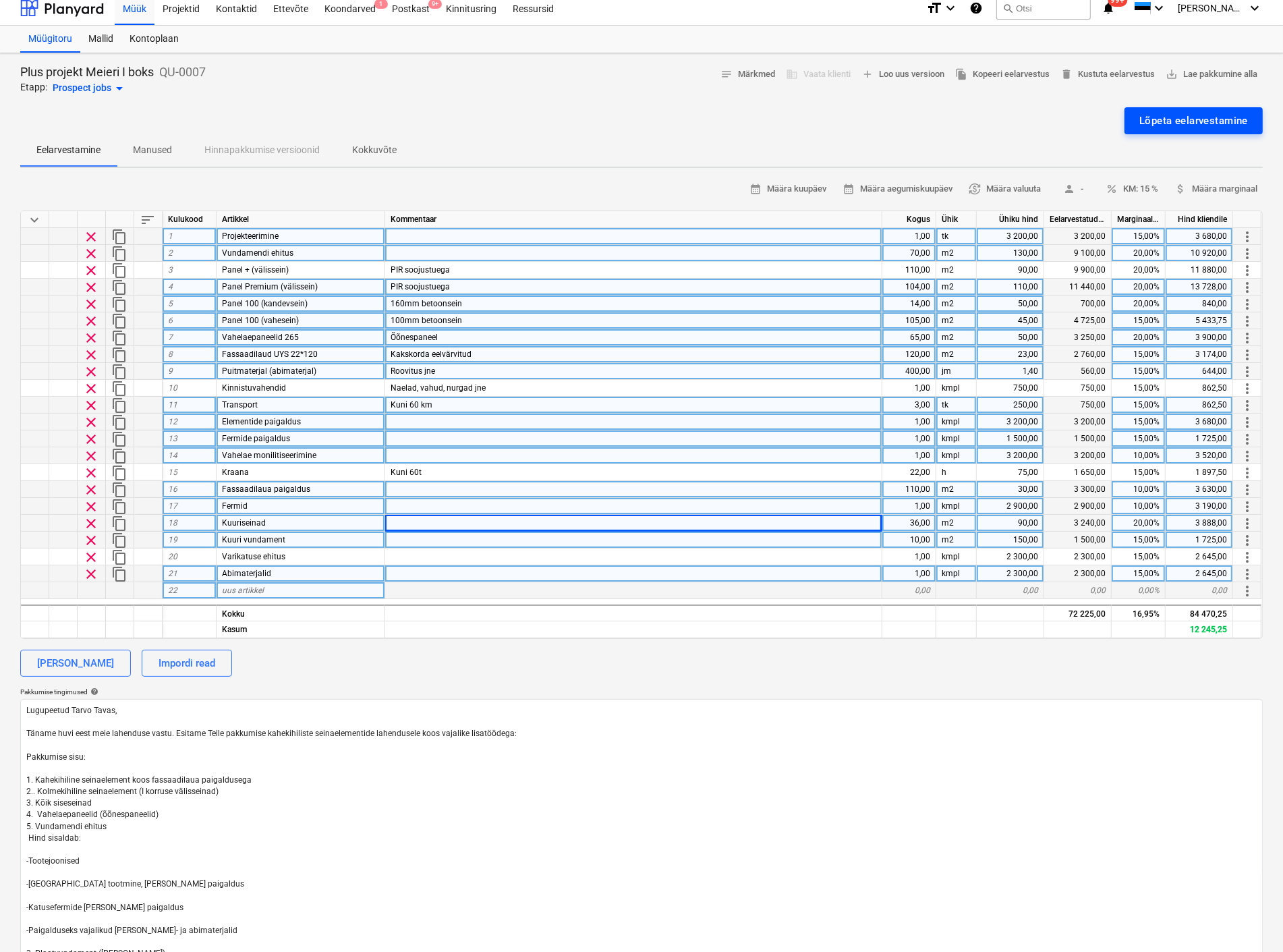
click at [1184, 124] on div "Lõpeta eelarvestamine" at bounding box center [1194, 121] width 109 height 18
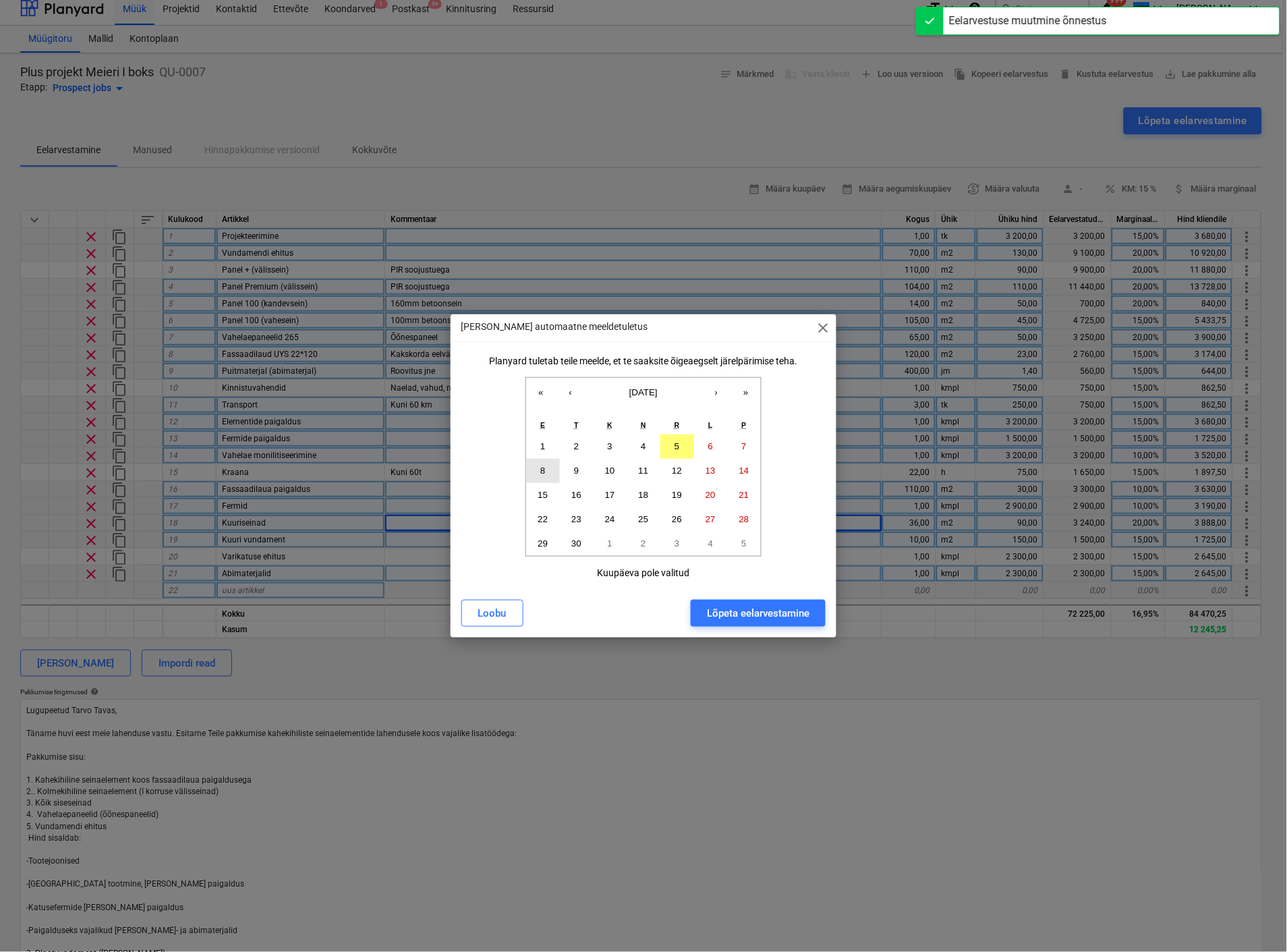
click at [543, 466] on abbr "8" at bounding box center [543, 470] width 5 height 10
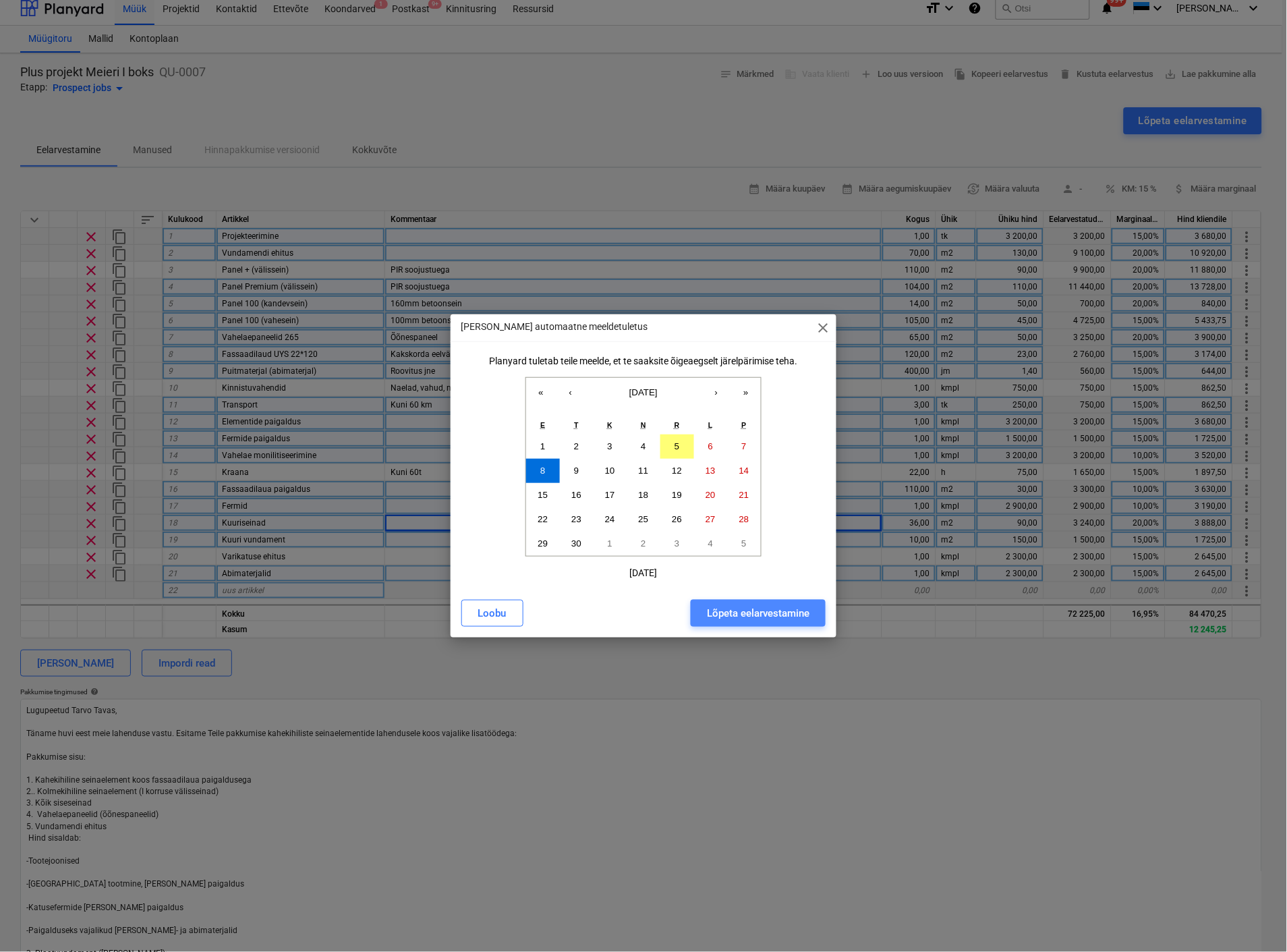
click at [763, 611] on div "Lõpeta eelarvestamine" at bounding box center [758, 613] width 102 height 18
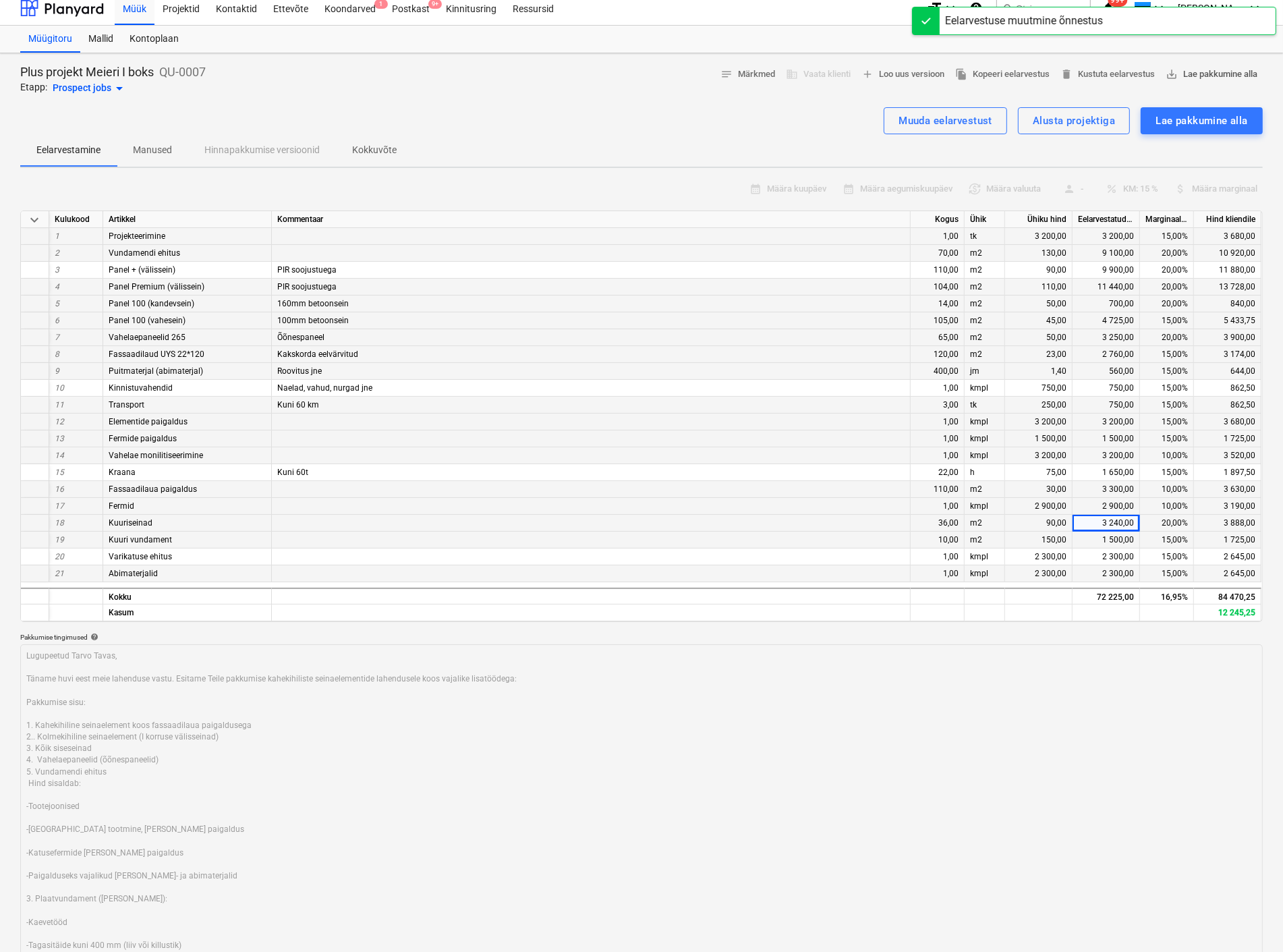
click at [1188, 70] on span "save_alt Lae pakkumine alla" at bounding box center [1211, 74] width 92 height 15
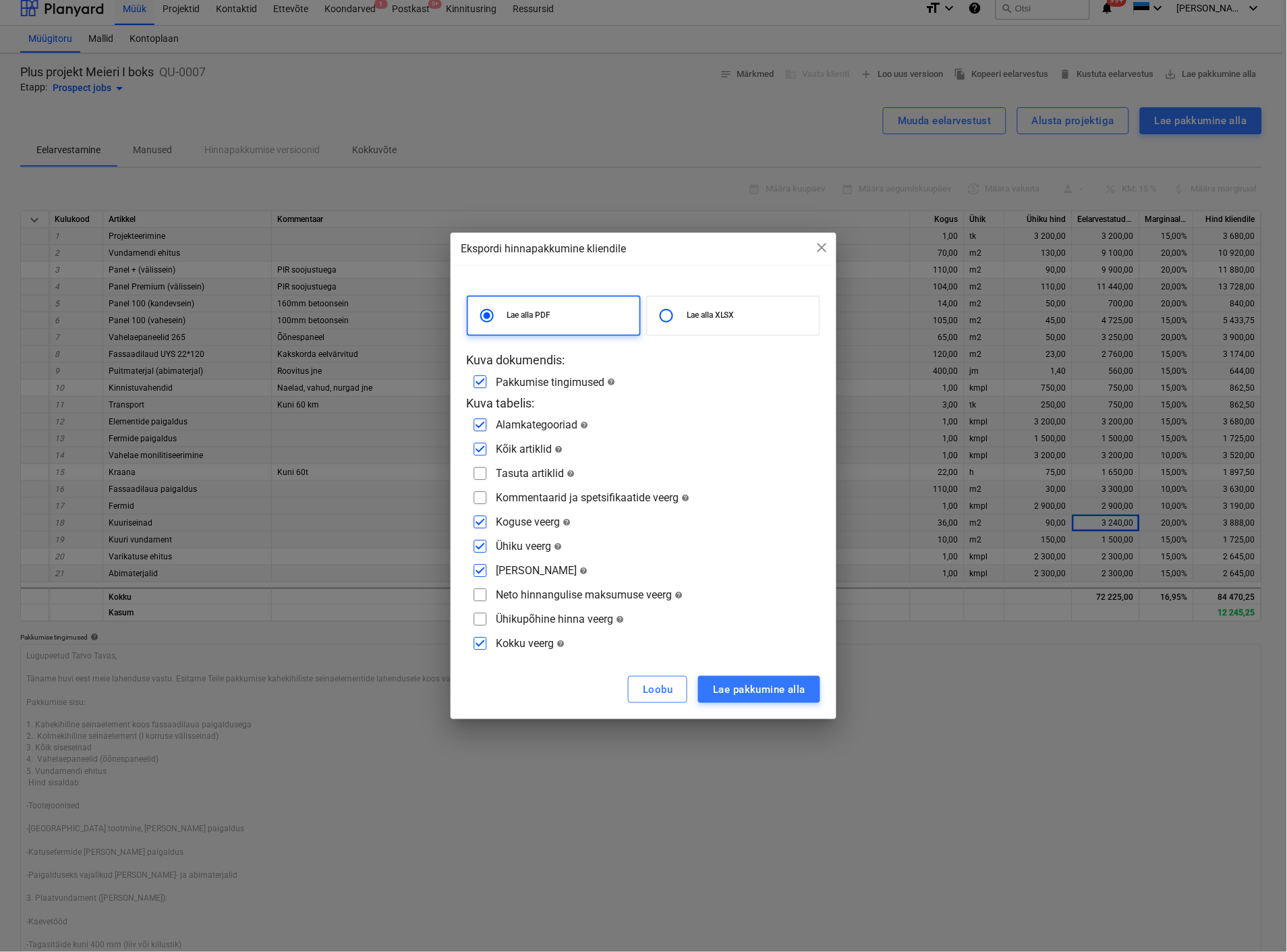
click at [481, 442] on input "checkbox" at bounding box center [480, 449] width 22 height 22
click at [756, 680] on div "Lae pakkumine alla" at bounding box center [759, 689] width 92 height 18
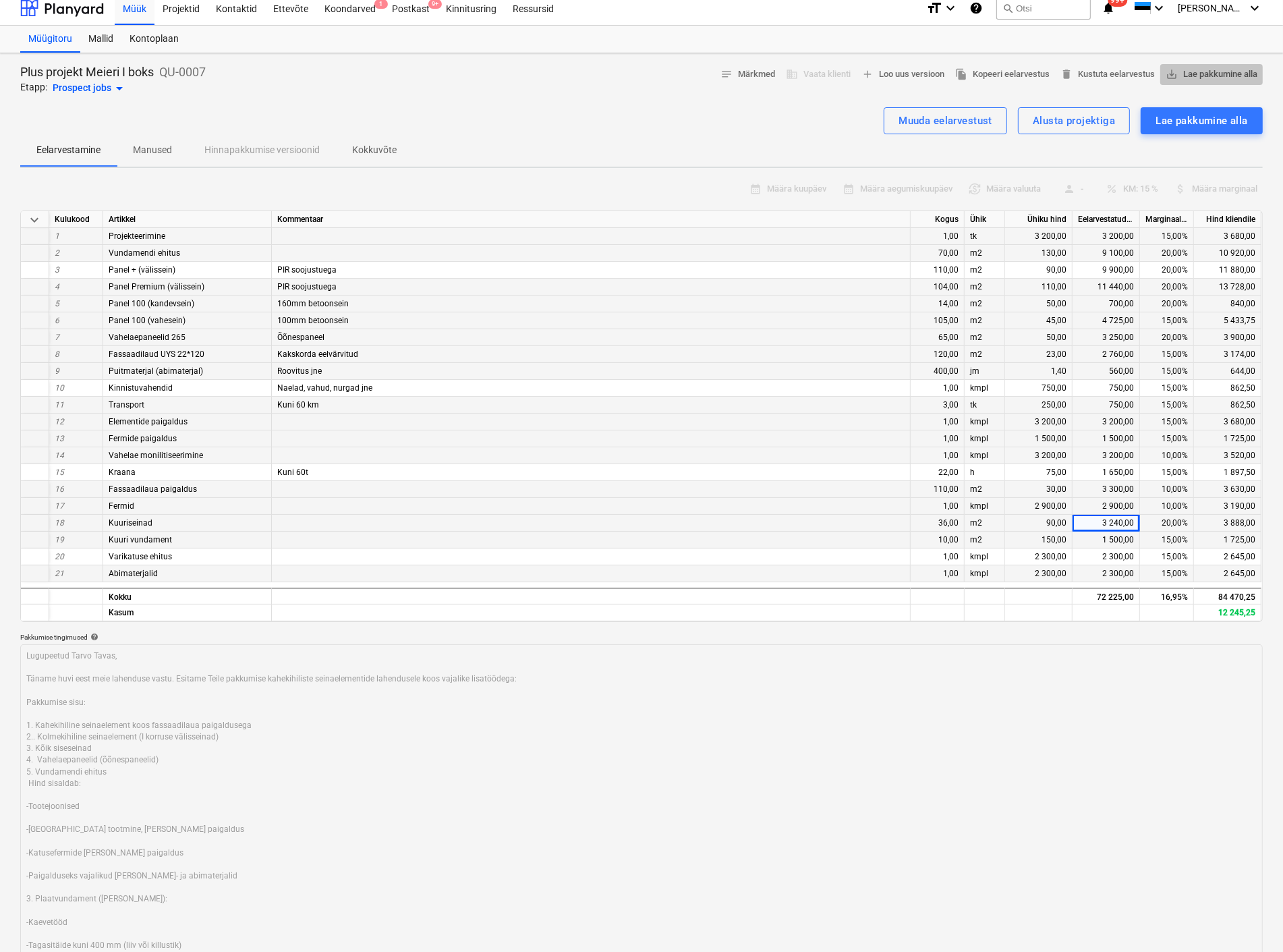
click at [1205, 71] on span "save_alt Lae pakkumine alla" at bounding box center [1211, 74] width 92 height 15
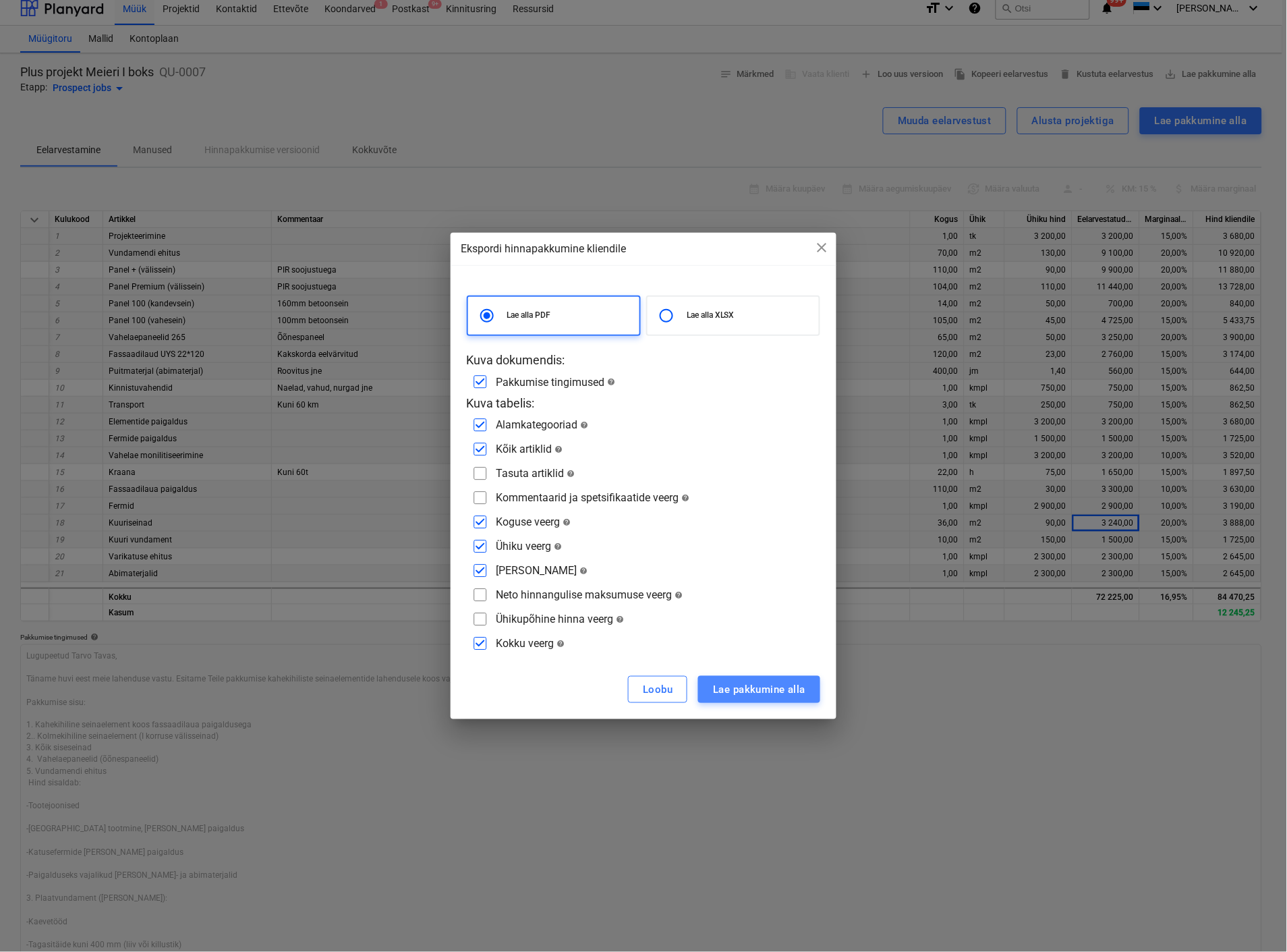
click at [754, 690] on div "Lae pakkumine alla" at bounding box center [759, 689] width 92 height 18
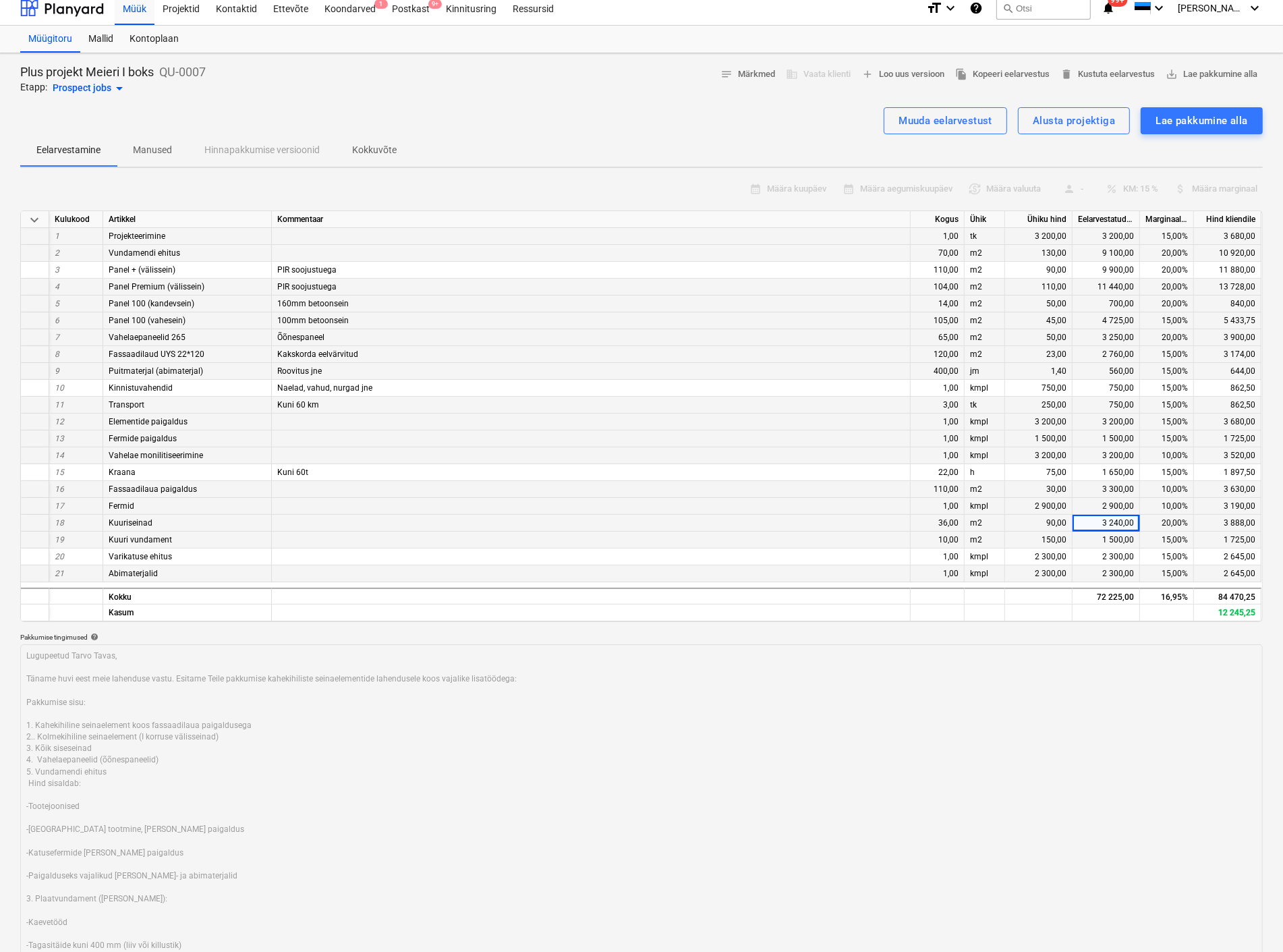
click at [1053, 489] on div "30,00" at bounding box center [1039, 490] width 68 height 17
click at [941, 122] on div "Muuda eelarvestust" at bounding box center [945, 121] width 94 height 18
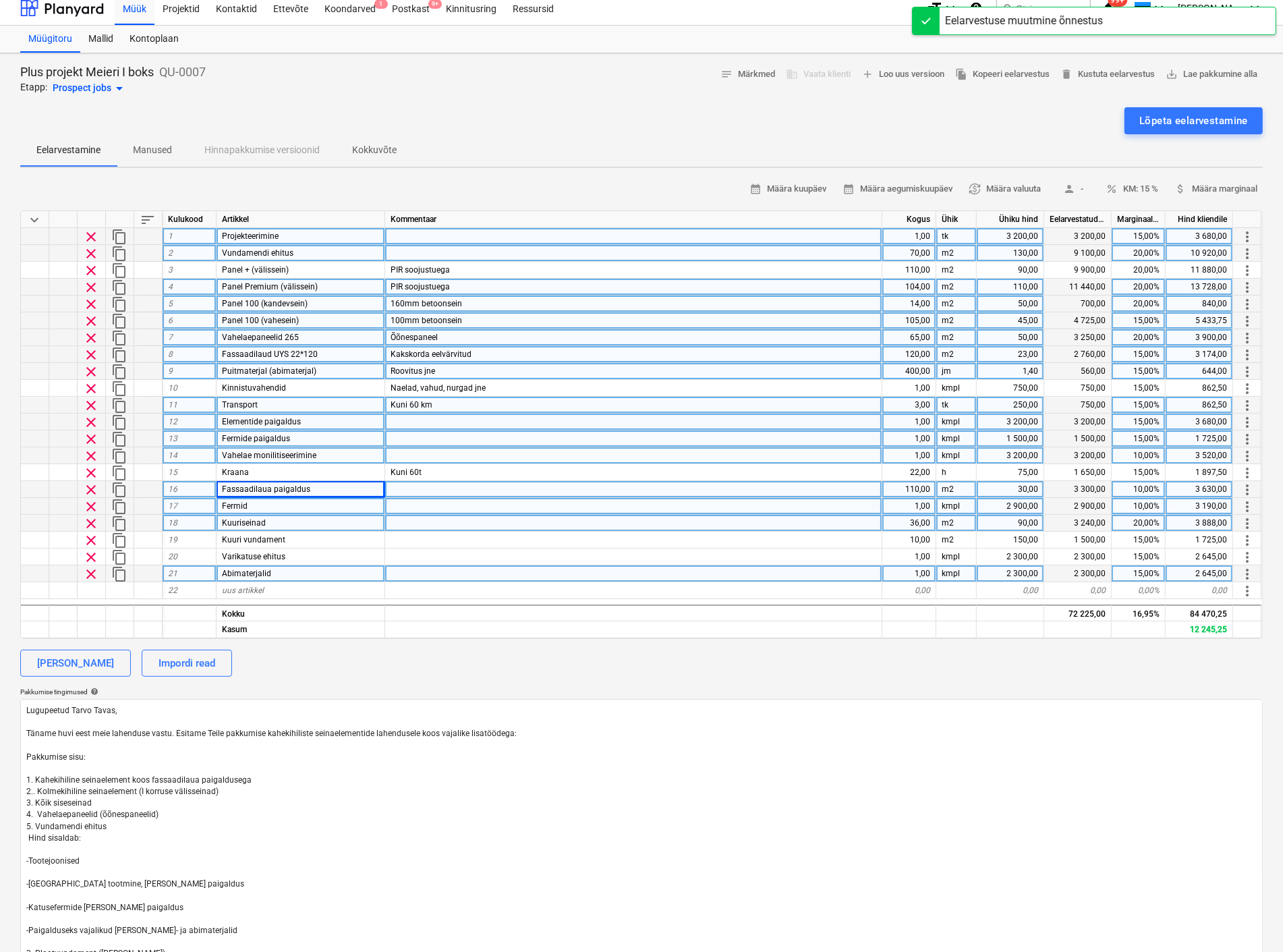
click at [1026, 487] on div "30,00" at bounding box center [1010, 490] width 68 height 17
click at [777, 522] on div at bounding box center [633, 523] width 497 height 17
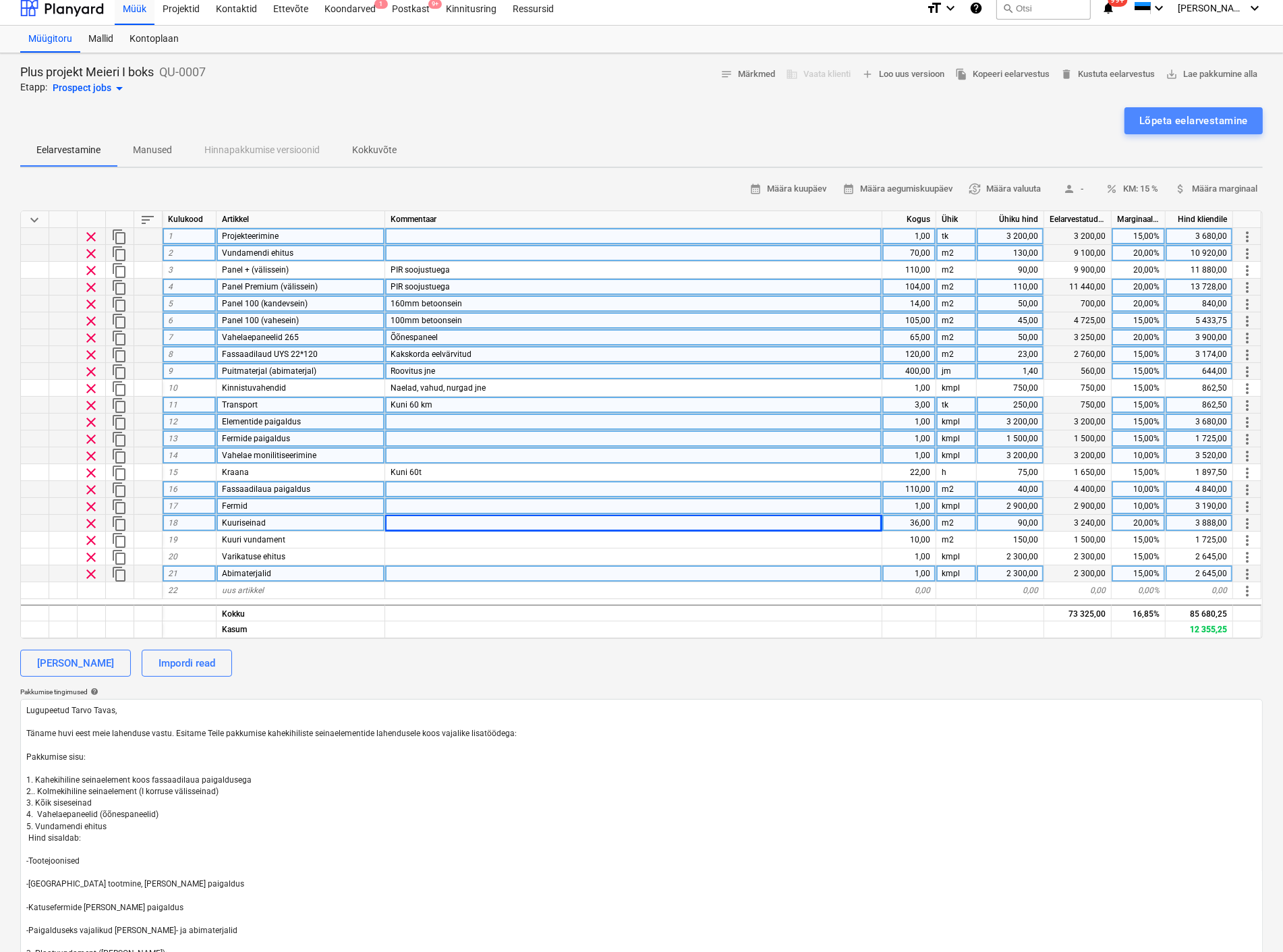
click at [1188, 112] on div "Lõpeta eelarvestamine" at bounding box center [1194, 121] width 109 height 18
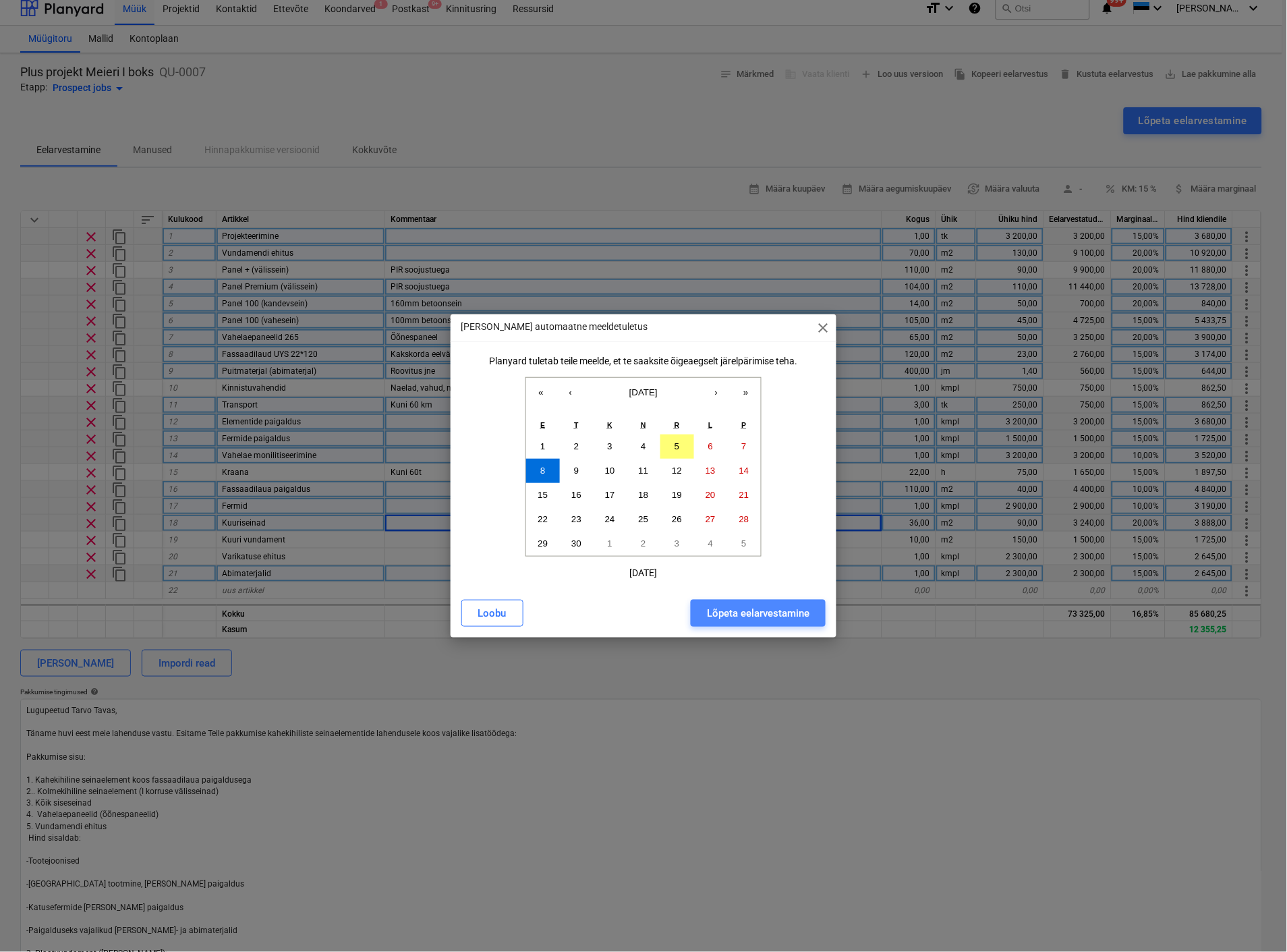
click at [759, 609] on div "Lõpeta eelarvestamine" at bounding box center [758, 613] width 102 height 18
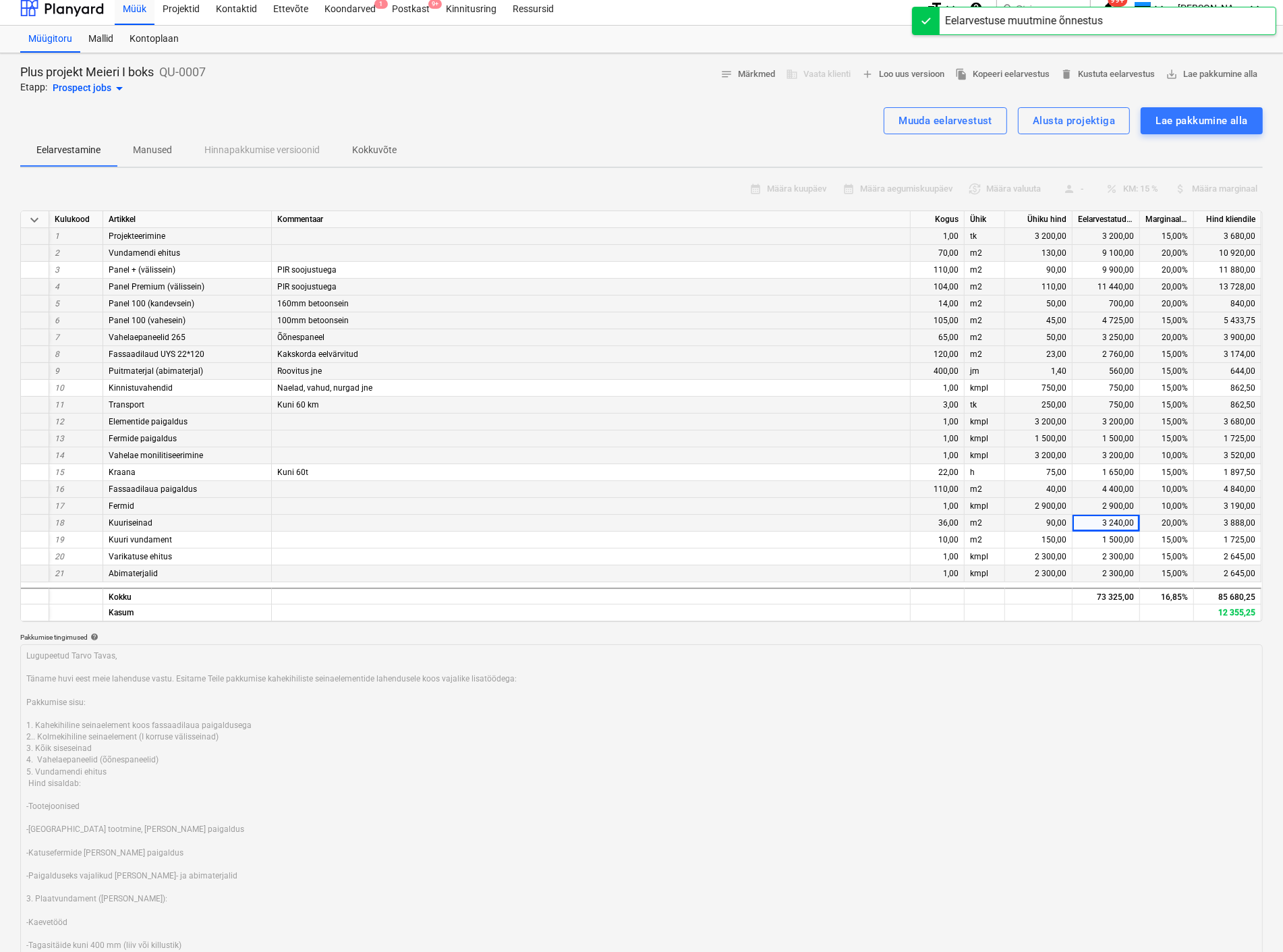
click at [744, 18] on div "Müük Projektid Kontaktid Ettevõte Koondarved 1 Postkast 9+ Kinnitusring Ressurs…" at bounding box center [515, 8] width 801 height 34
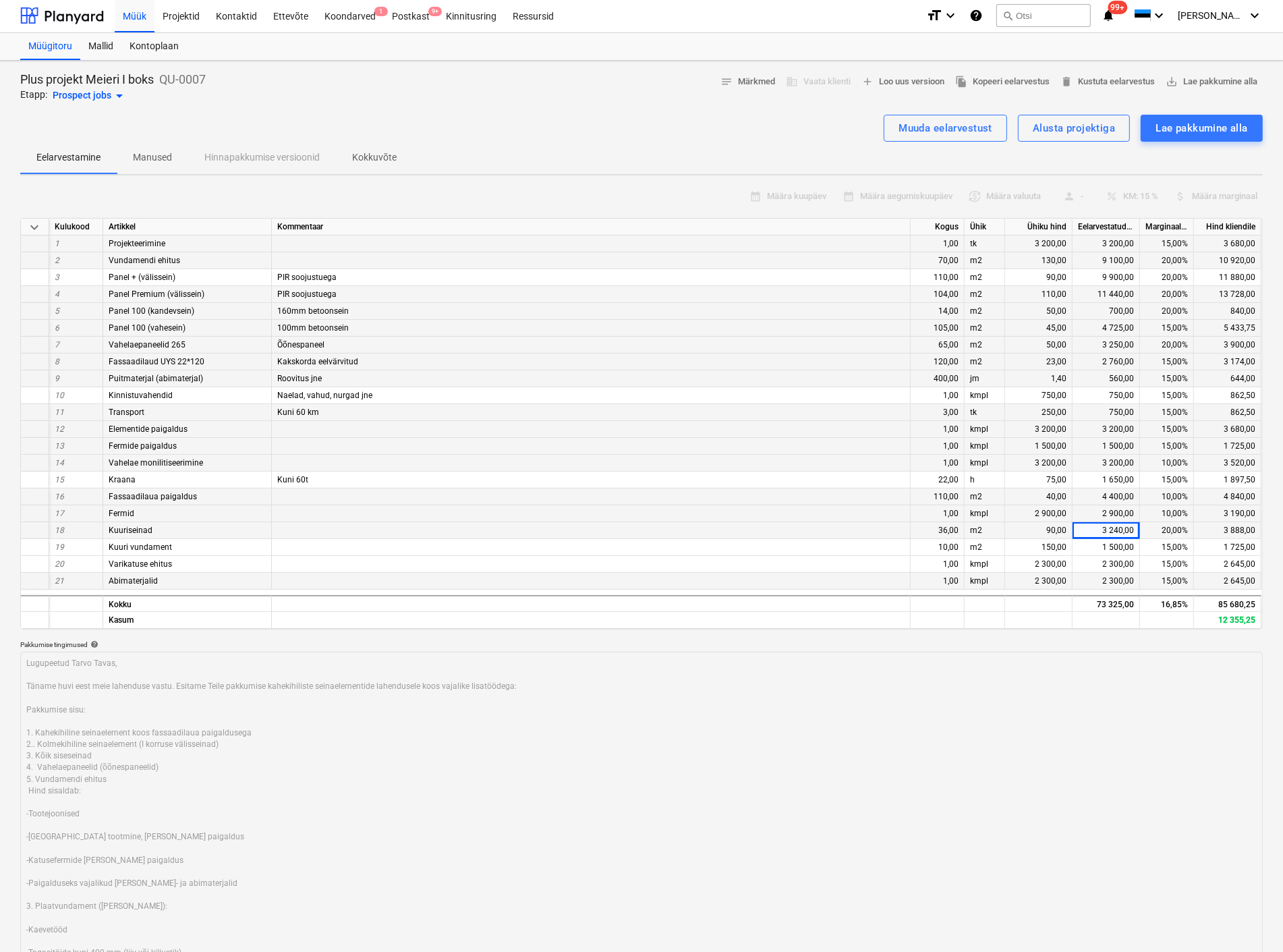
scroll to position [0, 0]
click at [923, 126] on div "Muuda eelarvestust" at bounding box center [945, 129] width 94 height 18
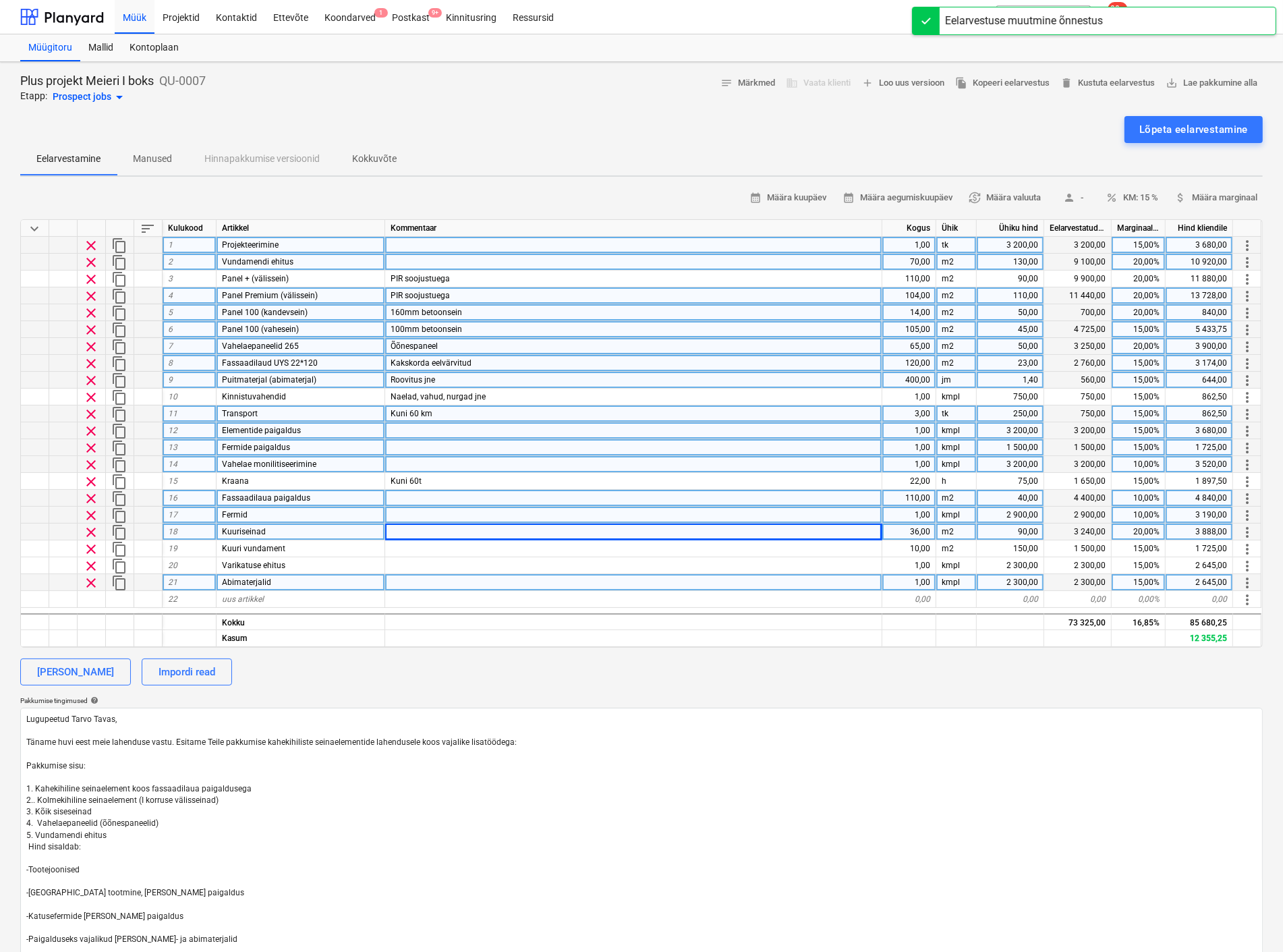
click at [1012, 243] on div "3 200,00" at bounding box center [1010, 246] width 68 height 17
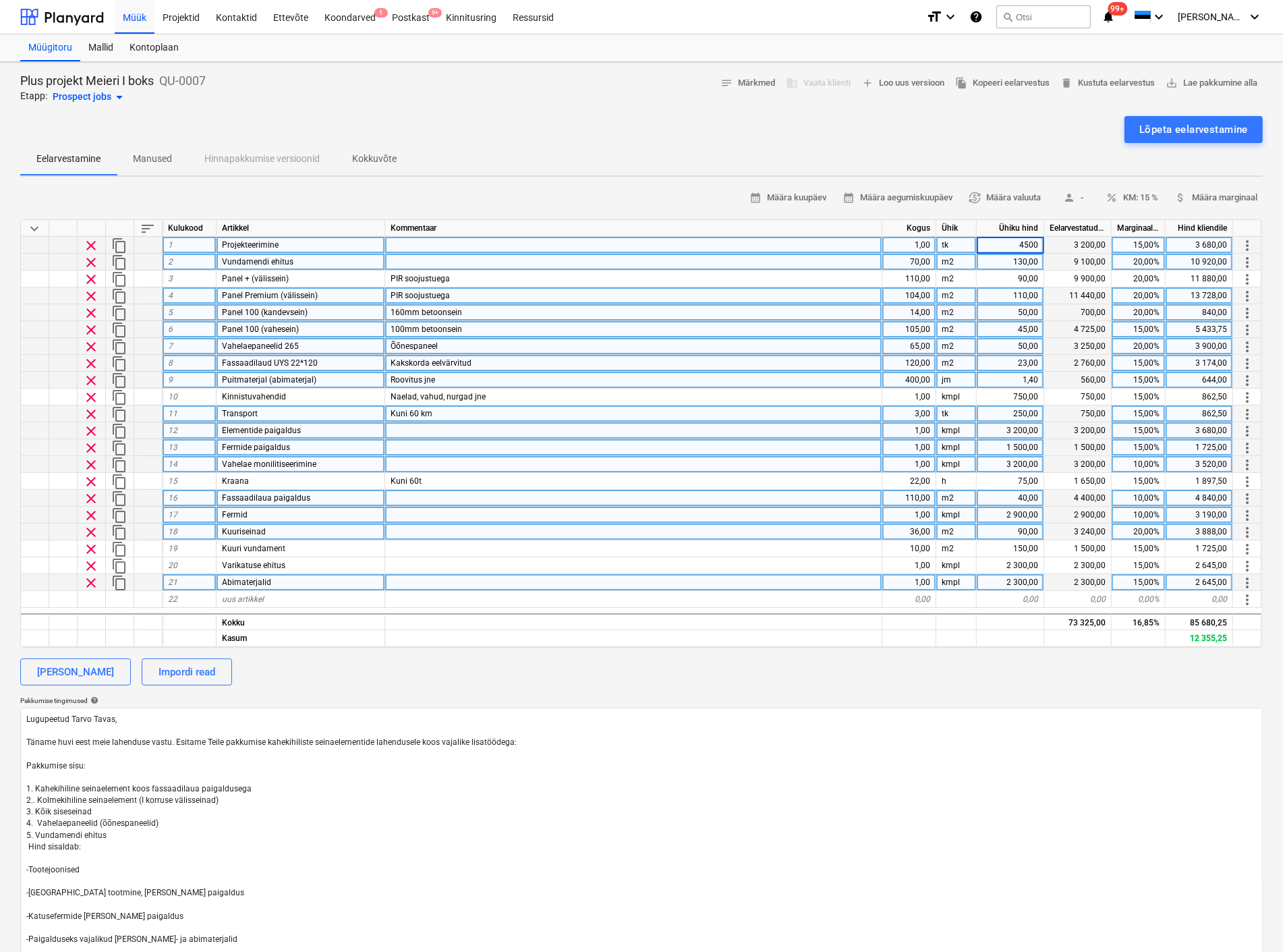
click at [955, 126] on div "Lõpeta eelarvestamine" at bounding box center [642, 129] width 1242 height 27
click at [1171, 123] on div "Lõpeta eelarvestamine" at bounding box center [1194, 129] width 109 height 18
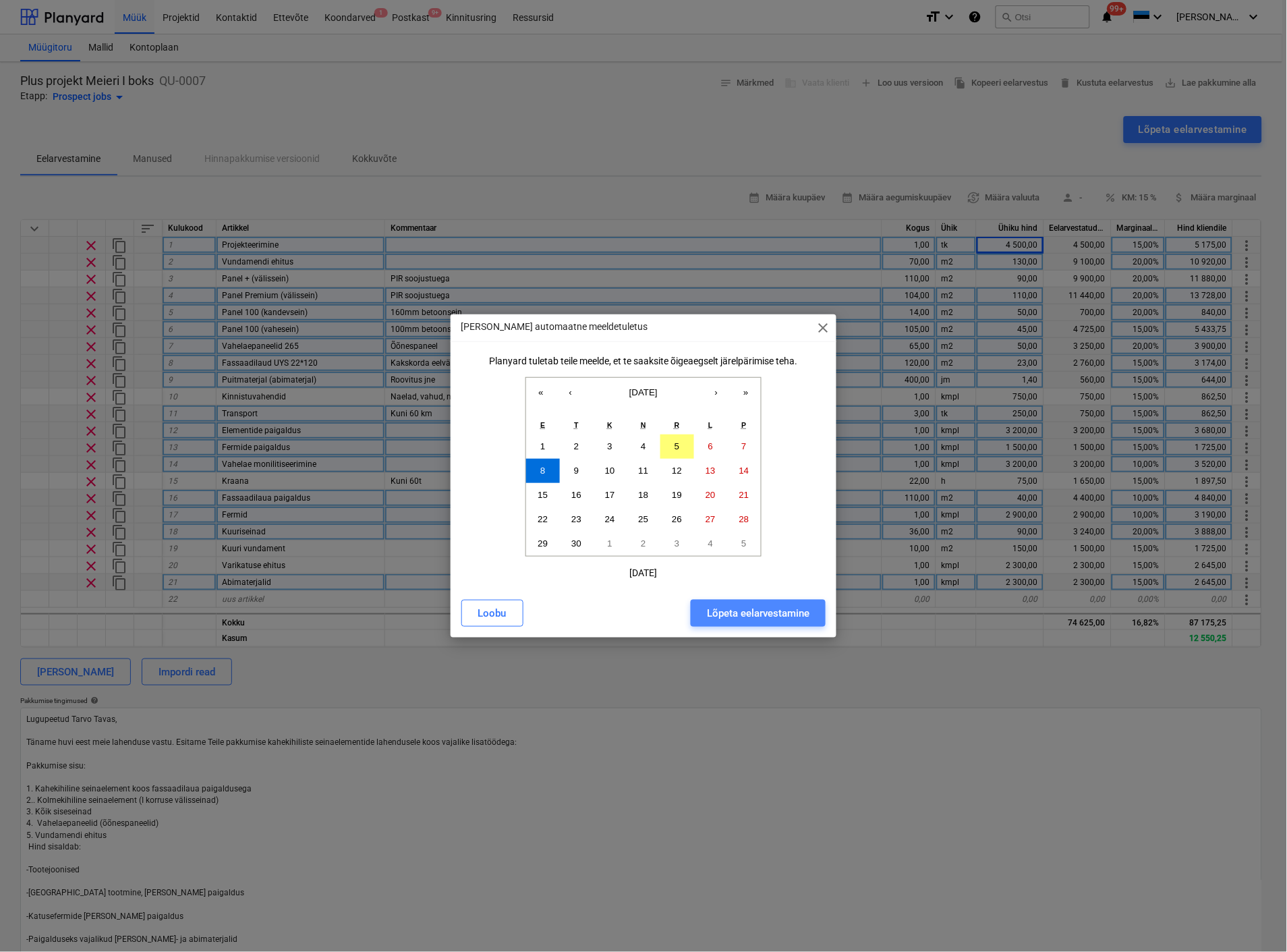
click at [758, 615] on div "Lõpeta eelarvestamine" at bounding box center [758, 613] width 102 height 18
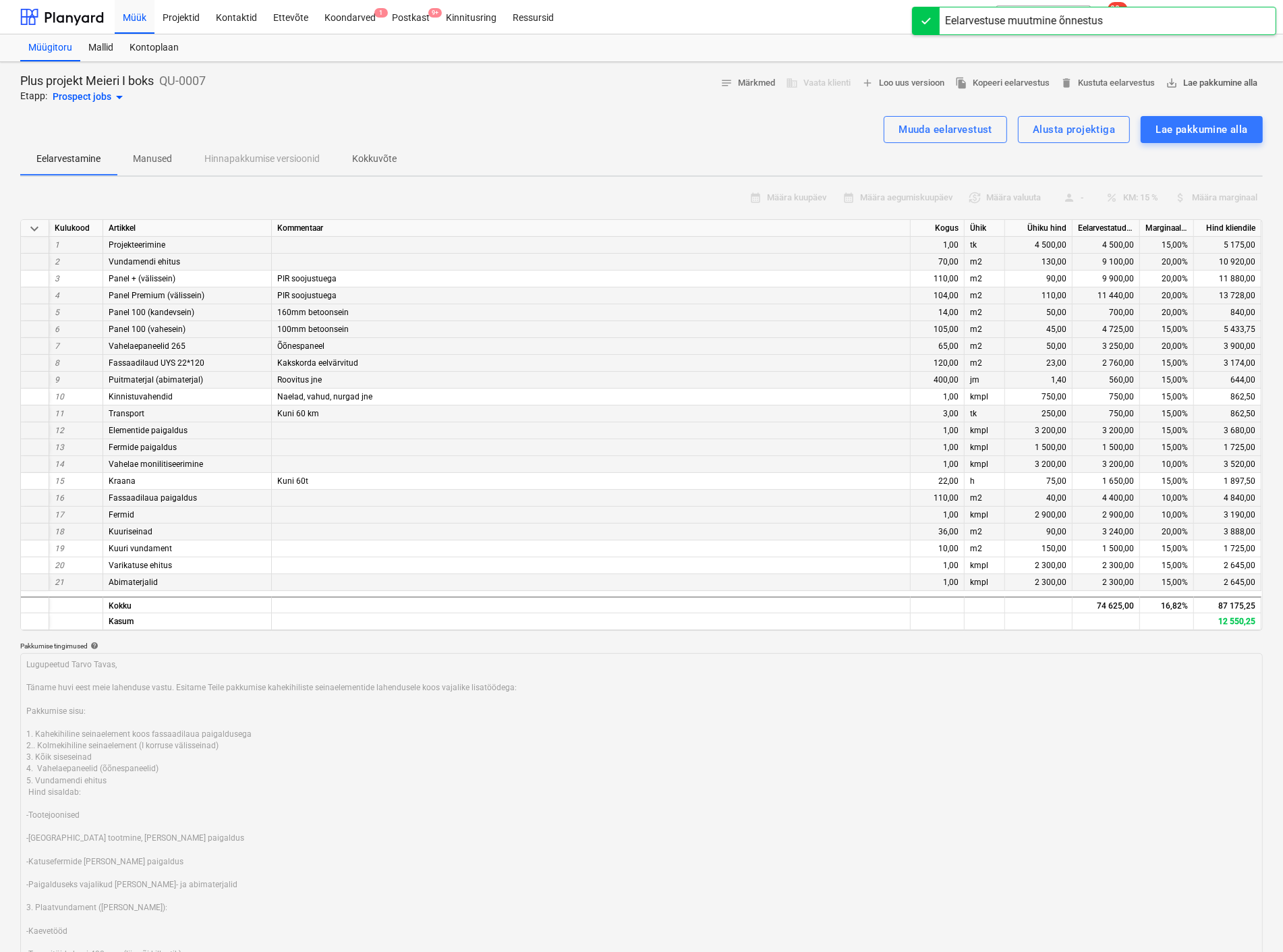
click at [1199, 76] on span "save_alt Lae pakkumine alla" at bounding box center [1211, 84] width 92 height 15
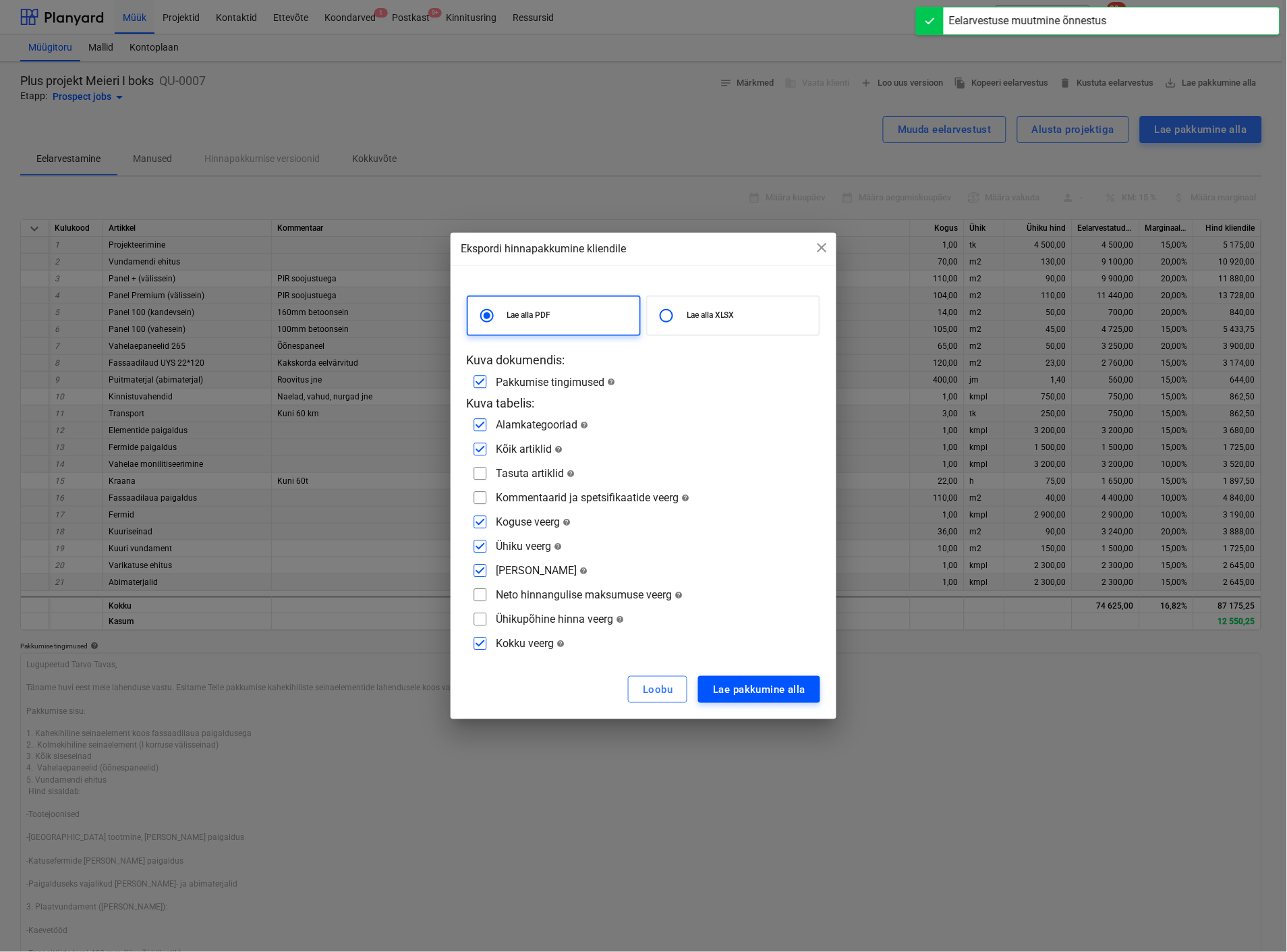
click at [776, 680] on div "Lae pakkumine alla" at bounding box center [759, 689] width 92 height 18
